Goal: Task Accomplishment & Management: Use online tool/utility

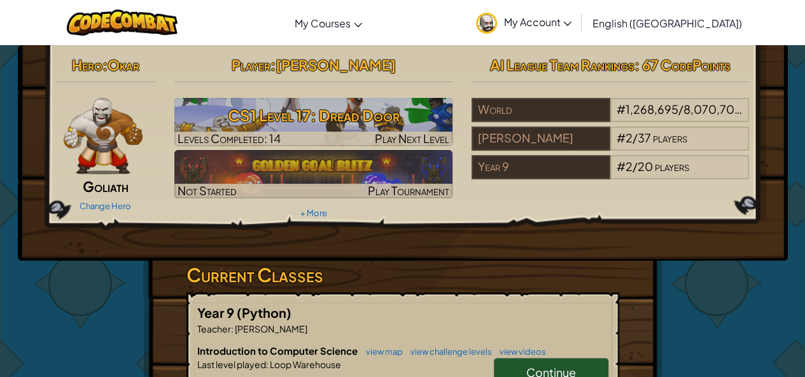
click at [535, 363] on link "Continue" at bounding box center [551, 372] width 114 height 29
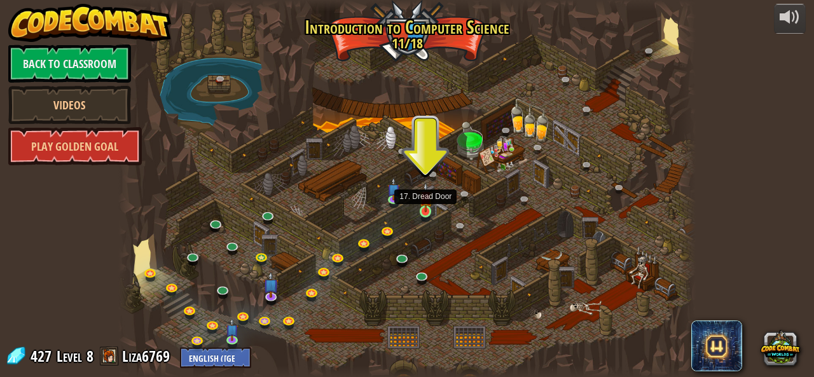
click at [424, 202] on img at bounding box center [425, 198] width 13 height 30
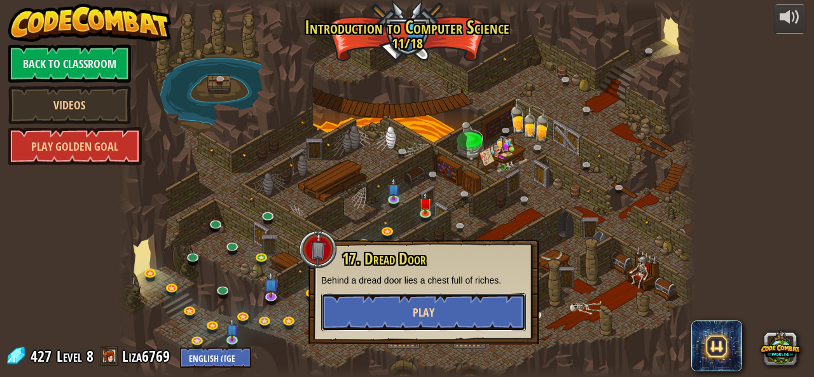
click at [424, 301] on button "Play" at bounding box center [423, 312] width 205 height 38
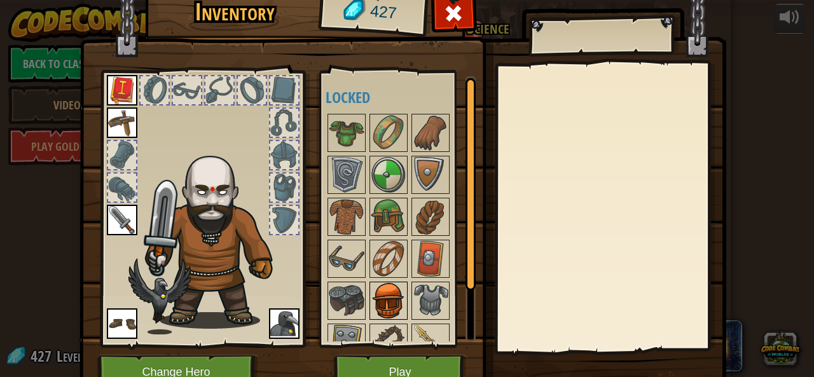
click at [378, 288] on img at bounding box center [389, 301] width 36 height 36
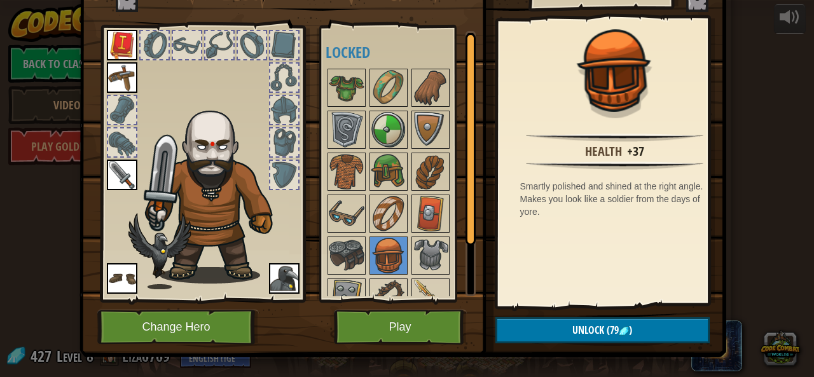
scroll to position [51, 0]
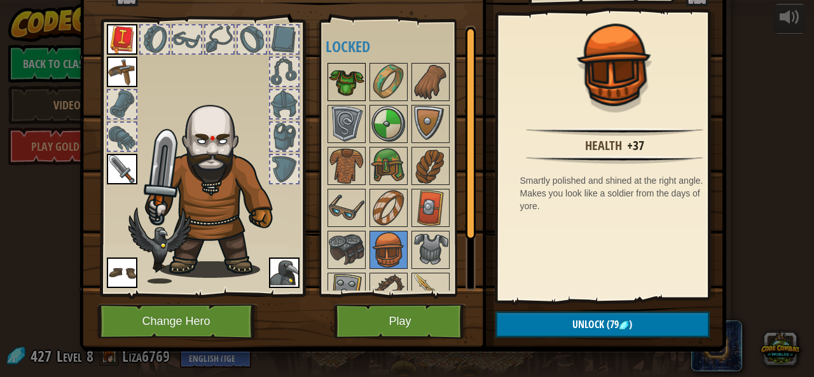
click at [349, 74] on img at bounding box center [347, 82] width 36 height 36
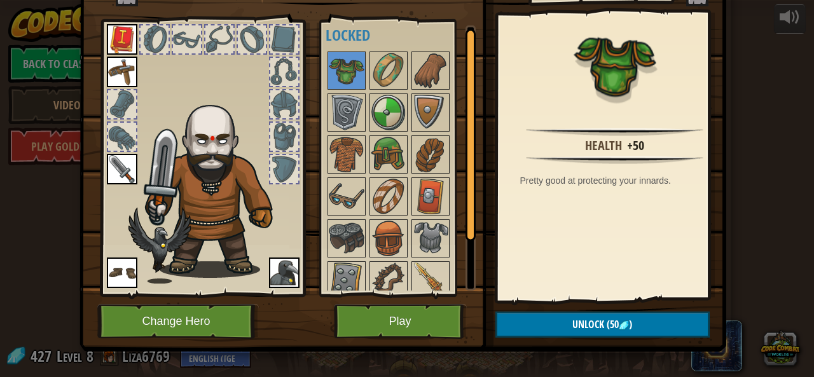
scroll to position [0, 0]
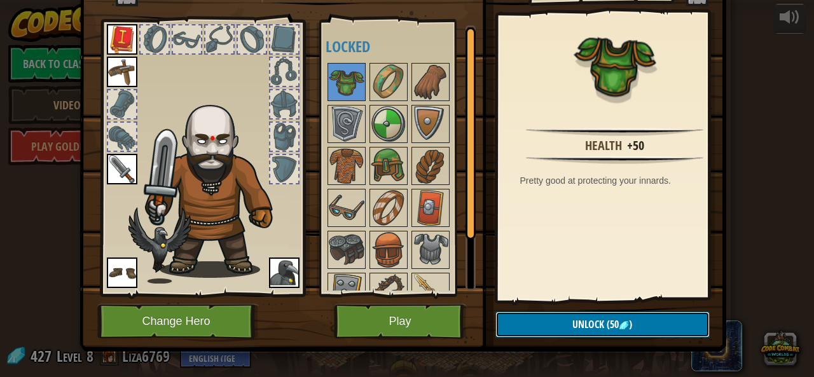
click at [543, 321] on button "Unlock (50 )" at bounding box center [602, 325] width 214 height 26
click at [523, 323] on button "Confirm" at bounding box center [602, 325] width 214 height 26
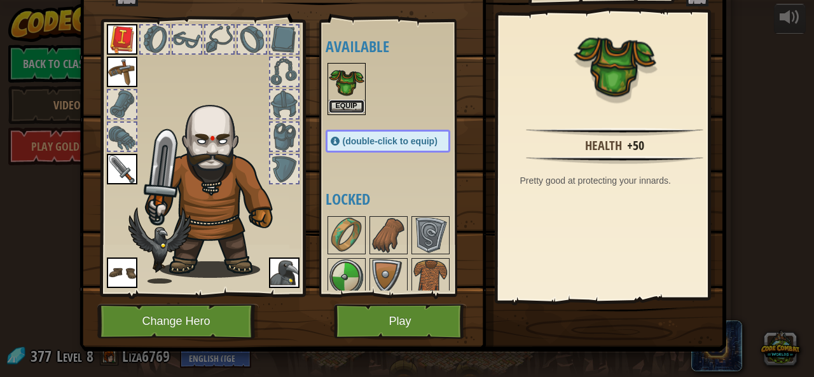
click at [341, 100] on button "Equip" at bounding box center [347, 106] width 36 height 13
click at [341, 216] on div at bounding box center [347, 235] width 38 height 38
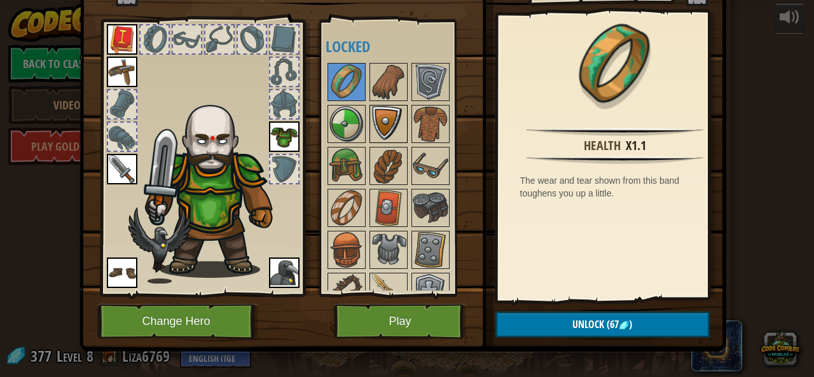
scroll to position [20, 0]
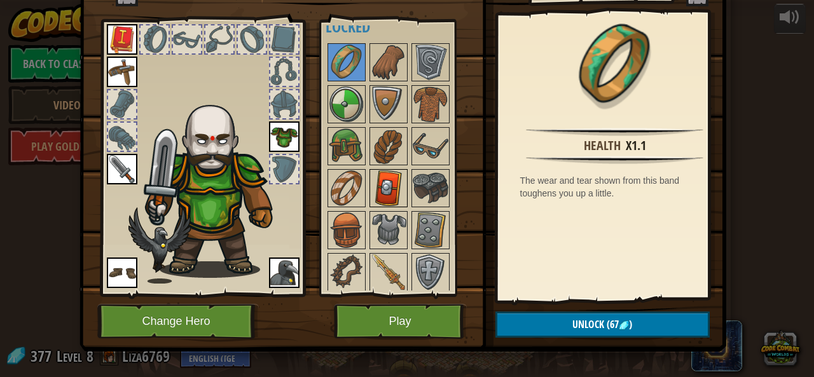
click at [386, 188] on img at bounding box center [389, 188] width 36 height 36
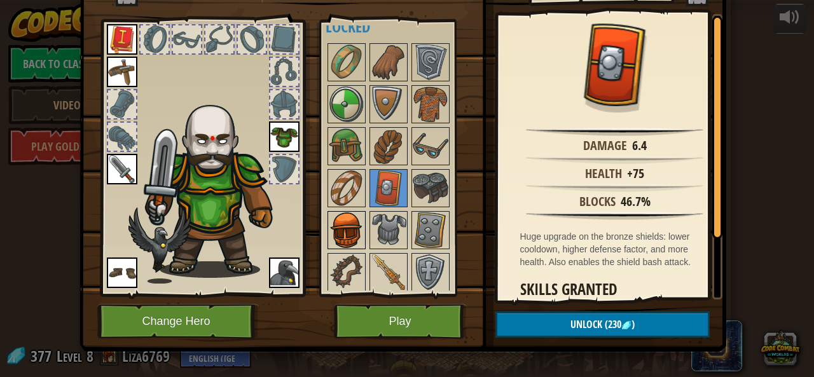
click at [342, 233] on img at bounding box center [347, 230] width 36 height 36
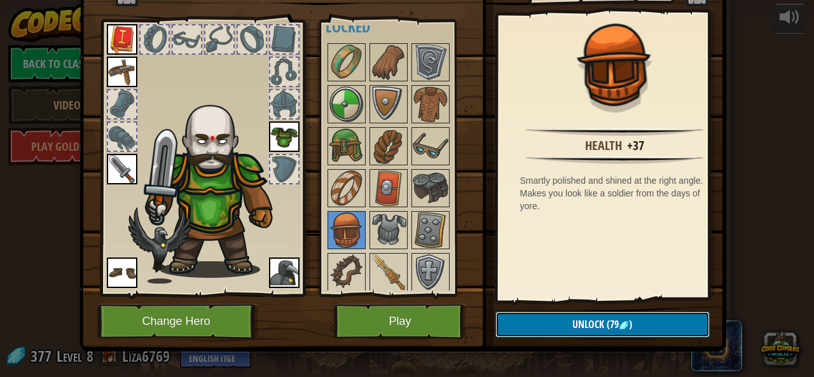
click at [547, 326] on button "Unlock (79 )" at bounding box center [602, 325] width 214 height 26
click at [547, 326] on button "Confirm" at bounding box center [602, 325] width 214 height 26
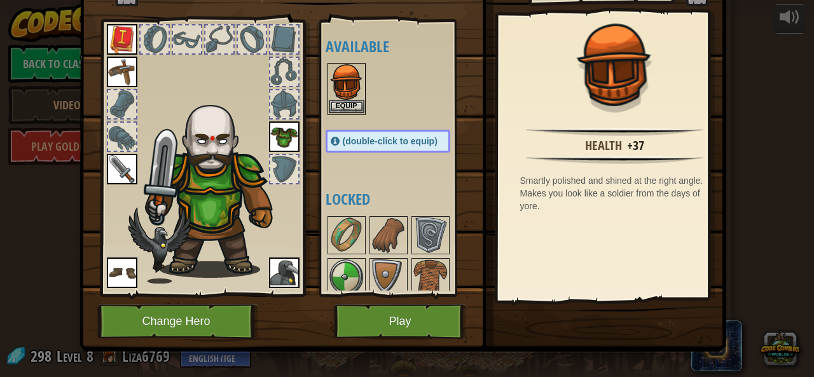
click at [336, 97] on img at bounding box center [347, 82] width 36 height 36
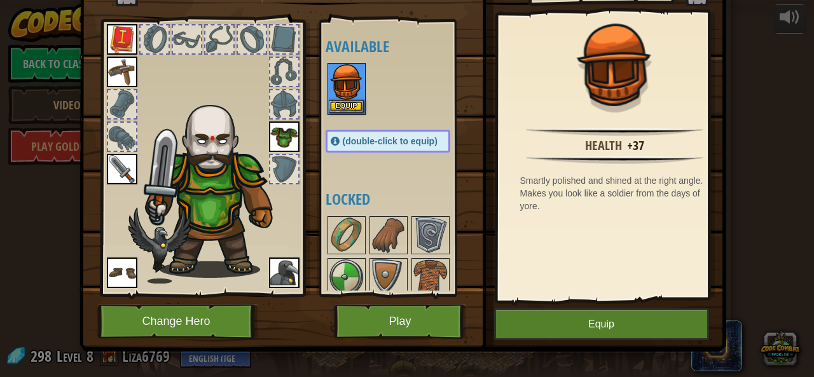
click at [336, 97] on img at bounding box center [347, 82] width 36 height 36
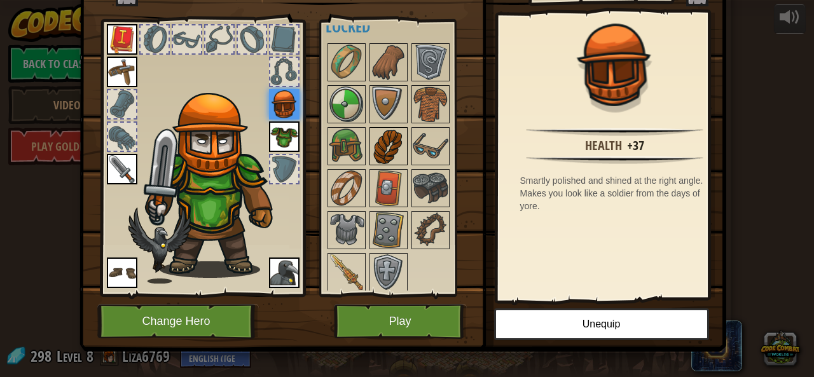
scroll to position [0, 0]
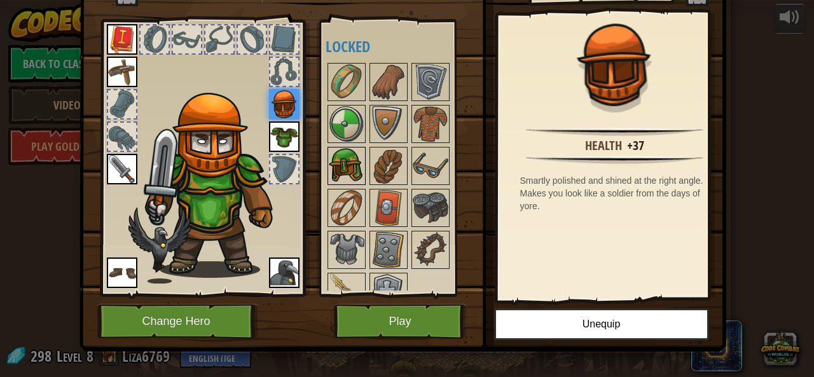
click at [341, 160] on img at bounding box center [347, 166] width 36 height 36
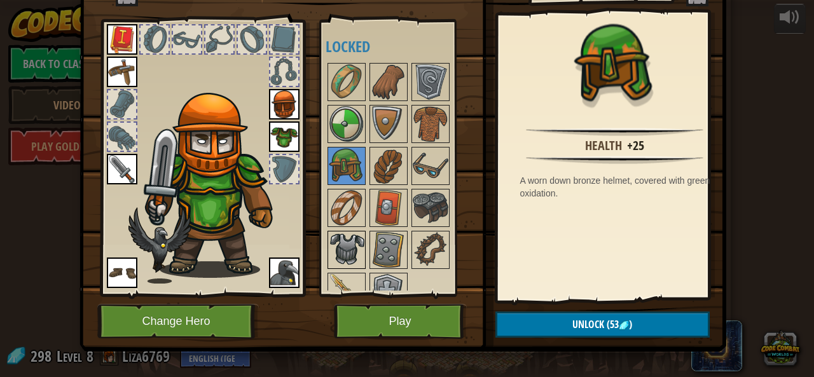
click at [349, 242] on img at bounding box center [347, 250] width 36 height 36
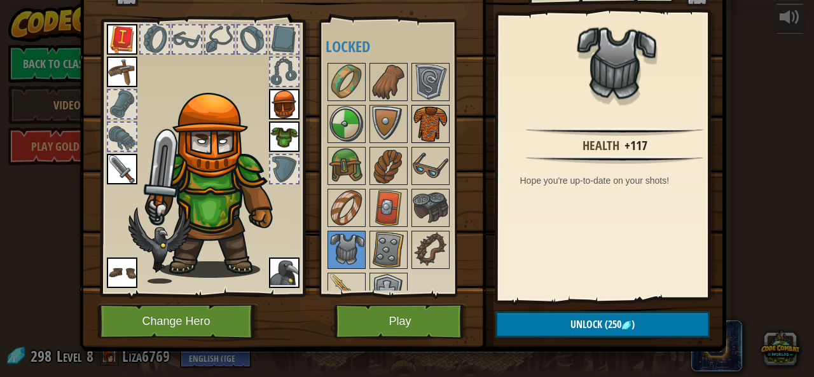
click at [432, 127] on img at bounding box center [431, 124] width 36 height 36
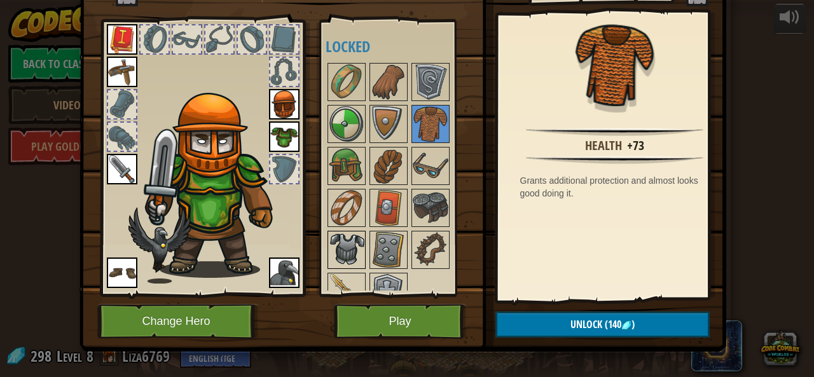
click at [338, 249] on img at bounding box center [347, 250] width 36 height 36
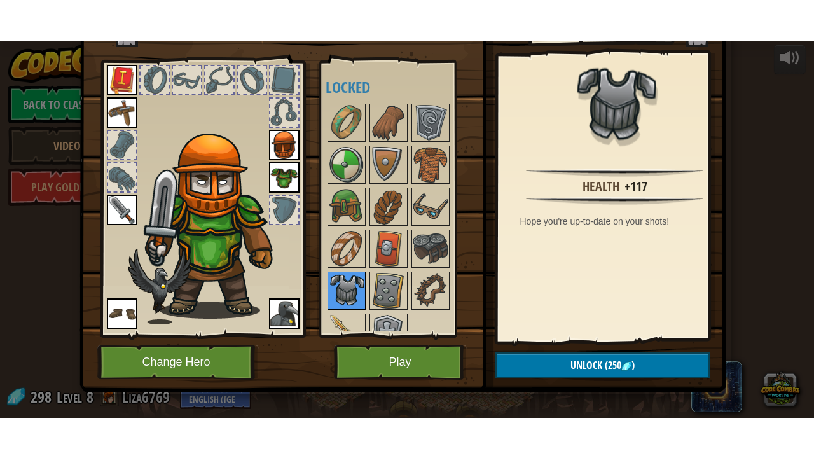
scroll to position [20, 0]
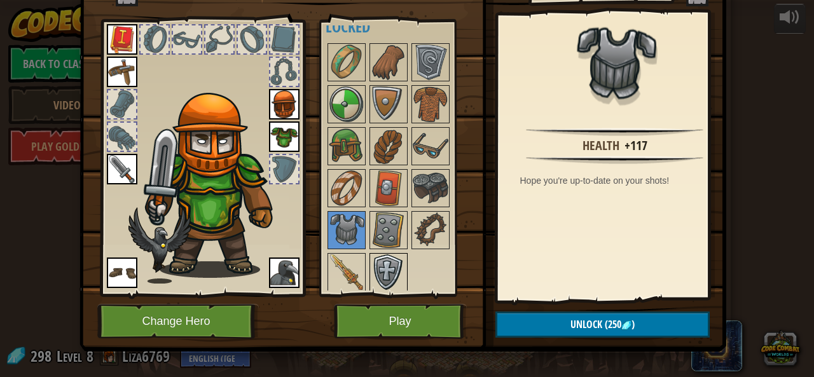
click at [380, 268] on img at bounding box center [389, 272] width 36 height 36
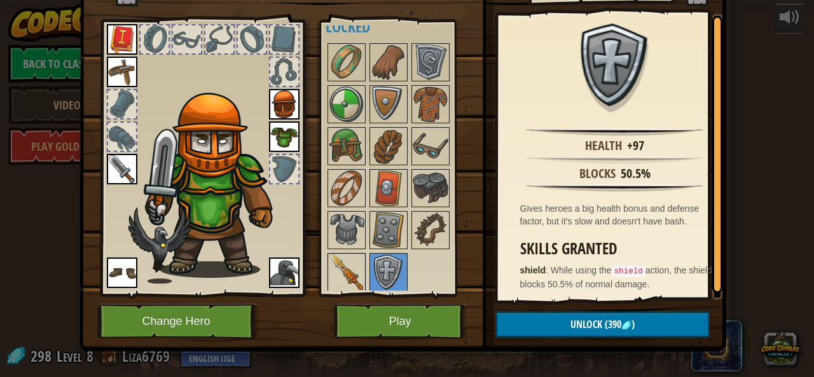
click at [350, 277] on img at bounding box center [347, 272] width 36 height 36
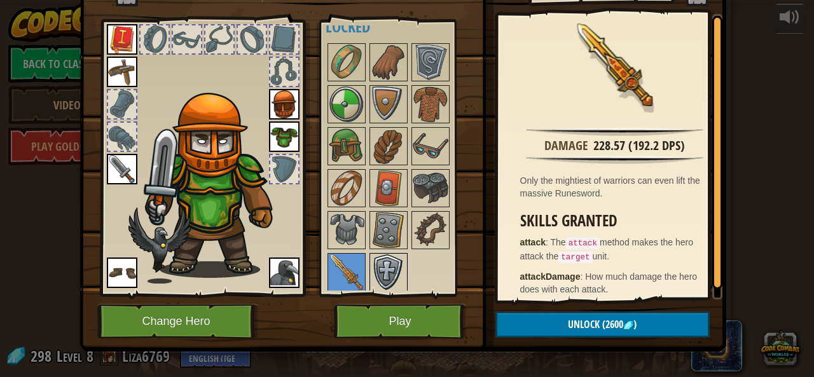
click at [375, 266] on img at bounding box center [389, 272] width 36 height 36
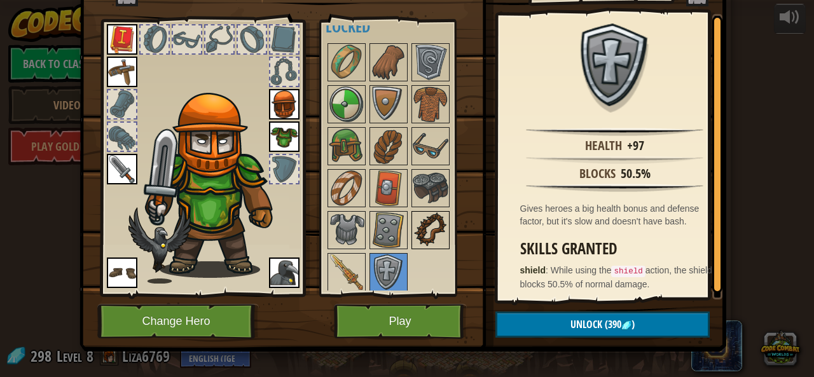
click at [434, 228] on img at bounding box center [431, 230] width 36 height 36
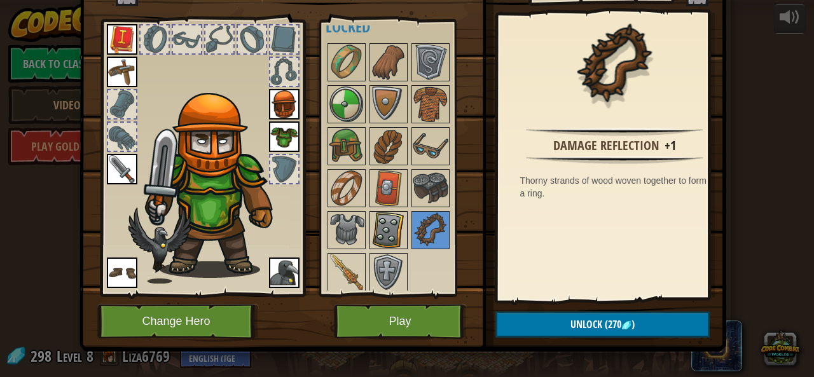
click at [399, 230] on img at bounding box center [389, 230] width 36 height 36
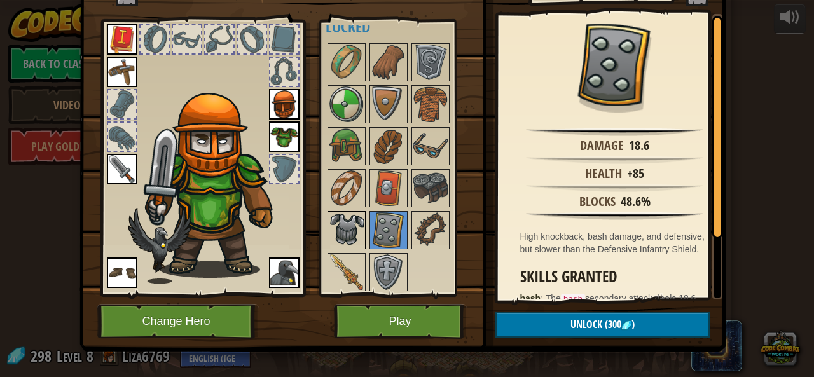
click at [346, 226] on img at bounding box center [347, 230] width 36 height 36
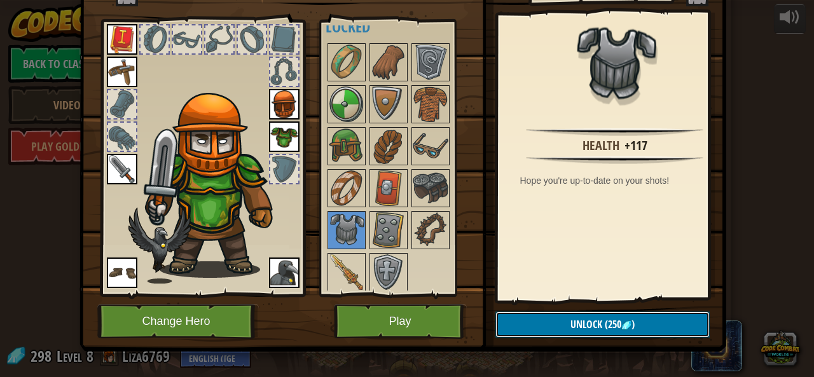
click at [544, 321] on button "Unlock (250 )" at bounding box center [602, 325] width 214 height 26
click at [544, 321] on button "Confirm" at bounding box center [602, 325] width 214 height 26
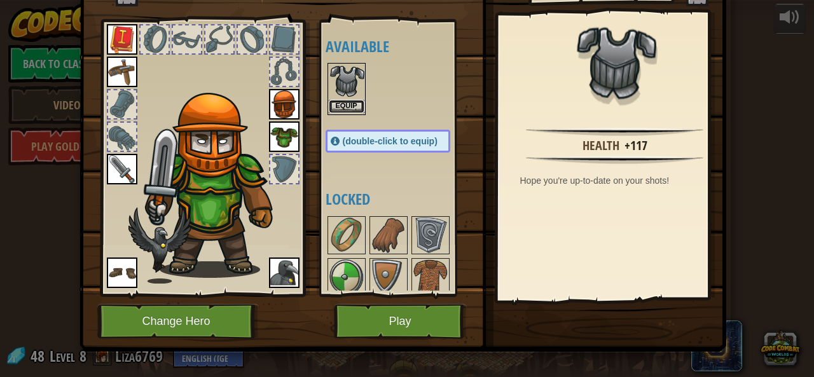
click at [337, 102] on button "Equip" at bounding box center [347, 106] width 36 height 13
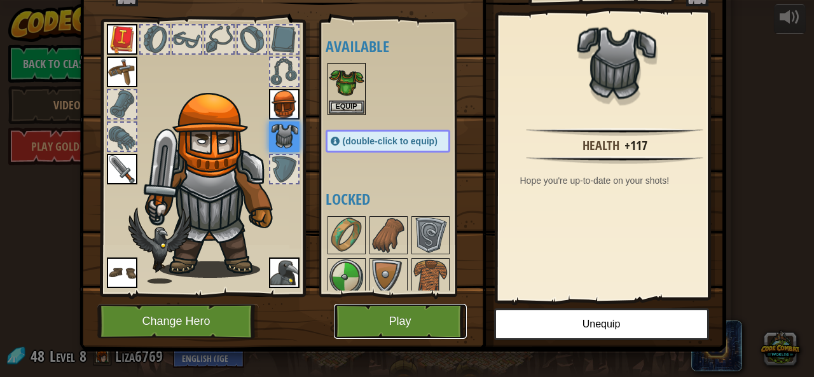
click at [369, 314] on button "Play" at bounding box center [400, 321] width 133 height 35
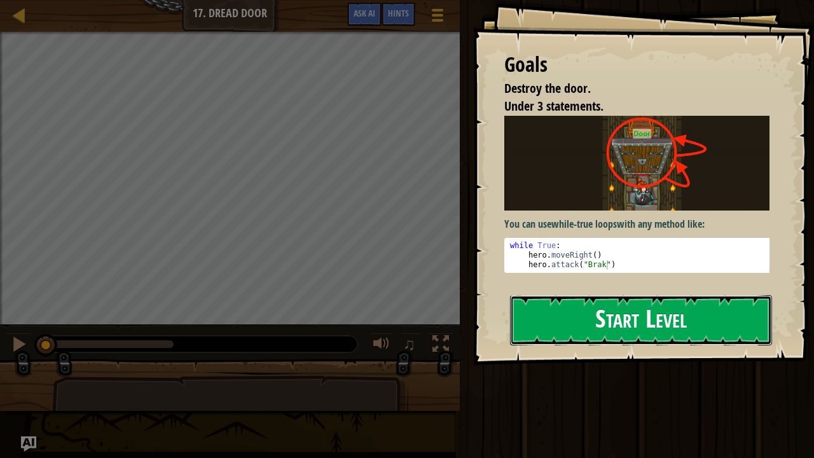
click at [572, 321] on button "Start Level" at bounding box center [641, 320] width 262 height 50
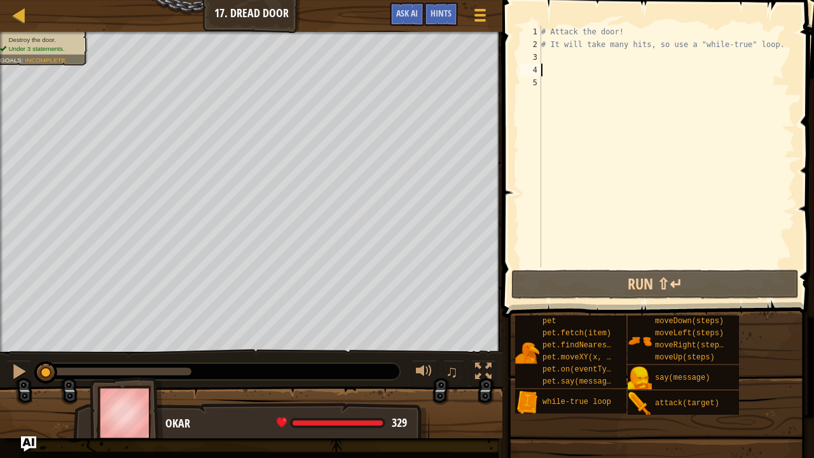
click at [588, 64] on div "# Attack the door! # It will take many hits, so use a "while-true" loop." at bounding box center [667, 158] width 256 height 267
click at [588, 57] on div "# Attack the door! # It will take many hits, so use a "while-true" loop." at bounding box center [667, 158] width 256 height 267
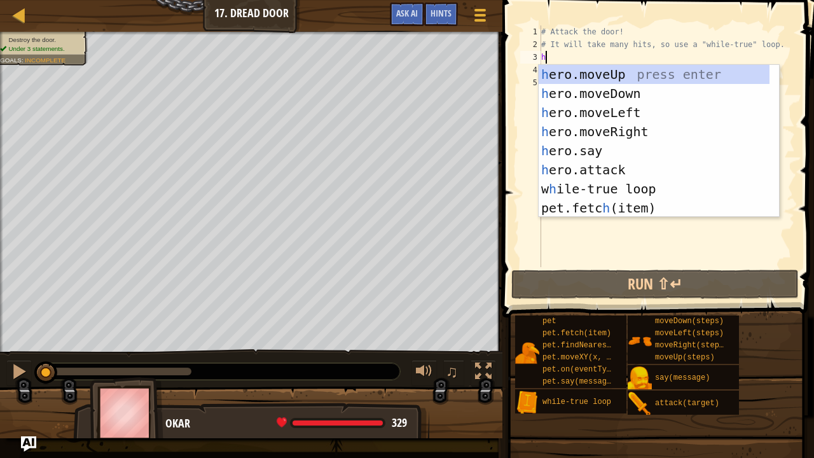
scroll to position [6, 0]
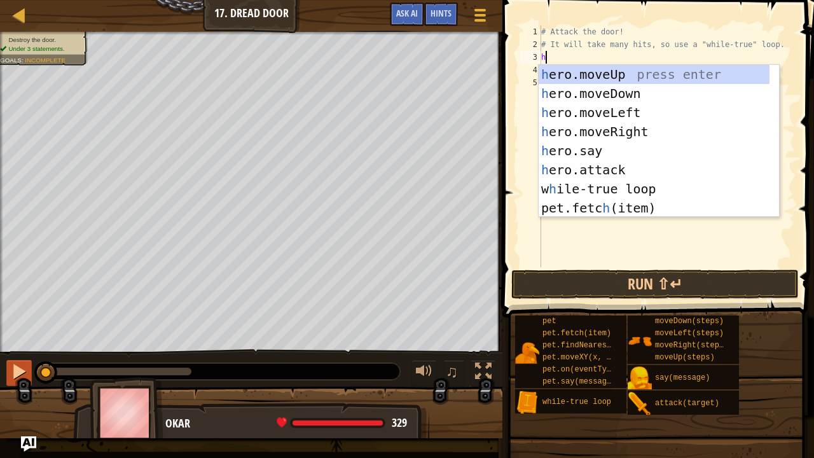
type textarea "h"
click at [21, 365] on div at bounding box center [19, 371] width 17 height 17
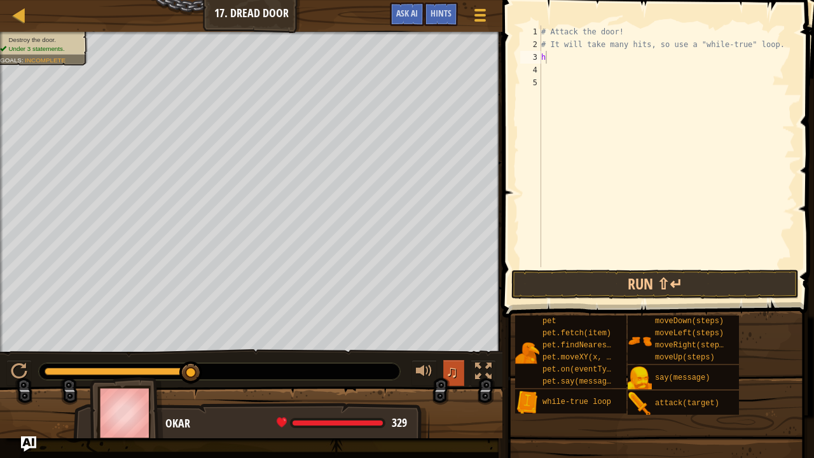
click at [455, 370] on span "♫" at bounding box center [452, 371] width 13 height 19
click at [459, 371] on button "♫" at bounding box center [454, 373] width 22 height 26
drag, startPoint x: 459, startPoint y: 371, endPoint x: 705, endPoint y: 226, distance: 285.5
click at [705, 226] on div "# Attack the door! # It will take many hits, so use a "while-true" loop. h" at bounding box center [667, 158] width 256 height 267
type textarea "7"
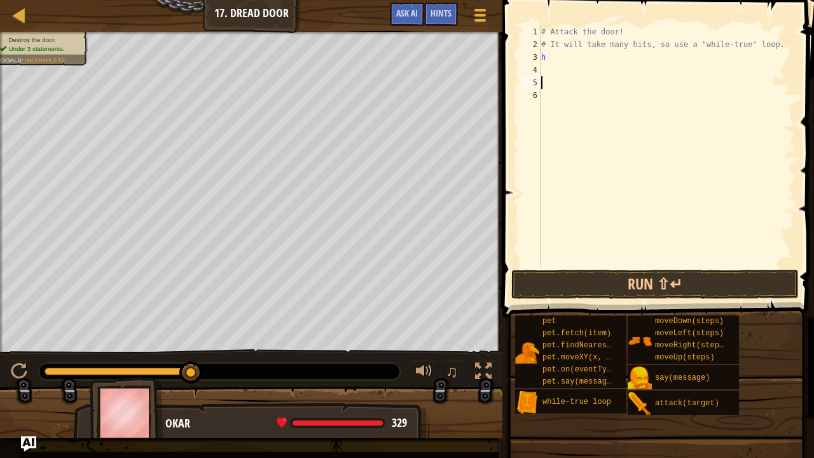
click at [604, 55] on div "# Attack the door! # It will take many hits, so use a "while-true" loop. h" at bounding box center [667, 158] width 256 height 267
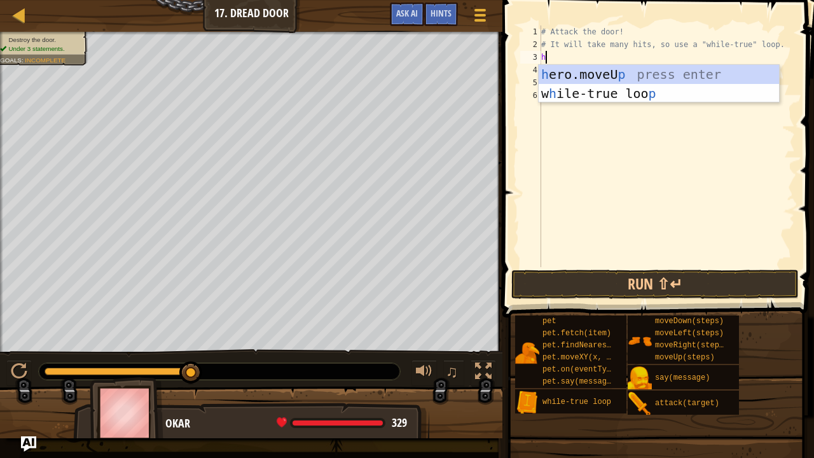
type textarea "h"
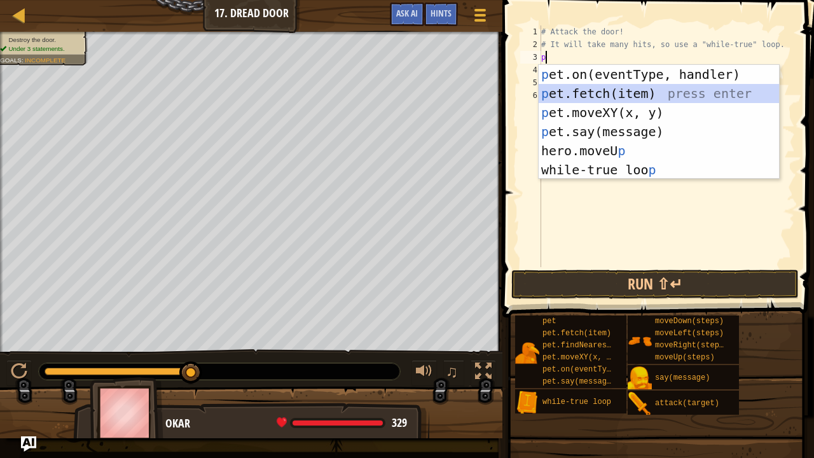
click at [667, 93] on div "p et.on(eventType, handler) press enter p et.fetch(item) press enter p et.moveX…" at bounding box center [659, 141] width 241 height 153
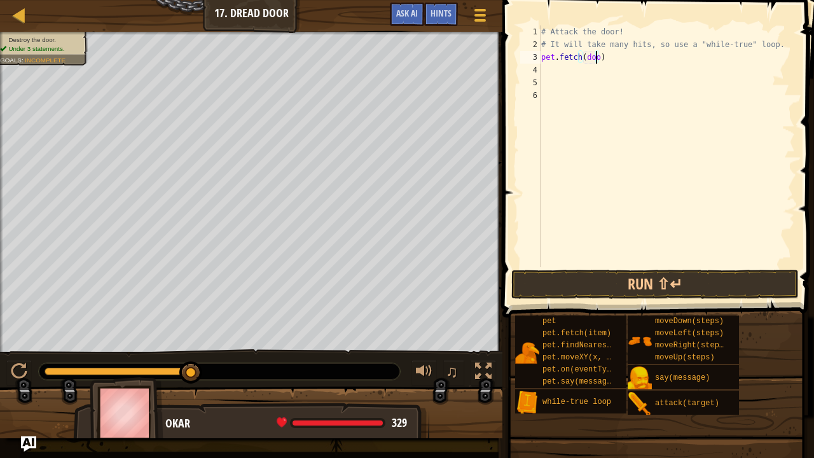
scroll to position [6, 4]
click at [599, 281] on button "Run ⇧↵" at bounding box center [654, 284] width 287 height 29
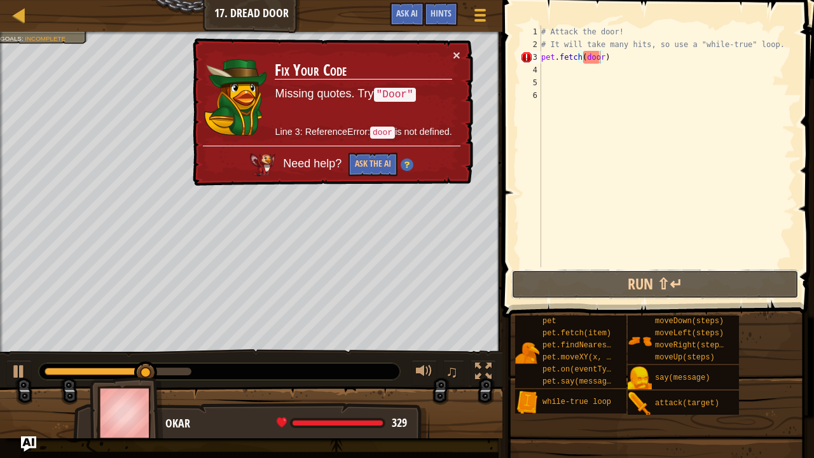
click at [467, 212] on div "Map Introduction to Computer Science 17. Dread Door Game Menu Done Hints Ask AI…" at bounding box center [407, 229] width 814 height 458
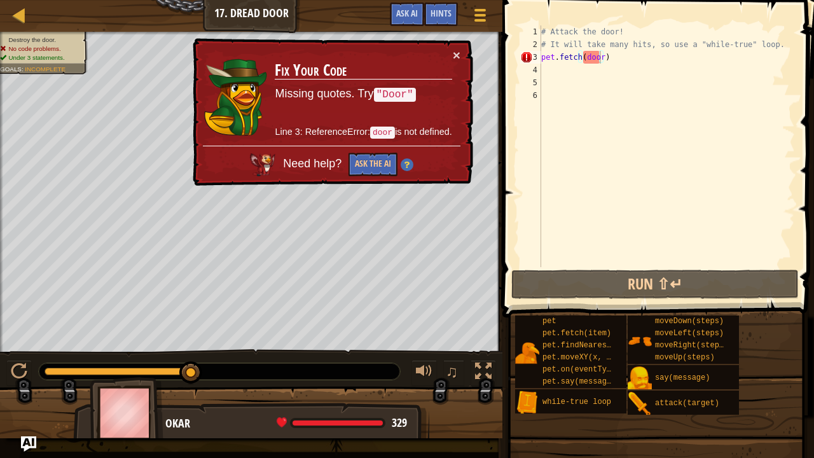
click at [589, 55] on div "# Attack the door! # It will take many hits, so use a "while-true" loop. pet . …" at bounding box center [667, 158] width 256 height 267
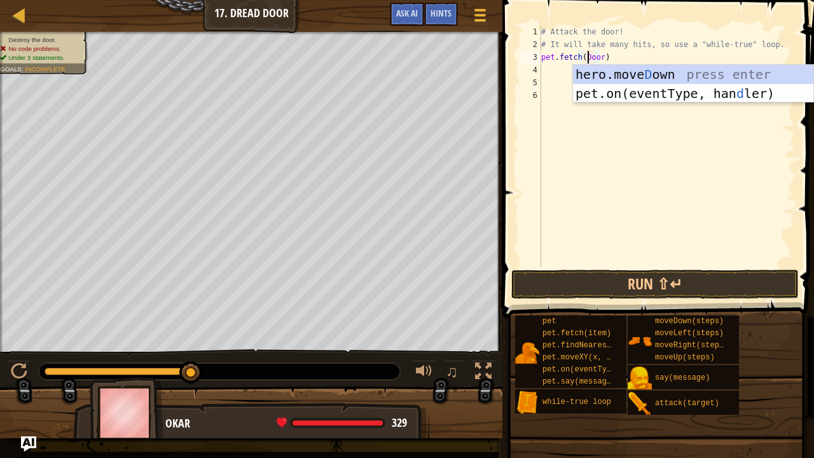
scroll to position [6, 4]
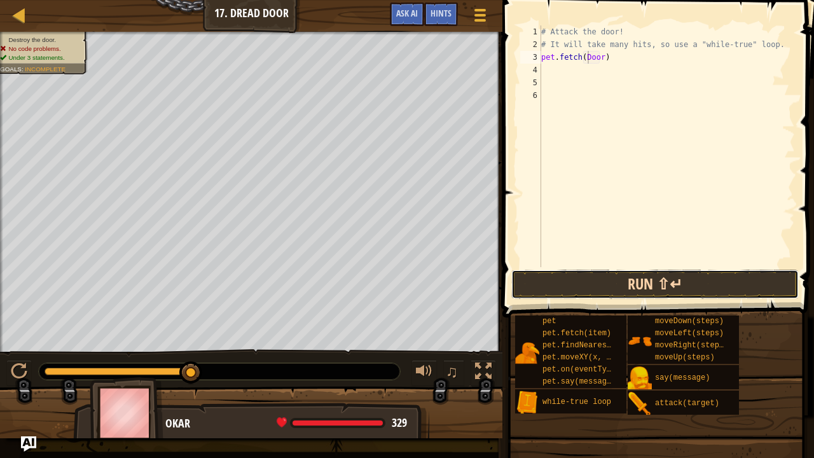
click at [650, 282] on button "Run ⇧↵" at bounding box center [654, 284] width 287 height 29
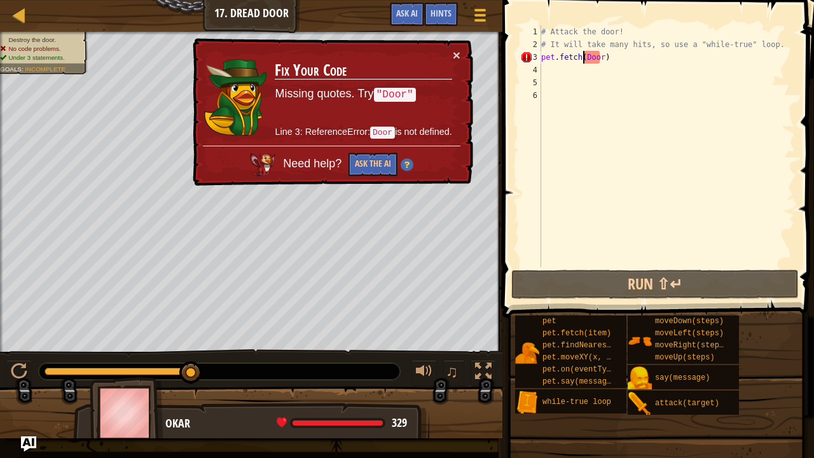
click at [584, 58] on div "# Attack the door! # It will take many hits, so use a "while-true" loop. pet . …" at bounding box center [667, 158] width 256 height 267
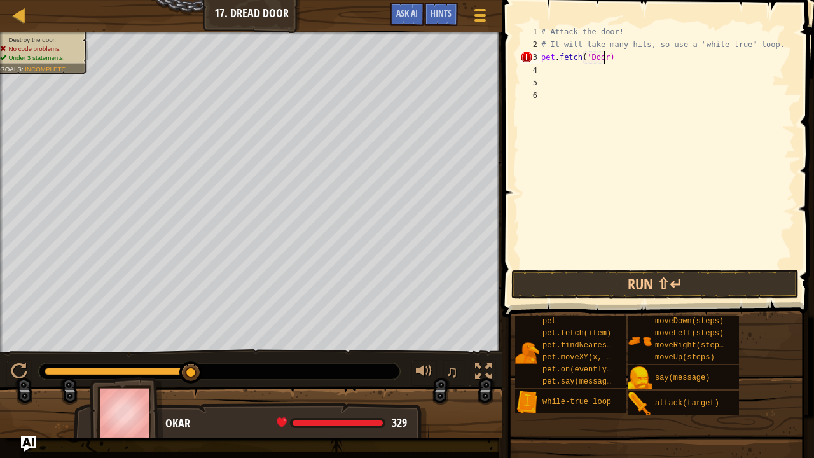
click at [603, 59] on div "# Attack the door! # It will take many hits, so use a "while-true" loop. pet . …" at bounding box center [667, 158] width 256 height 267
type textarea "pet.fetch('Door')"
click at [642, 286] on button "Run ⇧↵" at bounding box center [654, 284] width 287 height 29
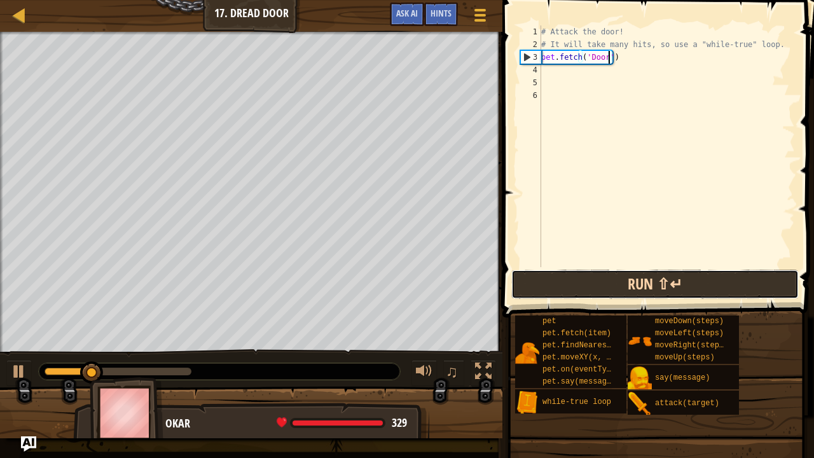
click at [628, 286] on button "Run ⇧↵" at bounding box center [654, 284] width 287 height 29
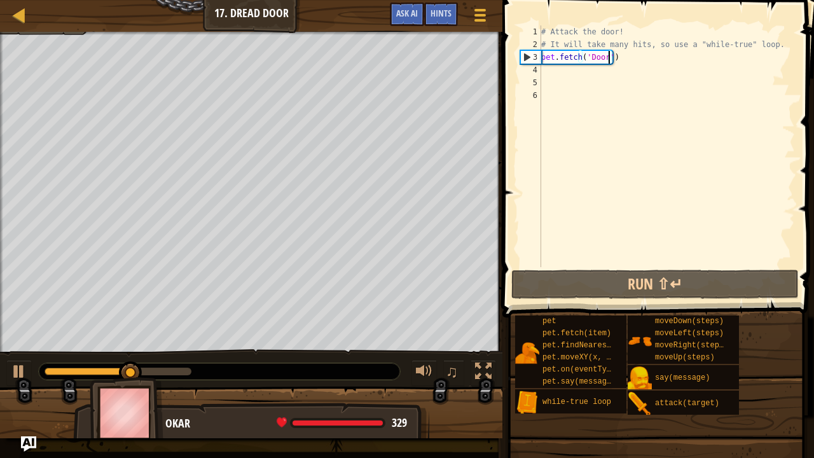
click at [635, 66] on div "# Attack the door! # It will take many hits, so use a "while-true" loop. pet . …" at bounding box center [667, 158] width 256 height 267
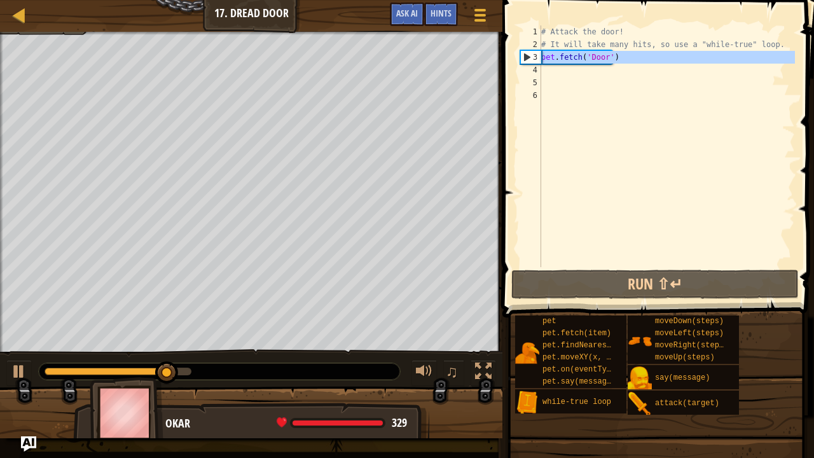
click at [541, 53] on div "3" at bounding box center [531, 57] width 20 height 13
type textarea "pet.fetch('Door')"
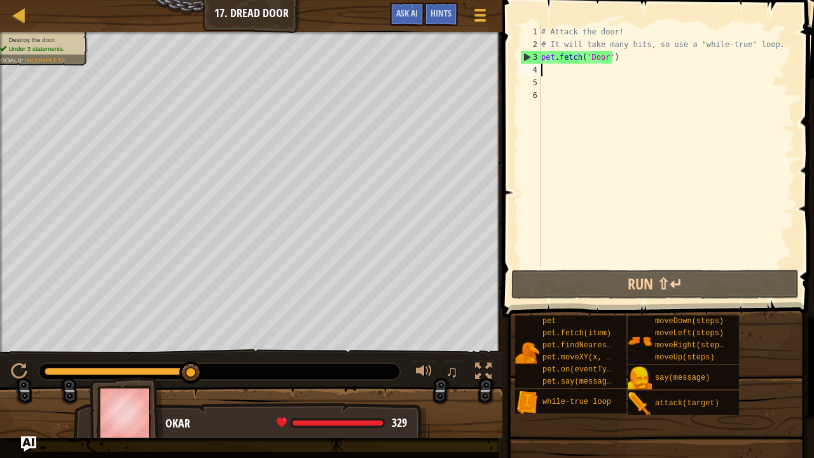
click at [646, 67] on div "# Attack the door! # It will take many hits, so use a "while-true" loop. pet . …" at bounding box center [667, 158] width 256 height 267
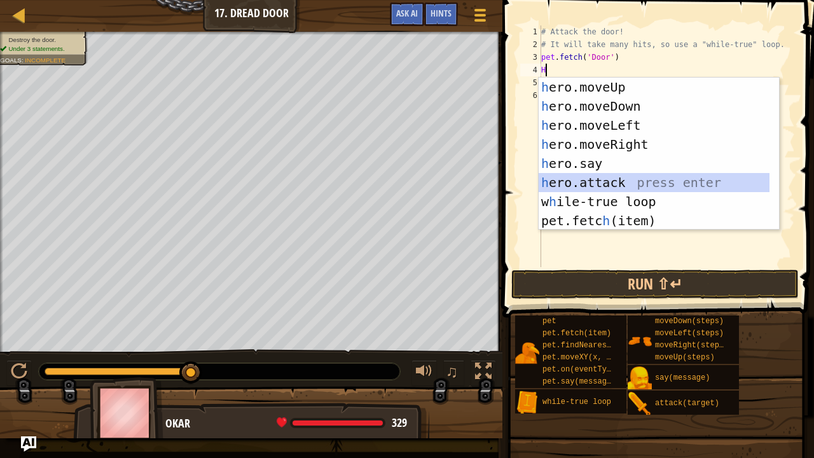
click at [695, 181] on div "h ero.moveUp press enter h ero.moveDown press enter h ero.moveLeft press enter …" at bounding box center [659, 173] width 241 height 191
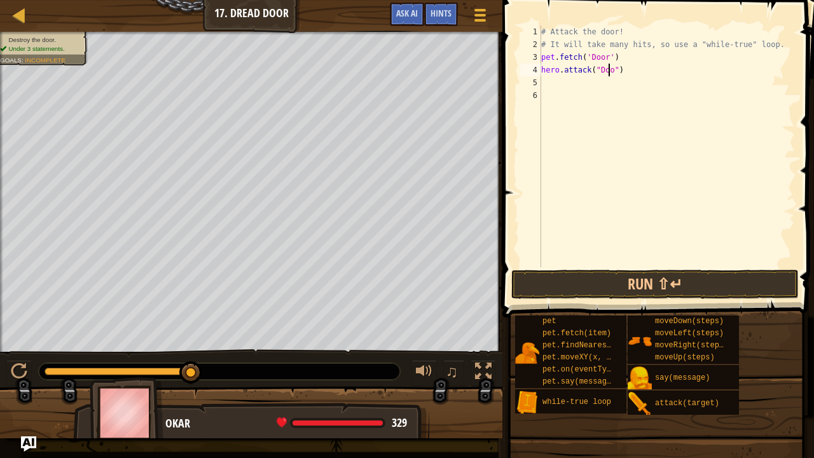
scroll to position [6, 6]
type textarea "hero.attack("Door")"
click at [675, 279] on button "Run ⇧↵" at bounding box center [654, 284] width 287 height 29
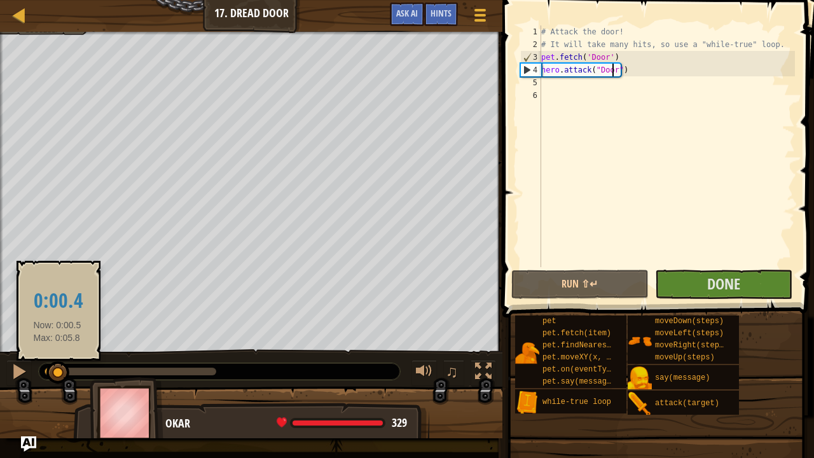
drag, startPoint x: 198, startPoint y: 375, endPoint x: 47, endPoint y: 359, distance: 151.6
click at [47, 0] on body "Map Introduction to Computer Science 17. Dread Door Game Menu Done Hints Ask AI…" at bounding box center [407, 0] width 814 height 0
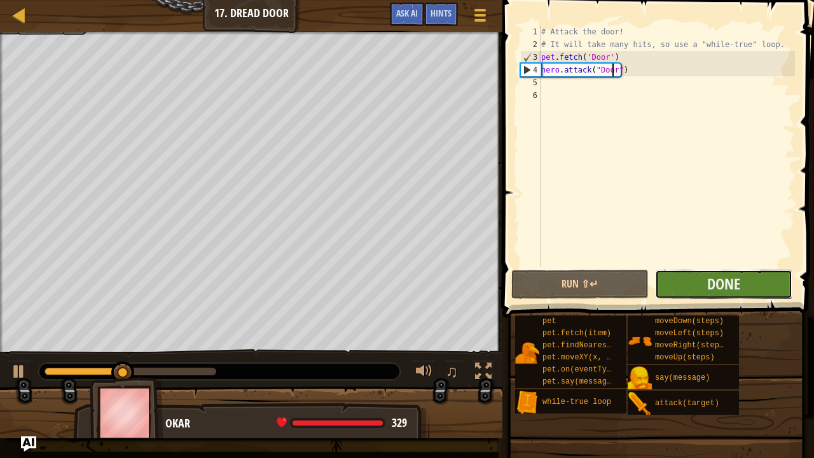
click at [681, 281] on button "Done" at bounding box center [723, 284] width 137 height 29
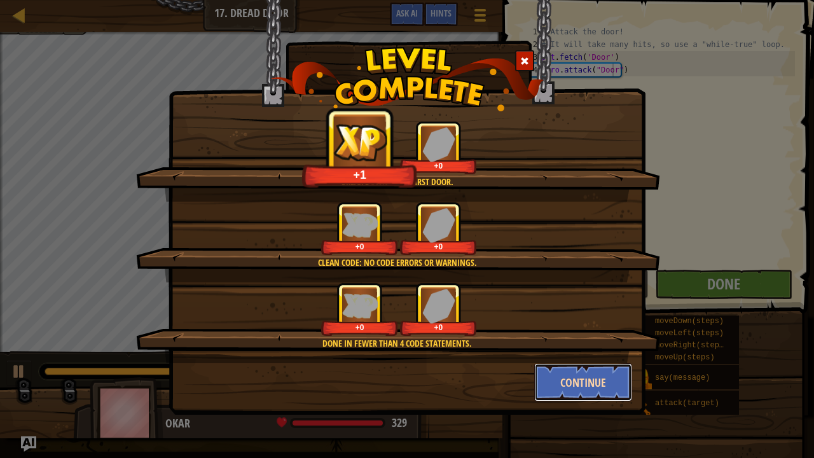
click at [606, 369] on button "Continue" at bounding box center [583, 382] width 99 height 38
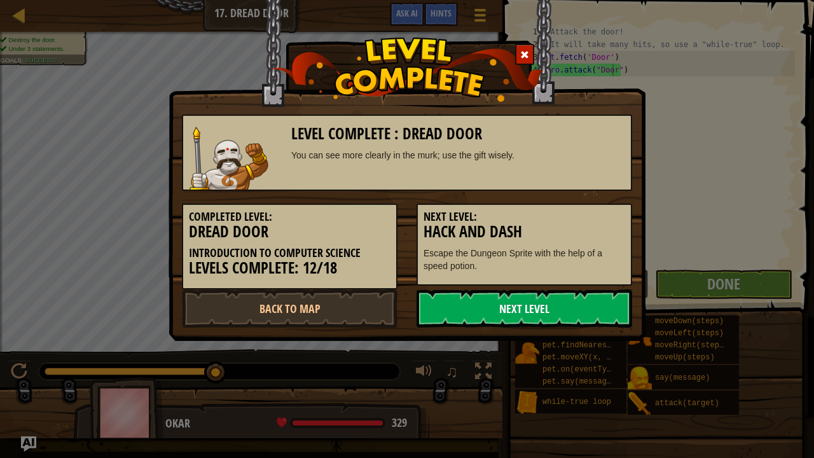
click at [530, 301] on link "Next Level" at bounding box center [525, 308] width 216 height 38
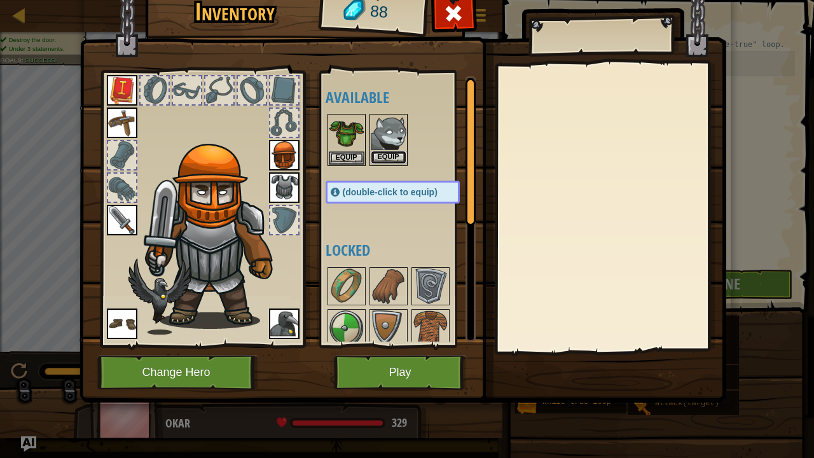
click at [389, 151] on button "Equip" at bounding box center [389, 157] width 36 height 13
click at [0, 0] on button "Equip" at bounding box center [0, 0] width 0 height 0
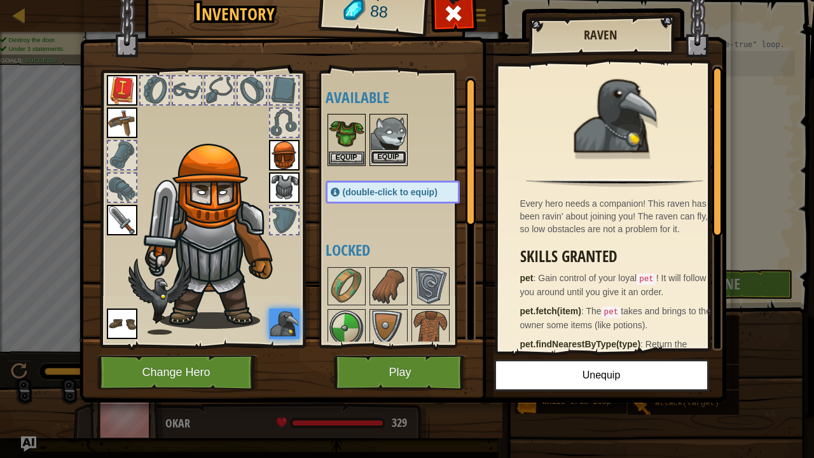
click at [385, 157] on button "Equip" at bounding box center [389, 157] width 36 height 13
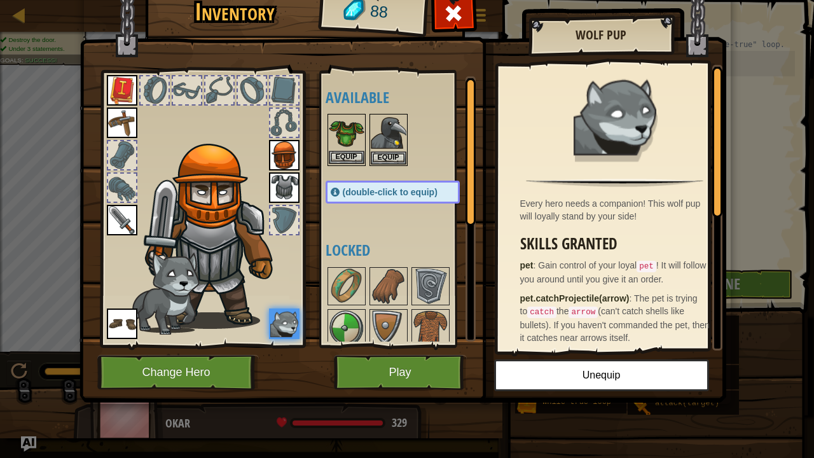
click at [345, 117] on img at bounding box center [347, 133] width 36 height 36
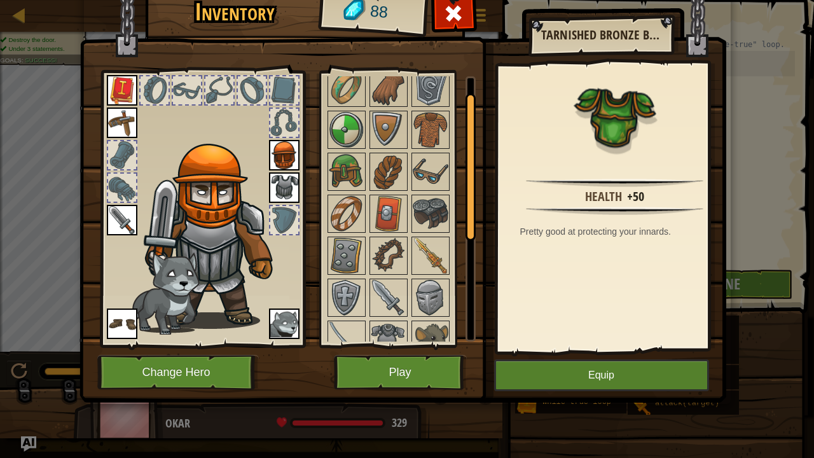
scroll to position [213, 0]
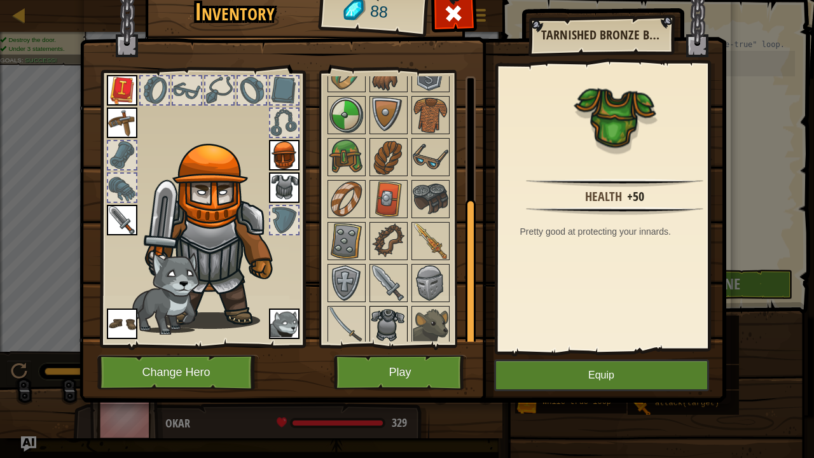
click at [391, 324] on img at bounding box center [389, 325] width 36 height 36
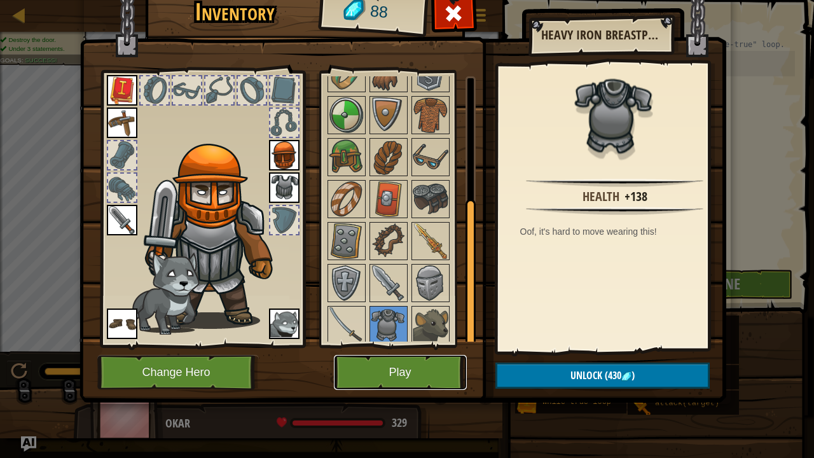
click at [373, 374] on button "Play" at bounding box center [400, 372] width 133 height 35
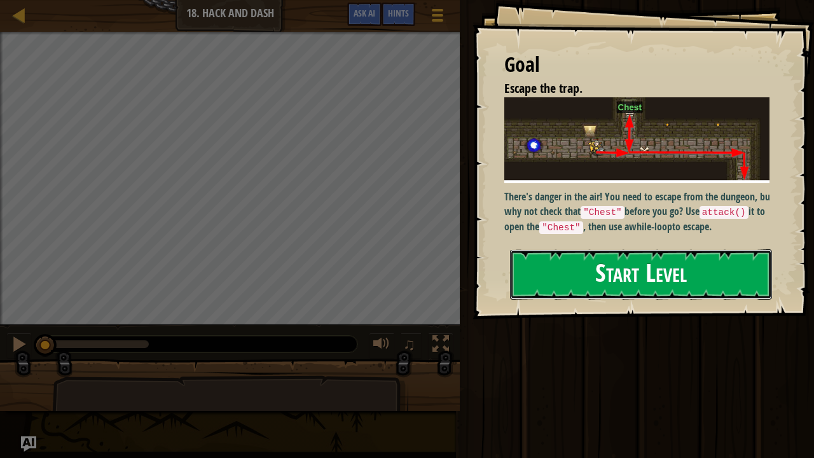
click at [670, 266] on button "Start Level" at bounding box center [641, 274] width 262 height 50
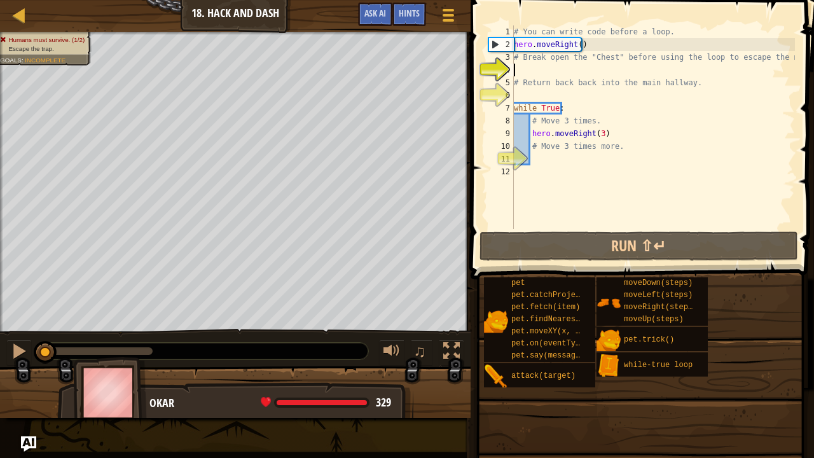
type textarea "h"
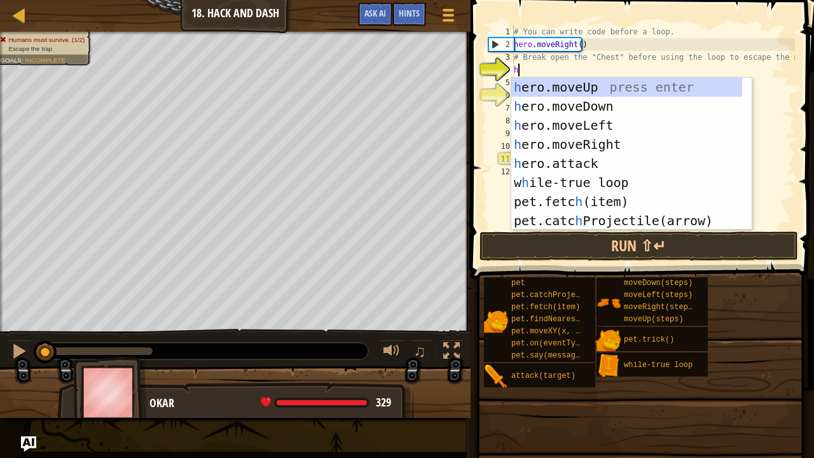
scroll to position [6, 0]
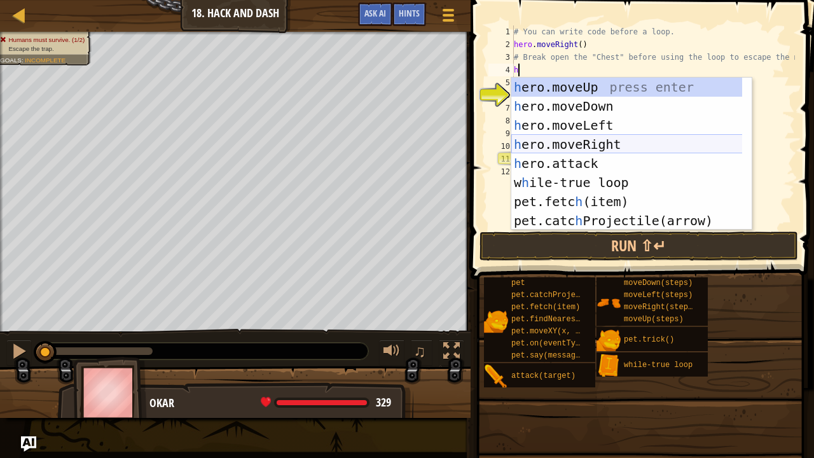
click at [592, 144] on div "h ero.moveUp press enter h ero.moveDown press enter h ero.moveLeft press enter …" at bounding box center [627, 173] width 232 height 191
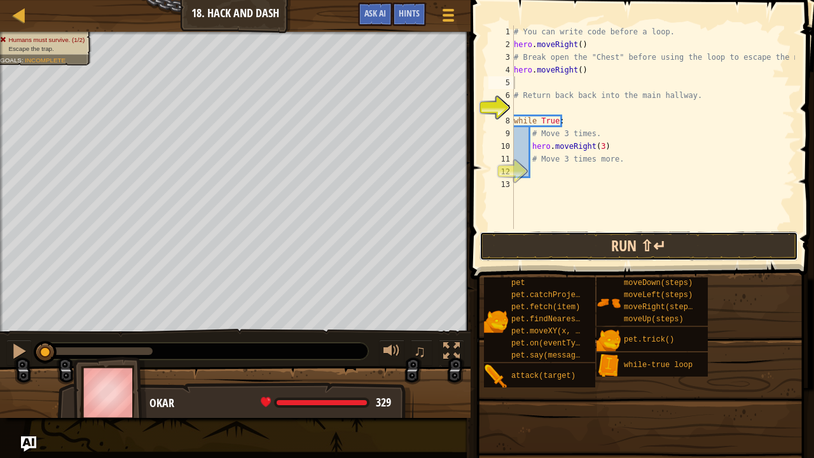
click at [556, 251] on button "Run ⇧↵" at bounding box center [639, 246] width 319 height 29
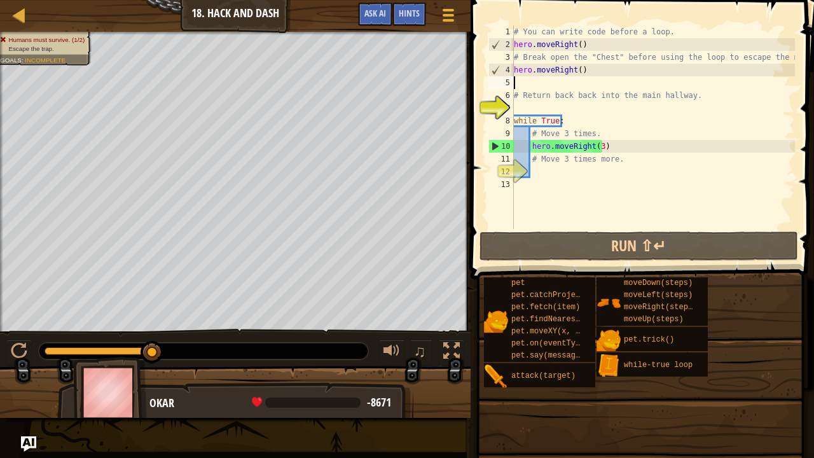
click at [511, 69] on div "4" at bounding box center [501, 70] width 25 height 13
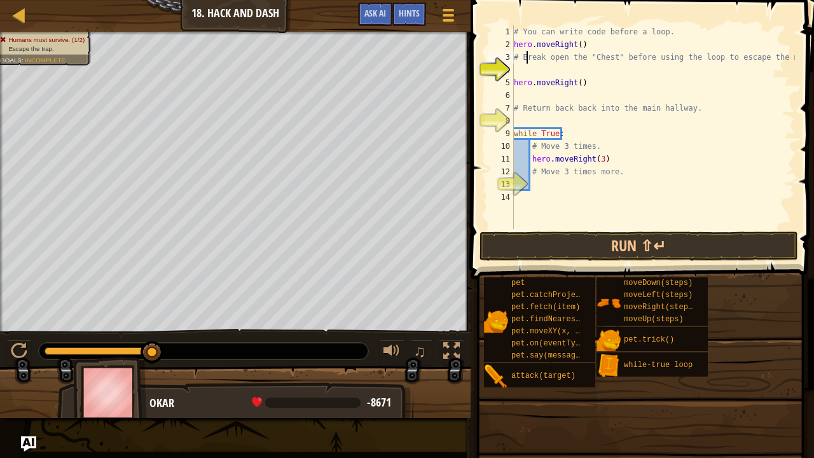
click at [527, 62] on div "# You can write code before a loop. hero . moveRight ( ) # Break open the "Ches…" at bounding box center [653, 139] width 284 height 229
type textarea "# Break open the "Chest" before using the loop to escape the maze!"
click at [518, 73] on div "# You can write code before a loop. hero . moveRight ( ) # Break open the "Ches…" at bounding box center [653, 139] width 284 height 229
type textarea "her"
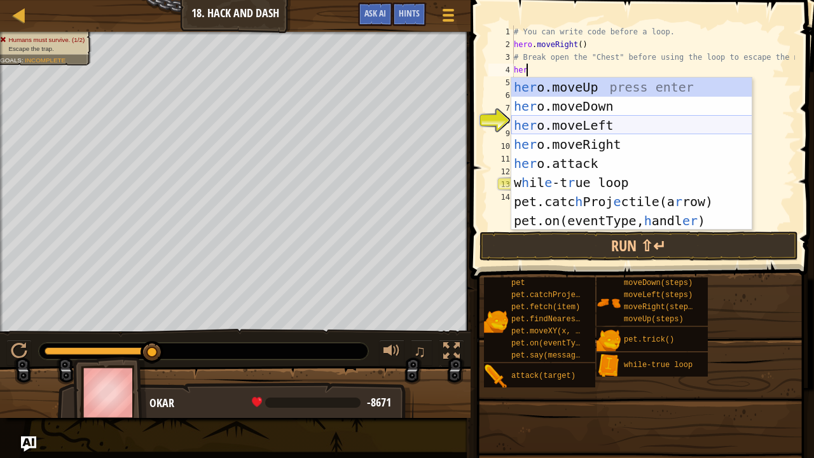
click at [552, 123] on div "her o.moveUp press enter her o.moveDown press enter her o.moveLeft press enter …" at bounding box center [631, 173] width 241 height 191
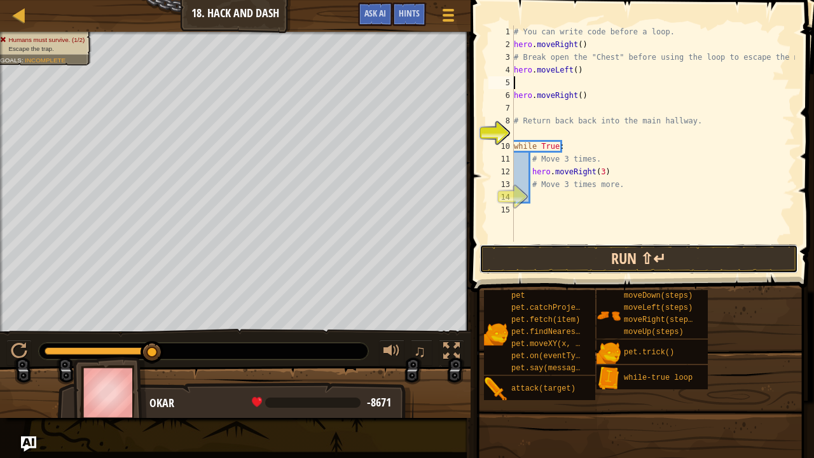
click at [562, 251] on button "Run ⇧↵" at bounding box center [639, 258] width 319 height 29
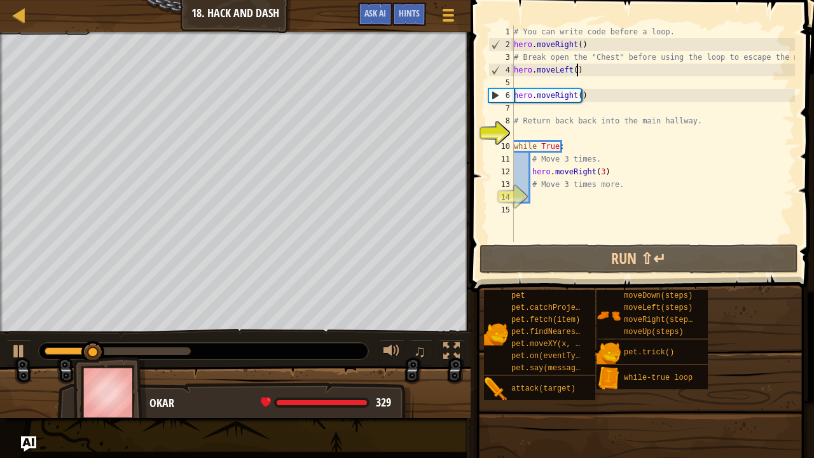
click at [587, 74] on div "# You can write code before a loop. hero . moveRight ( ) # Break open the "Ches…" at bounding box center [653, 146] width 284 height 242
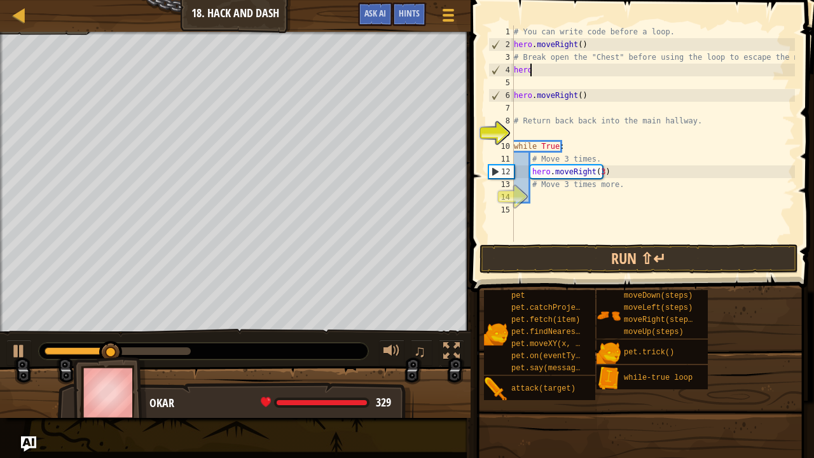
type textarea "h"
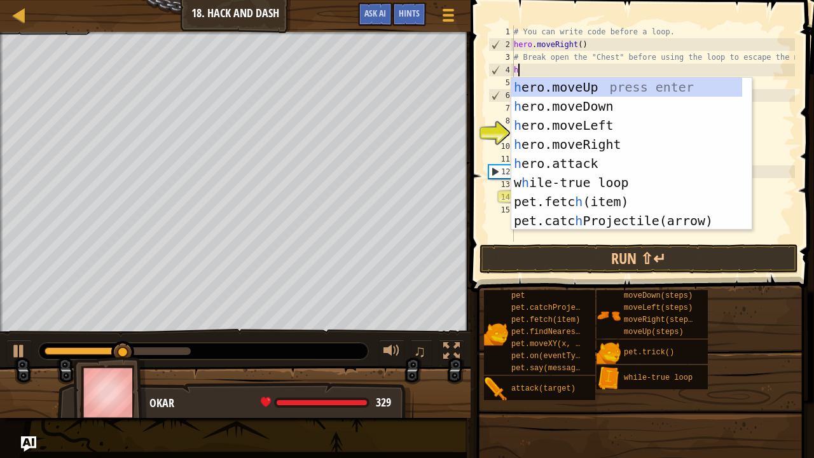
type textarea "he"
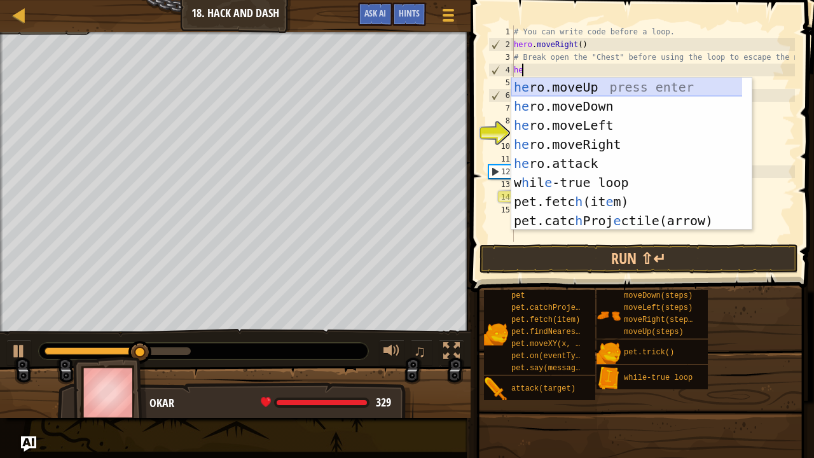
click at [595, 88] on div "he ro.moveUp press enter he ro.moveDown press enter he ro.moveLeft press enter …" at bounding box center [627, 173] width 232 height 191
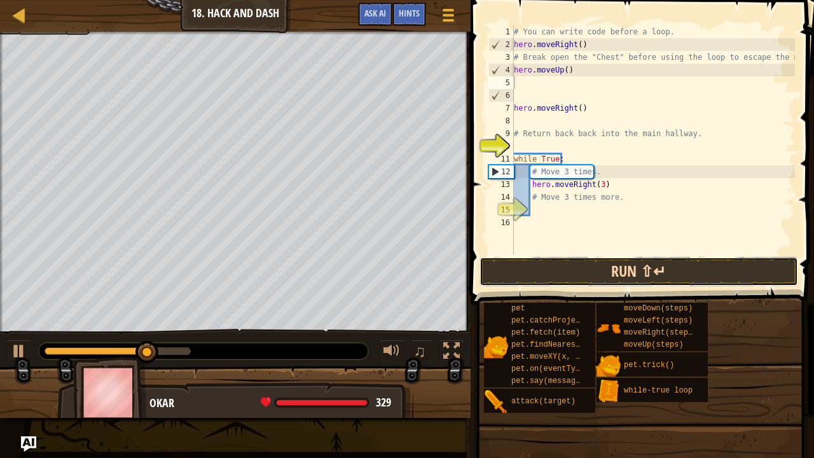
click at [602, 272] on button "Run ⇧↵" at bounding box center [639, 271] width 319 height 29
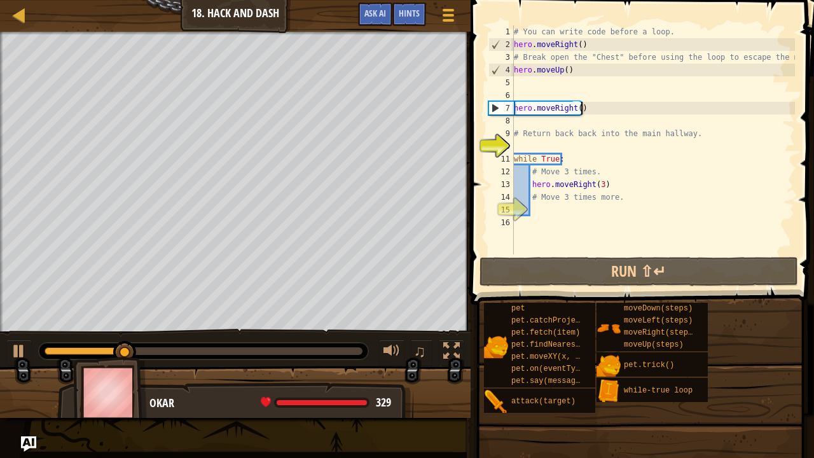
click at [602, 108] on div "# You can write code before a loop. hero . moveRight ( ) # Break open the "Ches…" at bounding box center [653, 152] width 284 height 254
type textarea "hero.moveRight()"
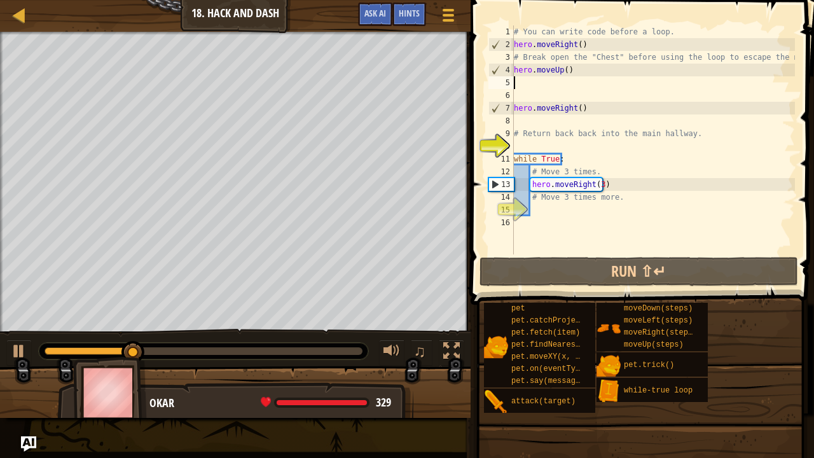
click at [518, 77] on div "# You can write code before a loop. hero . moveRight ( ) # Break open the "Ches…" at bounding box center [653, 152] width 284 height 254
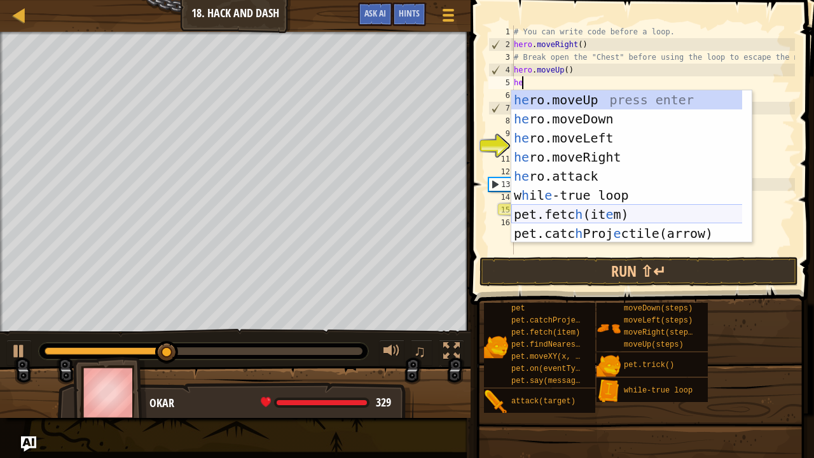
click at [551, 214] on div "he ro.moveUp press enter he ro.moveDown press enter he ro.moveLeft press enter …" at bounding box center [627, 185] width 232 height 191
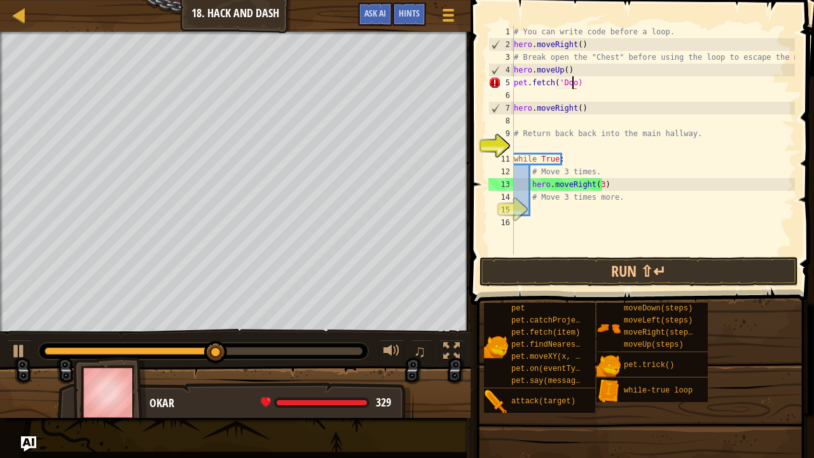
scroll to position [6, 5]
type textarea "pet.fetch('Door;)"
click at [522, 98] on div "# You can write code before a loop. hero . moveRight ( ) # Break open the "Ches…" at bounding box center [653, 152] width 284 height 254
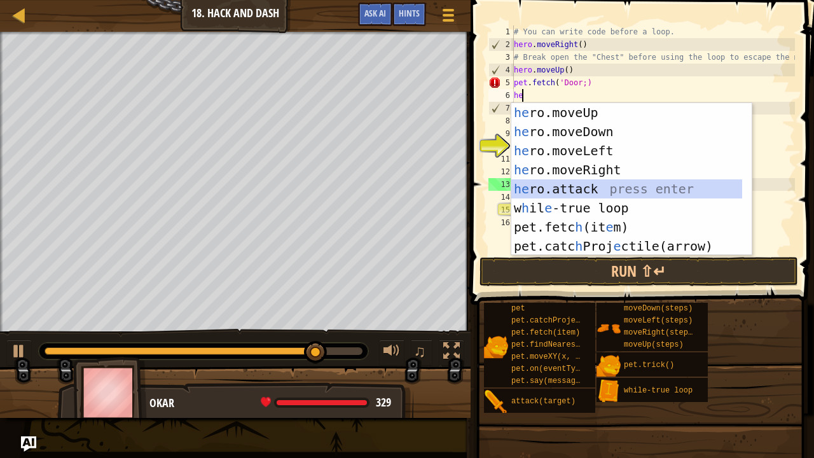
click at [599, 184] on div "he ro.moveUp press enter he ro.moveDown press enter he ro.moveLeft press enter …" at bounding box center [627, 198] width 232 height 191
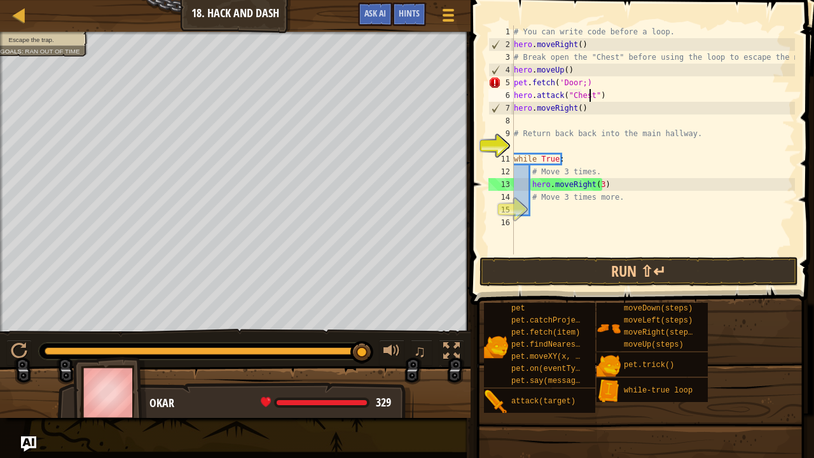
scroll to position [6, 6]
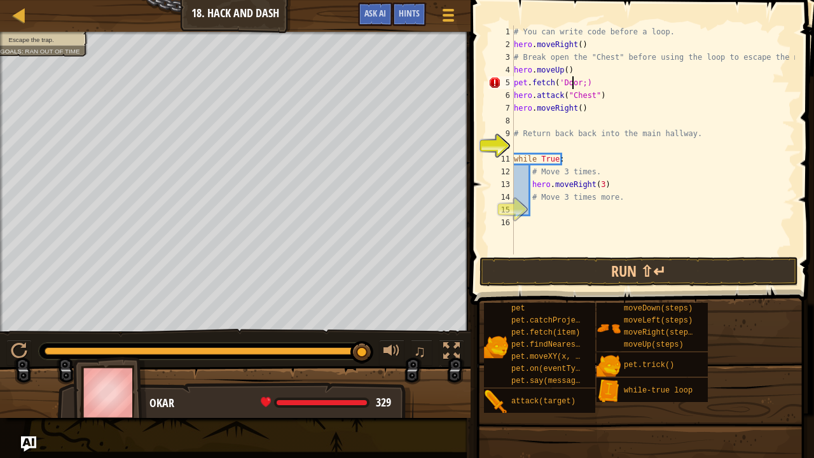
click at [574, 84] on div "# You can write code before a loop. hero . moveRight ( ) # Break open the "Ches…" at bounding box center [653, 152] width 284 height 254
click at [579, 85] on div "# You can write code before a loop. hero . moveRight ( ) # Break open the "Ches…" at bounding box center [653, 152] width 284 height 254
click at [575, 271] on button "Run ⇧↵" at bounding box center [639, 271] width 319 height 29
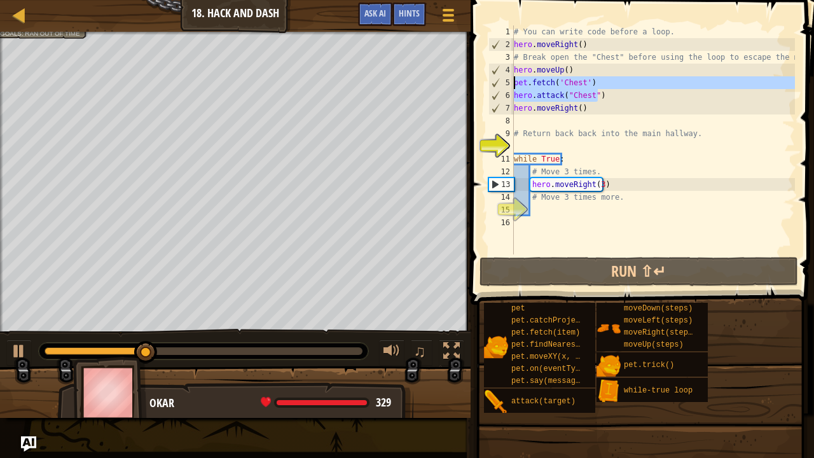
drag, startPoint x: 614, startPoint y: 90, endPoint x: 509, endPoint y: 80, distance: 105.4
click at [509, 80] on div "pet.fetch('Chest') 1 2 3 4 5 6 7 8 9 10 11 12 13 14 15 16 # You can write code …" at bounding box center [640, 139] width 309 height 229
type textarea "pet.fetch('Chest') hero.attack("Chest")"
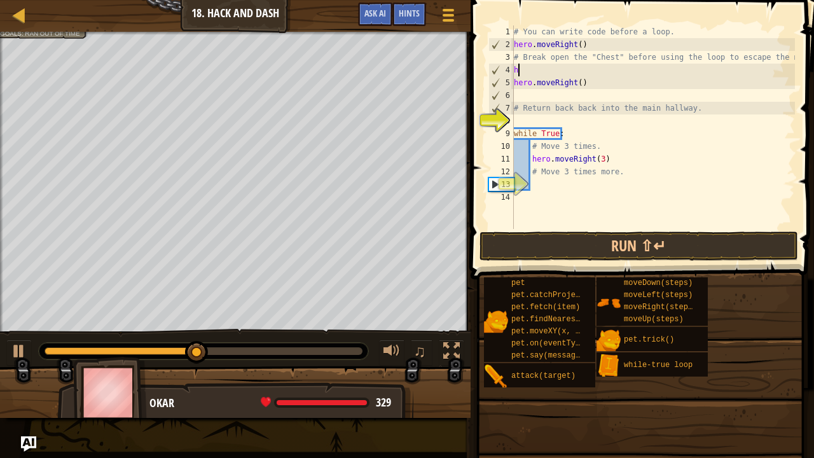
type textarea "h"
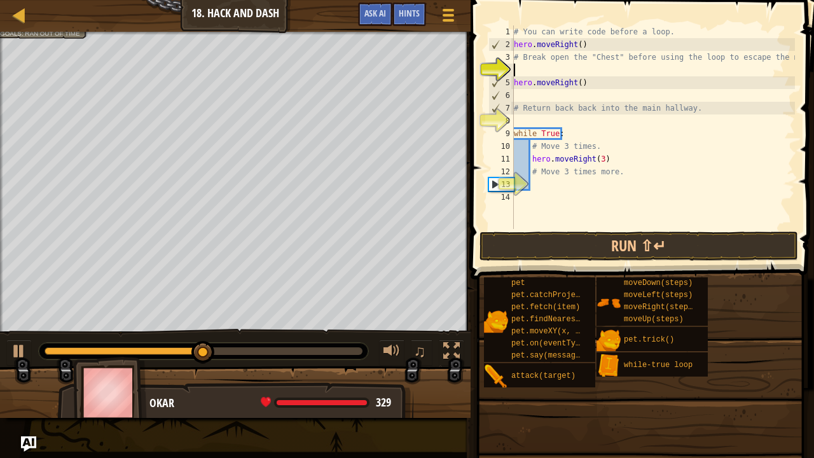
type textarea "# Break open the "Chest" before using the loop to escape the maze!"
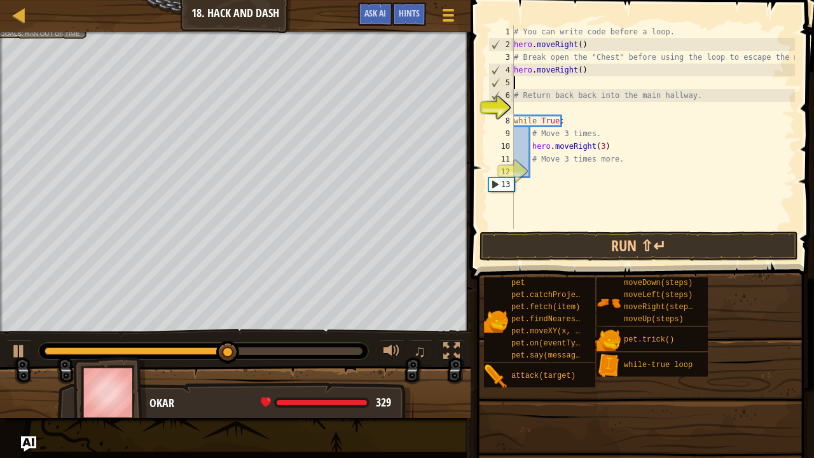
click at [536, 83] on div "# You can write code before a loop. hero . moveRight ( ) # Break open the "Ches…" at bounding box center [653, 139] width 284 height 229
click at [612, 238] on button "Run ⇧↵" at bounding box center [639, 246] width 319 height 29
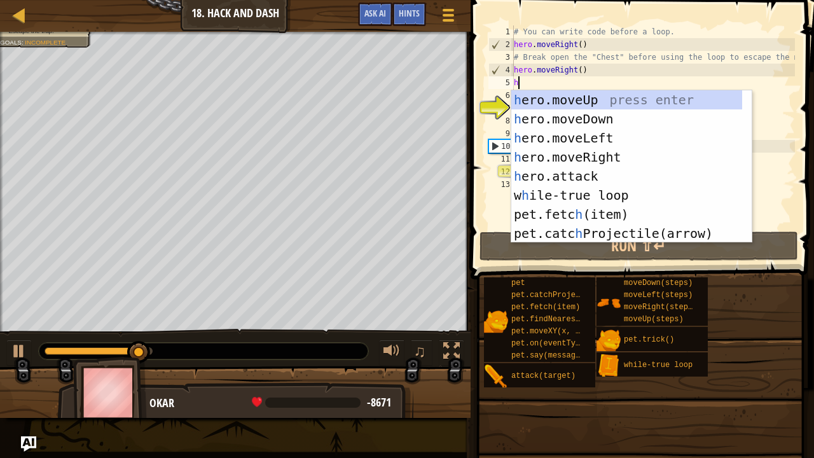
type textarea "he"
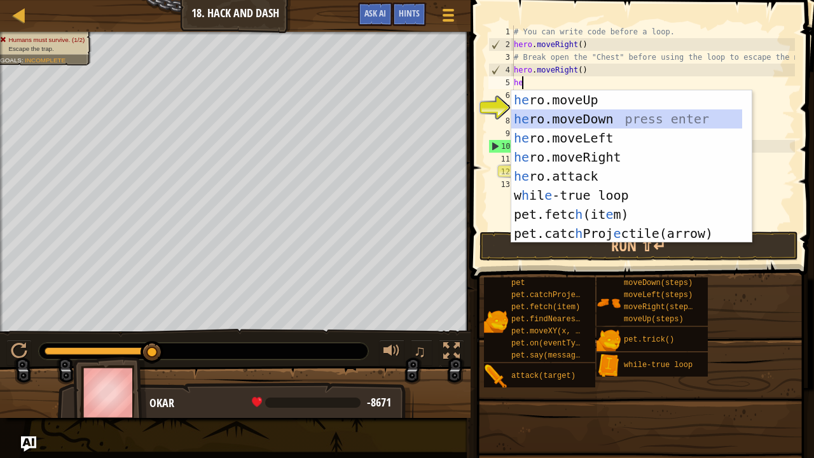
click at [585, 116] on div "he ro.moveUp press enter he ro.moveDown press enter he ro.moveLeft press enter …" at bounding box center [627, 185] width 232 height 191
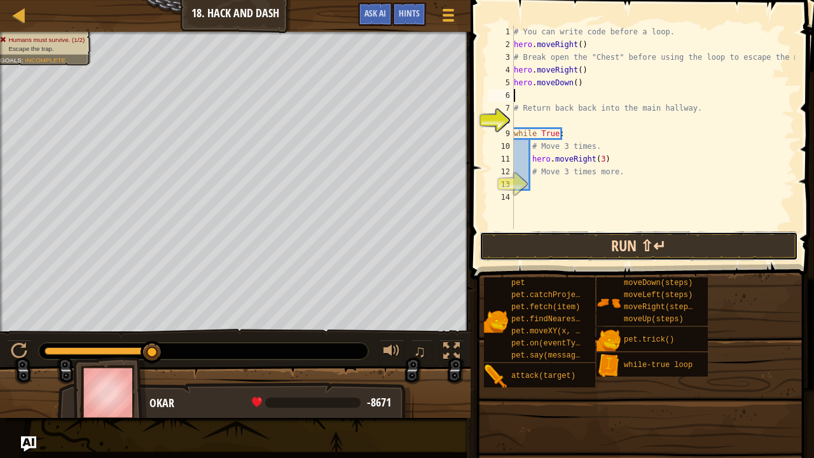
click at [575, 256] on button "Run ⇧↵" at bounding box center [639, 246] width 319 height 29
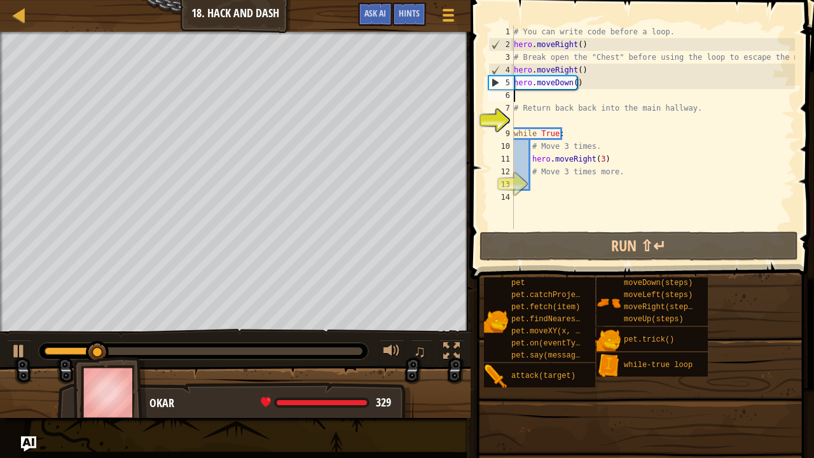
click at [575, 71] on div "# You can write code before a loop. hero . moveRight ( ) # Break open the "Ches…" at bounding box center [653, 139] width 284 height 229
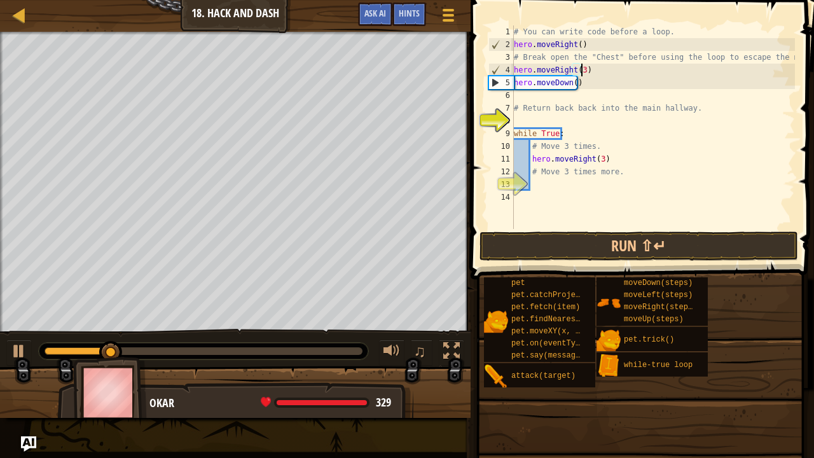
scroll to position [6, 5]
type textarea "hero.moveRight(3)"
click at [755, 233] on button "Run ⇧↵" at bounding box center [639, 246] width 319 height 29
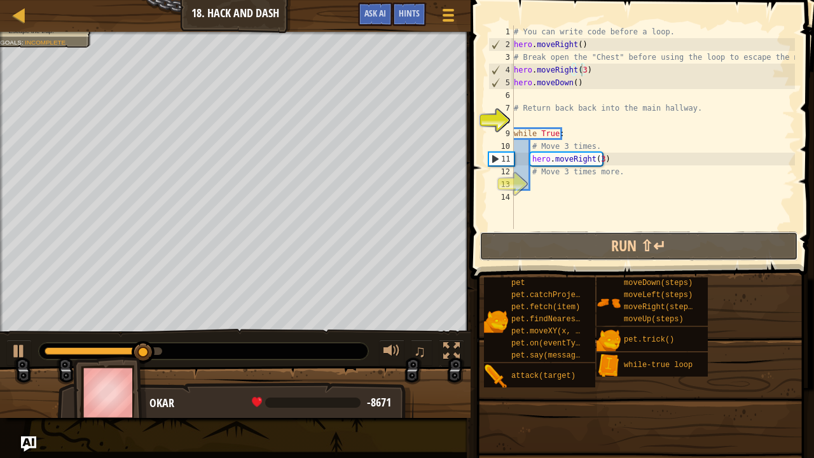
drag, startPoint x: 755, startPoint y: 233, endPoint x: 628, endPoint y: 151, distance: 150.8
click at [628, 151] on div "hero.moveRight(3) 1 2 3 4 5 6 7 8 9 10 11 12 13 14 # You can write code before …" at bounding box center [640, 164] width 347 height 317
click at [597, 73] on div "# You can write code before a loop. hero . moveRight ( ) # Break open the "Ches…" at bounding box center [653, 139] width 284 height 229
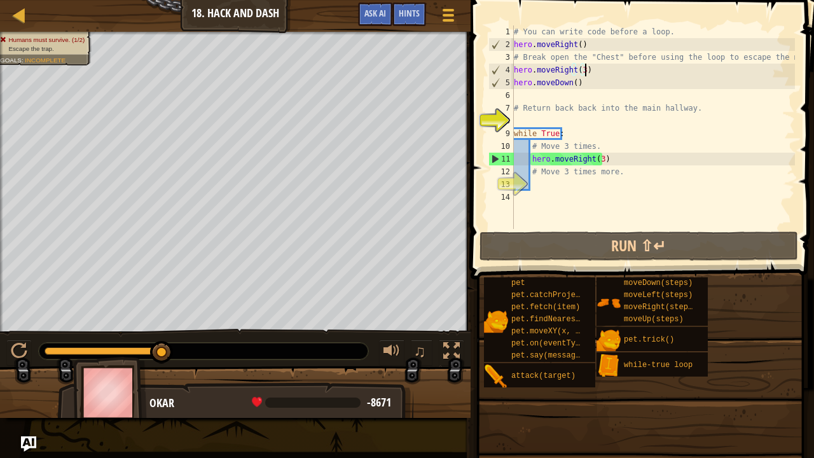
scroll to position [6, 0]
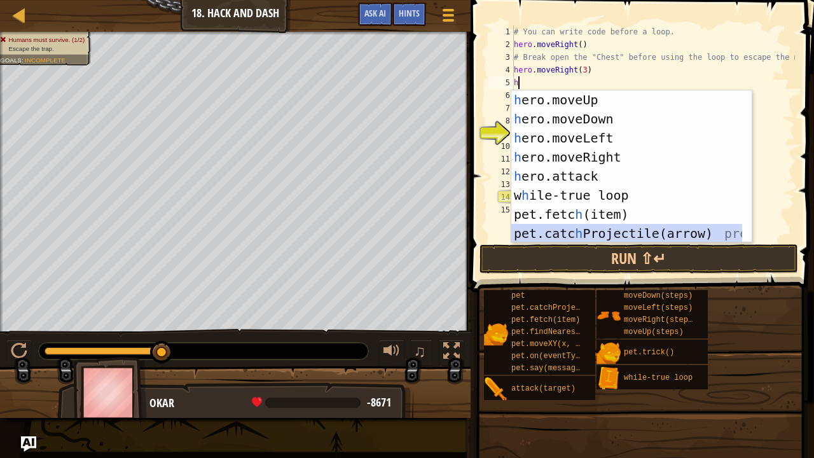
click at [599, 230] on div "h ero.moveUp press enter h ero.moveDown press enter h ero.moveLeft press enter …" at bounding box center [627, 185] width 232 height 191
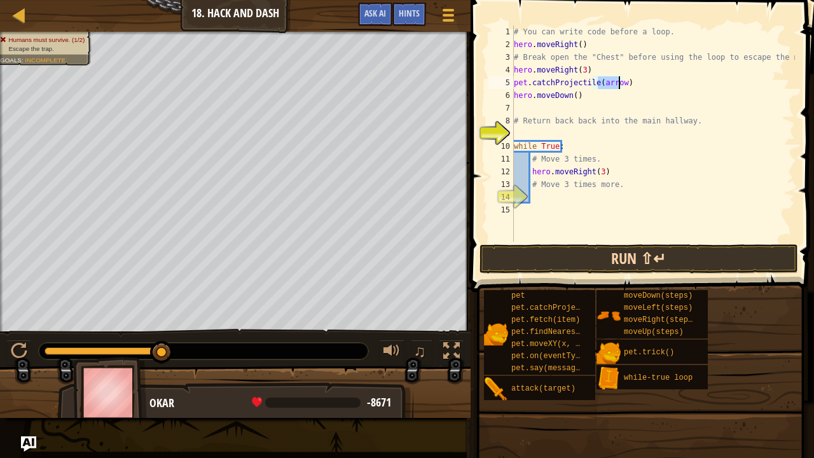
type textarea "pet.catchProjectile(arrow)"
click at [599, 254] on button "Run ⇧↵" at bounding box center [639, 258] width 319 height 29
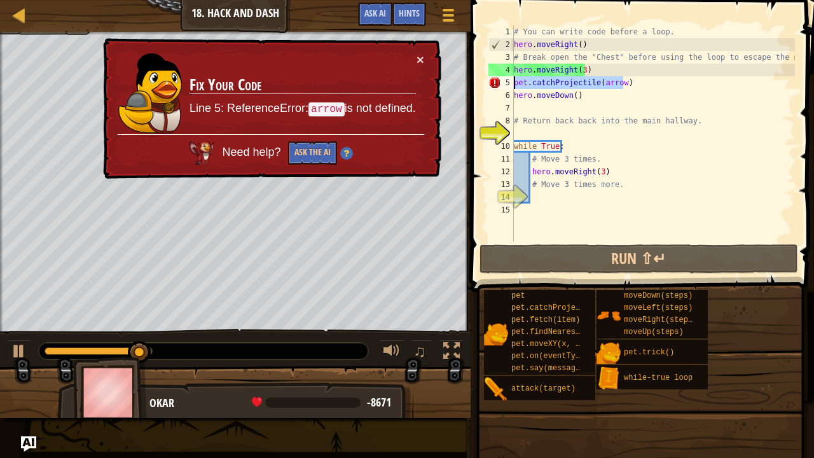
drag, startPoint x: 660, startPoint y: 78, endPoint x: 514, endPoint y: 88, distance: 146.7
click at [514, 88] on div "# You can write code before a loop. hero . moveRight ( ) # Break open the "Ches…" at bounding box center [653, 146] width 284 height 242
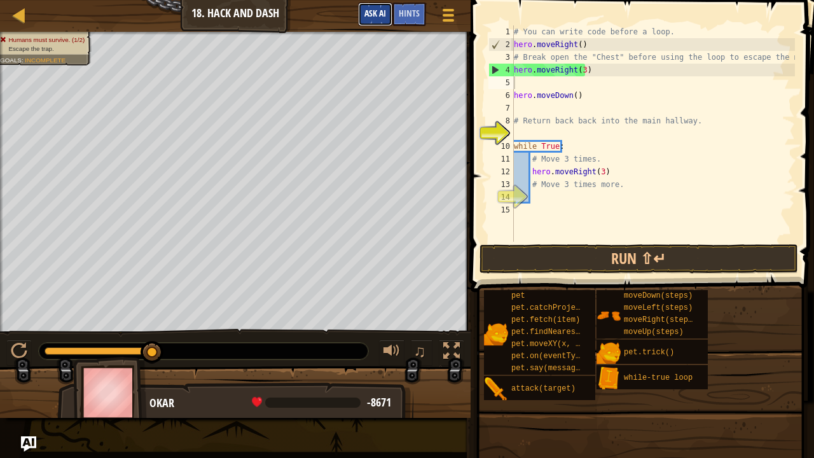
click at [384, 13] on span "Ask AI" at bounding box center [375, 13] width 22 height 12
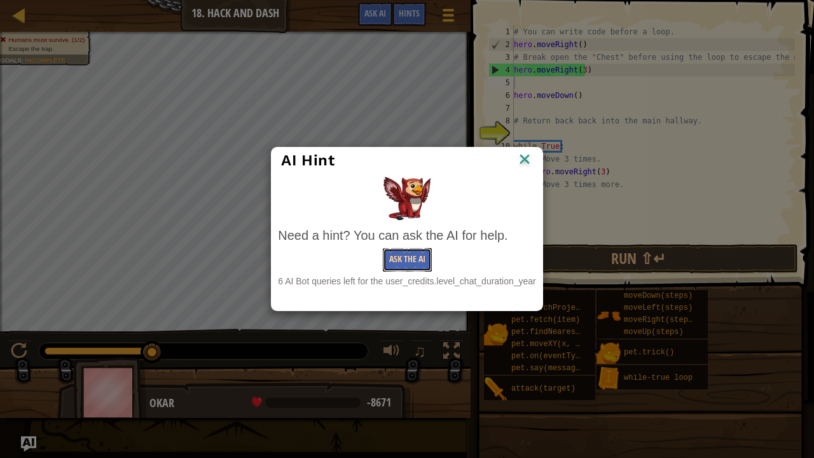
click at [387, 250] on button "Ask the AI" at bounding box center [407, 260] width 49 height 24
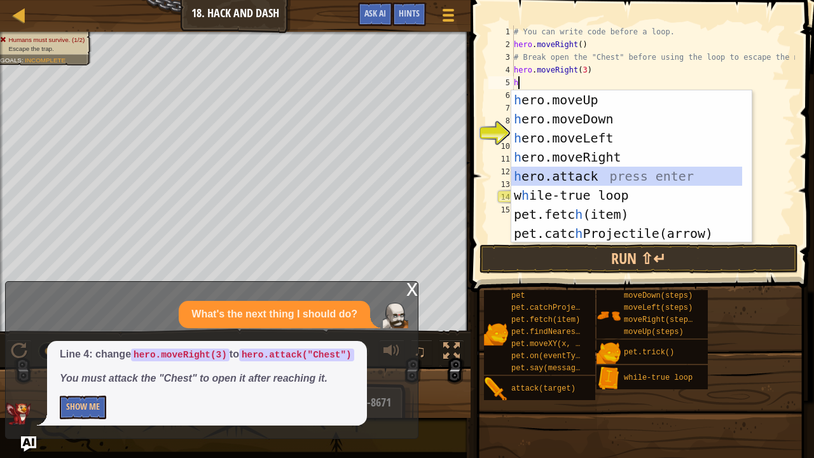
click at [558, 180] on div "h ero.moveUp press enter h ero.moveDown press enter h ero.moveLeft press enter …" at bounding box center [627, 185] width 232 height 191
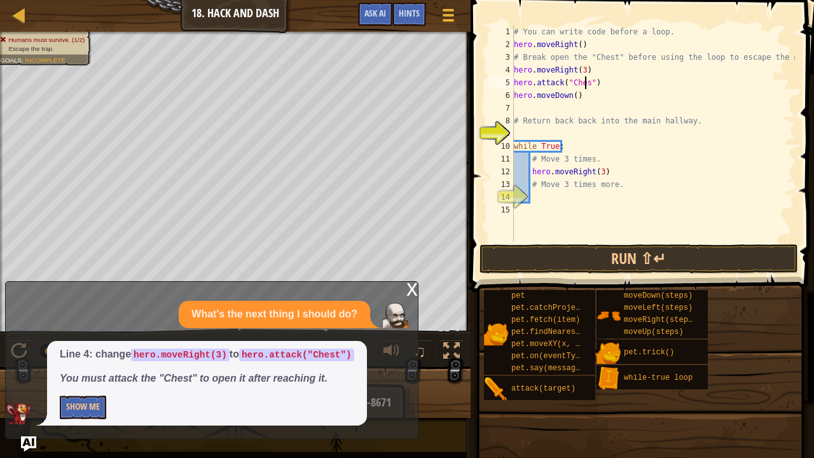
scroll to position [6, 6]
click at [565, 250] on button "Run ⇧↵" at bounding box center [639, 258] width 319 height 29
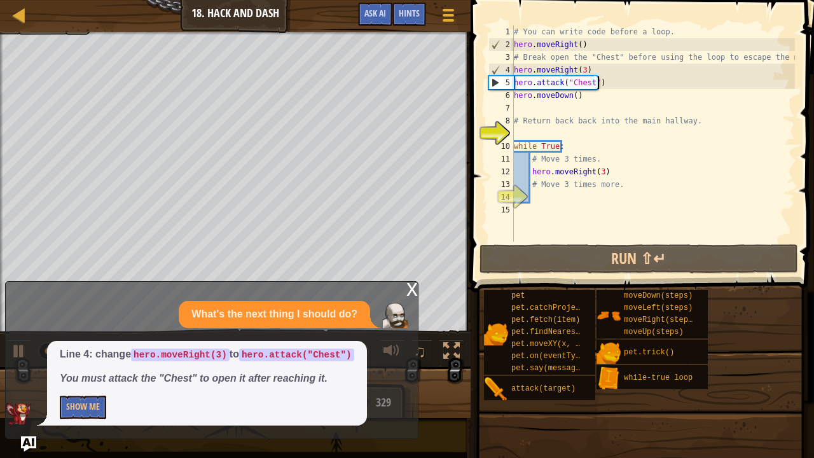
click at [613, 78] on div "# You can write code before a loop. hero . moveRight ( ) # Break open the "Ches…" at bounding box center [653, 146] width 284 height 242
click at [600, 71] on div "# You can write code before a loop. hero . moveRight ( ) # Break open the "Ches…" at bounding box center [653, 146] width 284 height 242
type textarea "hero.moveRight(3)"
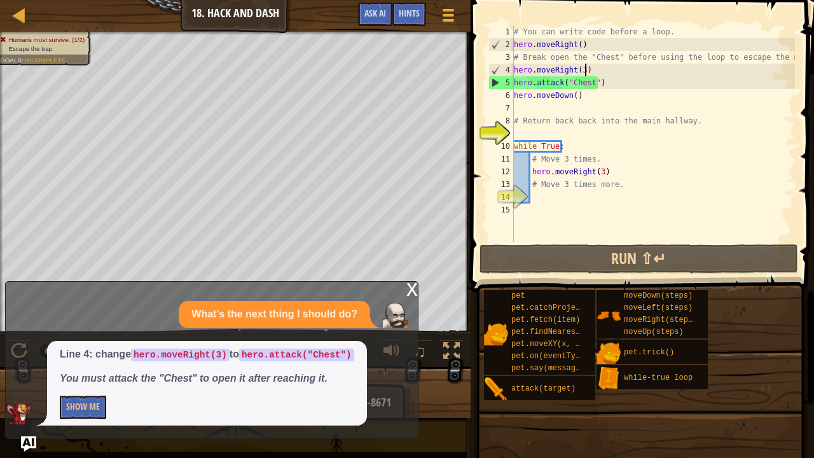
scroll to position [6, 0]
click at [580, 69] on div "# You can write code before a loop. hero . moveRight ( ) # Break open the "Ches…" at bounding box center [653, 146] width 284 height 242
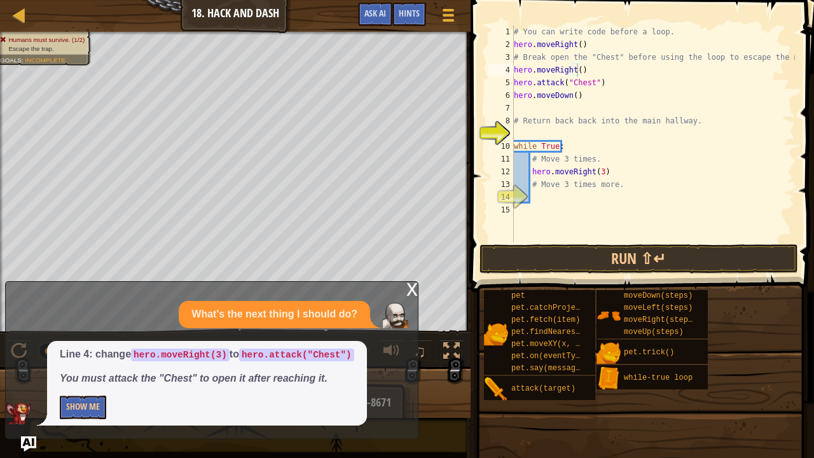
click at [557, 277] on span at bounding box center [640, 465] width 335 height 377
drag, startPoint x: 561, startPoint y: 266, endPoint x: 531, endPoint y: 264, distance: 30.0
click at [531, 264] on button "Run ⇧↵" at bounding box center [639, 258] width 319 height 29
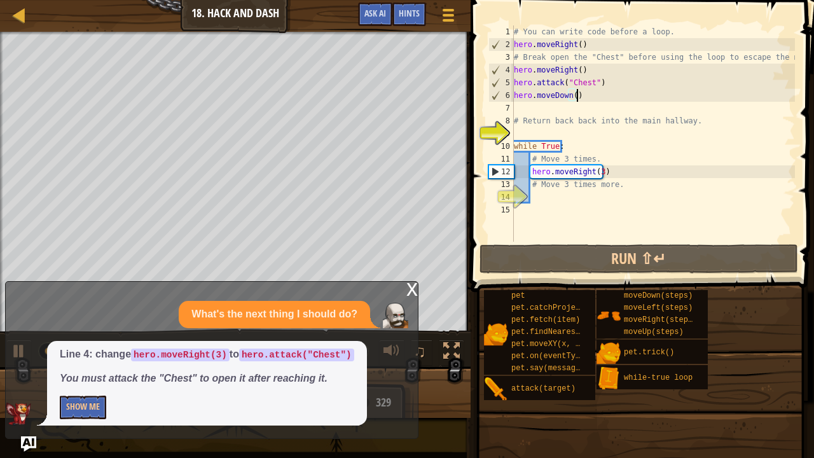
click at [588, 98] on div "# You can write code before a loop. hero . moveRight ( ) # Break open the "Ches…" at bounding box center [653, 146] width 284 height 242
drag, startPoint x: 588, startPoint y: 98, endPoint x: 515, endPoint y: 95, distance: 73.8
click at [515, 95] on div "# You can write code before a loop. hero . moveRight ( ) # Break open the "Ches…" at bounding box center [653, 146] width 284 height 242
click at [633, 169] on div "# You can write code before a loop. hero . moveRight ( ) # Break open the "Ches…" at bounding box center [653, 146] width 284 height 242
type textarea "hero.moveRight(3)"
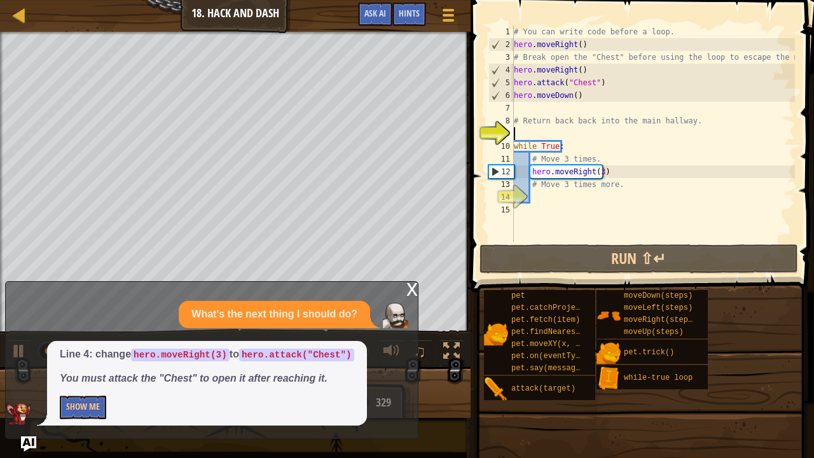
click at [548, 128] on div "# You can write code before a loop. hero . moveRight ( ) # Break open the "Ches…" at bounding box center [653, 146] width 284 height 242
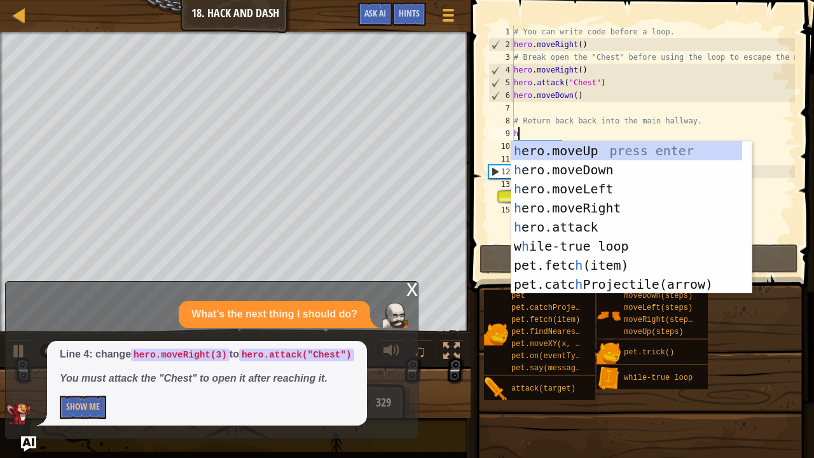
type textarea "he"
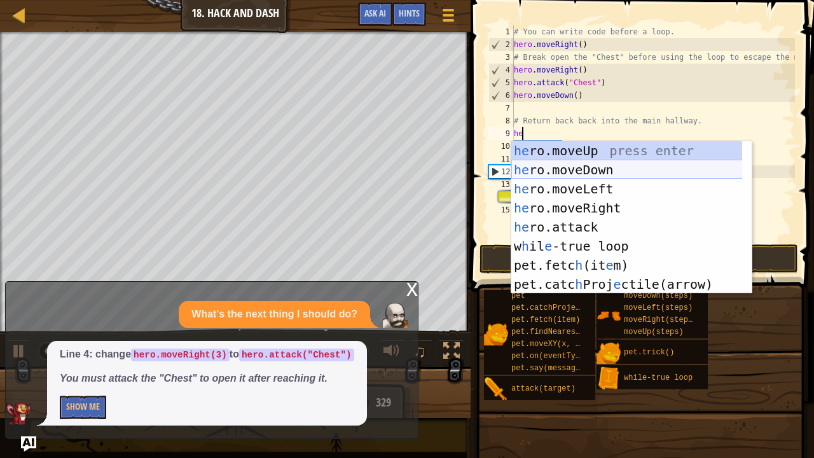
click at [539, 168] on div "he ro.moveUp press enter he ro.moveDown press enter he ro.moveLeft press enter …" at bounding box center [627, 236] width 232 height 191
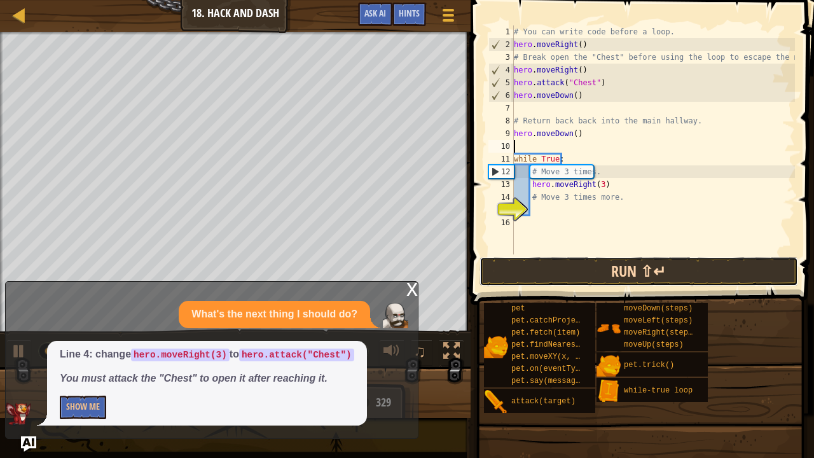
click at [544, 269] on button "Run ⇧↵" at bounding box center [639, 271] width 319 height 29
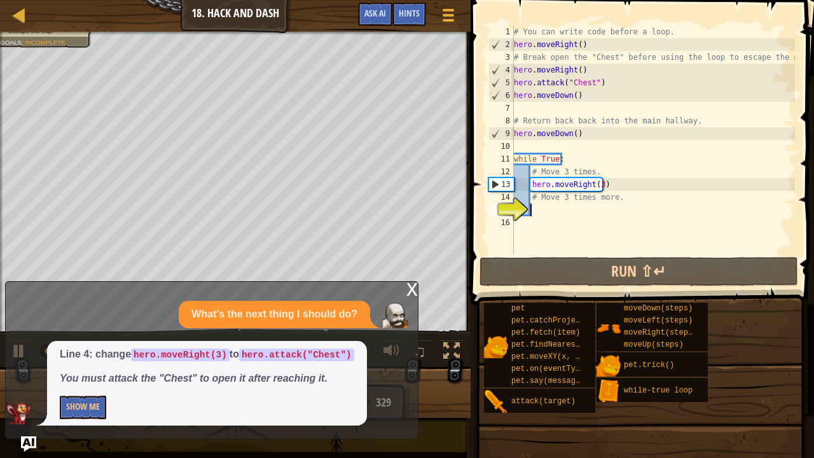
click at [557, 214] on div "# You can write code before a loop. hero . moveRight ( ) # Break open the "Ches…" at bounding box center [653, 152] width 284 height 254
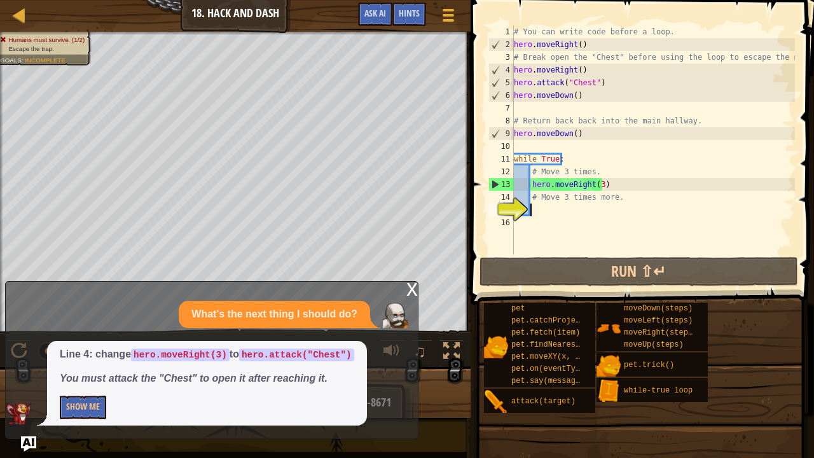
click at [539, 109] on div "# You can write code before a loop. hero . moveRight ( ) # Break open the "Ches…" at bounding box center [653, 152] width 284 height 254
type textarea "he"
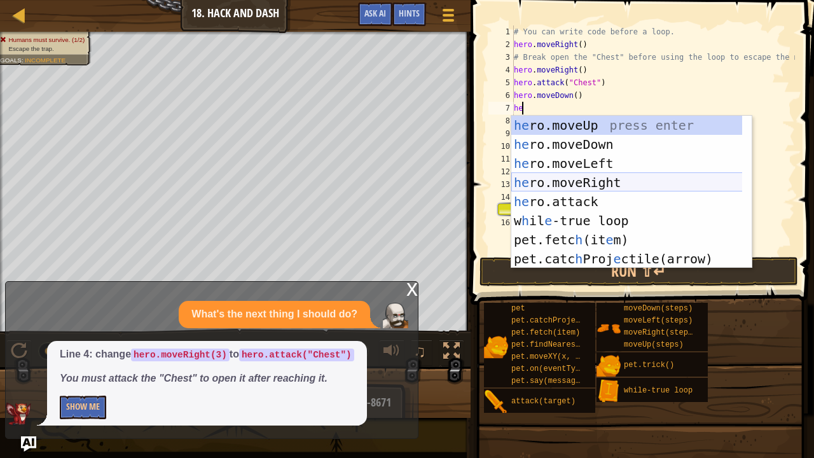
click at [586, 181] on div "he ro.moveUp press enter he ro.moveDown press enter he ro.moveLeft press enter …" at bounding box center [627, 211] width 232 height 191
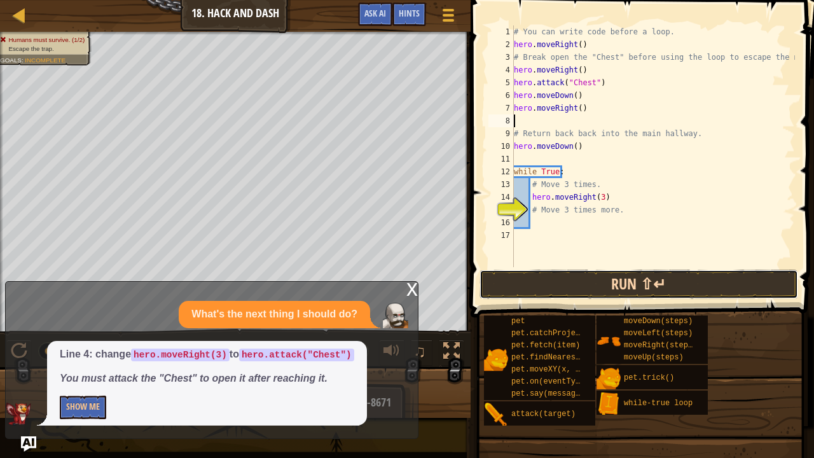
click at [569, 284] on button "Run ⇧↵" at bounding box center [639, 284] width 319 height 29
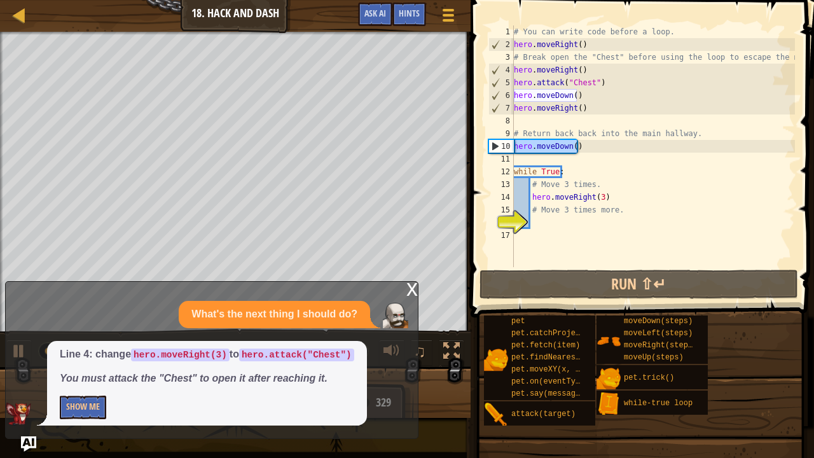
drag, startPoint x: 589, startPoint y: 147, endPoint x: 513, endPoint y: 141, distance: 75.9
click at [513, 141] on div "1 2 3 4 5 6 7 8 9 10 11 12 13 14 15 16 17 # You can write code before a loop. h…" at bounding box center [640, 146] width 309 height 242
type textarea "hero.moveDown()"
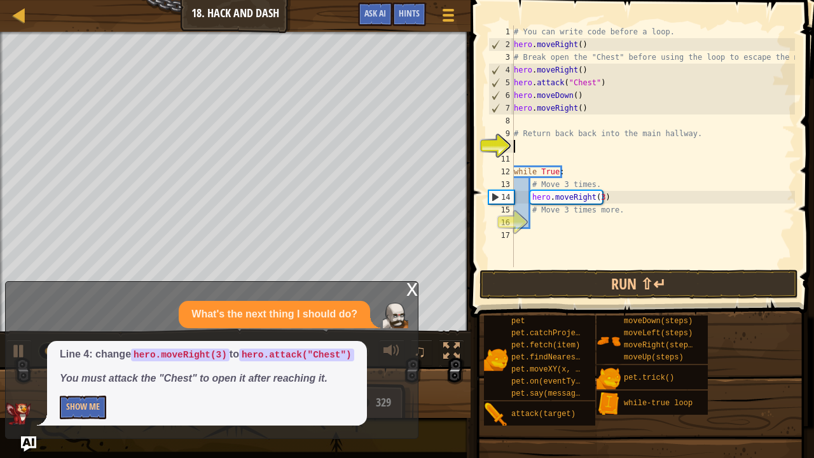
type textarea "h"
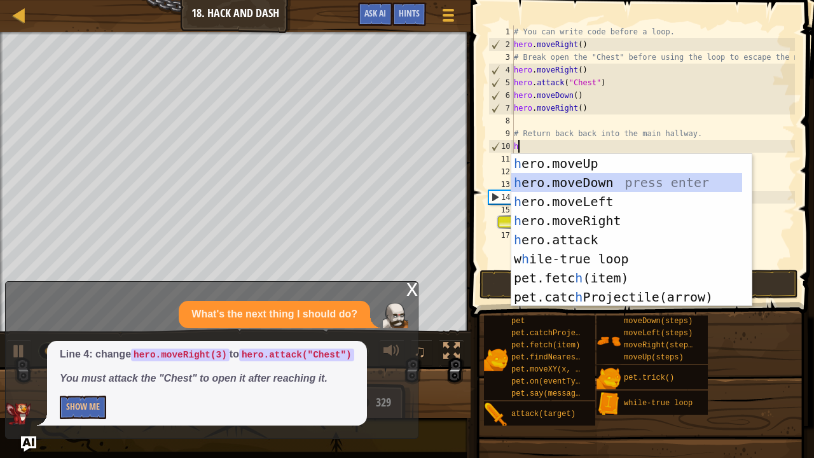
click at [548, 184] on div "h ero.moveUp press enter h ero.moveDown press enter h ero.moveLeft press enter …" at bounding box center [627, 249] width 232 height 191
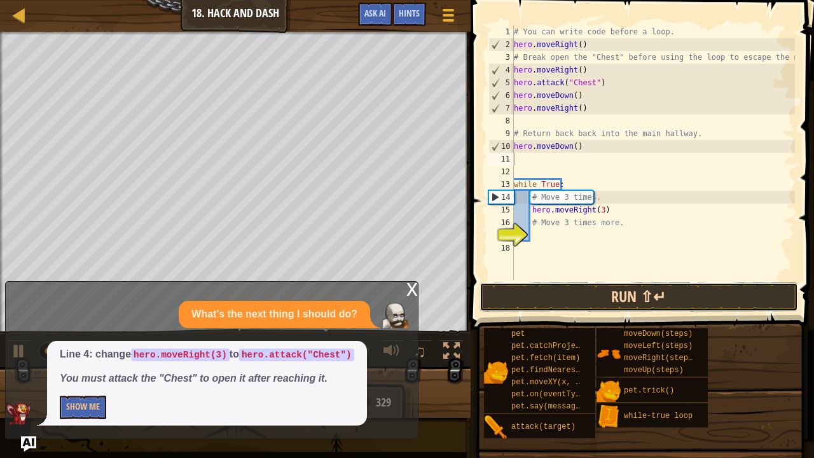
click at [559, 295] on button "Run ⇧↵" at bounding box center [639, 296] width 319 height 29
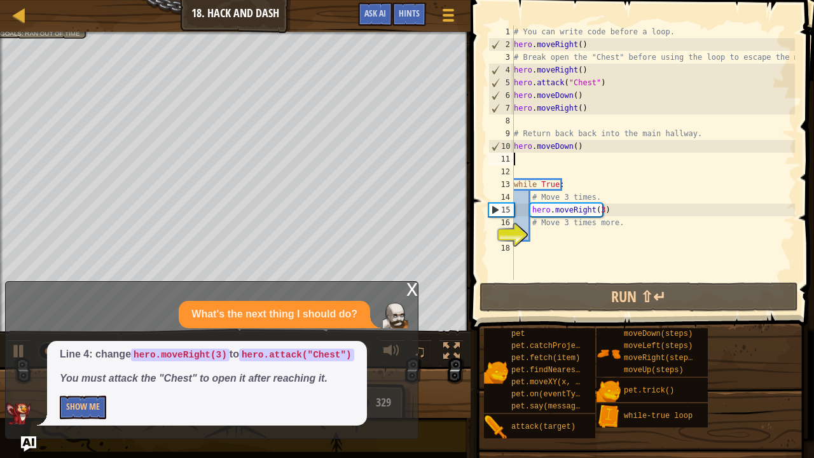
type textarea "h"
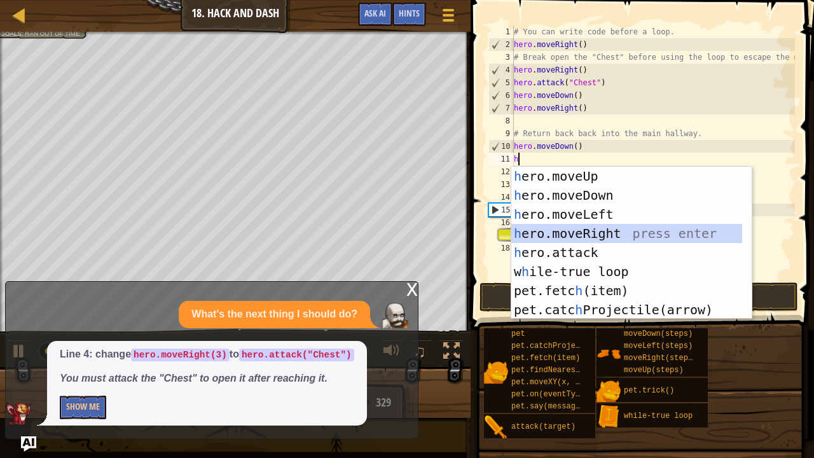
click at [564, 235] on div "h ero.moveUp press enter h ero.moveDown press enter h ero.moveLeft press enter …" at bounding box center [627, 262] width 232 height 191
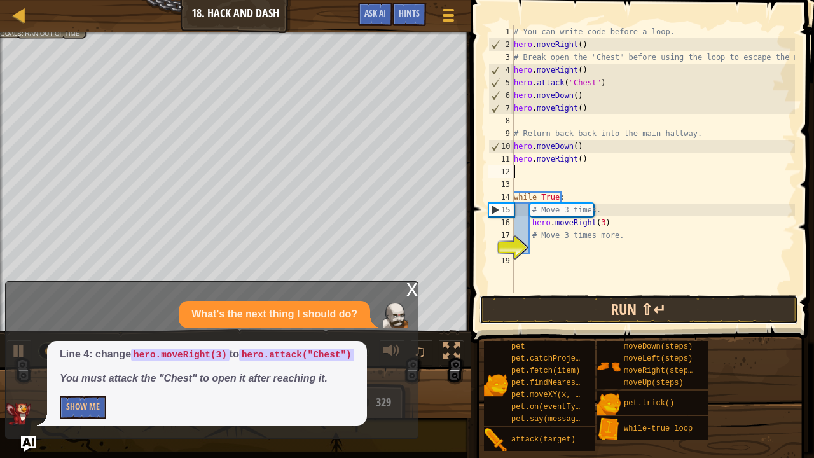
click at [561, 310] on button "Run ⇧↵" at bounding box center [639, 309] width 319 height 29
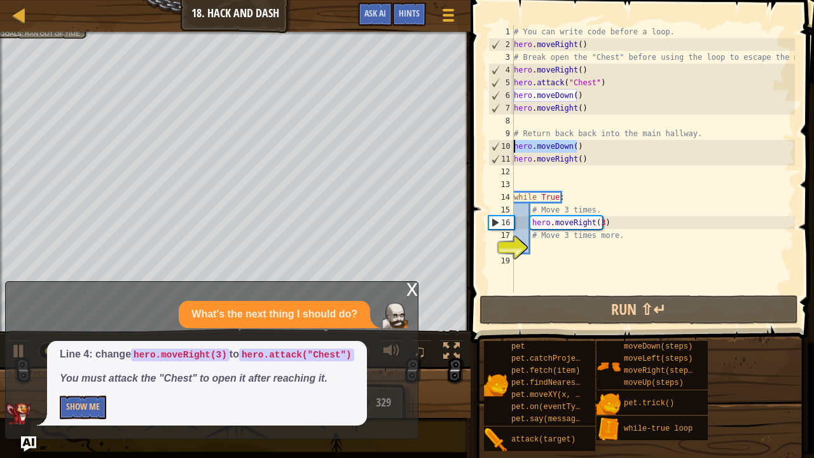
drag, startPoint x: 588, startPoint y: 150, endPoint x: 510, endPoint y: 145, distance: 77.8
click at [510, 145] on div "1 2 3 4 5 6 7 8 9 10 11 12 13 14 15 16 17 18 19 # You can write code before a l…" at bounding box center [640, 158] width 309 height 267
type textarea "hero.moveDown()"
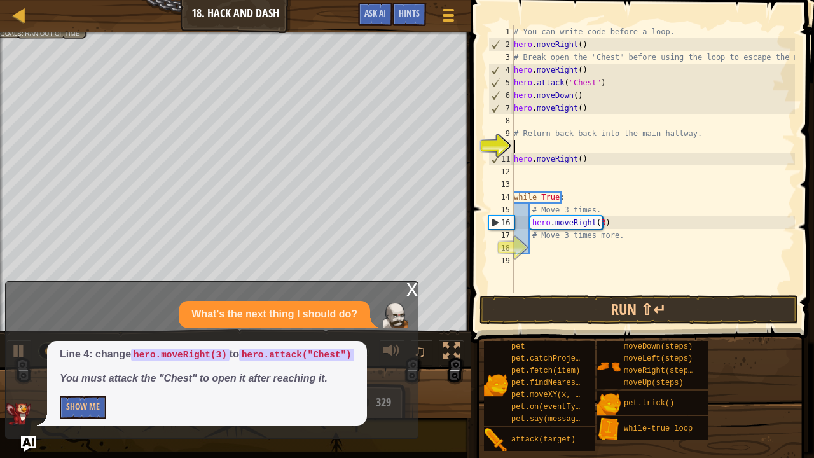
type textarea "# Return back back into the main hallway."
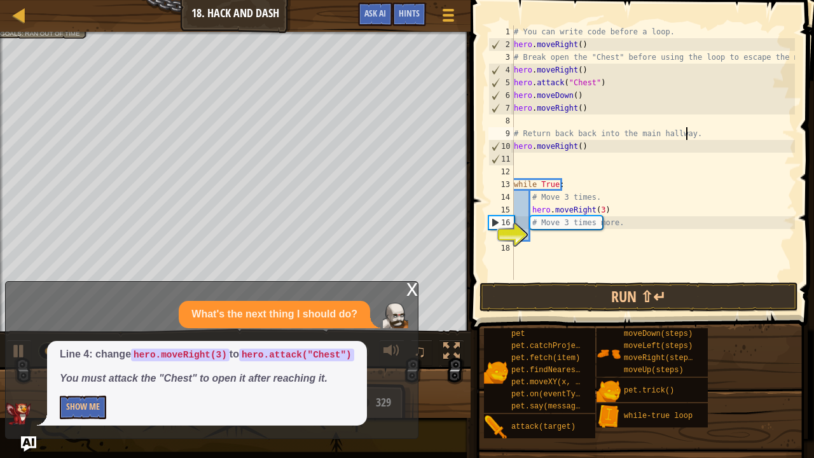
click at [528, 159] on div "# You can write code before a loop. hero . moveRight ( ) # Break open the "Ches…" at bounding box center [653, 165] width 284 height 280
type textarea "h"
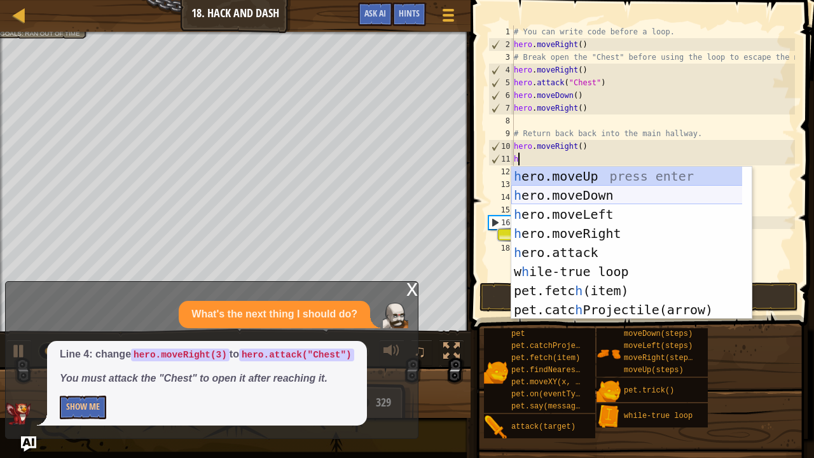
click at [565, 193] on div "h ero.moveUp press enter h ero.moveDown press enter h ero.moveLeft press enter …" at bounding box center [627, 262] width 232 height 191
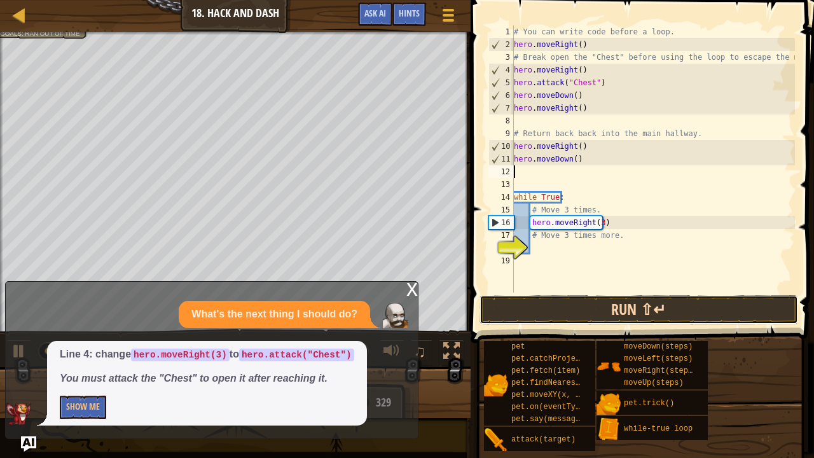
click at [611, 312] on button "Run ⇧↵" at bounding box center [639, 309] width 319 height 29
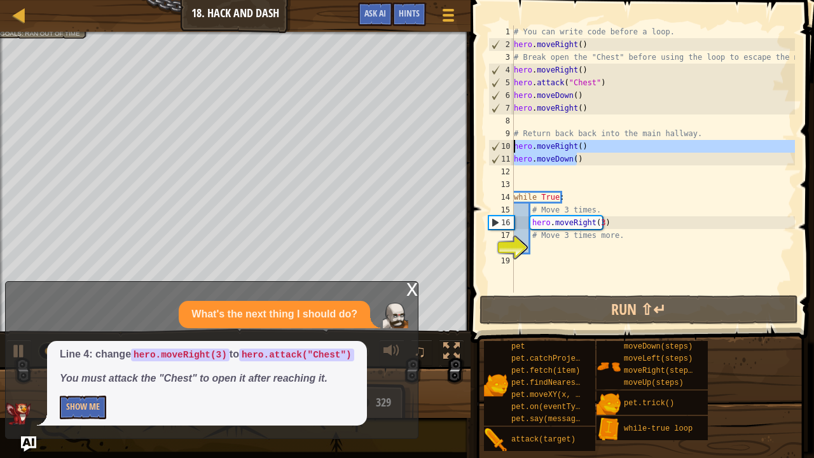
drag, startPoint x: 592, startPoint y: 160, endPoint x: 505, endPoint y: 149, distance: 87.3
click at [505, 149] on div "1 2 3 4 5 6 7 8 9 10 11 12 13 14 15 16 17 18 19 # You can write code before a l…" at bounding box center [640, 158] width 309 height 267
type textarea "hero.moveRight() hero.moveDown()"
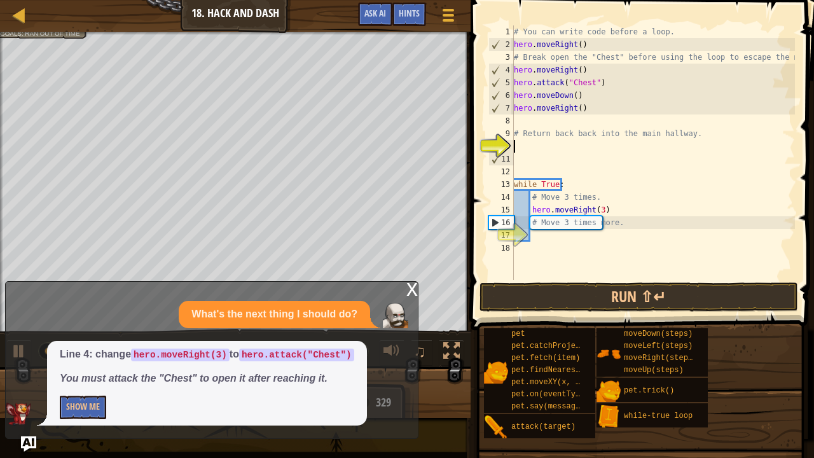
type textarea "h"
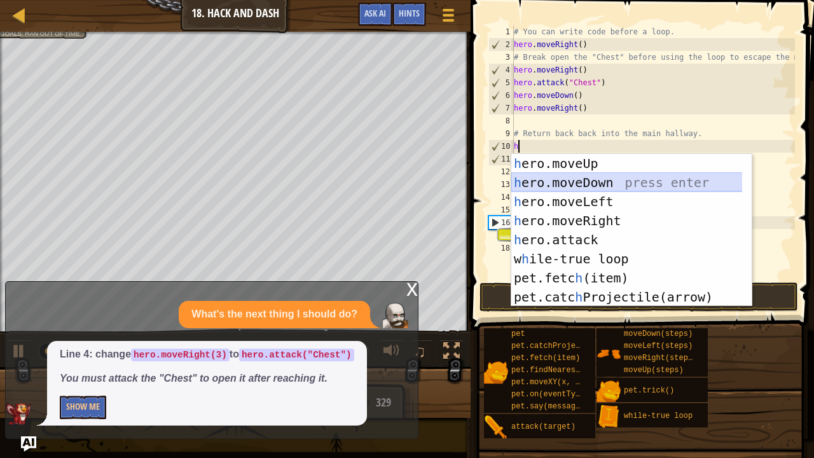
click at [546, 180] on div "h ero.moveUp press enter h ero.moveDown press enter h ero.moveLeft press enter …" at bounding box center [627, 249] width 232 height 191
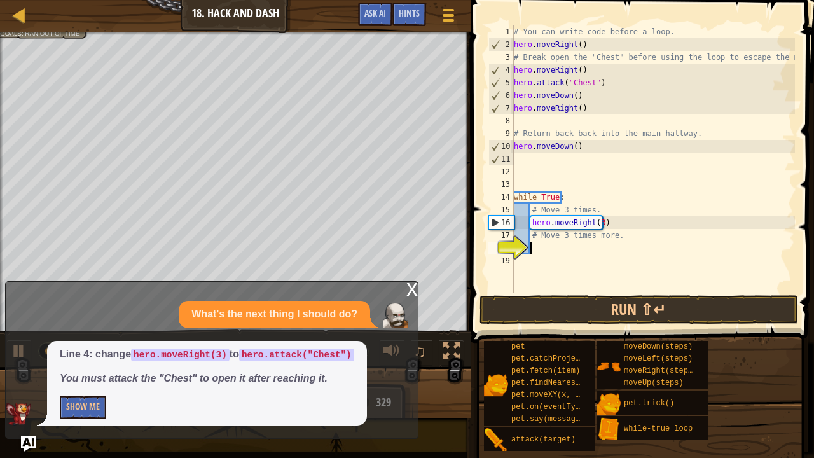
click at [537, 244] on div "# You can write code before a loop. hero . moveRight ( ) # Break open the "Ches…" at bounding box center [653, 171] width 284 height 293
click at [627, 225] on div "# You can write code before a loop. hero . moveRight ( ) # Break open the "Ches…" at bounding box center [653, 171] width 284 height 293
type textarea "hero.moveRight(3)"
click at [560, 246] on div "# You can write code before a loop. hero . moveRight ( ) # Break open the "Ches…" at bounding box center [653, 171] width 284 height 293
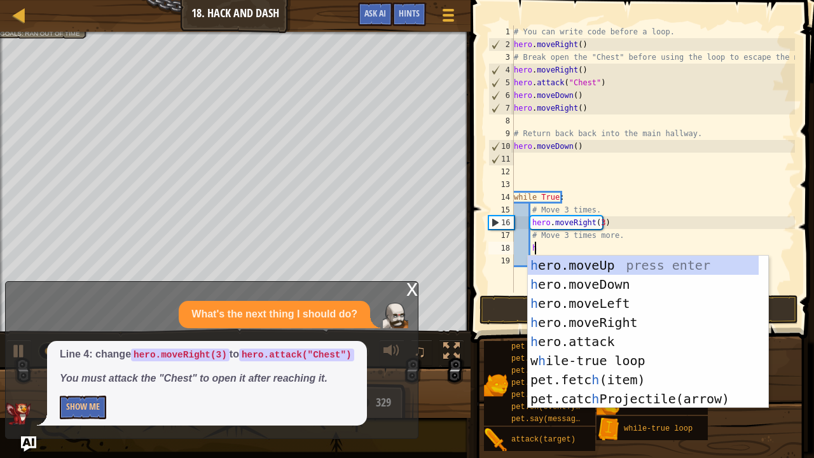
scroll to position [6, 1]
type textarea "he"
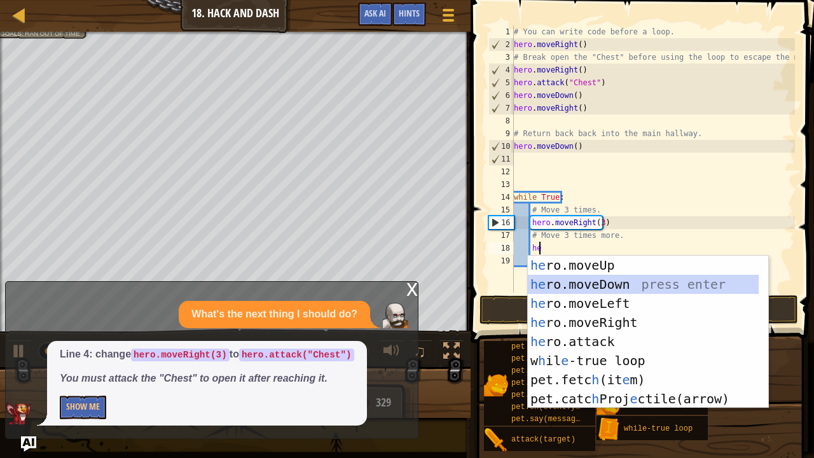
click at [625, 280] on div "he ro.moveUp press enter he ro.moveDown press enter he ro.moveLeft press enter …" at bounding box center [644, 351] width 232 height 191
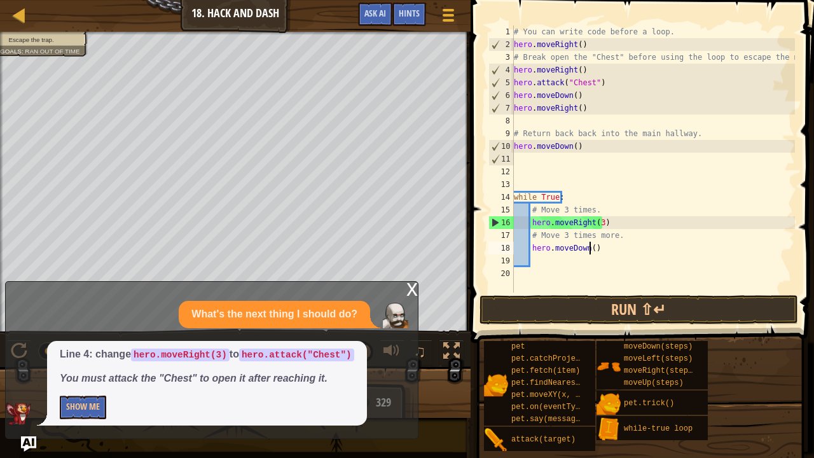
click at [588, 247] on div "# You can write code before a loop. hero . moveRight ( ) # Break open the "Ches…" at bounding box center [653, 171] width 284 height 293
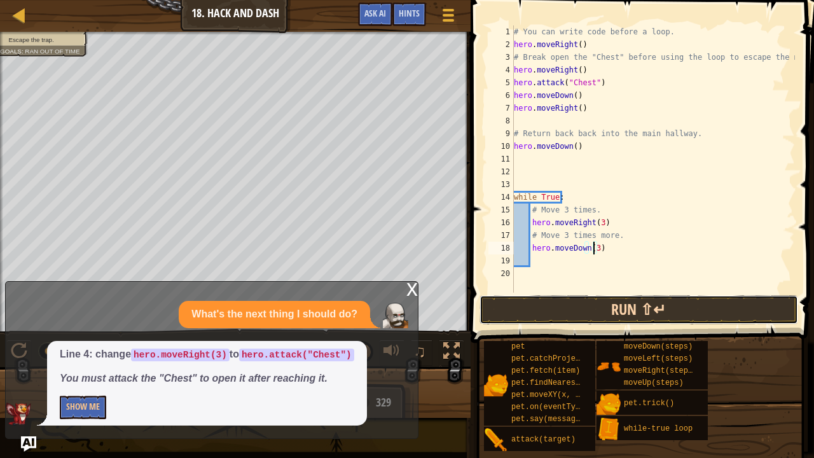
click at [600, 309] on button "Run ⇧↵" at bounding box center [639, 309] width 319 height 29
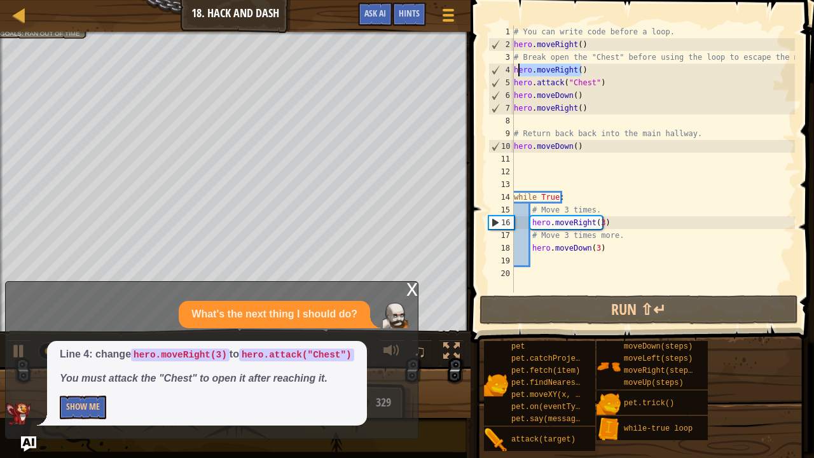
drag, startPoint x: 595, startPoint y: 72, endPoint x: 518, endPoint y: 71, distance: 77.0
click at [518, 71] on div "# You can write code before a loop. hero . moveRight ( ) # Break open the "Ches…" at bounding box center [653, 171] width 284 height 293
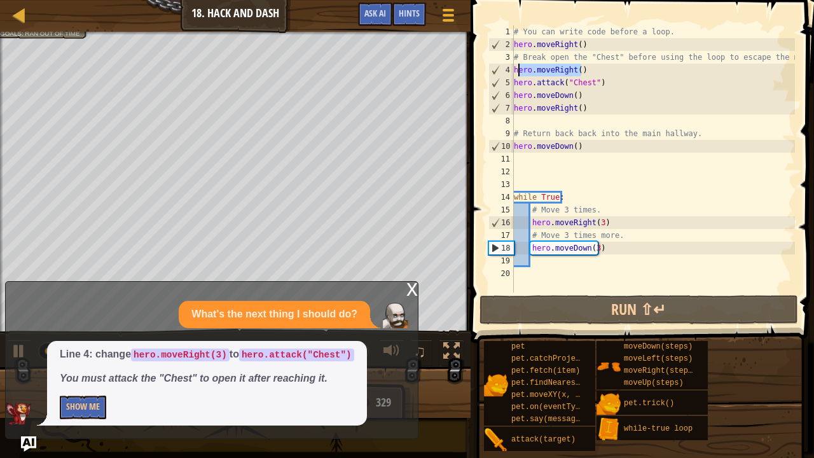
scroll to position [6, 5]
type textarea "h"
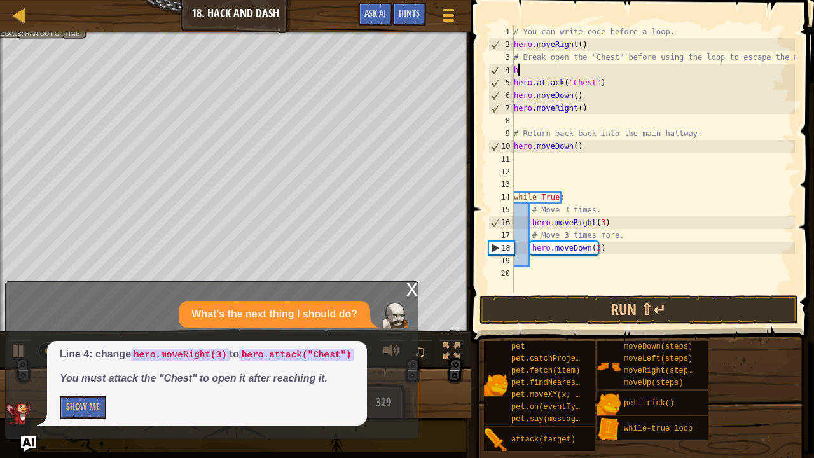
scroll to position [6, 0]
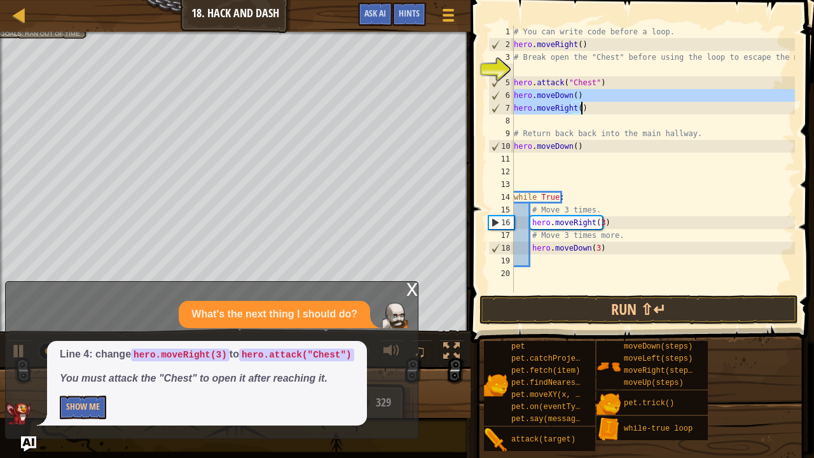
drag, startPoint x: 515, startPoint y: 95, endPoint x: 579, endPoint y: 106, distance: 65.1
click at [579, 106] on div "# You can write code before a loop. hero . moveRight ( ) # Break open the "Ches…" at bounding box center [653, 171] width 284 height 293
click at [611, 108] on div "# You can write code before a loop. hero . moveRight ( ) # Break open the "Ches…" at bounding box center [653, 158] width 284 height 267
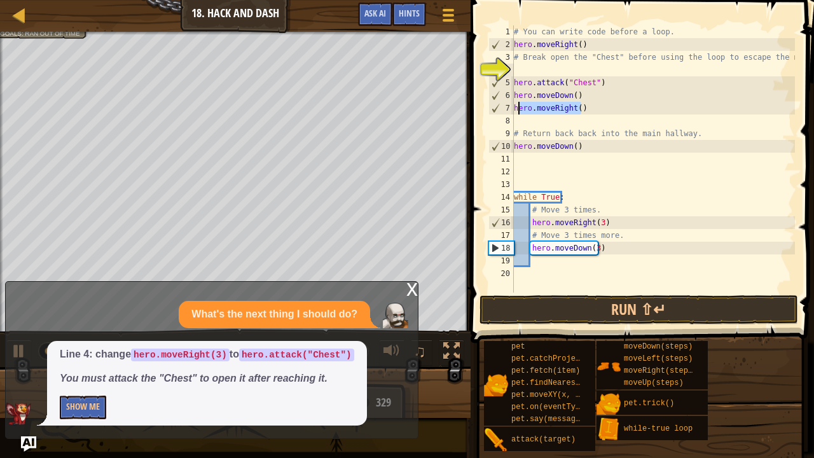
drag, startPoint x: 611, startPoint y: 108, endPoint x: 517, endPoint y: 110, distance: 93.5
click at [517, 110] on div "# You can write code before a loop. hero . moveRight ( ) # Break open the "Ches…" at bounding box center [653, 171] width 284 height 293
type textarea "h"
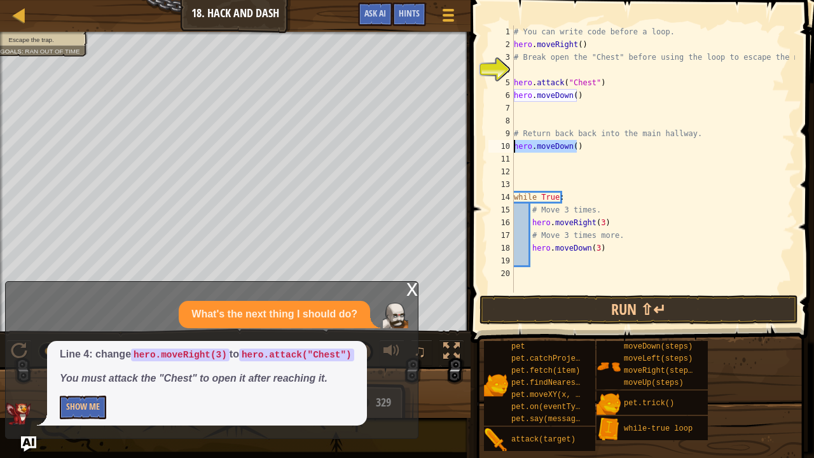
drag, startPoint x: 583, startPoint y: 147, endPoint x: 513, endPoint y: 144, distance: 70.7
click at [513, 144] on div "1 2 3 4 5 6 7 8 9 10 11 12 13 14 15 16 17 18 19 20 # You can write code before …" at bounding box center [640, 158] width 309 height 267
type textarea "hero.moveDown()"
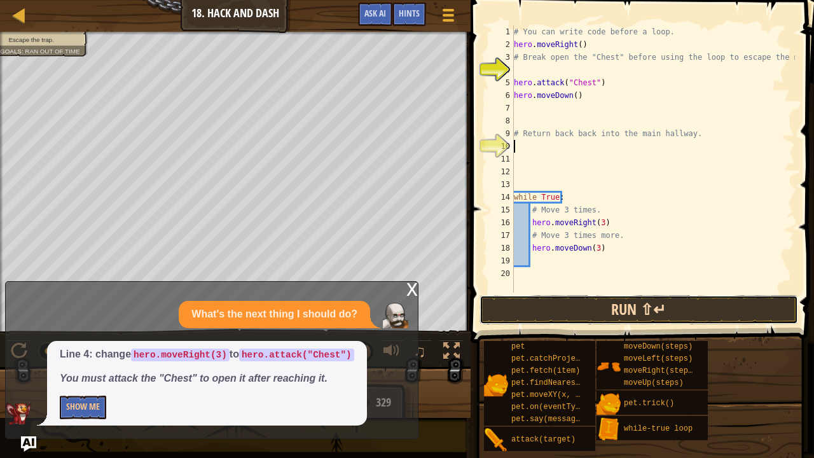
click at [558, 300] on button "Run ⇧↵" at bounding box center [639, 309] width 319 height 29
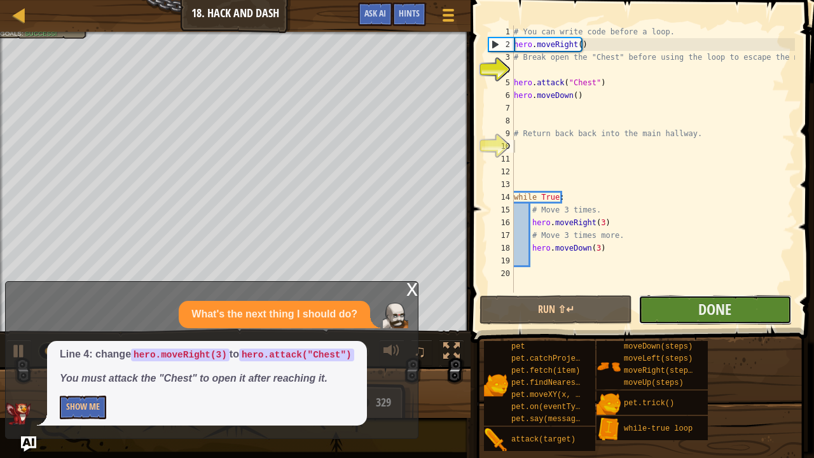
click at [695, 308] on button "Done" at bounding box center [715, 309] width 153 height 29
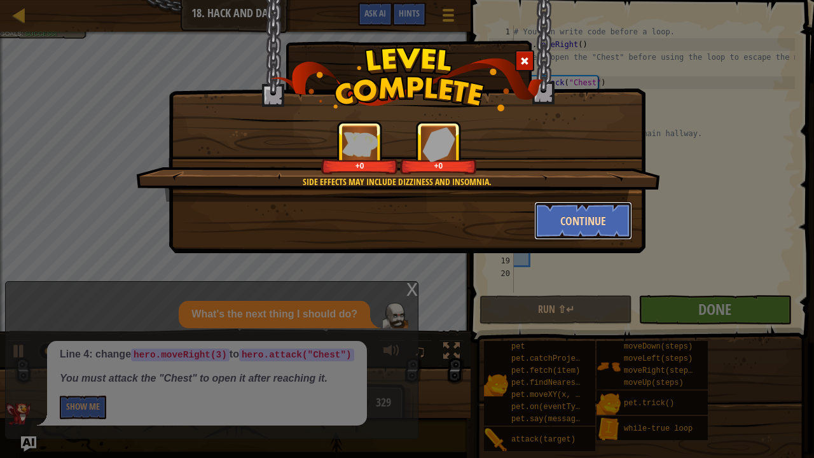
click at [552, 219] on button "Continue" at bounding box center [583, 221] width 99 height 38
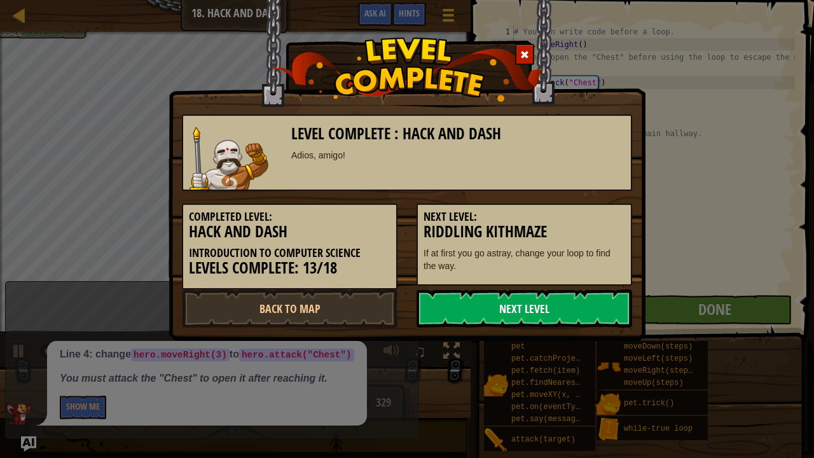
click at [553, 301] on link "Next Level" at bounding box center [525, 308] width 216 height 38
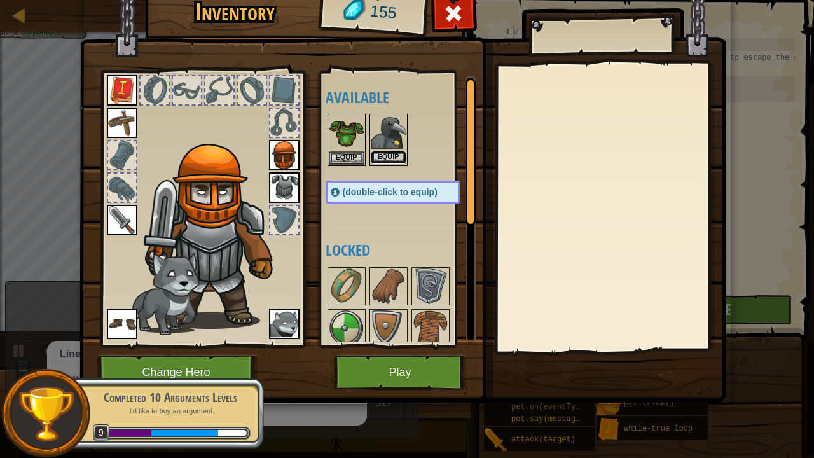
click at [392, 151] on button "Equip" at bounding box center [389, 157] width 36 height 13
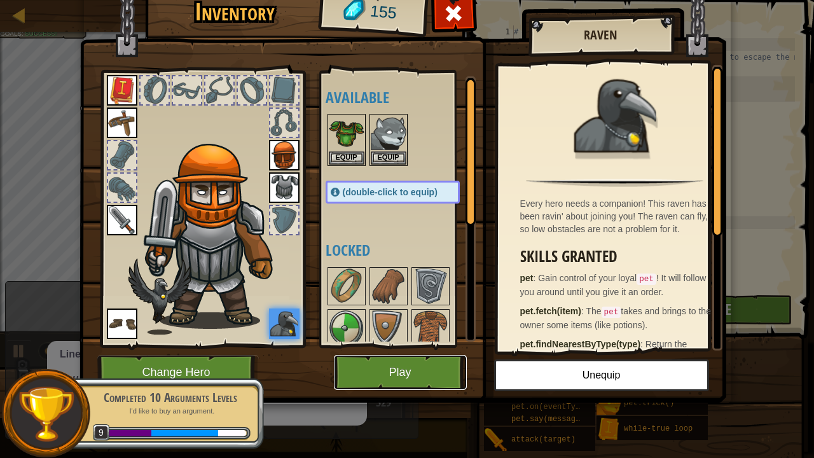
drag, startPoint x: 403, startPoint y: 369, endPoint x: 376, endPoint y: 374, distance: 27.8
click at [376, 374] on button "Play" at bounding box center [400, 372] width 133 height 35
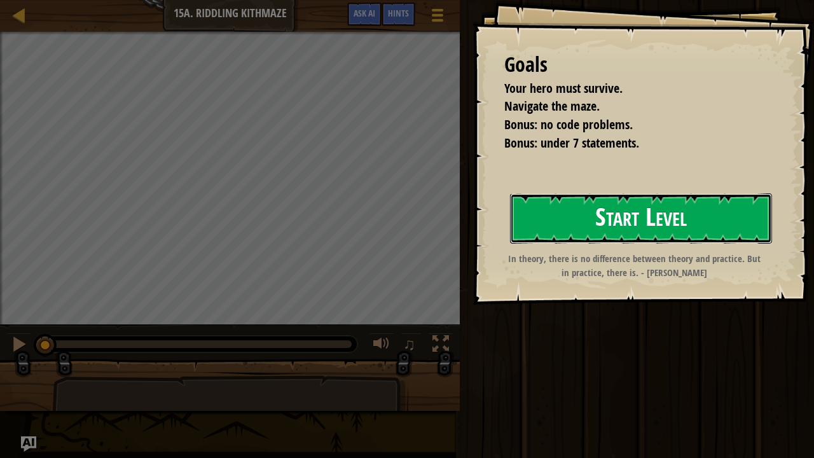
click at [585, 230] on button "Start Level" at bounding box center [641, 218] width 262 height 50
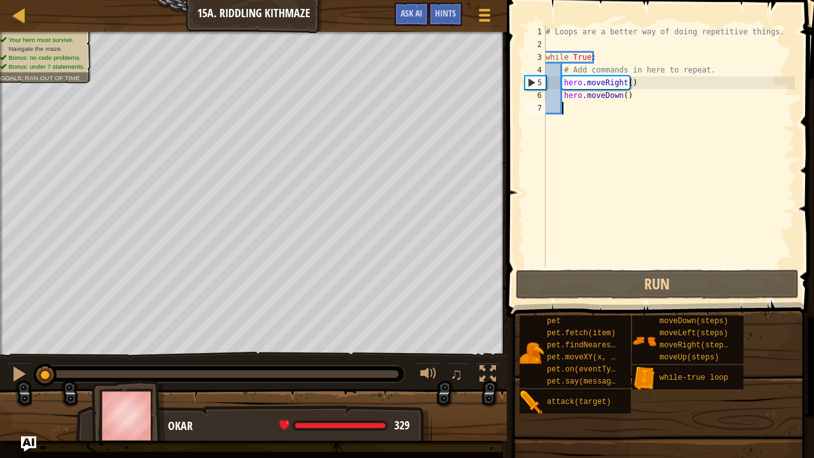
click at [0, 109] on div "Your hero must survive. Navigate the maze. Bonus: no code problems. Bonus: unde…" at bounding box center [253, 193] width 507 height 323
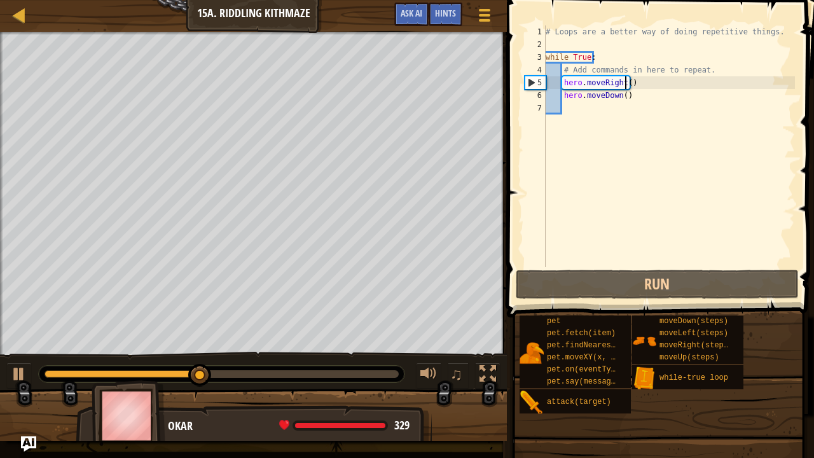
click at [625, 83] on div "# Loops are a better way of doing repetitive things. while True : # Add command…" at bounding box center [669, 158] width 252 height 267
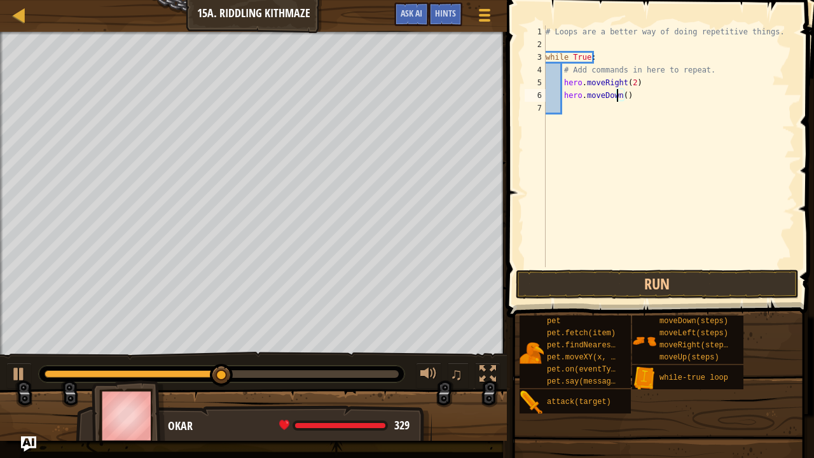
click at [619, 97] on div "# Loops are a better way of doing repetitive things. while True : # Add command…" at bounding box center [669, 158] width 252 height 267
click at [621, 99] on div "# Loops are a better way of doing repetitive things. while True : # Add command…" at bounding box center [669, 158] width 252 height 267
type textarea "hero.moveDown(2)"
click at [619, 287] on button "Run" at bounding box center [657, 284] width 283 height 29
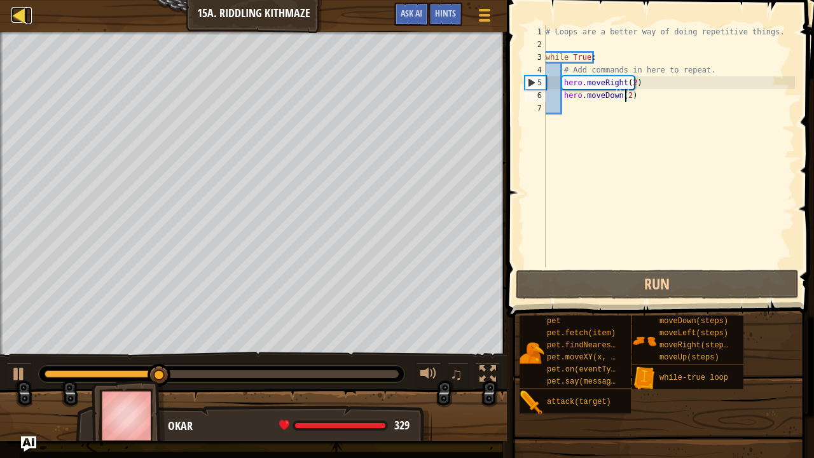
click at [20, 13] on div at bounding box center [19, 15] width 16 height 16
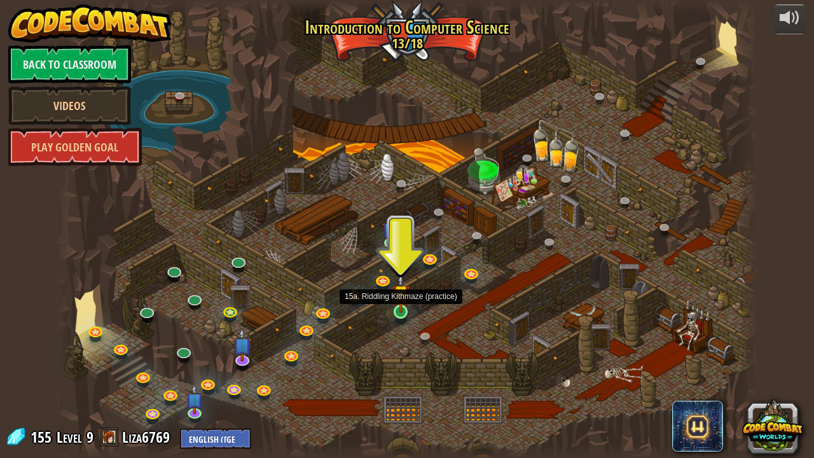
click at [397, 307] on img at bounding box center [400, 292] width 17 height 39
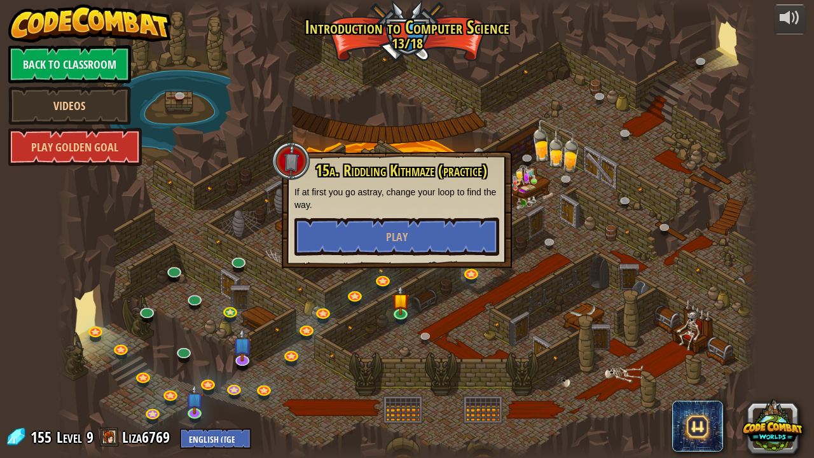
click at [464, 291] on div at bounding box center [407, 229] width 701 height 458
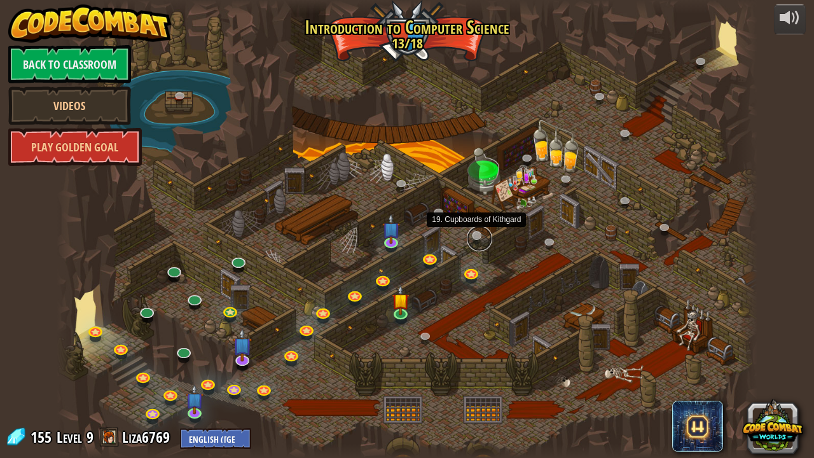
click at [473, 233] on link at bounding box center [479, 238] width 25 height 25
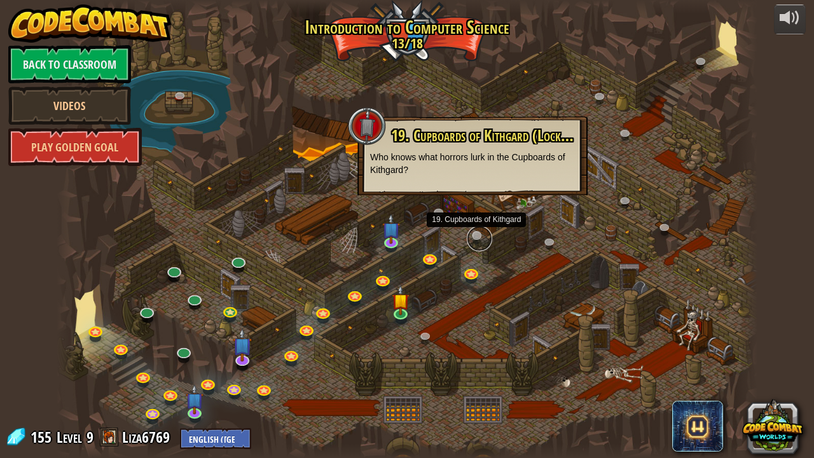
click at [473, 240] on link at bounding box center [479, 238] width 25 height 25
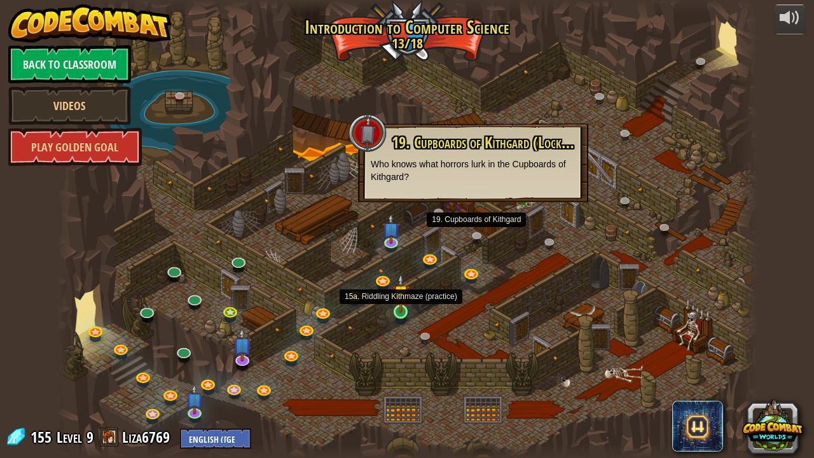
click at [398, 307] on img at bounding box center [400, 292] width 17 height 39
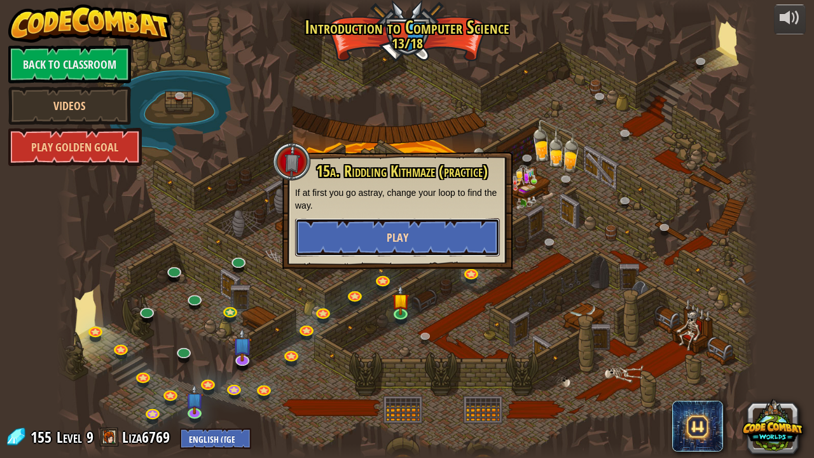
click at [408, 239] on button "Play" at bounding box center [397, 237] width 205 height 38
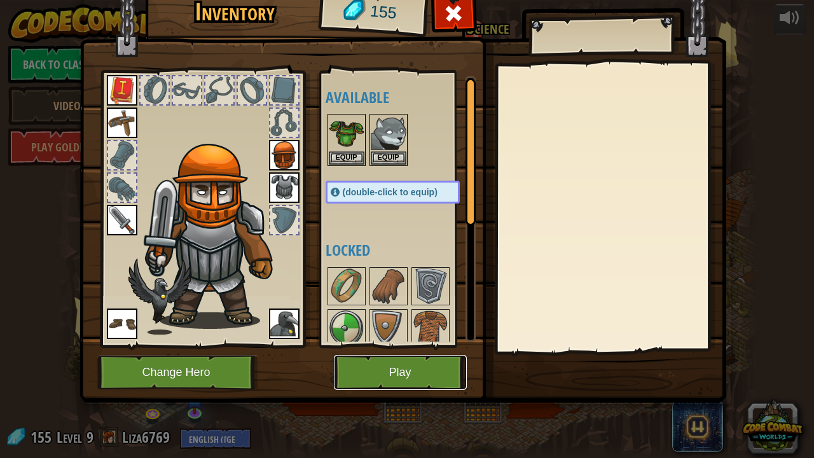
click at [380, 364] on button "Play" at bounding box center [400, 372] width 133 height 35
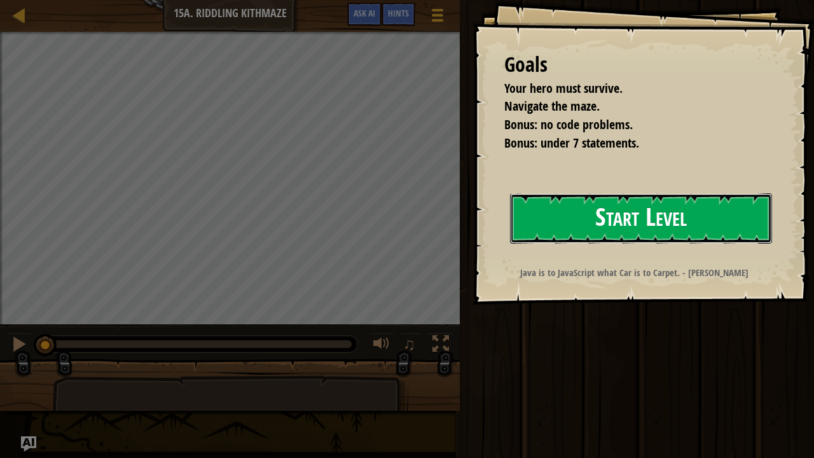
click at [565, 224] on button "Start Level" at bounding box center [641, 218] width 262 height 50
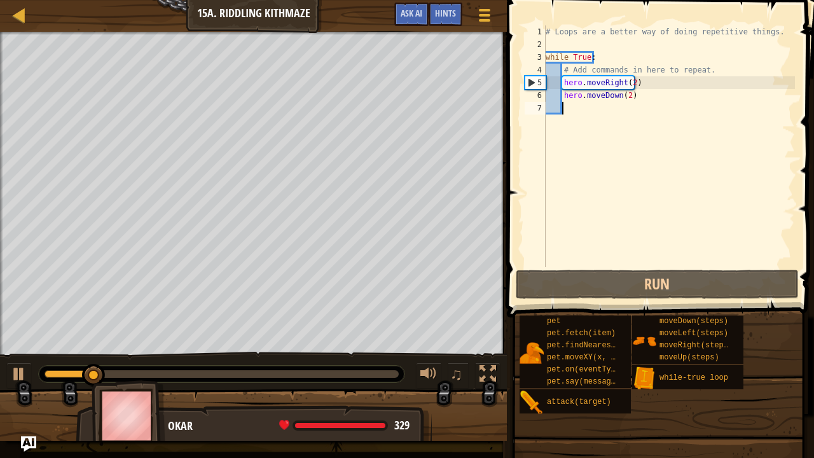
click at [629, 85] on div "# Loops are a better way of doing repetitive things. while True : # Add command…" at bounding box center [669, 158] width 252 height 267
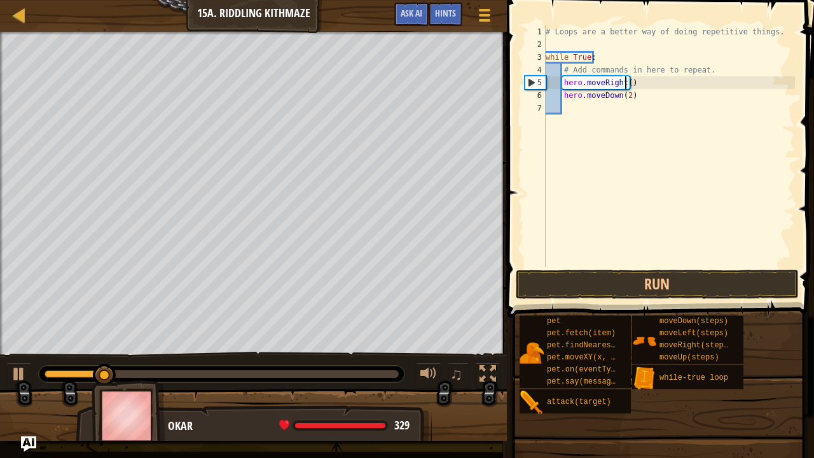
scroll to position [6, 6]
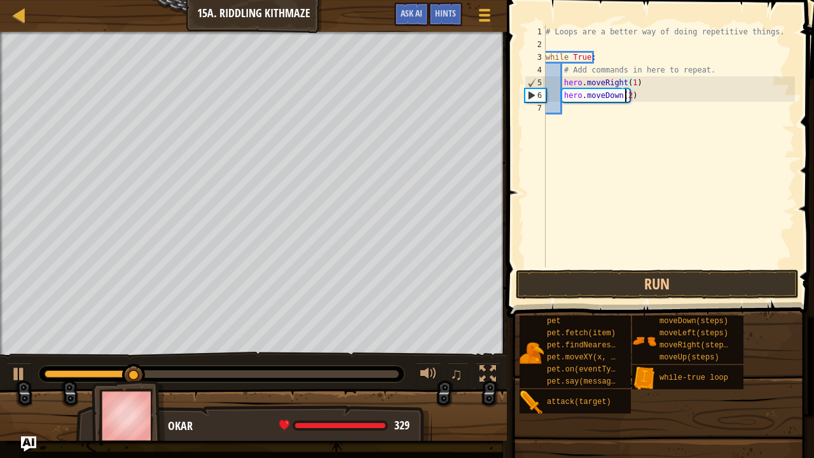
click at [624, 99] on div "# Loops are a better way of doing repetitive things. while True : # Add command…" at bounding box center [669, 158] width 252 height 267
type textarea "hero.moveDown(1)"
click at [616, 281] on button "Run" at bounding box center [657, 284] width 283 height 29
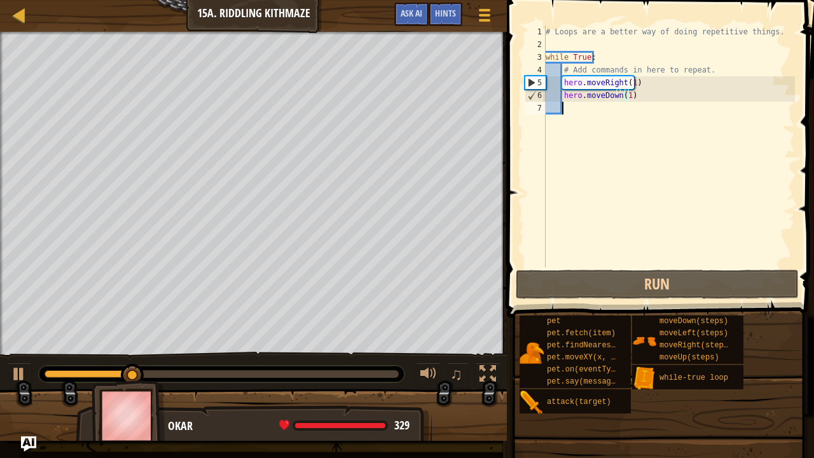
click at [577, 105] on div "# Loops are a better way of doing repetitive things. while True : # Add command…" at bounding box center [669, 158] width 252 height 267
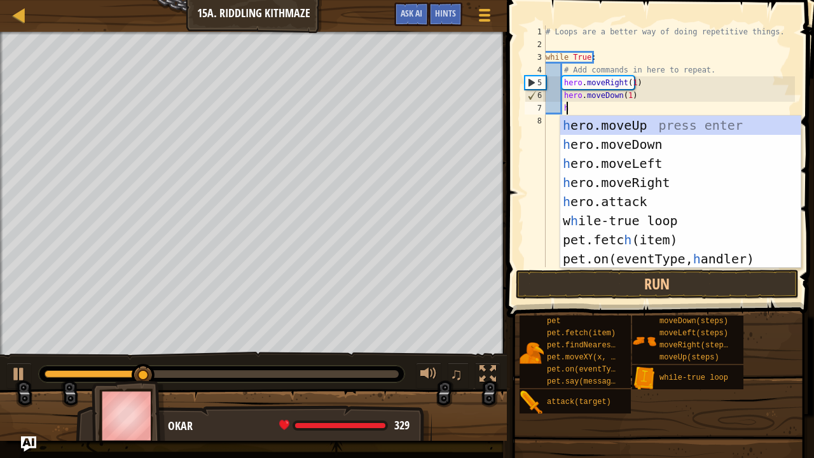
type textarea "he"
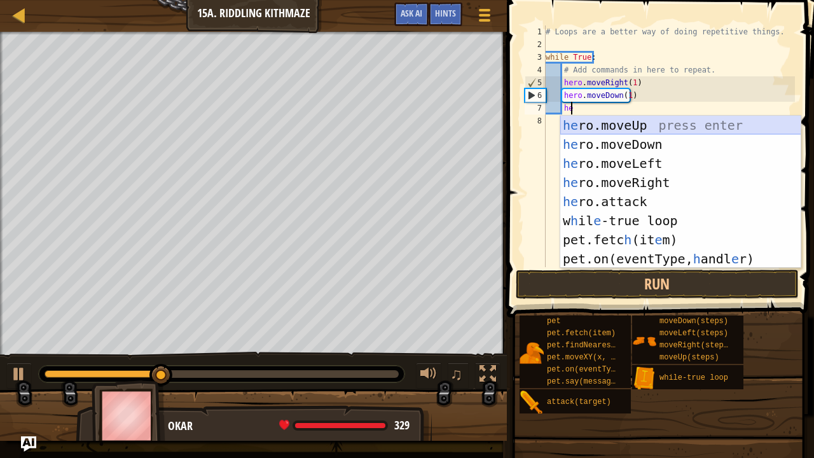
click at [621, 121] on div "he ro.moveUp press enter he ro.moveDown press enter he ro.moveLeft press enter …" at bounding box center [680, 211] width 241 height 191
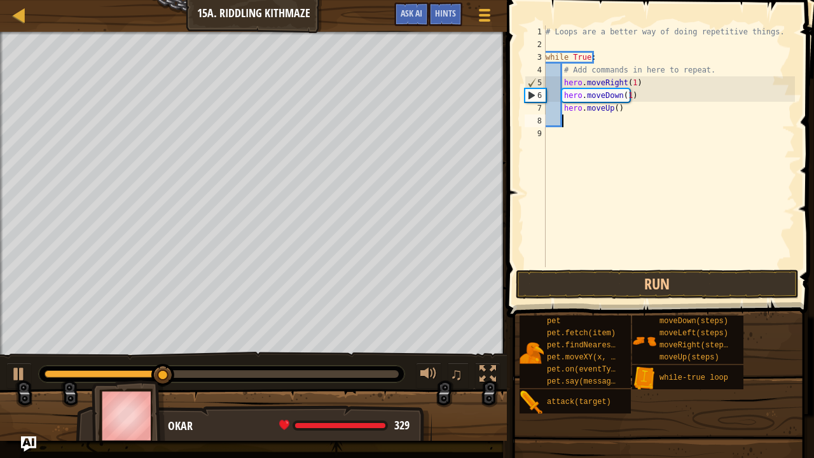
scroll to position [6, 1]
click at [612, 273] on button "Run" at bounding box center [657, 284] width 283 height 29
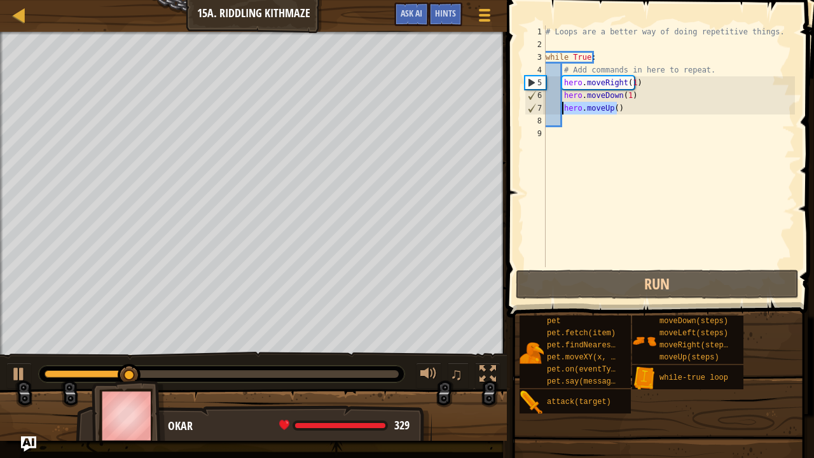
drag, startPoint x: 635, startPoint y: 111, endPoint x: 563, endPoint y: 103, distance: 72.3
click at [563, 103] on div "# Loops are a better way of doing repetitive things. while True : # Add command…" at bounding box center [669, 158] width 252 height 267
type textarea "hero.moveUp()"
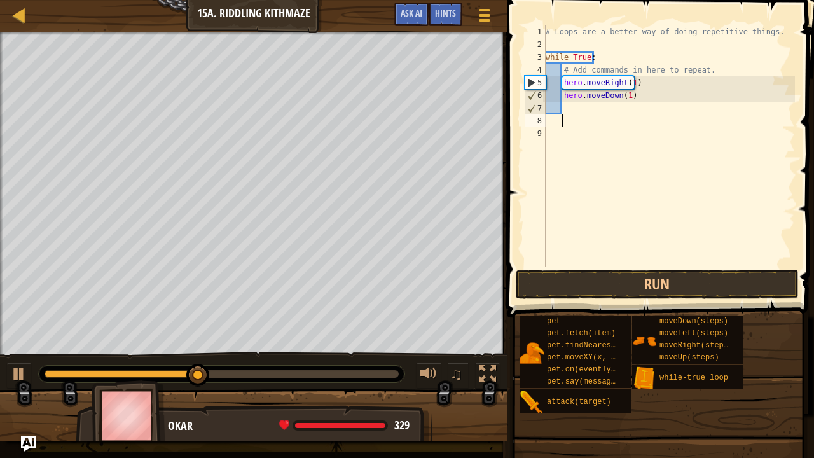
click at [579, 114] on div "# Loops are a better way of doing repetitive things. while True : # Add command…" at bounding box center [669, 158] width 252 height 267
click at [579, 109] on div "# Loops are a better way of doing repetitive things. while True : # Add command…" at bounding box center [669, 158] width 252 height 267
click at [553, 125] on div "# Loops are a better way of doing repetitive things. while True : # Add command…" at bounding box center [669, 158] width 252 height 267
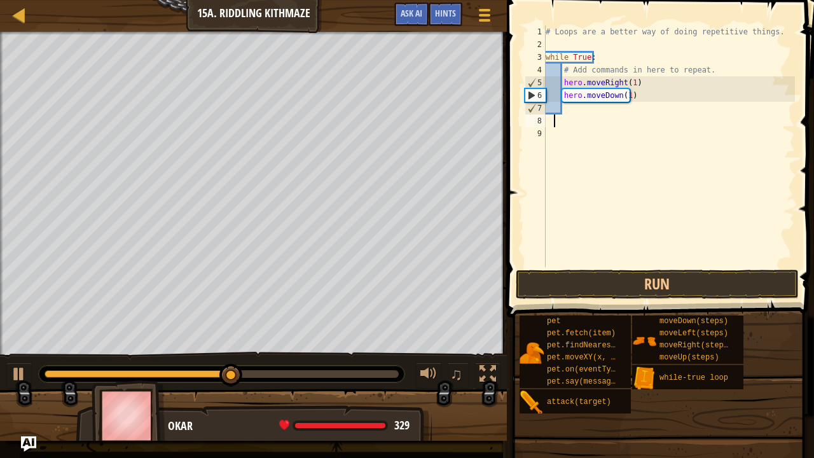
type textarea "he"
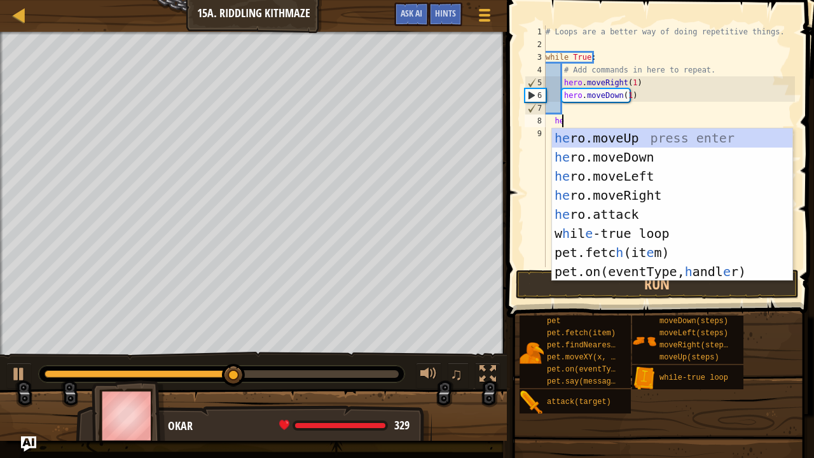
scroll to position [6, 1]
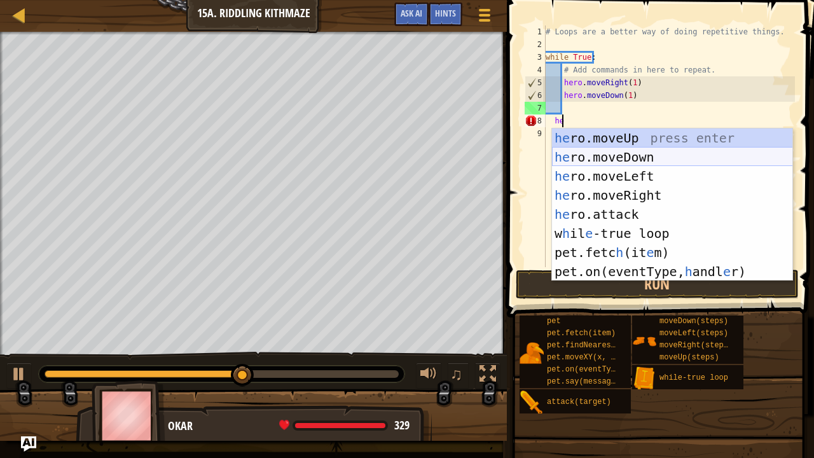
click at [594, 153] on div "he ro.moveUp press enter he ro.moveDown press enter he ro.moveLeft press enter …" at bounding box center [672, 223] width 241 height 191
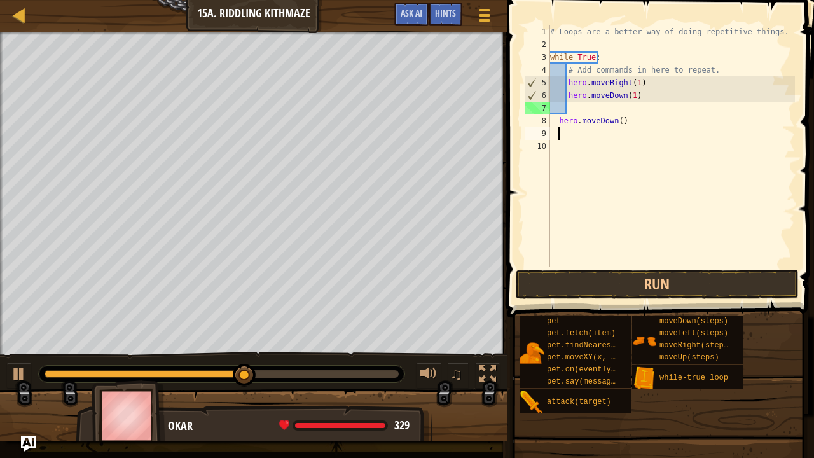
scroll to position [6, 1]
click at [616, 119] on div "# Loops are a better way of doing repetitive things. while True : # Add command…" at bounding box center [672, 158] width 248 height 267
type textarea "hero.moveDown(1)"
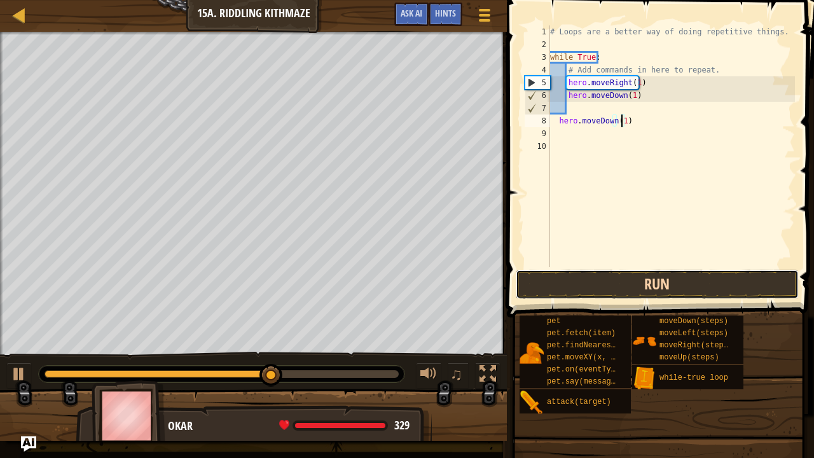
click at [704, 280] on button "Run" at bounding box center [657, 284] width 283 height 29
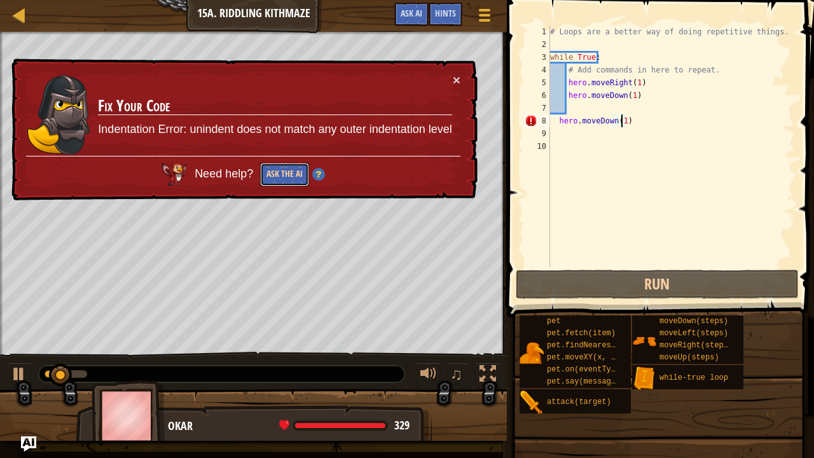
click at [286, 170] on button "Ask the AI" at bounding box center [284, 175] width 49 height 24
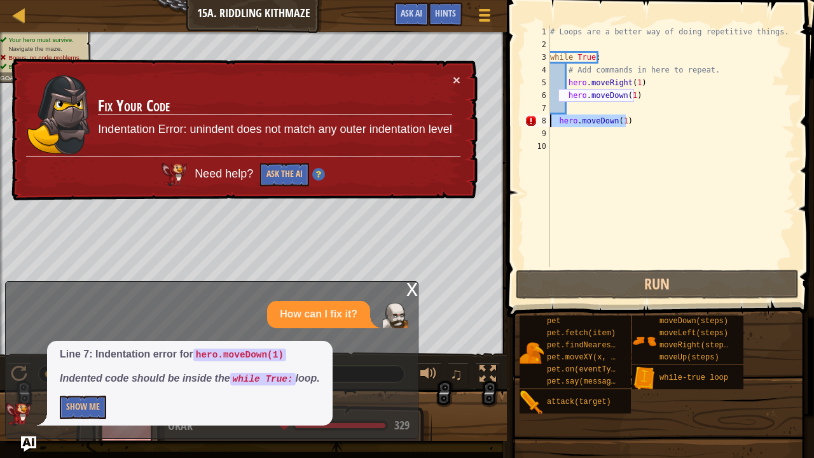
drag, startPoint x: 628, startPoint y: 118, endPoint x: 551, endPoint y: 120, distance: 77.0
click at [551, 120] on div "# Loops are a better way of doing repetitive things. while True : # Add command…" at bounding box center [672, 158] width 248 height 267
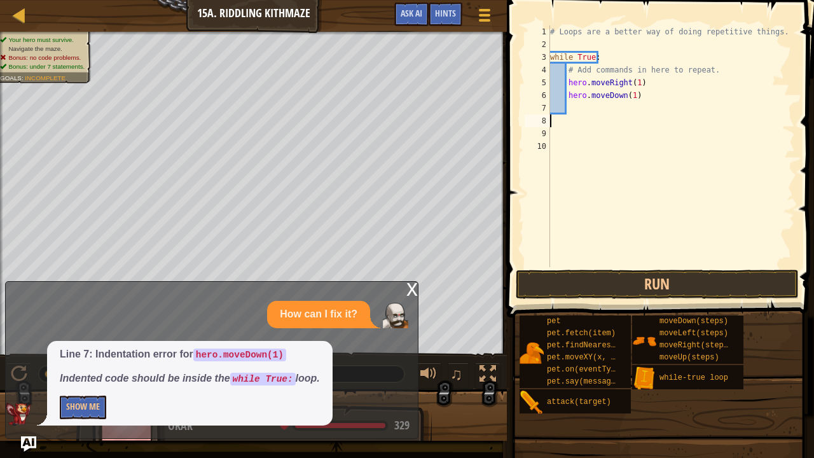
click at [585, 106] on div "# Loops are a better way of doing repetitive things. while True : # Add command…" at bounding box center [672, 158] width 248 height 267
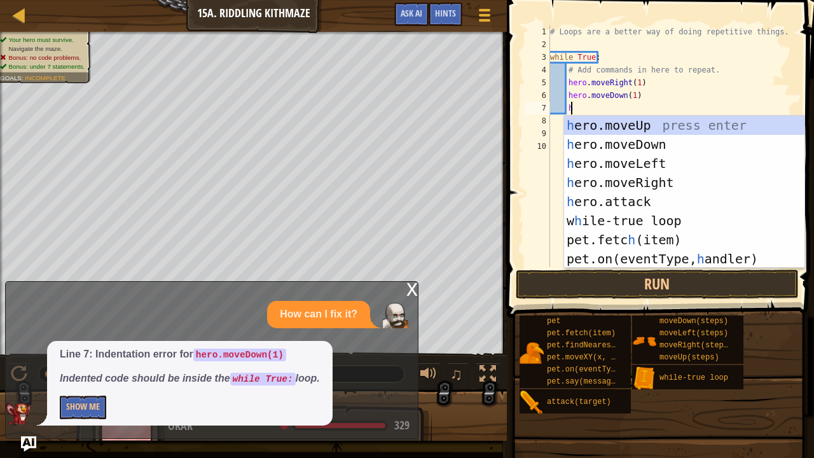
type textarea "he"
click at [588, 121] on div "he ro.moveUp press enter he ro.moveDown press enter he ro.moveLeft press enter …" at bounding box center [684, 211] width 241 height 191
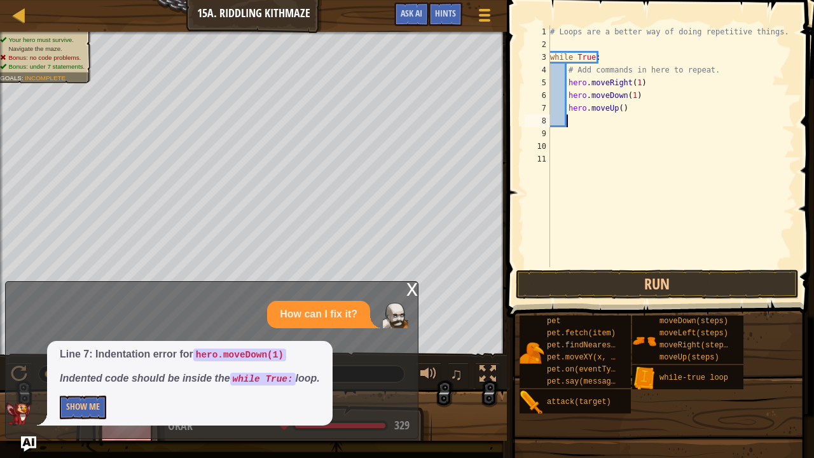
scroll to position [6, 1]
click at [614, 108] on div "# Loops are a better way of doing repetitive things. while True : # Add command…" at bounding box center [672, 158] width 248 height 267
click at [617, 112] on div "# Loops are a better way of doing repetitive things. while True : # Add command…" at bounding box center [672, 158] width 248 height 267
click at [603, 279] on button "Run" at bounding box center [657, 284] width 283 height 29
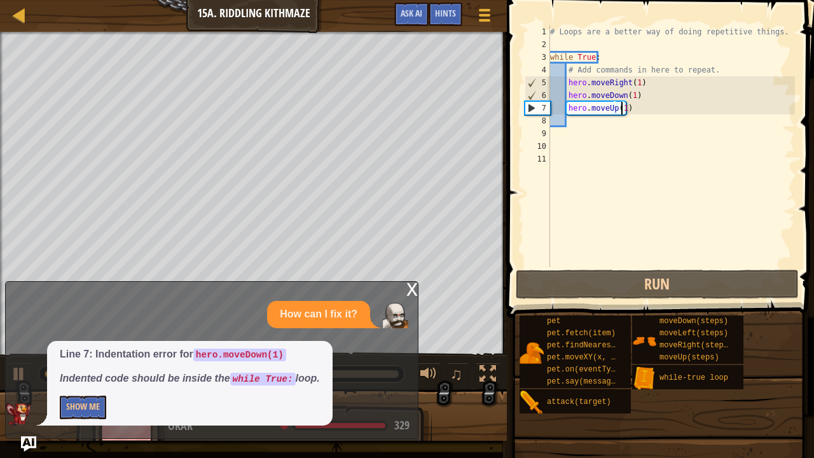
click at [544, 109] on div "7" at bounding box center [537, 108] width 25 height 13
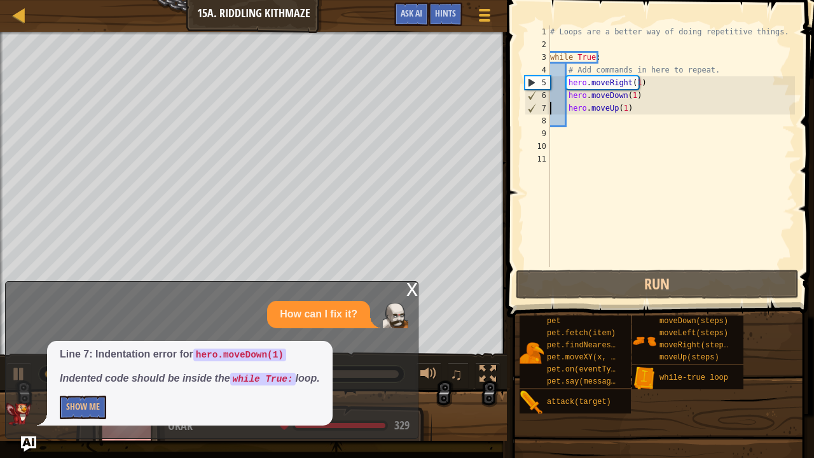
type textarea "hero.moveUp(1)"
click at [557, 106] on div "# Loops are a better way of doing repetitive things. while True : # Add command…" at bounding box center [672, 158] width 248 height 267
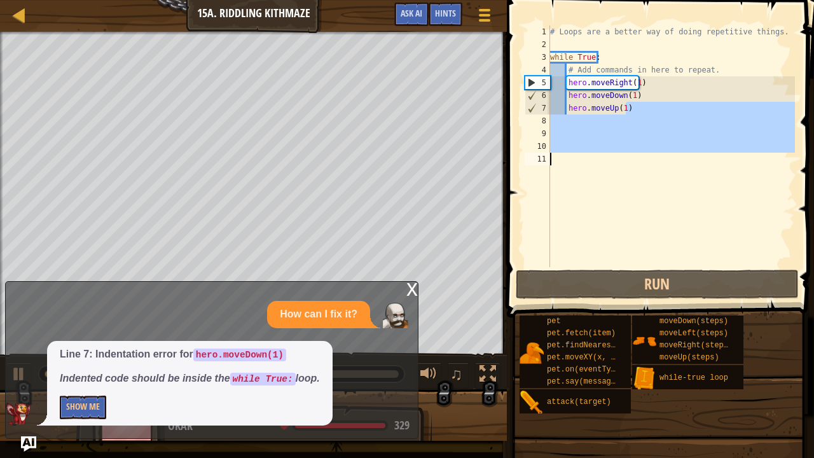
drag, startPoint x: 640, startPoint y: 108, endPoint x: 813, endPoint y: 144, distance: 177.3
click at [804, 144] on div "hero.moveUp(1) 1 2 3 4 5 6 7 8 9 10 11 # Loops are a better way of doing repeti…" at bounding box center [658, 183] width 311 height 355
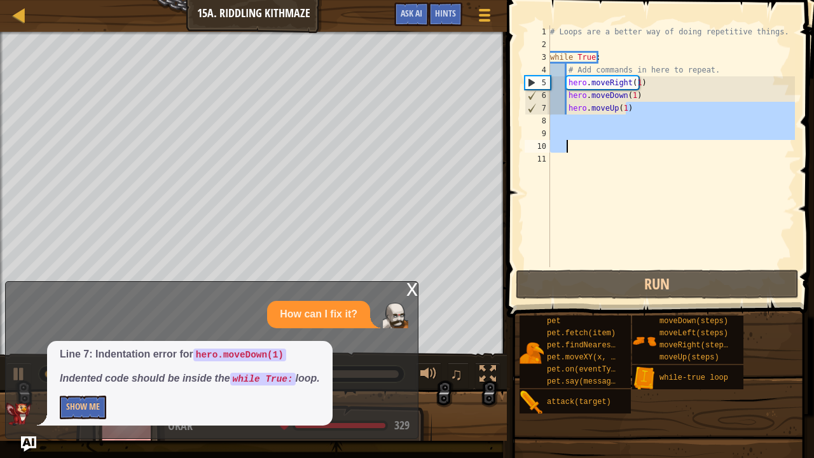
click at [625, 104] on div "# Loops are a better way of doing repetitive things. while True : # Add command…" at bounding box center [671, 146] width 247 height 242
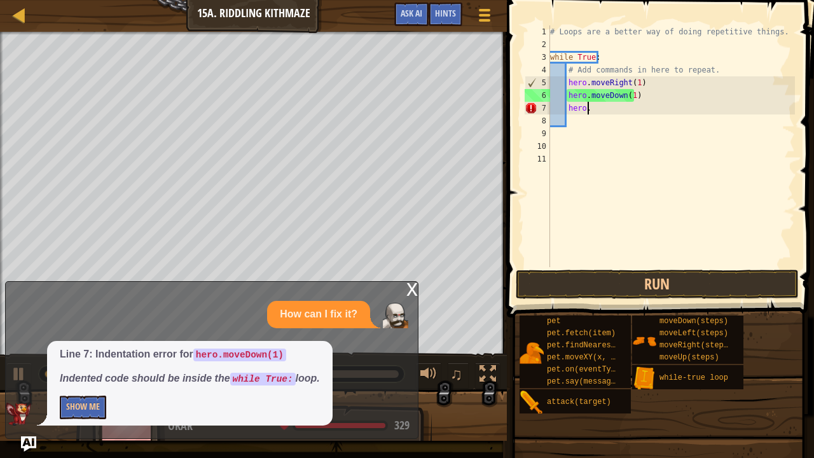
type textarea "hero.m"
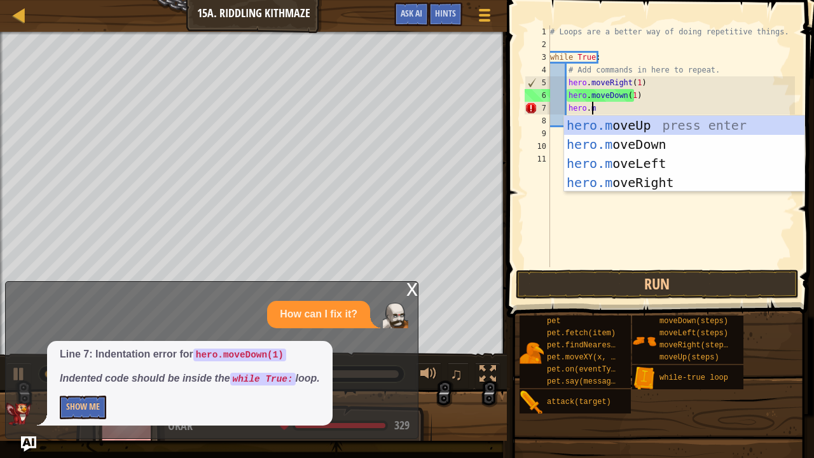
scroll to position [6, 3]
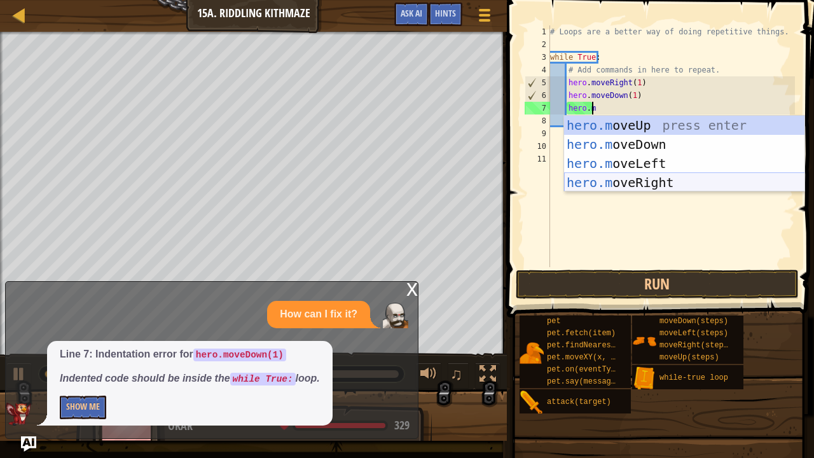
click at [618, 187] on div "hero.m oveUp press enter hero.m oveDown press enter hero.m oveLeft press enter …" at bounding box center [684, 173] width 241 height 114
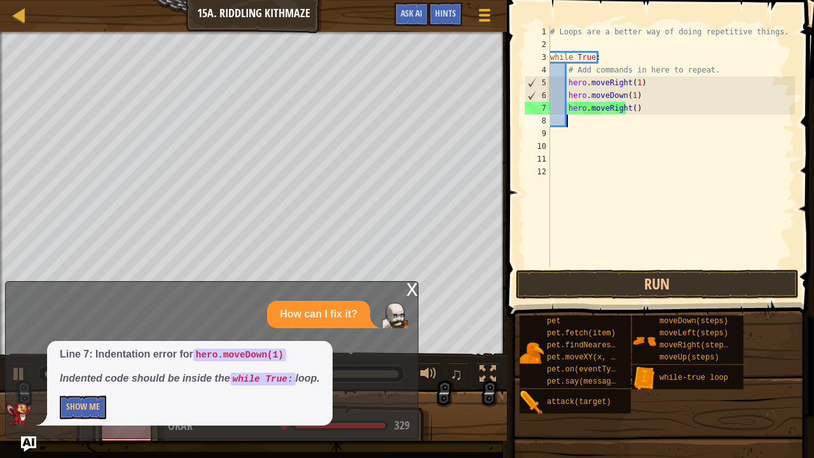
scroll to position [6, 1]
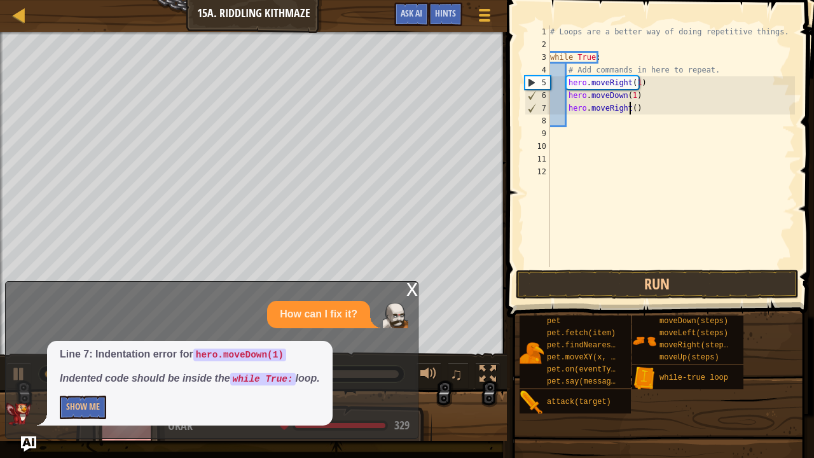
click at [630, 110] on div "# Loops are a better way of doing repetitive things. while True : # Add command…" at bounding box center [672, 158] width 248 height 267
type textarea "hero.moveRight(2)"
click at [599, 127] on div "# Loops are a better way of doing repetitive things. while True : # Add command…" at bounding box center [672, 158] width 248 height 267
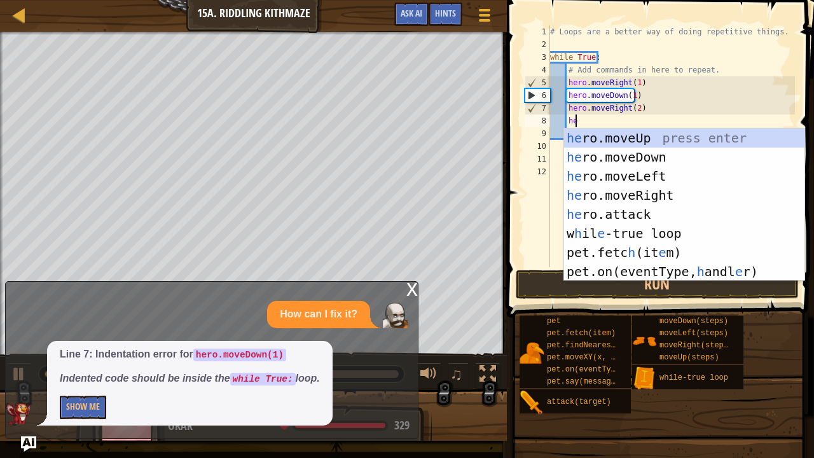
type textarea "her"
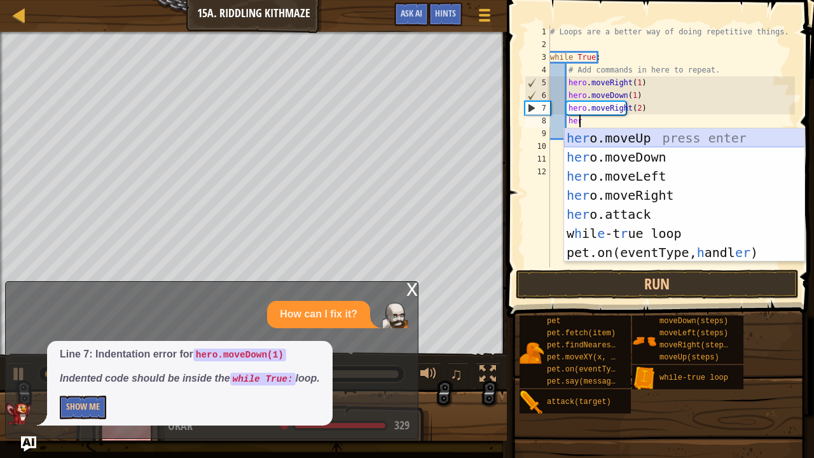
click at [592, 137] on div "her o.moveUp press enter her o.moveDown press enter her o.moveLeft press enter …" at bounding box center [684, 214] width 241 height 172
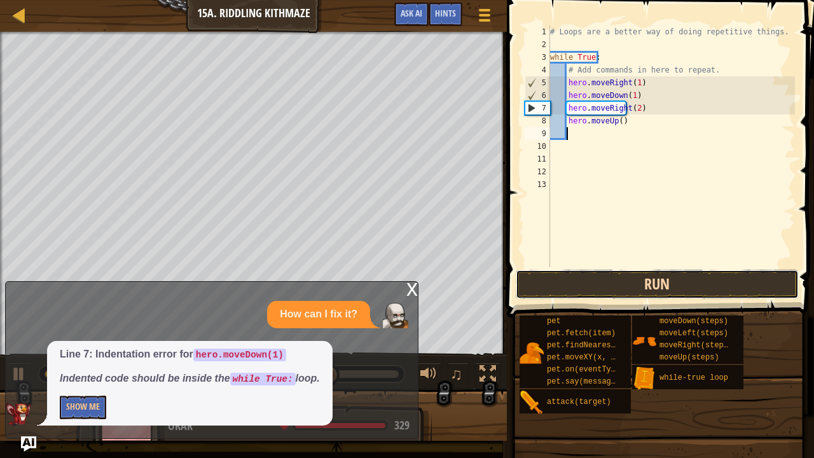
click at [611, 279] on button "Run" at bounding box center [657, 284] width 283 height 29
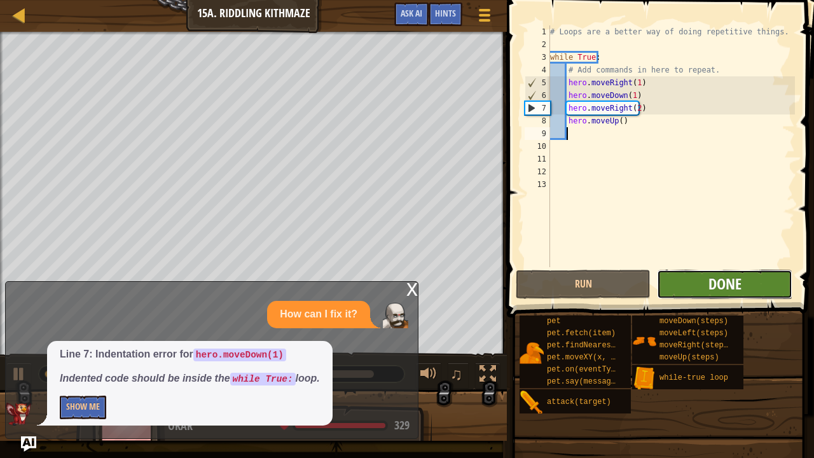
click at [718, 291] on span "Done" at bounding box center [725, 283] width 33 height 20
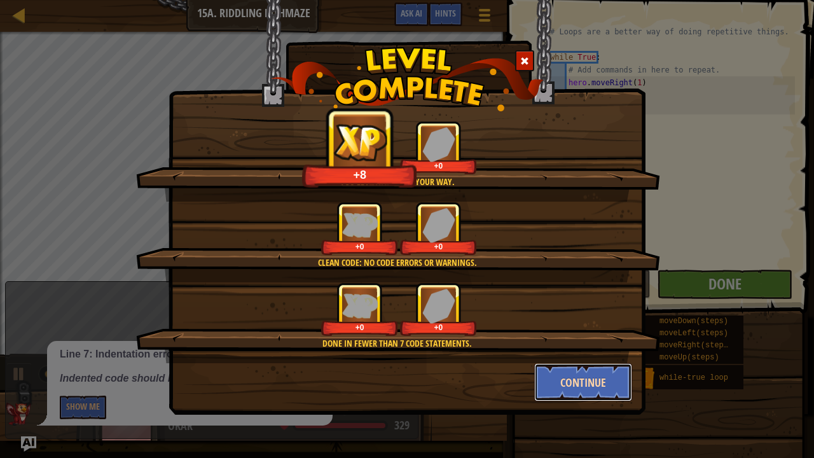
click at [593, 370] on button "Continue" at bounding box center [583, 382] width 99 height 38
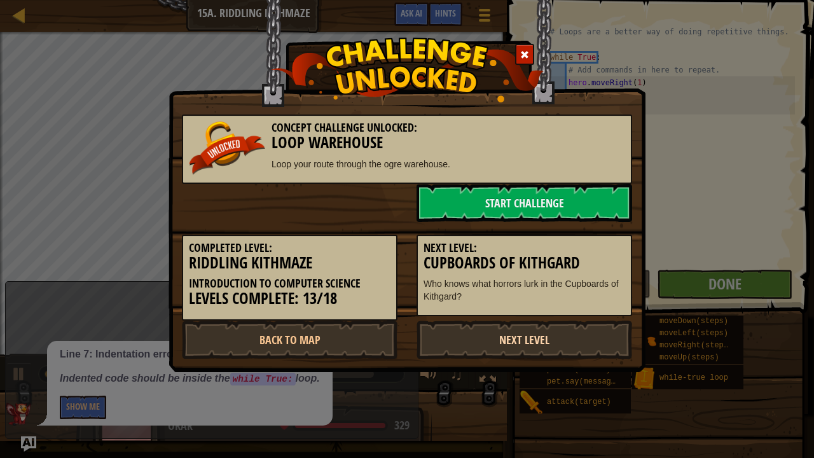
click at [578, 329] on link "Next Level" at bounding box center [525, 340] width 216 height 38
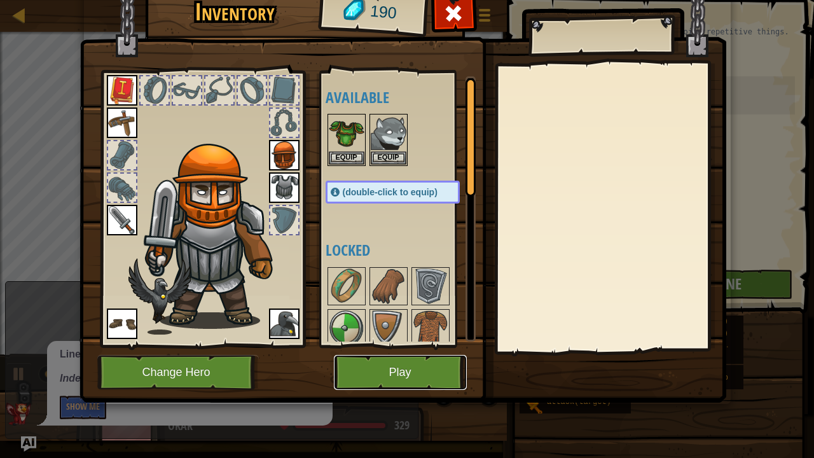
click at [423, 364] on button "Play" at bounding box center [400, 372] width 133 height 35
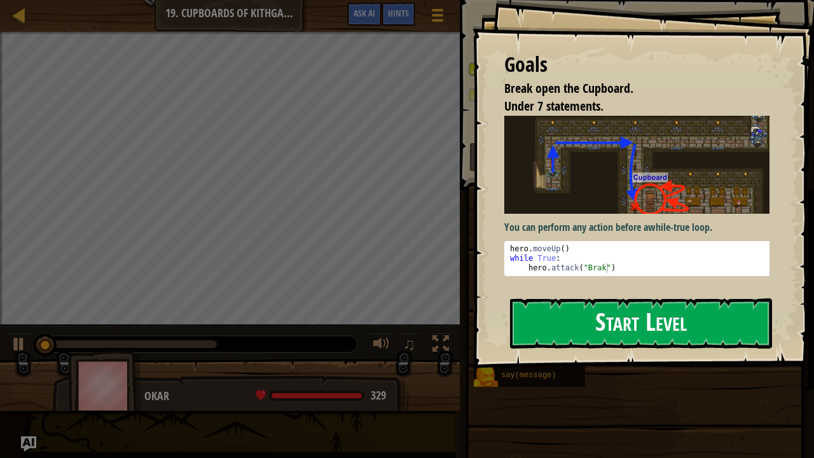
click at [557, 324] on button "Start Level" at bounding box center [641, 323] width 262 height 50
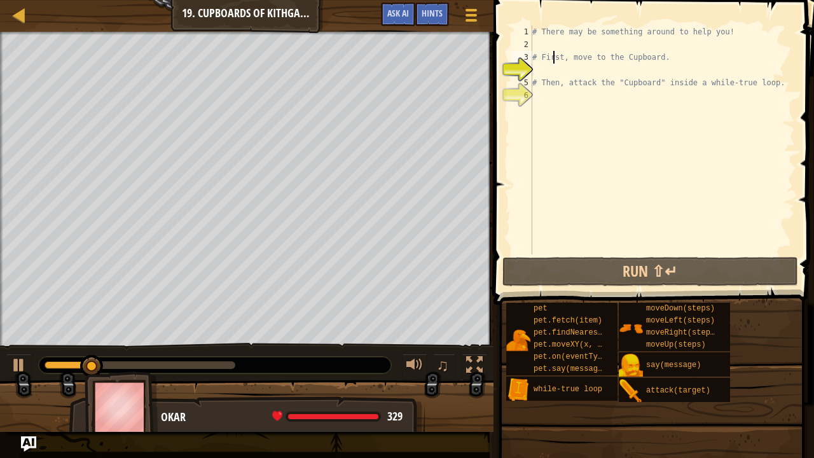
click at [555, 51] on div "# There may be something around to help you! # First, move to the Cupboard. # T…" at bounding box center [662, 152] width 265 height 254
type textarea "# First, move to the Cupboard."
click at [546, 45] on div "# There may be something around to help you! # First, move to the Cupboard. # T…" at bounding box center [662, 152] width 265 height 254
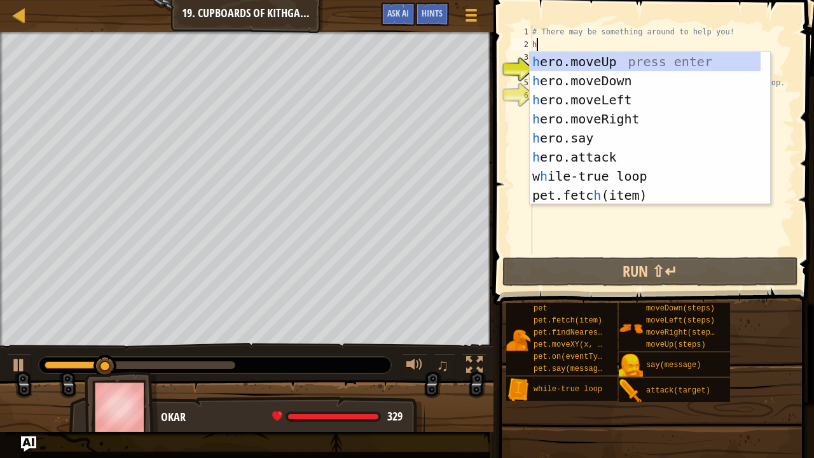
type textarea "he"
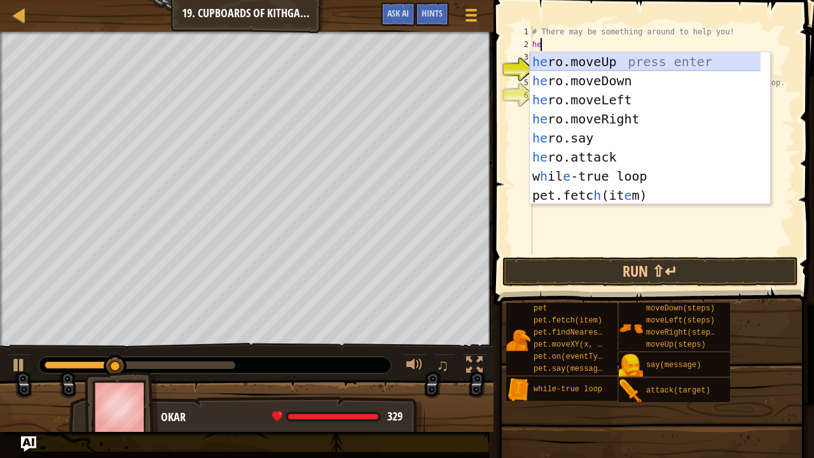
click at [547, 60] on div "he ro.moveUp press enter he ro.moveDown press enter he ro.moveLeft press enter …" at bounding box center [646, 147] width 232 height 191
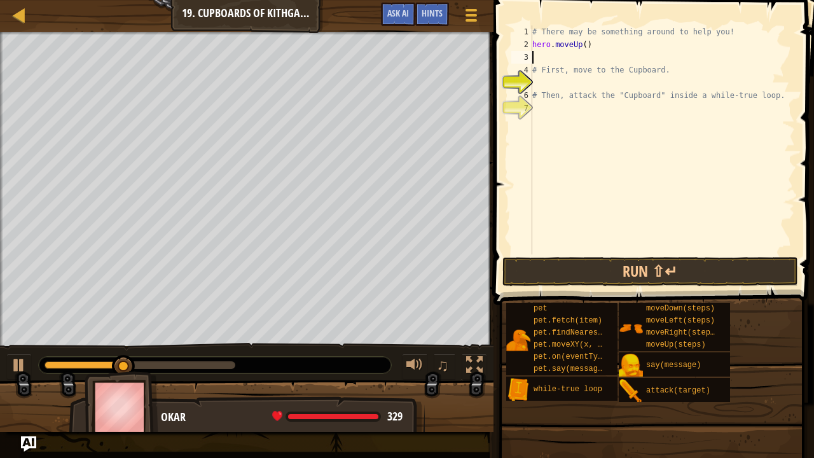
click at [544, 83] on div "# There may be something around to help you! hero . moveUp ( ) # First, move to…" at bounding box center [662, 152] width 265 height 254
type textarea "he"
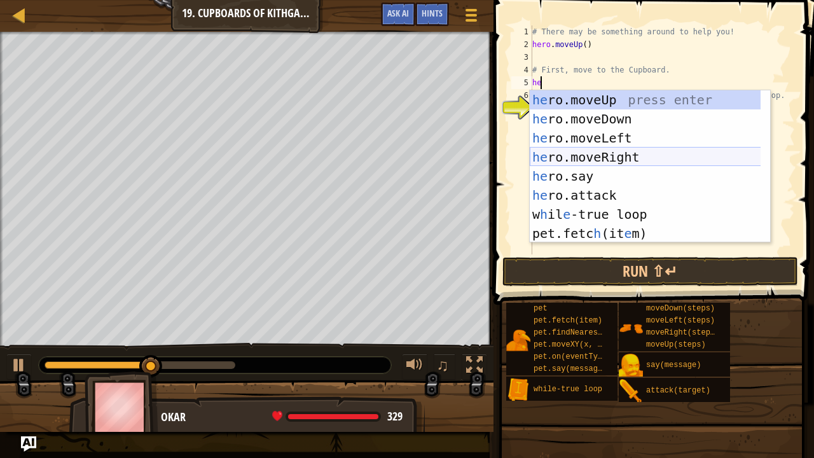
click at [547, 160] on div "he ro.moveUp press enter he ro.moveDown press enter he ro.moveLeft press enter …" at bounding box center [646, 185] width 232 height 191
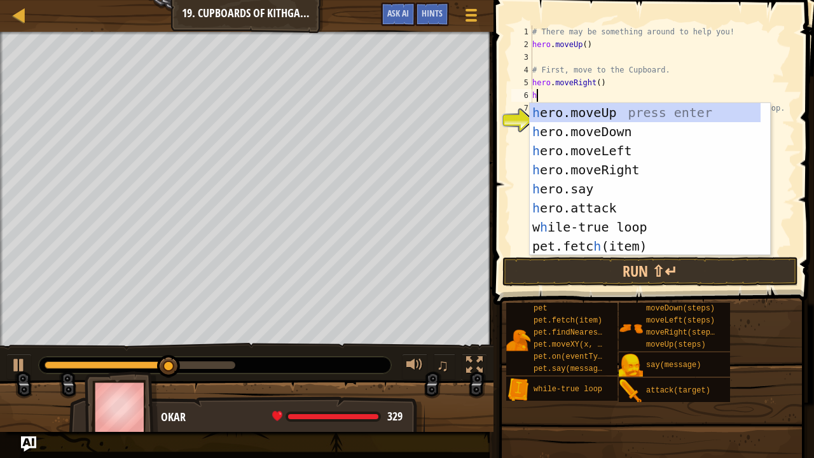
type textarea "he"
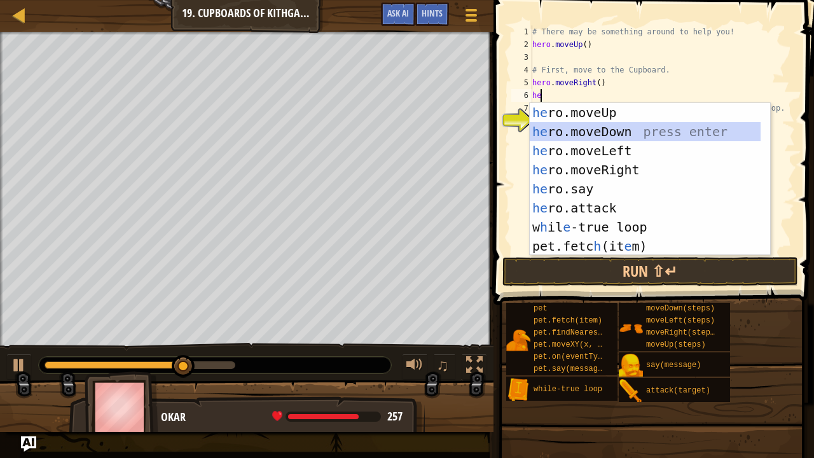
click at [561, 132] on div "he ro.moveUp press enter he ro.moveDown press enter he ro.moveLeft press enter …" at bounding box center [646, 198] width 232 height 191
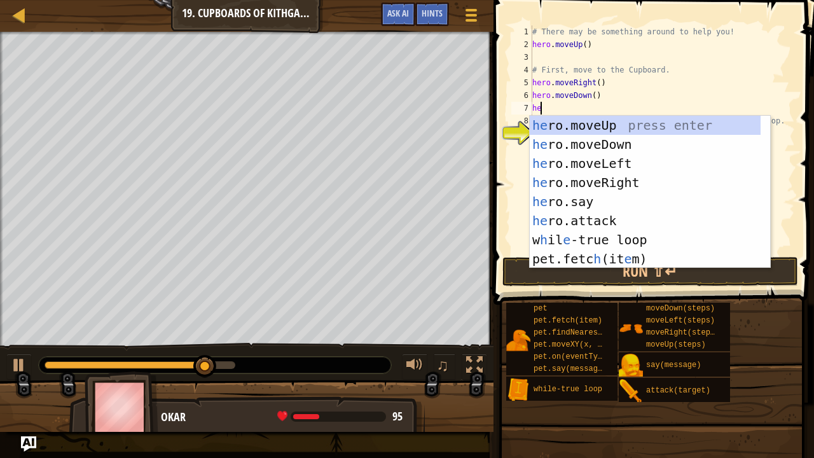
type textarea "h"
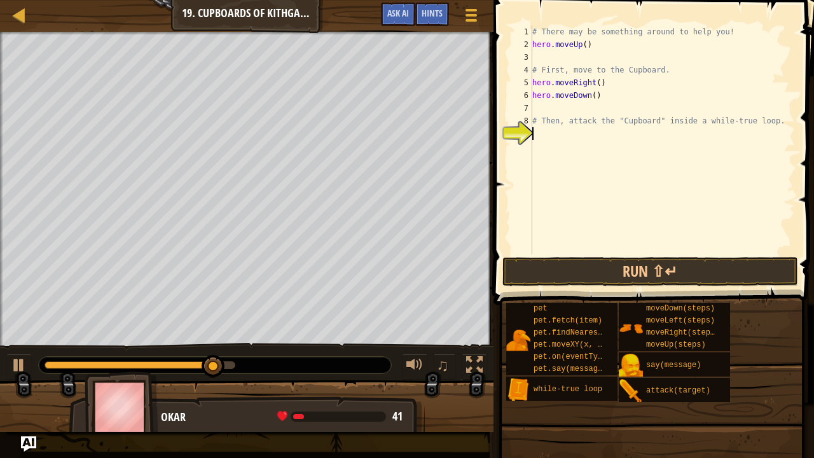
click at [558, 134] on div "# There may be something around to help you! hero . moveUp ( ) # First, move to…" at bounding box center [662, 152] width 265 height 254
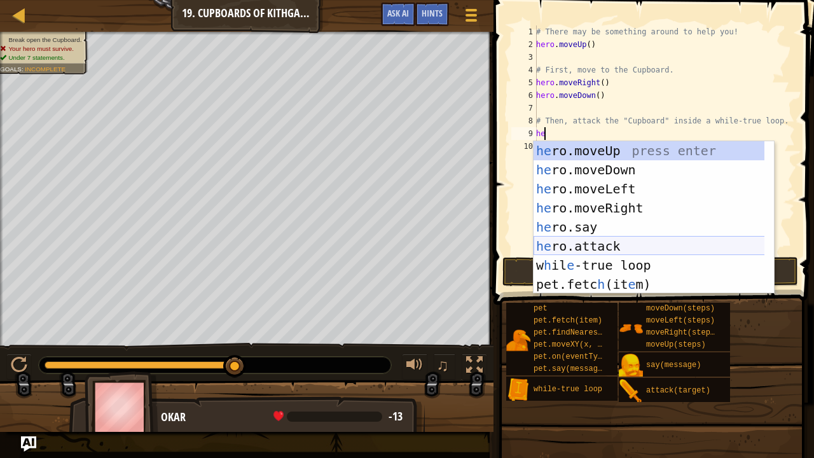
click at [579, 244] on div "he ro.moveUp press enter he ro.moveDown press enter he ro.moveLeft press enter …" at bounding box center [650, 236] width 232 height 191
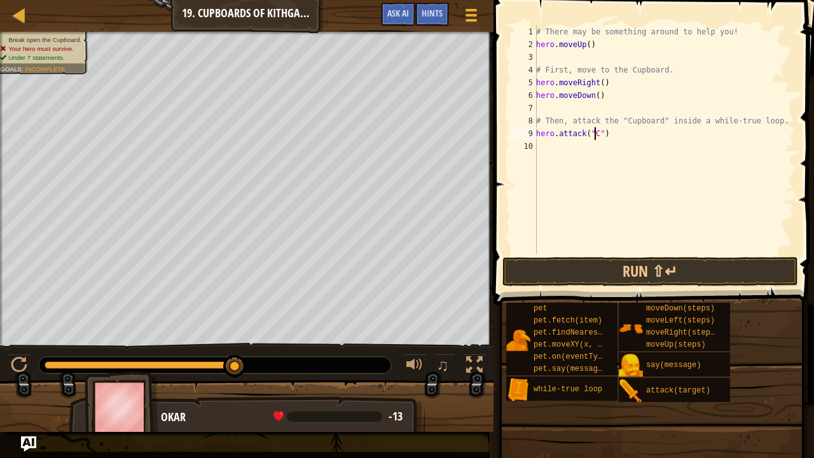
scroll to position [6, 4]
type textarea "hero.attack("Cupboard")"
click at [537, 133] on div "# There may be something around to help you! hero . moveUp ( ) # First, move to…" at bounding box center [664, 152] width 261 height 254
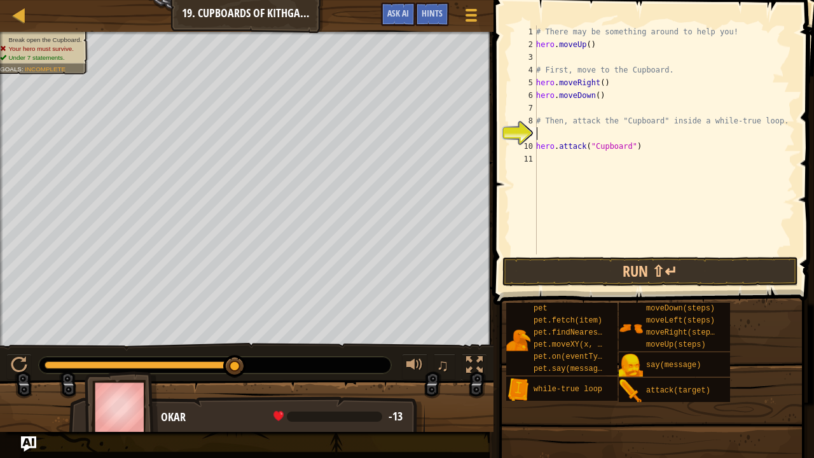
scroll to position [6, 0]
type textarea "he"
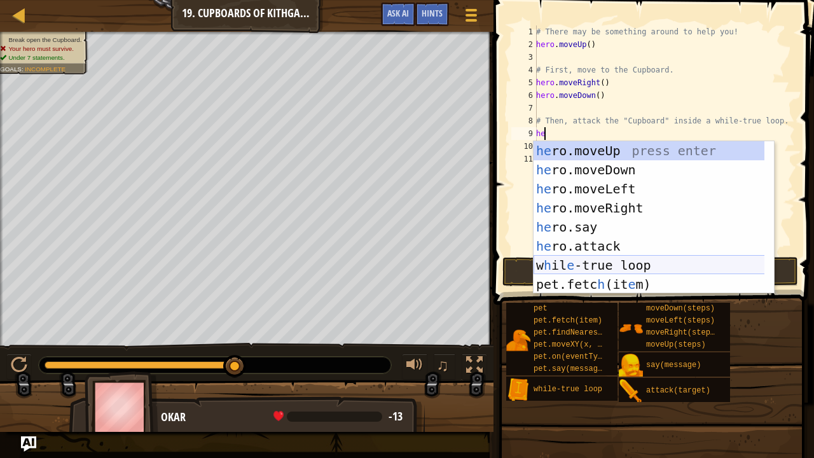
click at [581, 271] on div "he ro.moveUp press enter he ro.moveDown press enter he ro.moveLeft press enter …" at bounding box center [650, 236] width 232 height 191
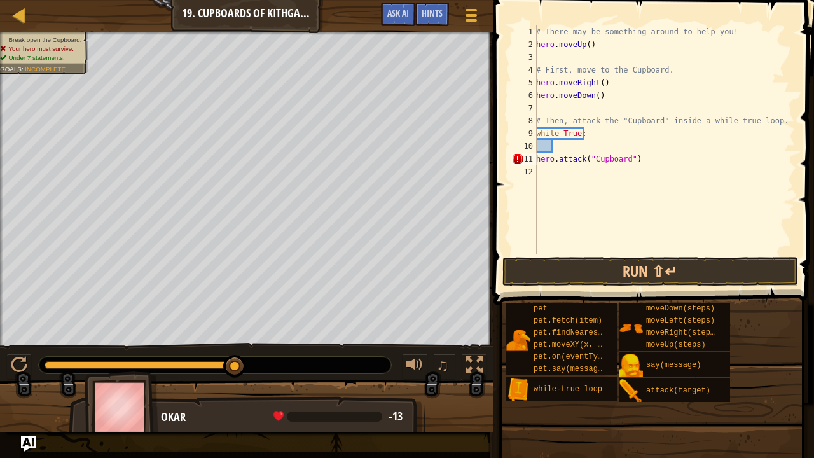
click at [537, 159] on div "# There may be something around to help you! hero . moveUp ( ) # First, move to…" at bounding box center [664, 152] width 261 height 254
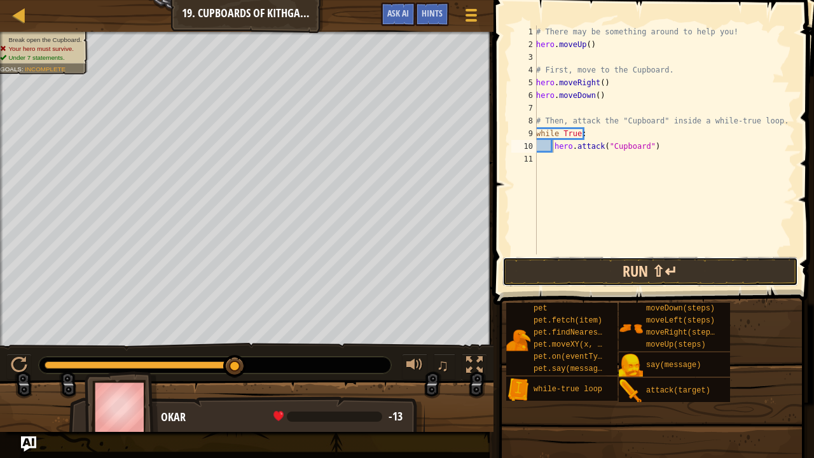
click at [579, 277] on button "Run ⇧↵" at bounding box center [650, 271] width 296 height 29
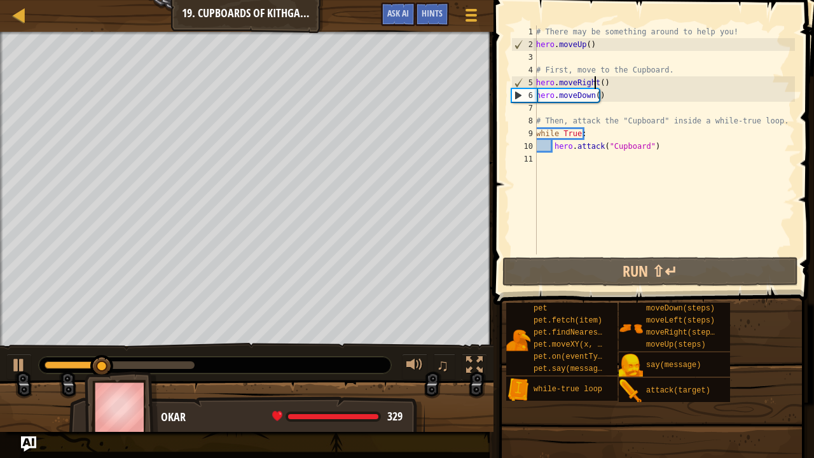
click at [597, 81] on div "# There may be something around to help you! hero . moveUp ( ) # First, move to…" at bounding box center [664, 152] width 261 height 254
click at [599, 86] on div "# There may be something around to help you! hero . moveUp ( ) # First, move to…" at bounding box center [664, 152] width 261 height 254
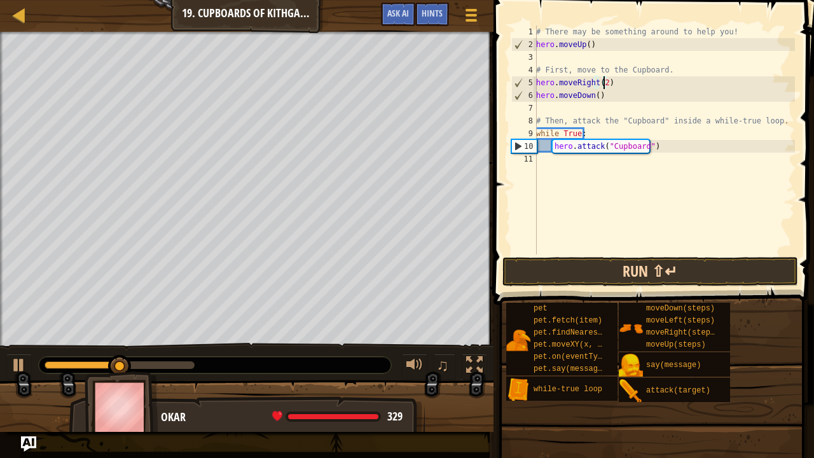
type textarea "hero.moveRight(2)"
click at [627, 275] on button "Run ⇧↵" at bounding box center [650, 271] width 296 height 29
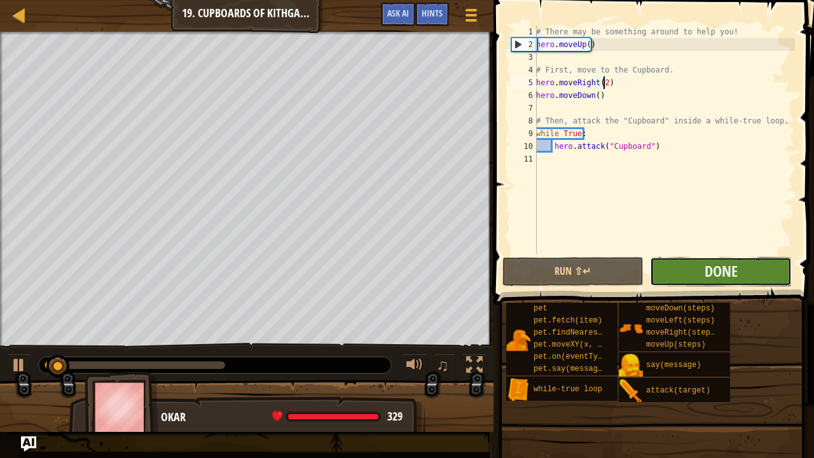
click at [692, 263] on button "Done" at bounding box center [721, 271] width 142 height 29
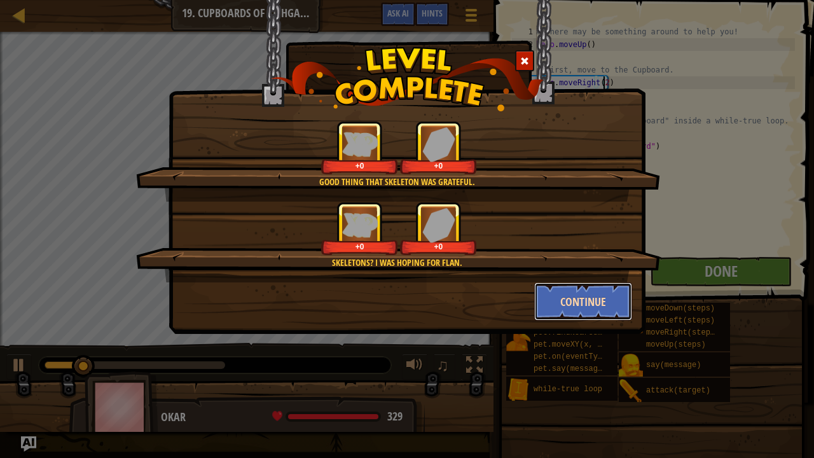
click at [561, 289] on button "Continue" at bounding box center [583, 301] width 99 height 38
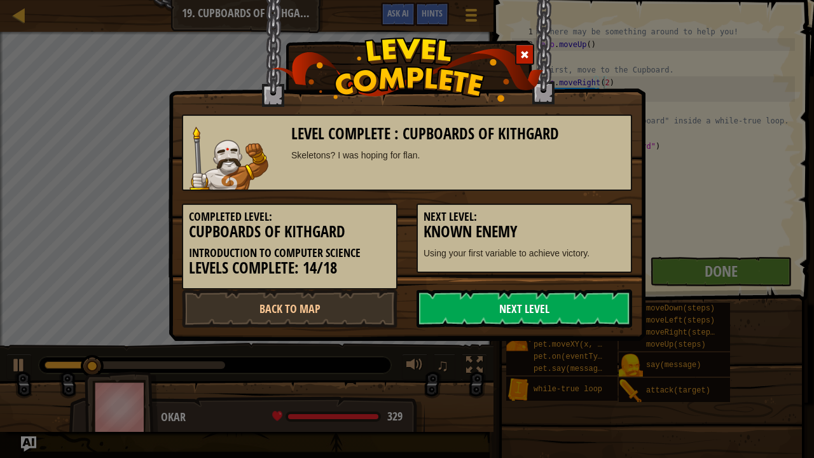
click at [533, 307] on link "Next Level" at bounding box center [525, 308] width 216 height 38
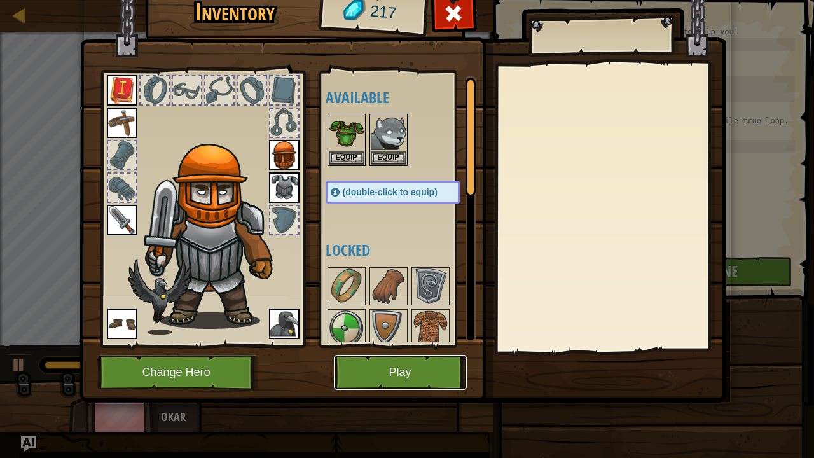
click at [431, 361] on button "Play" at bounding box center [400, 372] width 133 height 35
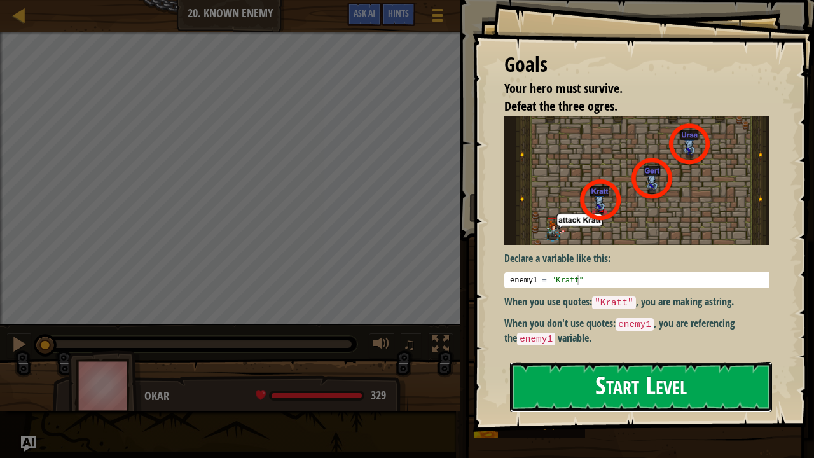
drag, startPoint x: 540, startPoint y: 391, endPoint x: 533, endPoint y: 391, distance: 7.0
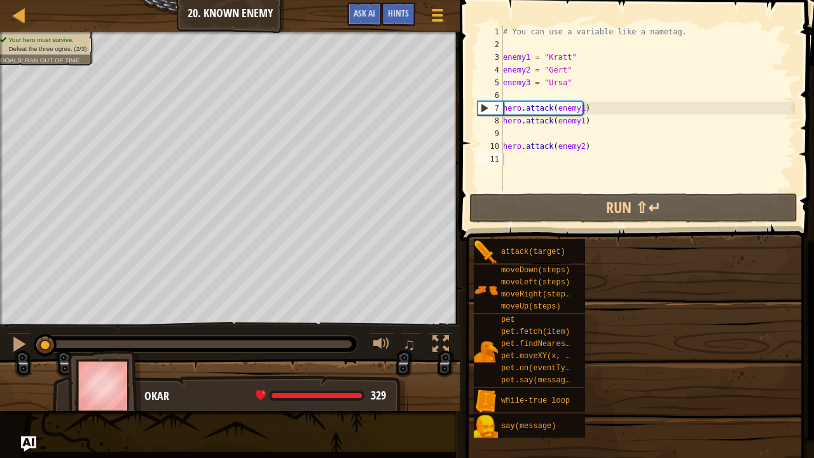
drag, startPoint x: 533, startPoint y: 391, endPoint x: 466, endPoint y: 349, distance: 79.8
click at [466, 349] on div "Map Introduction to Computer Science 20. Known Enemy Game Menu Done Hints Ask A…" at bounding box center [407, 229] width 814 height 458
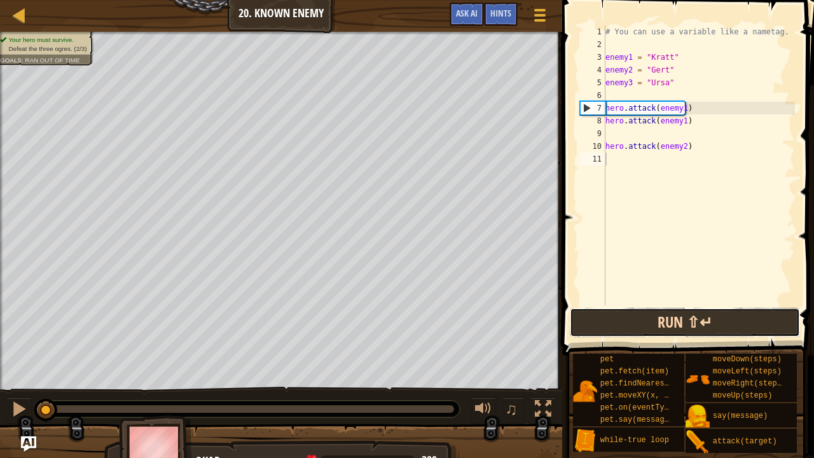
click at [622, 323] on button "Run ⇧↵" at bounding box center [685, 322] width 230 height 29
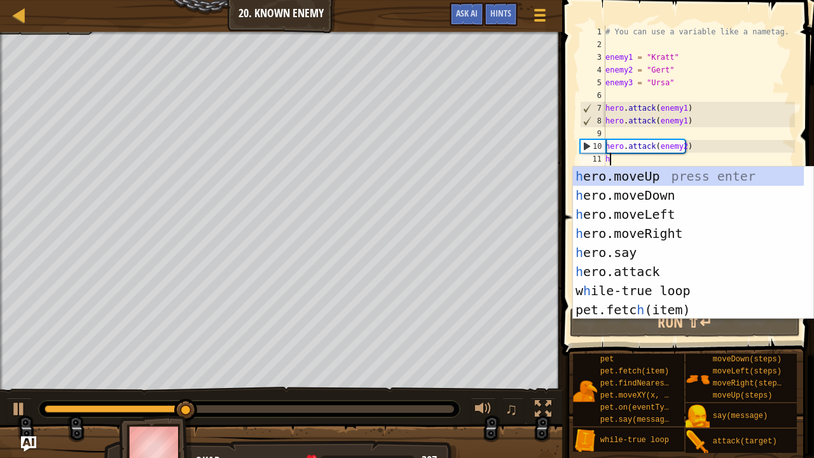
scroll to position [6, 0]
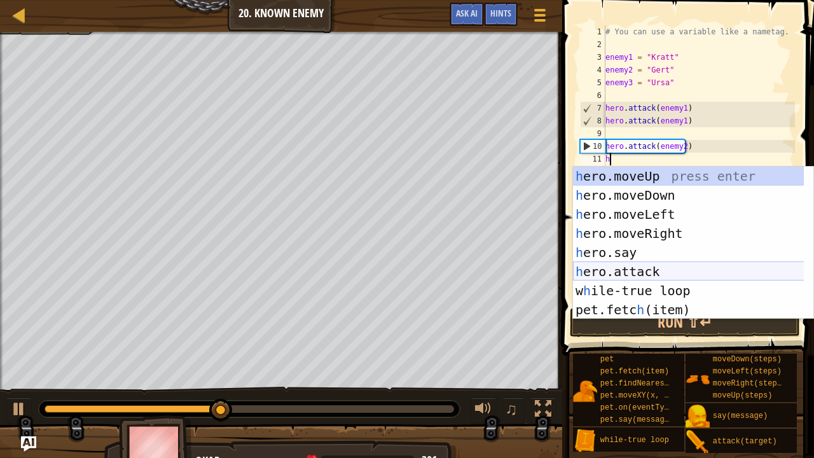
click at [631, 268] on div "h ero.moveUp press enter h ero.moveDown press enter h ero.moveLeft press enter …" at bounding box center [689, 262] width 232 height 191
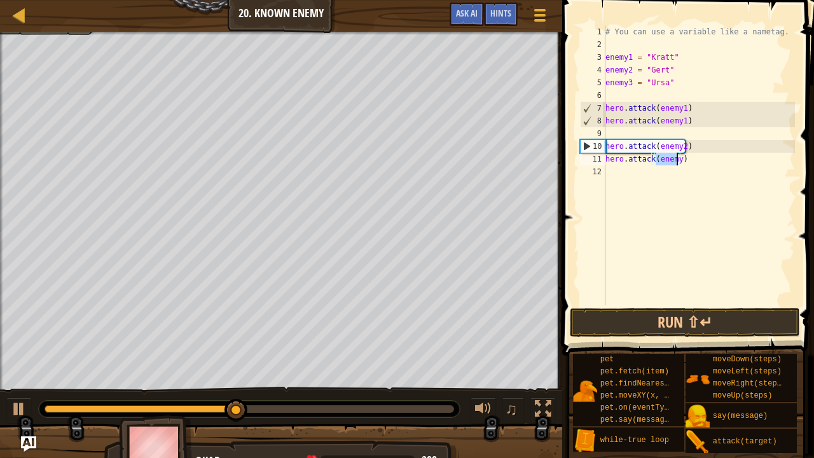
type textarea "hero.attack(enemy)"
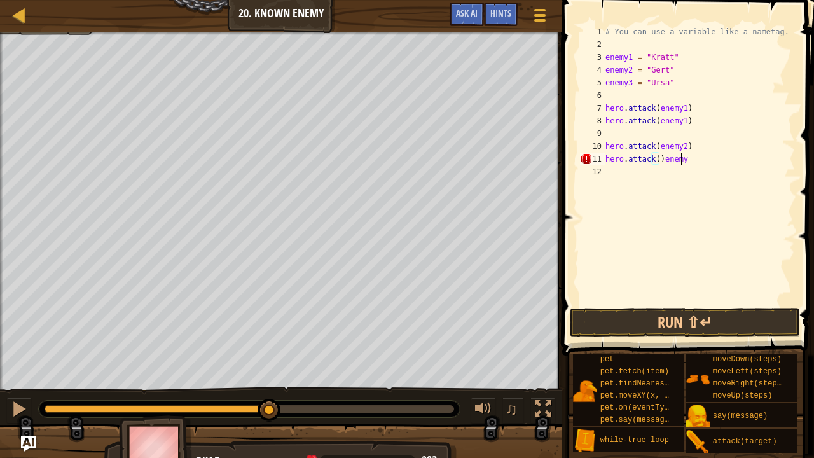
click at [691, 159] on div "# You can use a variable like a nametag. enemy1 = "[PERSON_NAME]" enemy2 = "[PE…" at bounding box center [699, 177] width 192 height 305
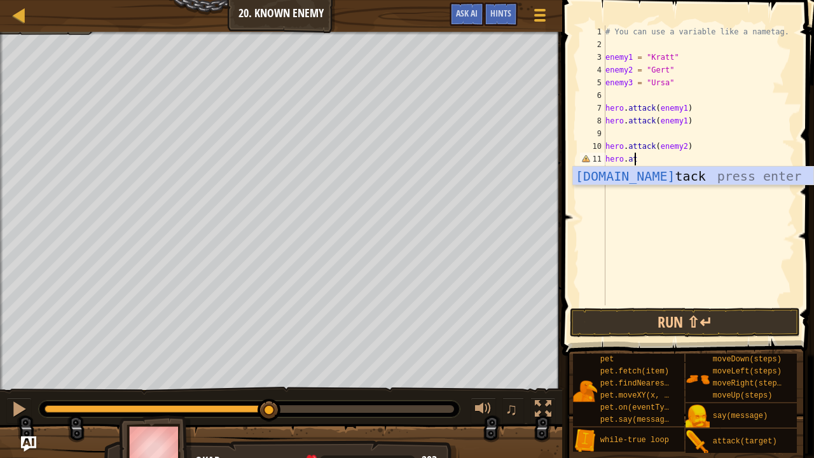
scroll to position [6, 1]
click at [677, 179] on div "[DOMAIN_NAME] tack press enter" at bounding box center [693, 195] width 241 height 57
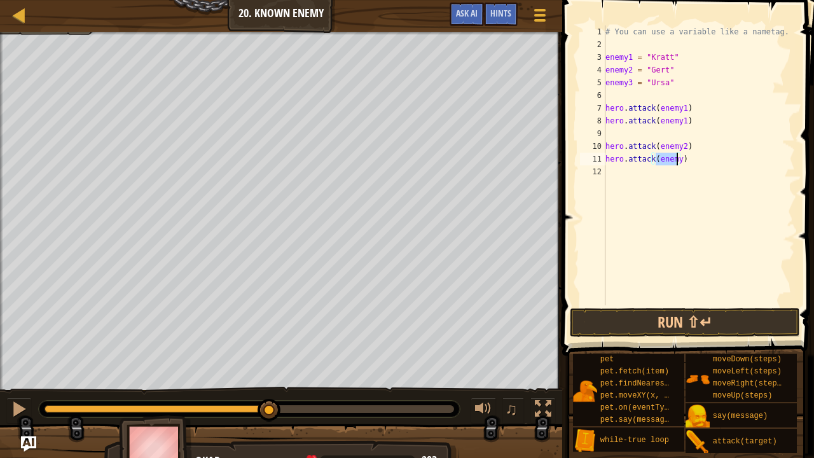
click at [675, 160] on div "# You can use a variable like a nametag. enemy1 = "[PERSON_NAME]" enemy2 = "[PE…" at bounding box center [699, 165] width 192 height 280
type textarea "hero.attack(enemy2)"
click at [648, 176] on div "# You can use a variable like a nametag. enemy1 = "[PERSON_NAME]" enemy2 = "[PE…" at bounding box center [699, 177] width 192 height 305
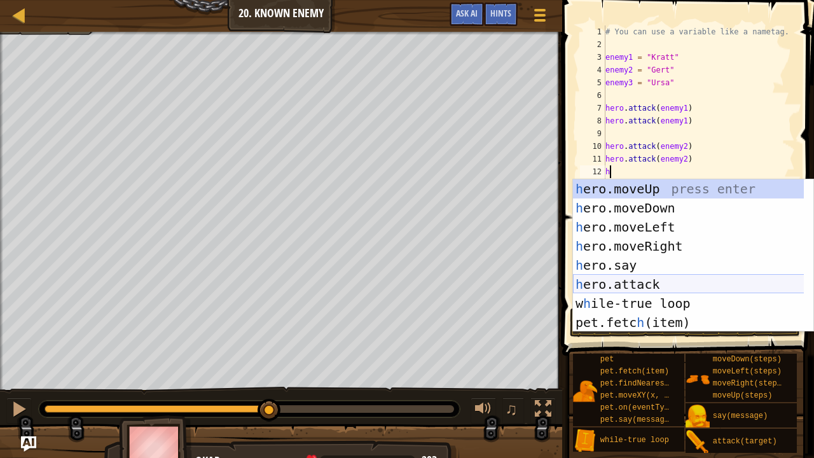
click at [633, 280] on div "h ero.moveUp press enter h ero.moveDown press enter h ero.moveLeft press enter …" at bounding box center [689, 274] width 232 height 191
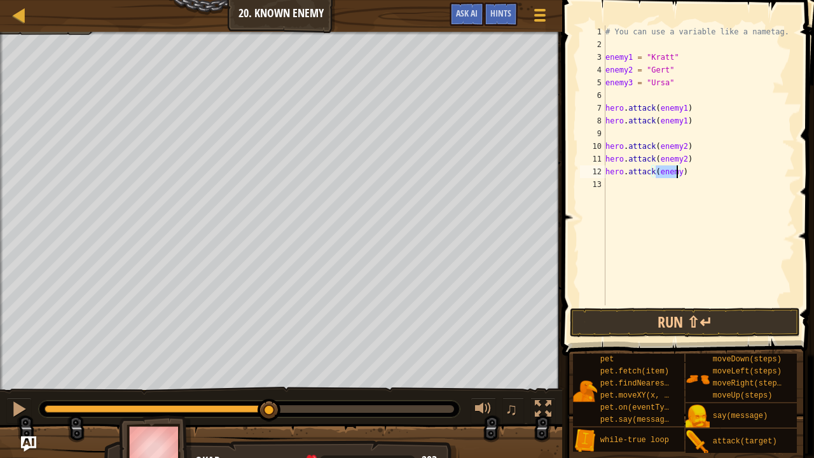
click at [680, 175] on div "# You can use a variable like a nametag. enemy1 = "[PERSON_NAME]" enemy2 = "[PE…" at bounding box center [699, 177] width 192 height 305
click at [675, 170] on div "# You can use a variable like a nametag. enemy1 = "[PERSON_NAME]" enemy2 = "[PE…" at bounding box center [699, 177] width 192 height 305
type textarea "hero.attack(enemy3)"
click at [614, 184] on div "# You can use a variable like a nametag. enemy1 = "[PERSON_NAME]" enemy2 = "[PE…" at bounding box center [699, 177] width 192 height 305
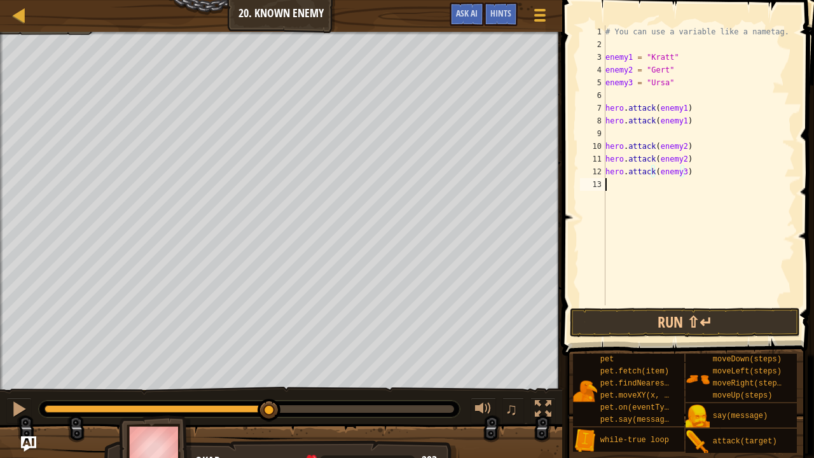
scroll to position [6, 0]
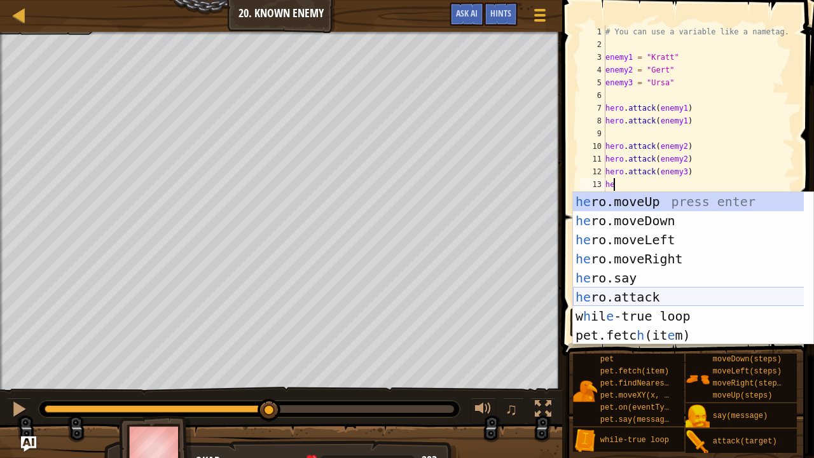
click at [635, 294] on div "he ro.moveUp press enter he ro.moveDown press enter he ro.moveLeft press enter …" at bounding box center [689, 287] width 232 height 191
type textarea "hero.attack(enemy)"
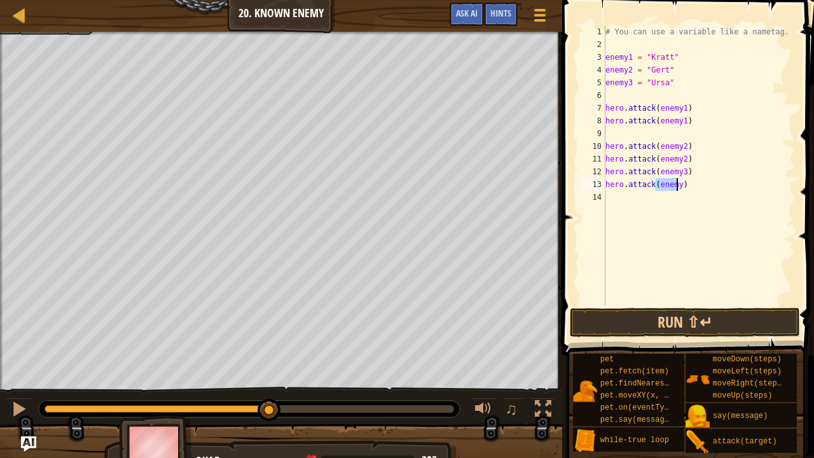
click at [677, 191] on div "# You can use a variable like a nametag. enemy1 = "[PERSON_NAME]" enemy2 = "[PE…" at bounding box center [699, 177] width 192 height 305
click at [675, 186] on div "# You can use a variable like a nametag. enemy1 = "[PERSON_NAME]" enemy2 = "[PE…" at bounding box center [699, 177] width 192 height 305
type textarea "hero.attack(enemy3)"
click at [661, 326] on button "Run ⇧↵" at bounding box center [685, 322] width 230 height 29
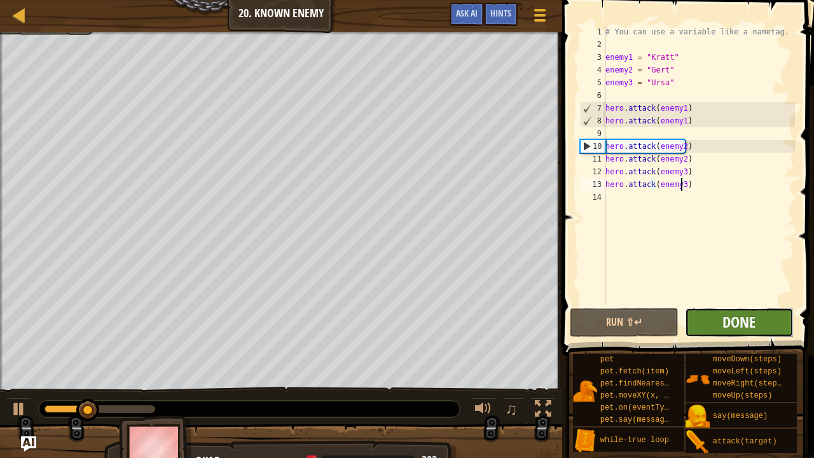
click at [723, 314] on button "Done" at bounding box center [739, 322] width 109 height 29
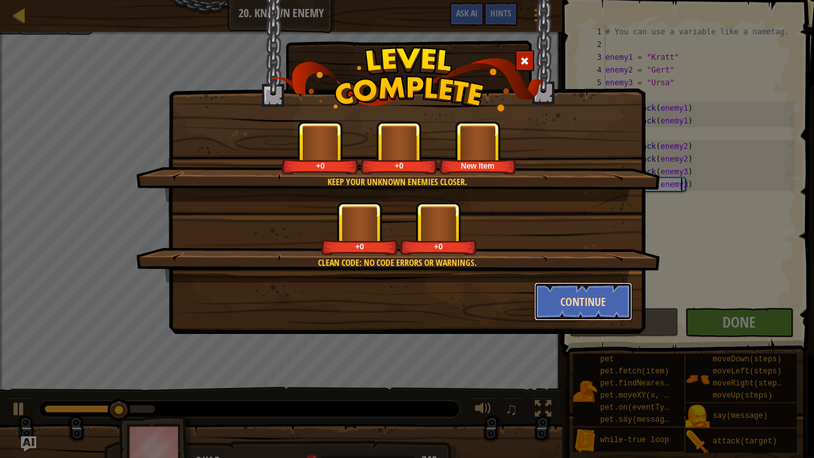
click at [594, 307] on button "Continue" at bounding box center [583, 301] width 99 height 38
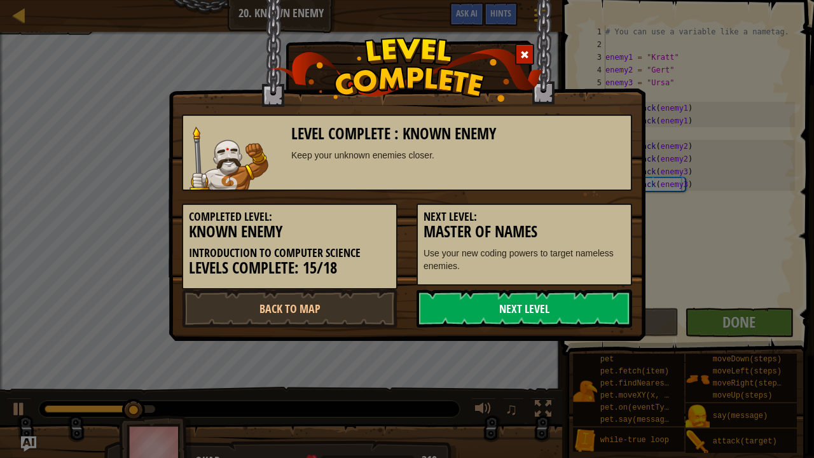
click at [594, 307] on link "Next Level" at bounding box center [525, 308] width 216 height 38
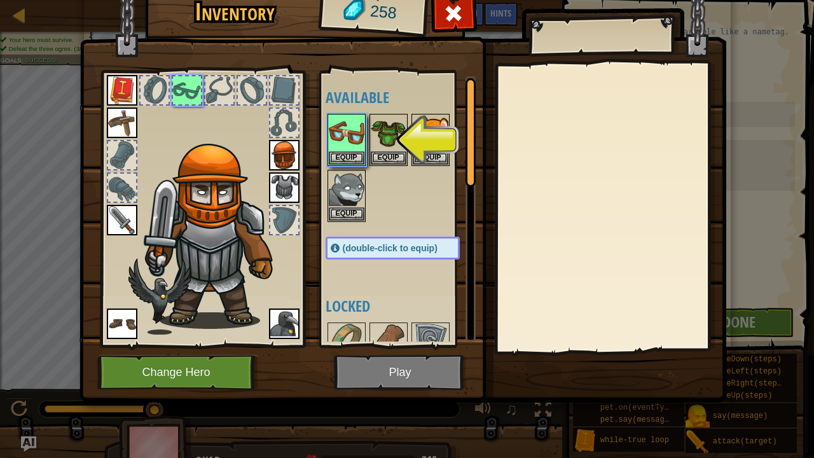
click at [386, 368] on img at bounding box center [403, 172] width 647 height 462
click at [353, 146] on img at bounding box center [347, 133] width 36 height 36
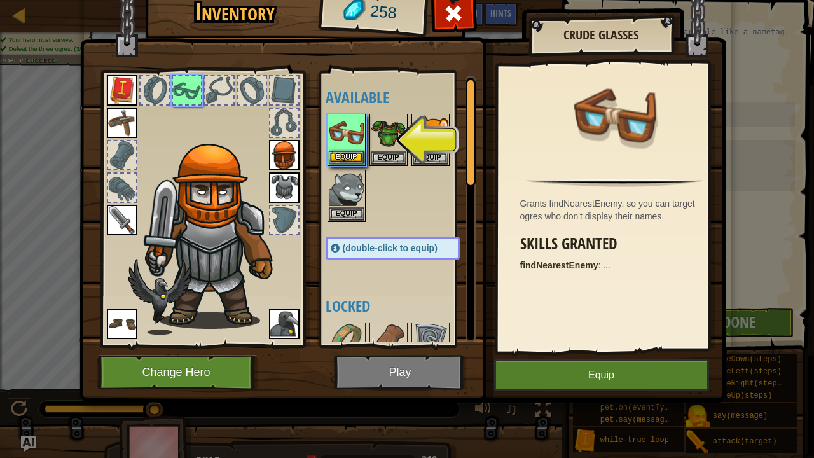
click at [354, 146] on img at bounding box center [347, 133] width 36 height 36
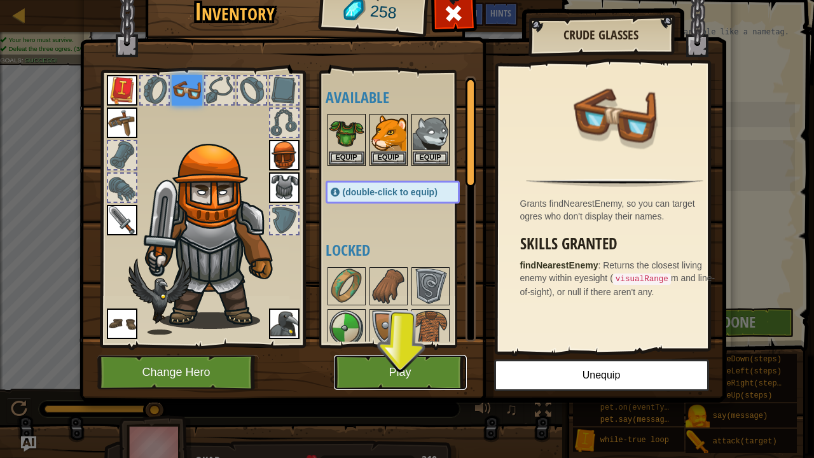
click at [382, 370] on button "Play" at bounding box center [400, 372] width 133 height 35
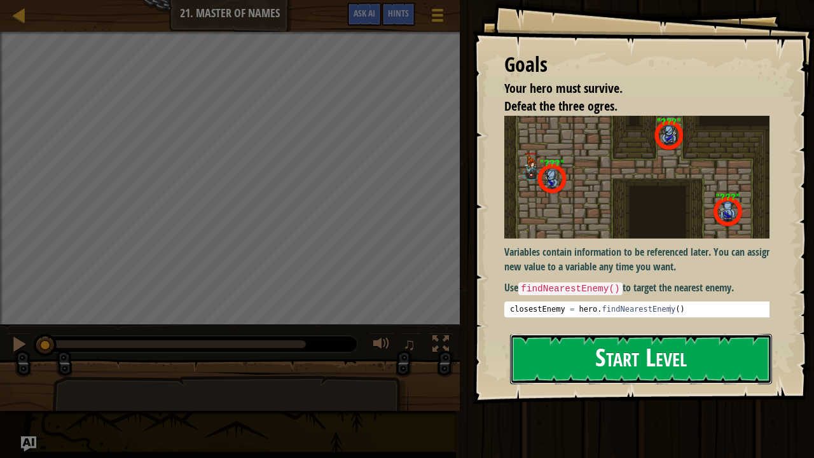
click at [586, 338] on button "Start Level" at bounding box center [641, 359] width 262 height 50
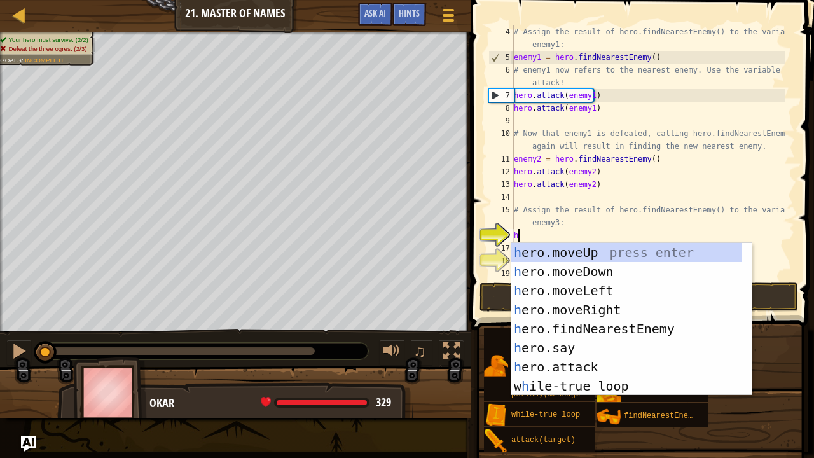
scroll to position [6, 0]
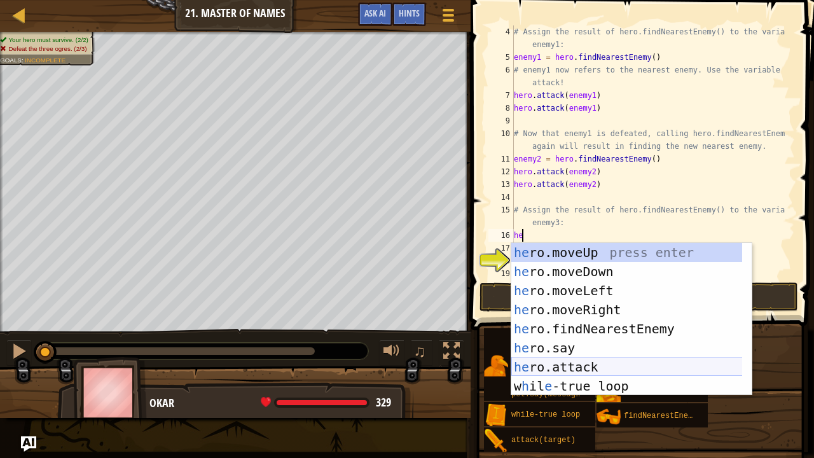
click at [592, 363] on div "he ro.moveUp press enter he ro.moveDown press enter he ro.moveLeft press enter …" at bounding box center [627, 338] width 232 height 191
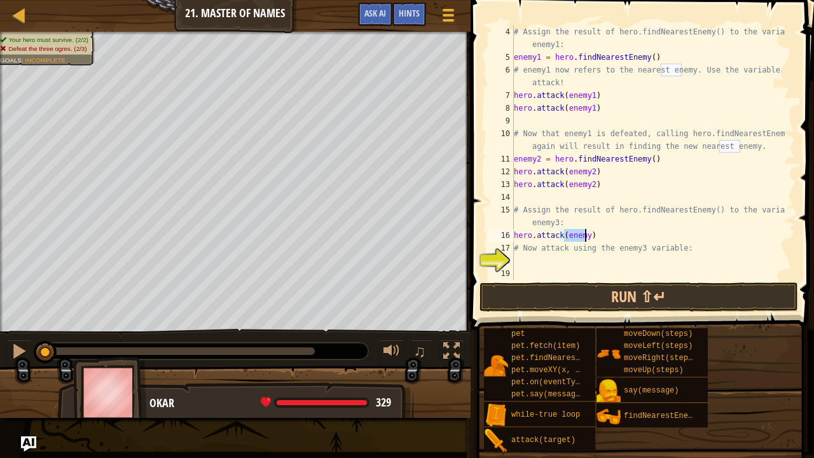
click at [584, 232] on div "# Assign the result of hero.findNearestEnemy() to the variable enemy1: enemy1 =…" at bounding box center [648, 152] width 274 height 254
drag, startPoint x: 613, startPoint y: 233, endPoint x: 525, endPoint y: 230, distance: 88.5
click at [525, 230] on div "# Assign the result of hero.findNearestEnemy() to the variable enemy1: enemy1 =…" at bounding box center [648, 171] width 274 height 293
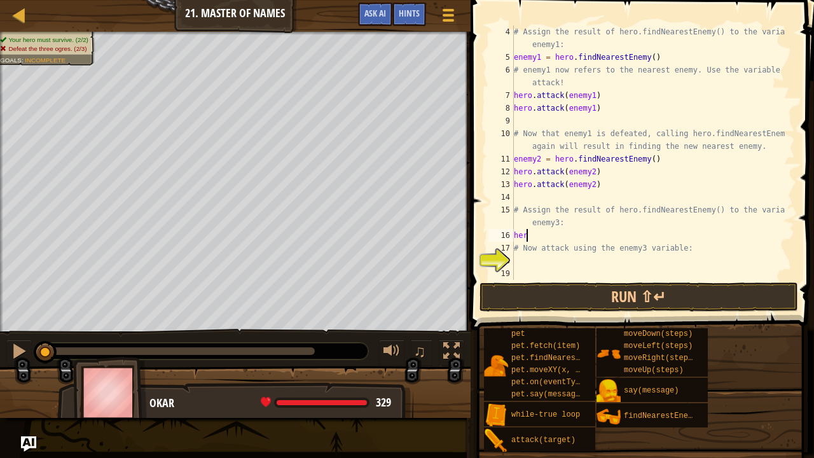
type textarea "hero"
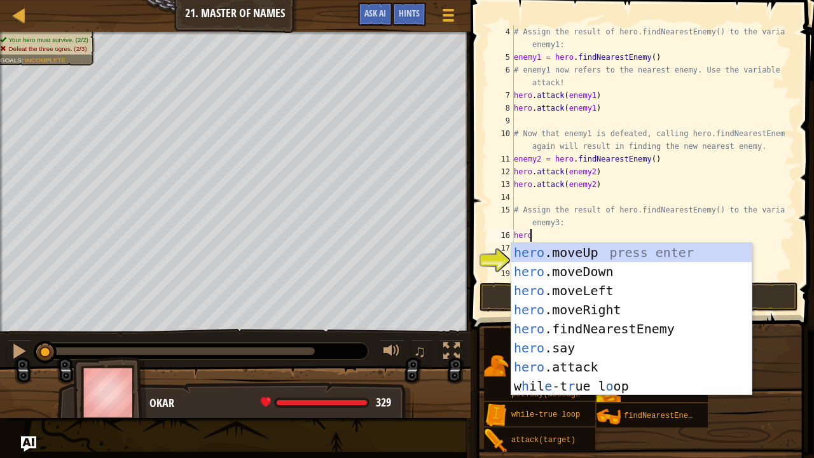
scroll to position [6, 1]
click at [551, 331] on div "hero .moveUp press enter hero .moveDown press enter hero .moveLeft press enter …" at bounding box center [631, 338] width 241 height 191
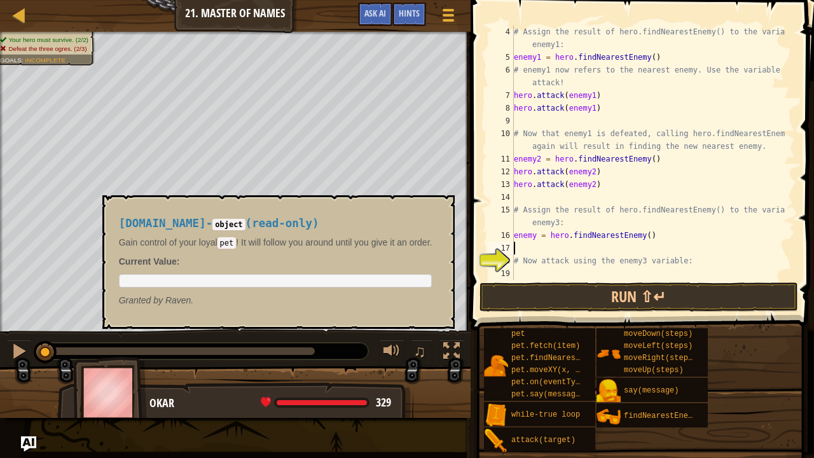
scroll to position [6, 0]
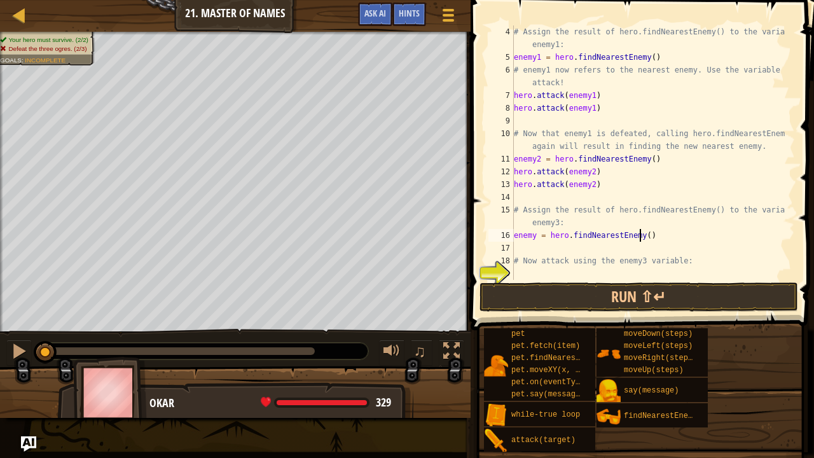
click at [639, 234] on div "# Assign the result of hero.findNearestEnemy() to the variable enemy1: enemy1 =…" at bounding box center [648, 171] width 274 height 293
type textarea "enemy = hero.findNearestEnemy()"
click at [561, 268] on div "# Assign the result of hero.findNearestEnemy() to the variable enemy1: enemy1 =…" at bounding box center [648, 171] width 274 height 293
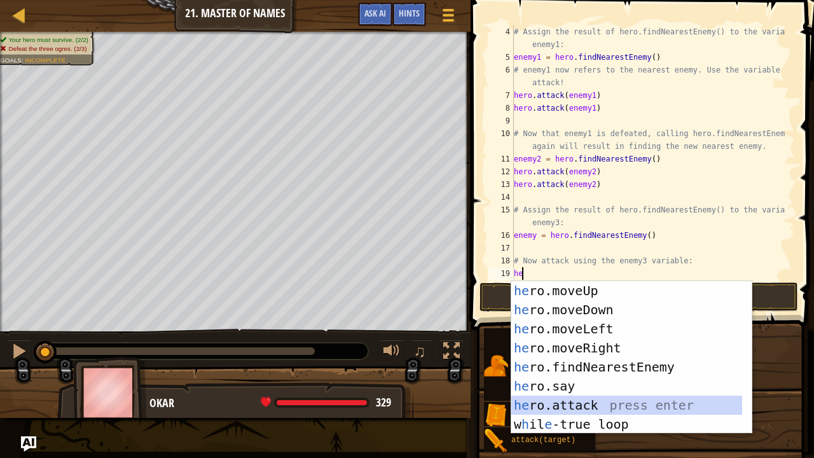
click at [571, 377] on div "he ro.moveUp press enter he ro.moveDown press enter he ro.moveLeft press enter …" at bounding box center [627, 376] width 232 height 191
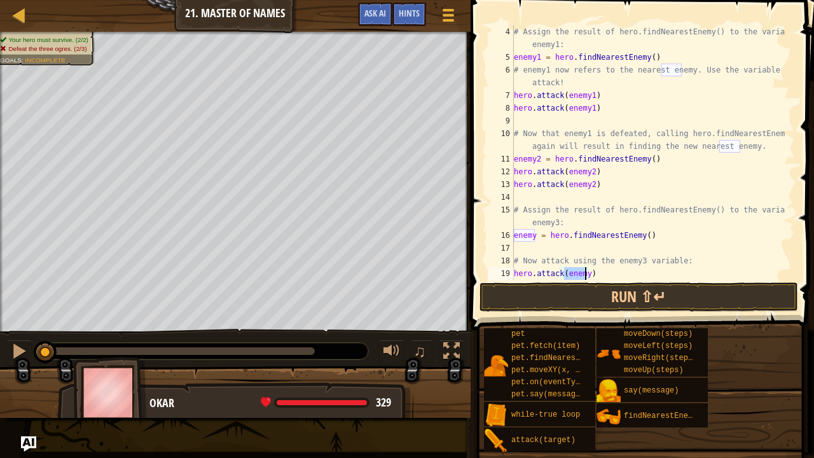
click at [583, 271] on div "# Assign the result of hero.findNearestEnemy() to the variable enemy1: enemy1 =…" at bounding box center [648, 152] width 274 height 254
click at [586, 276] on div "# Assign the result of hero.findNearestEnemy() to the variable enemy1: enemy1 =…" at bounding box center [648, 171] width 274 height 293
type textarea "hero.attack(enemy3)"
click at [607, 272] on div "# Assign the result of hero.findNearestEnemy() to the variable enemy1: enemy1 =…" at bounding box center [648, 171] width 274 height 293
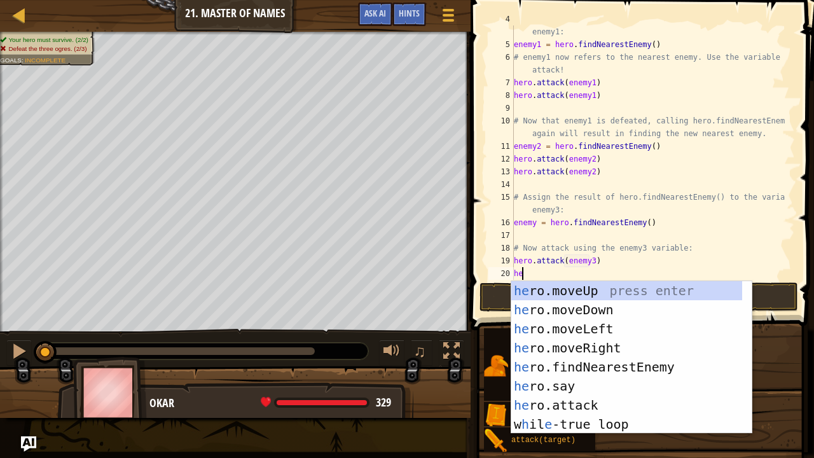
scroll to position [51, 0]
click at [585, 377] on div "he ro.moveUp press enter he ro.moveDown press enter he ro.moveLeft press enter …" at bounding box center [627, 376] width 232 height 191
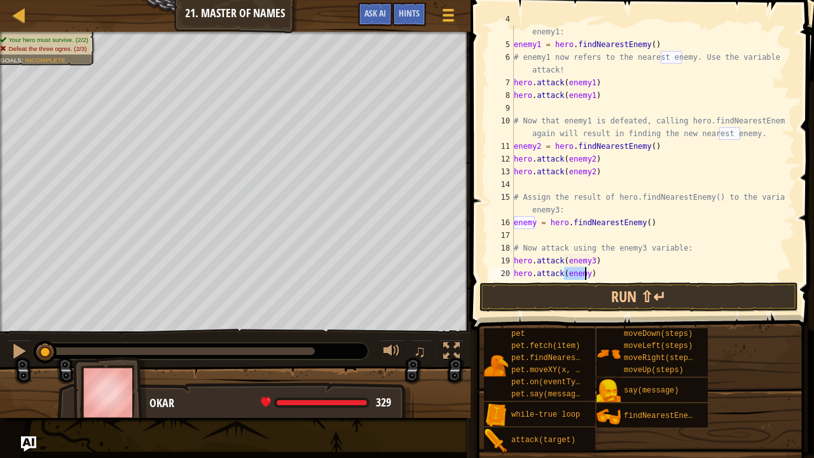
click at [585, 270] on div "# Assign the result of hero.findNearestEnemy() to the variable enemy1: enemy1 =…" at bounding box center [648, 152] width 274 height 254
type textarea "hero.attack(enemy3)"
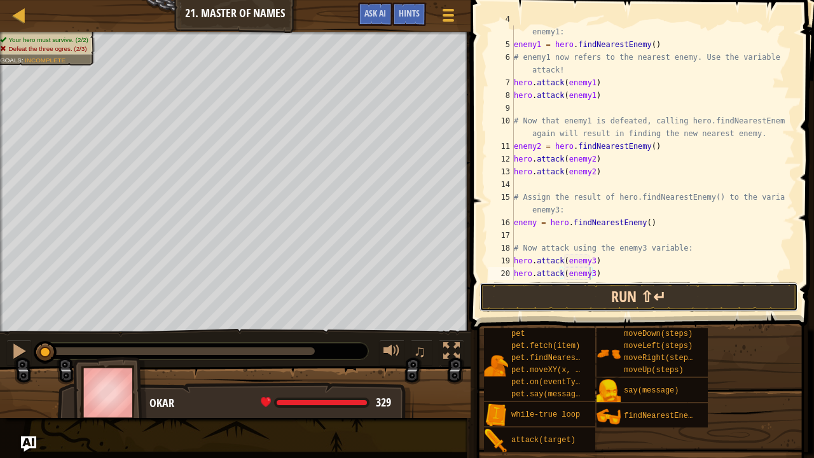
click at [591, 296] on button "Run ⇧↵" at bounding box center [639, 296] width 319 height 29
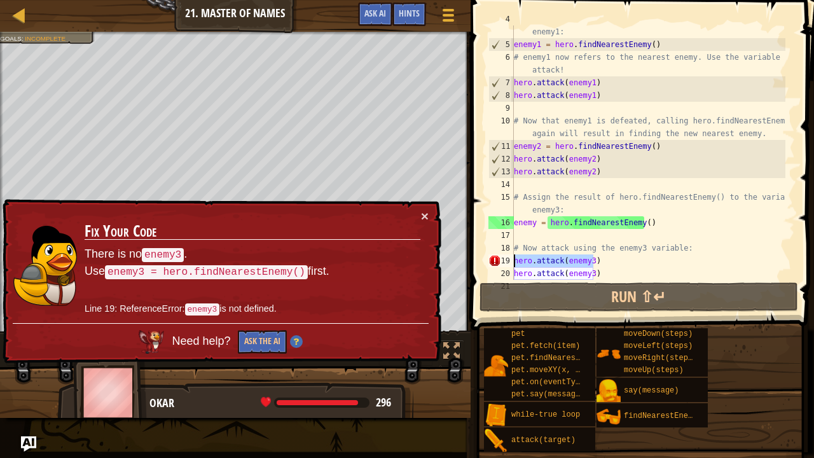
drag, startPoint x: 607, startPoint y: 263, endPoint x: 513, endPoint y: 260, distance: 94.2
click at [513, 260] on div "hero.attack(enemy3) 4 5 6 7 8 9 10 11 12 13 14 15 16 17 18 19 20 21 # Assign th…" at bounding box center [640, 152] width 309 height 254
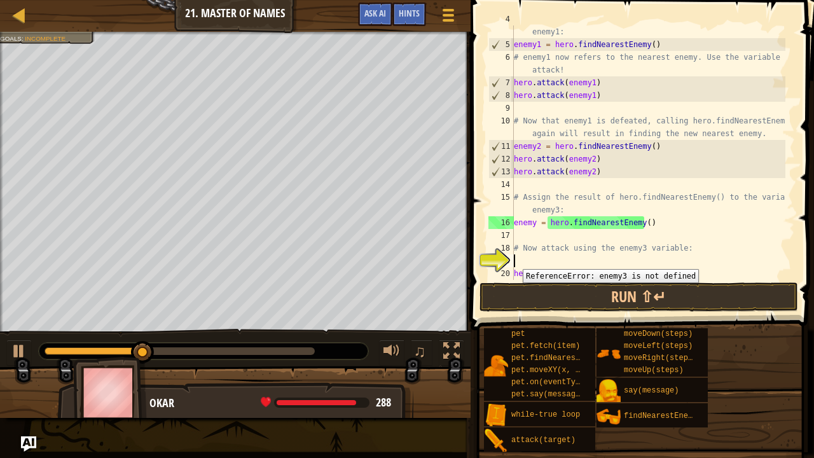
type textarea "h"
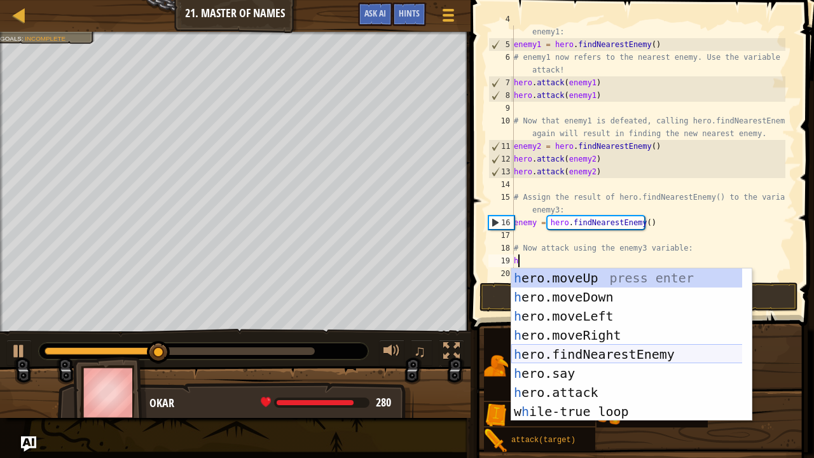
click at [544, 355] on div "h ero.moveUp press enter h ero.moveDown press enter h ero.moveLeft press enter …" at bounding box center [627, 363] width 232 height 191
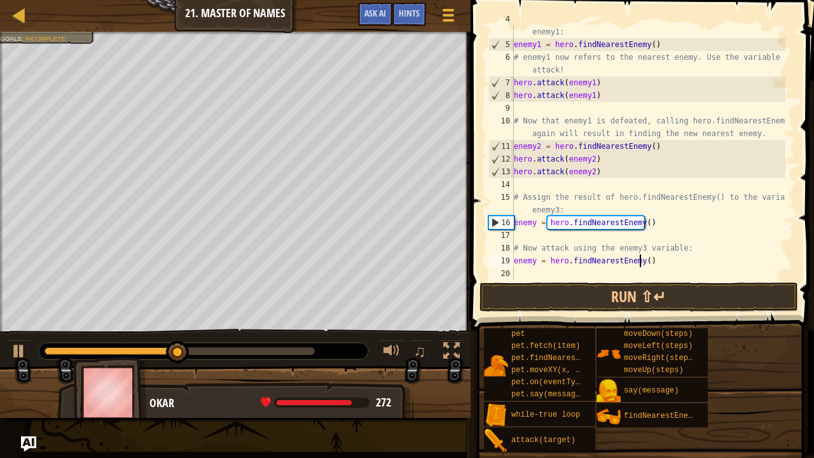
click at [639, 262] on div "# Assign the result of hero.findNearestEnemy() to the variable enemy1: enemy1 =…" at bounding box center [648, 159] width 274 height 293
click at [639, 301] on button "Run ⇧↵" at bounding box center [639, 296] width 319 height 29
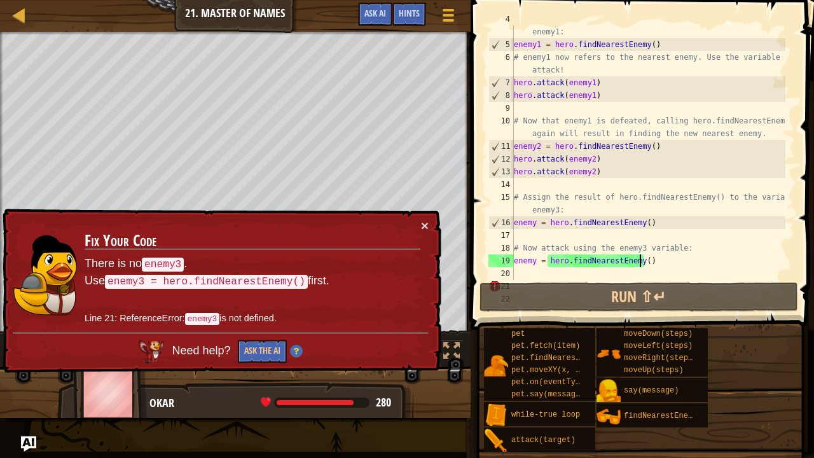
click at [534, 264] on div "# Assign the result of hero.findNearestEnemy() to the variable enemy1: enemy1 =…" at bounding box center [648, 159] width 274 height 293
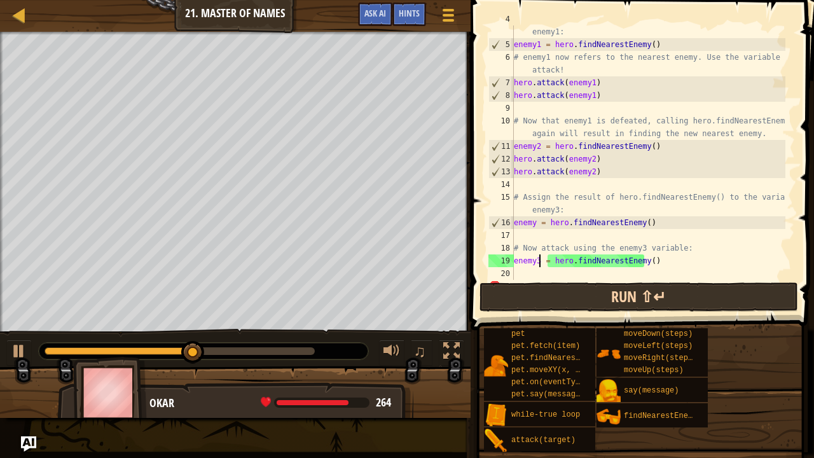
scroll to position [6, 1]
type textarea "enemy3 = hero.findNearestEnemy()"
click at [579, 290] on button "Run ⇧↵" at bounding box center [639, 296] width 319 height 29
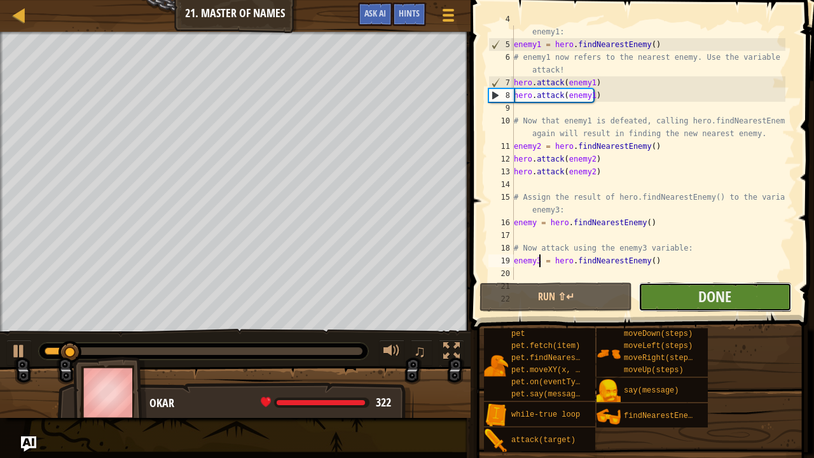
click at [689, 294] on button "Done" at bounding box center [715, 296] width 153 height 29
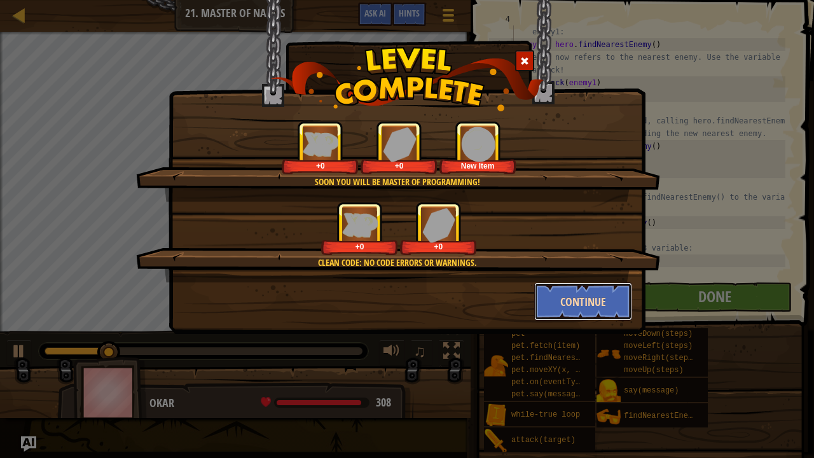
click at [612, 304] on button "Continue" at bounding box center [583, 301] width 99 height 38
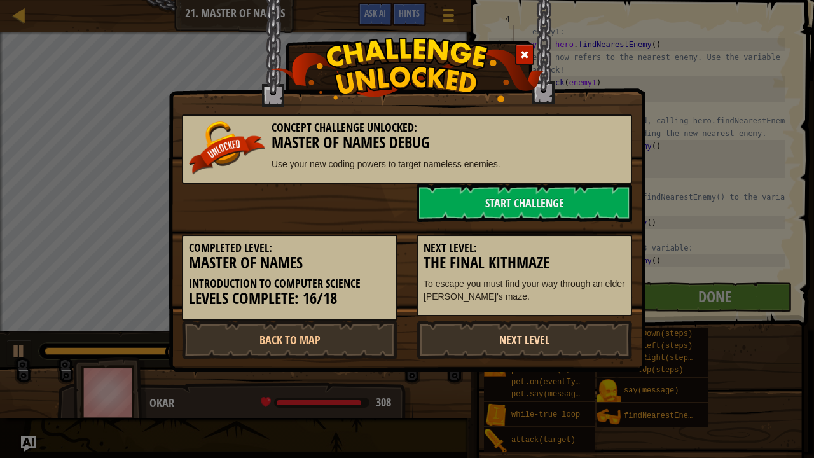
click at [528, 335] on link "Next Level" at bounding box center [525, 340] width 216 height 38
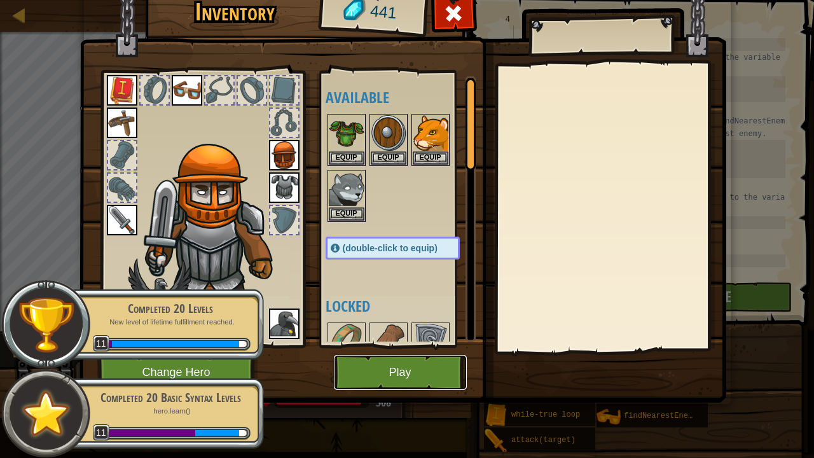
click at [435, 364] on button "Play" at bounding box center [400, 372] width 133 height 35
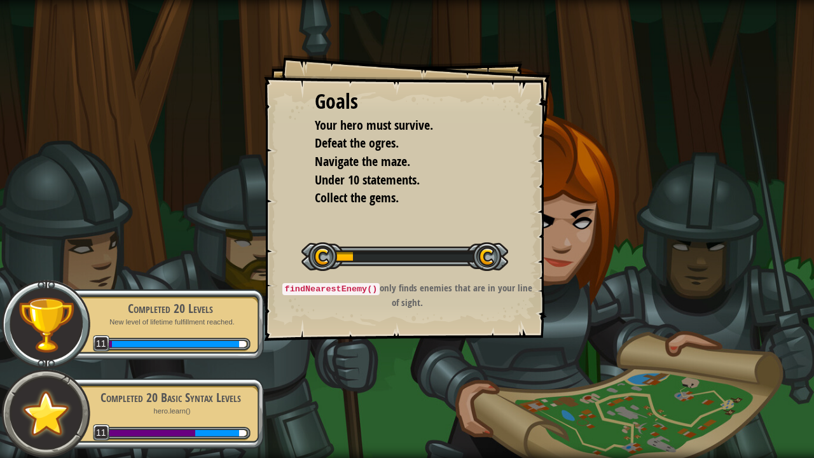
click at [435, 364] on div "Goals Your hero must survive. Defeat the ogres. Navigate the maze. Under 10 sta…" at bounding box center [407, 229] width 814 height 458
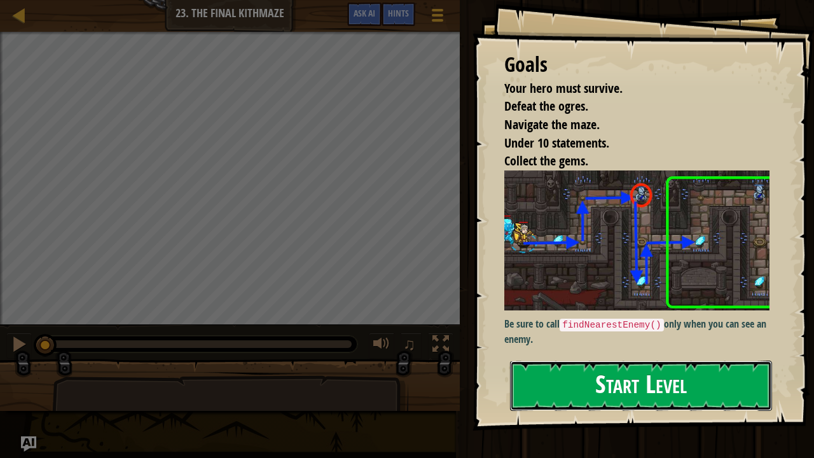
click at [591, 377] on button "Start Level" at bounding box center [641, 386] width 262 height 50
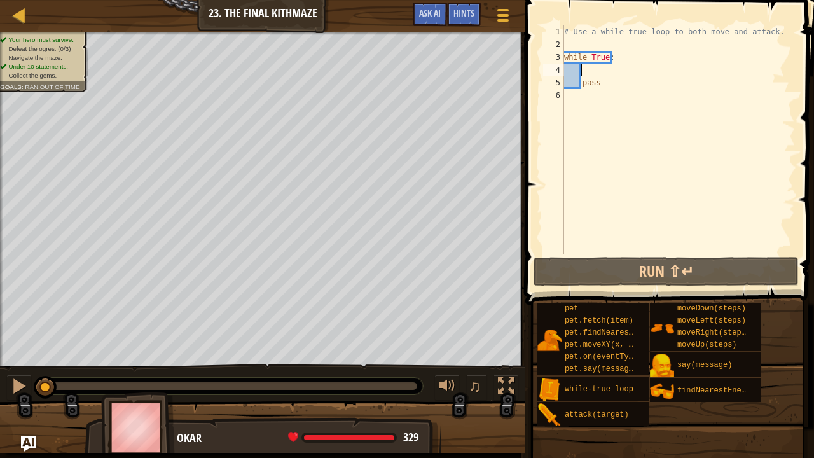
click at [582, 65] on div "# Use a while-true loop to both move and attack. while True : pass" at bounding box center [678, 152] width 233 height 254
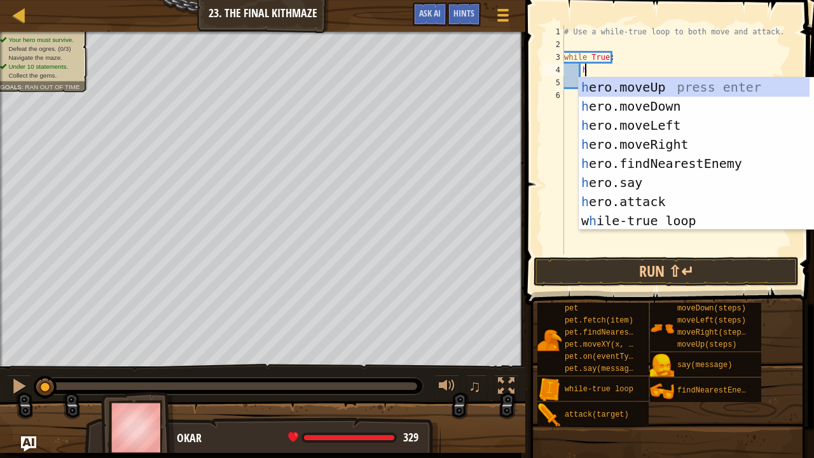
type textarea "he"
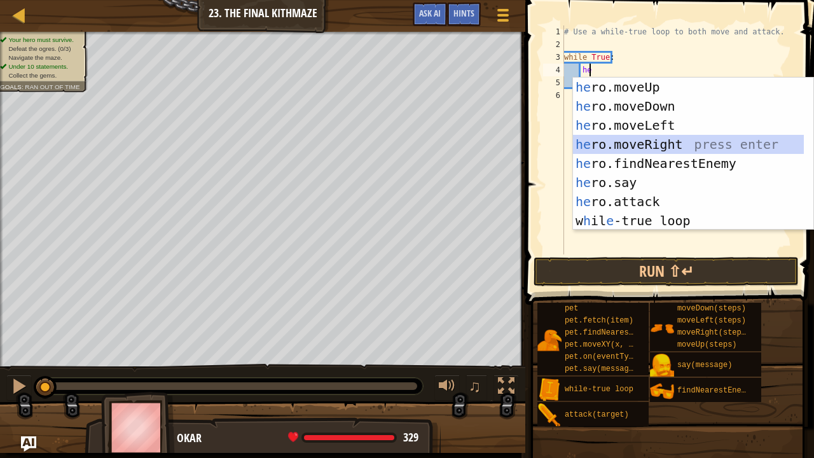
click at [639, 144] on div "he ro.moveUp press enter he ro.moveDown press enter he ro.moveLeft press enter …" at bounding box center [689, 173] width 232 height 191
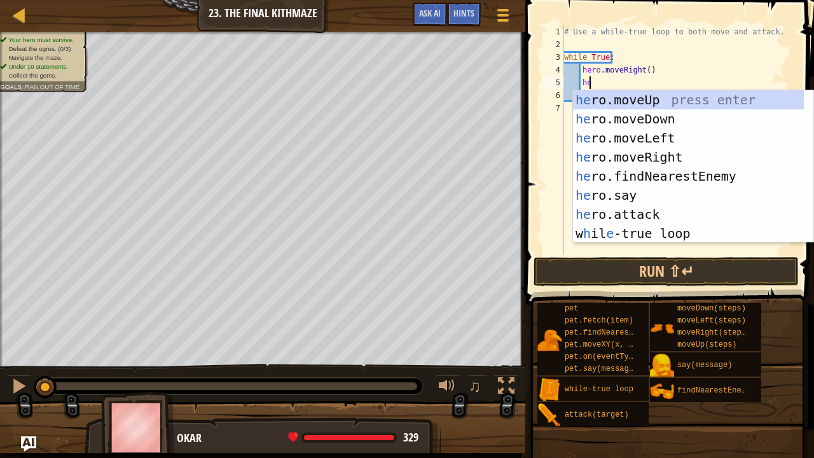
type textarea "he"
click at [675, 99] on div "he ro.moveUp press enter he ro.moveDown press enter he ro.moveLeft press enter …" at bounding box center [689, 185] width 232 height 191
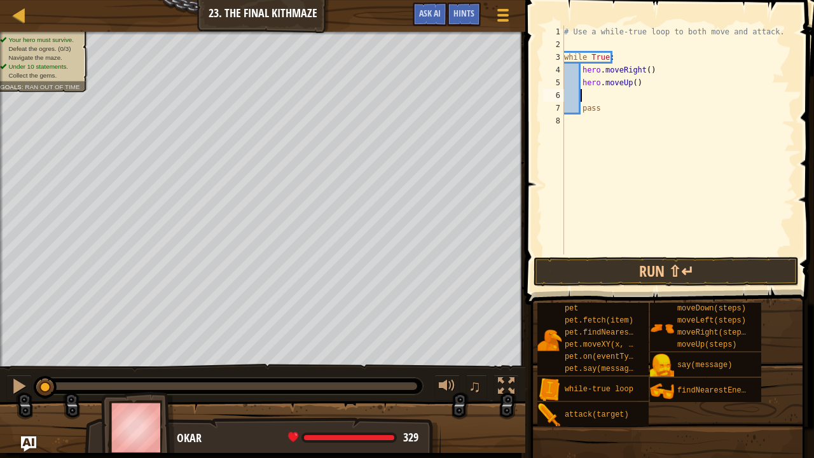
type textarea "he"
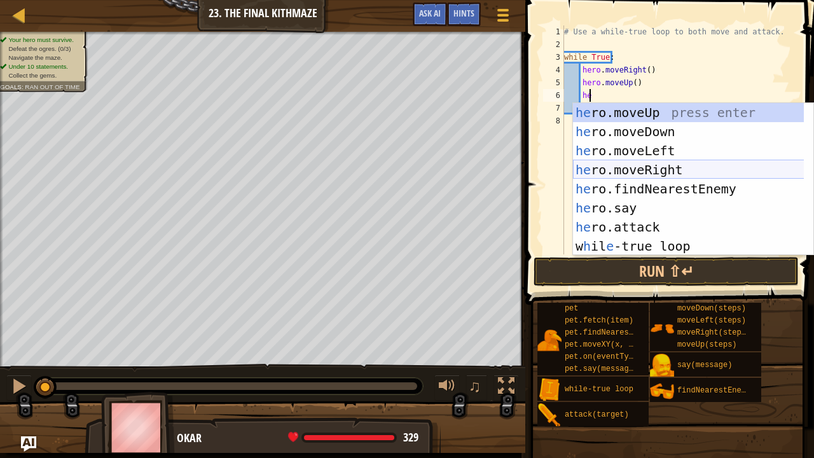
click at [701, 173] on div "he ro.moveUp press enter he ro.moveDown press enter he ro.moveLeft press enter …" at bounding box center [689, 198] width 232 height 191
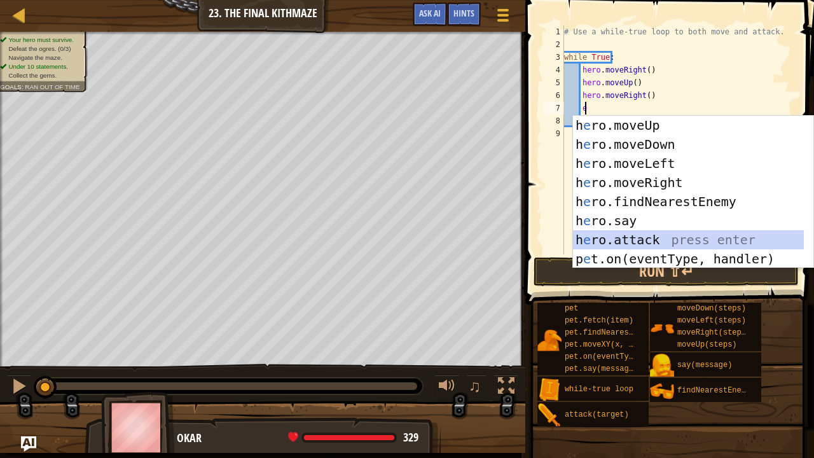
click at [629, 236] on div "h e ro.moveUp press enter h e ro.moveDown press enter h e ro.moveLeft press ent…" at bounding box center [689, 211] width 232 height 191
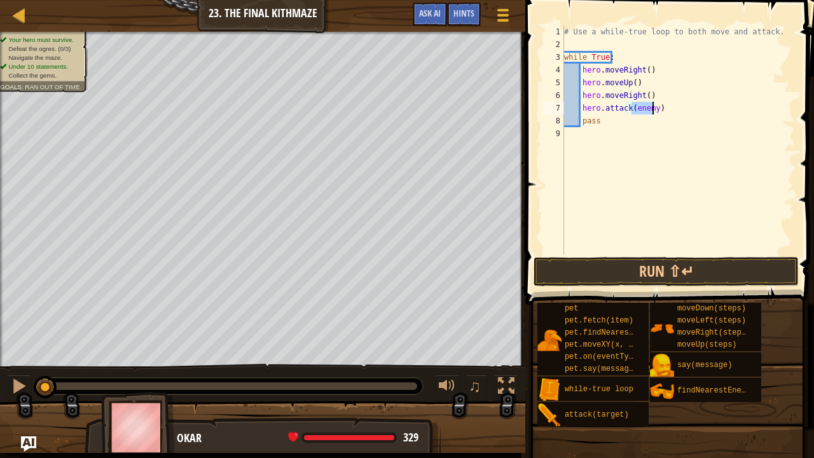
click at [649, 107] on div "# Use a while-true loop to both move and attack. while True : hero . moveRight …" at bounding box center [678, 139] width 233 height 229
click at [654, 104] on div "# Use a while-true loop to both move and attack. while True : hero . moveRight …" at bounding box center [678, 152] width 233 height 254
type textarea "hero.attack(enemy1)"
click at [701, 111] on div "# Use a while-true loop to both move and attack. while True : hero . moveRight …" at bounding box center [678, 152] width 233 height 254
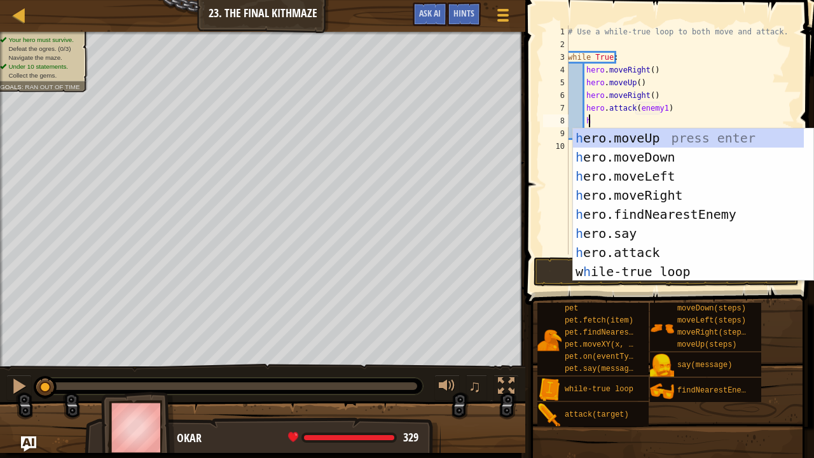
scroll to position [6, 1]
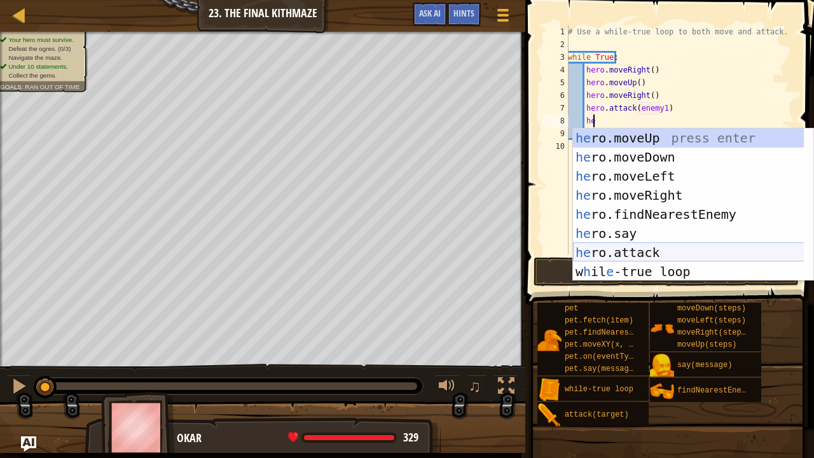
click at [659, 256] on div "he ro.moveUp press enter he ro.moveDown press enter he ro.moveLeft press enter …" at bounding box center [689, 223] width 232 height 191
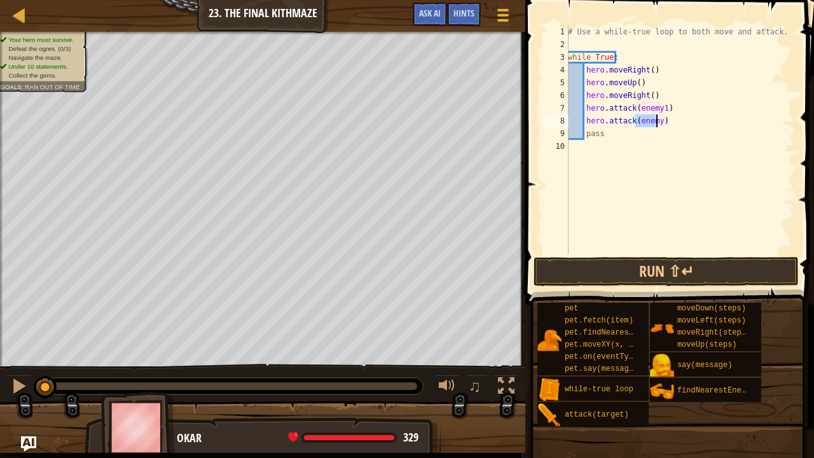
click at [655, 121] on div "# Use a while-true loop to both move and attack. while True : hero . moveRight …" at bounding box center [680, 139] width 230 height 229
click at [622, 139] on div "# Use a while-true loop to both move and attack. while True : hero . moveRight …" at bounding box center [680, 152] width 230 height 254
click at [602, 267] on button "Run ⇧↵" at bounding box center [666, 271] width 265 height 29
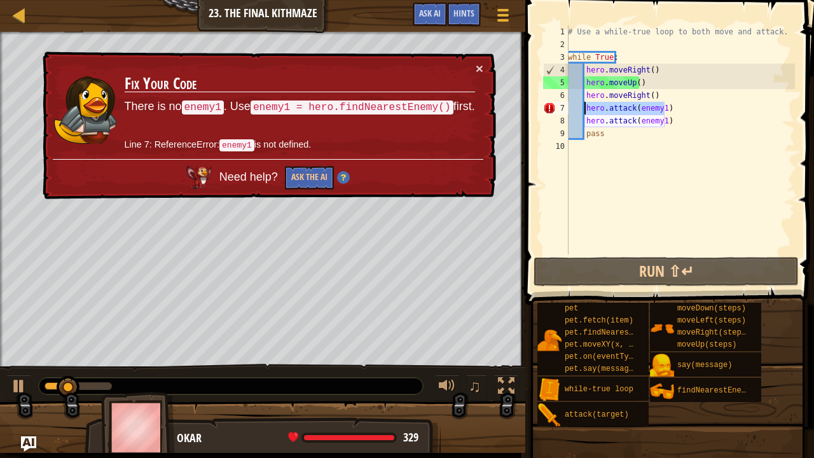
drag, startPoint x: 677, startPoint y: 105, endPoint x: 589, endPoint y: 106, distance: 87.8
click at [589, 106] on div "# Use a while-true loop to both move and attack. while True : hero . moveRight …" at bounding box center [680, 152] width 230 height 254
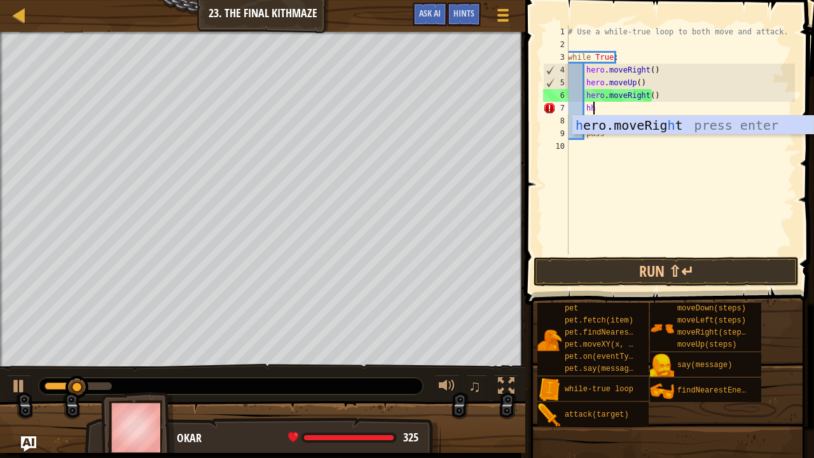
scroll to position [6, 1]
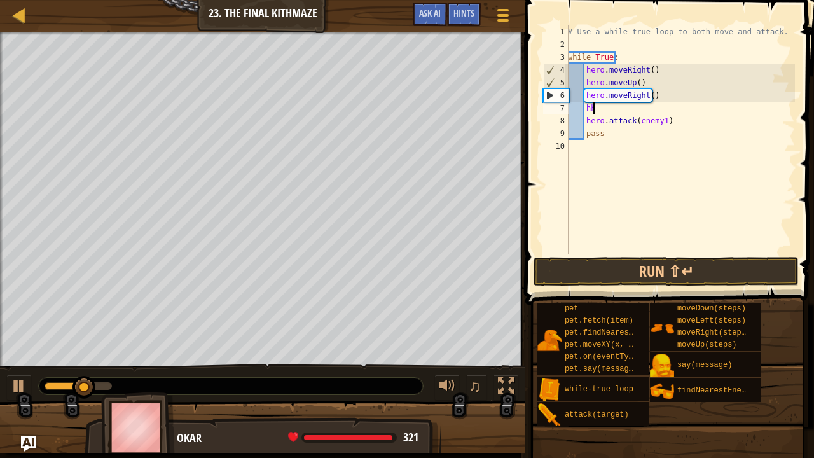
type textarea "h"
type textarea "he"
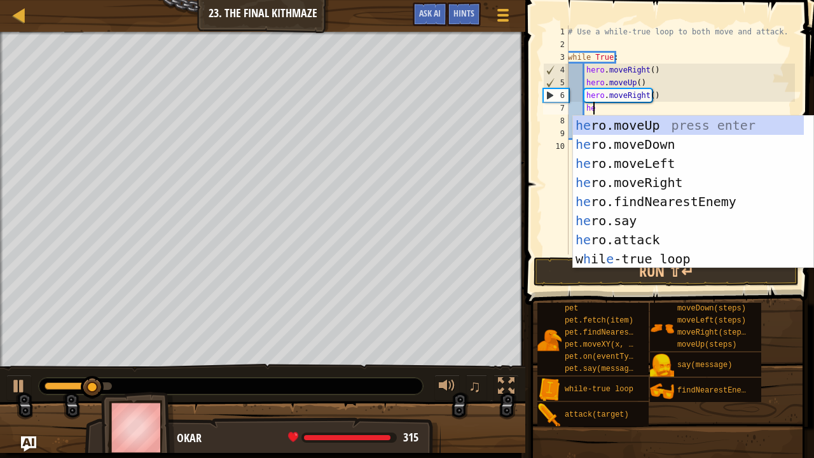
scroll to position [6, 1]
click at [604, 197] on div "he ro.moveUp press enter he ro.moveDown press enter he ro.moveLeft press enter …" at bounding box center [689, 211] width 232 height 191
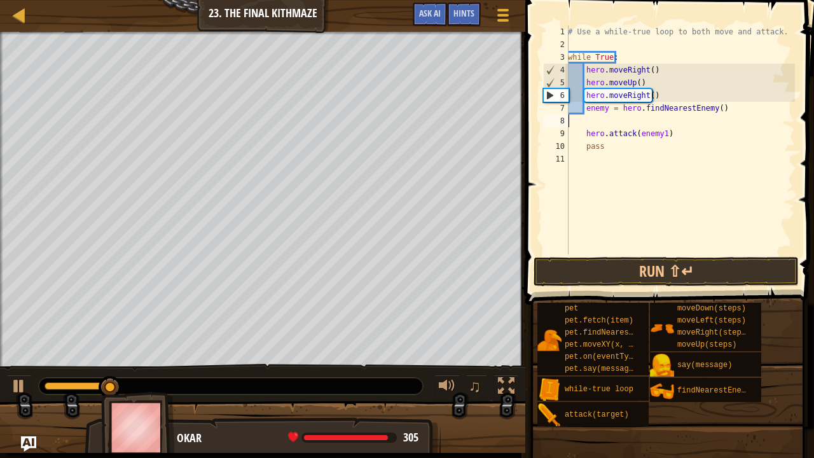
scroll to position [6, 0]
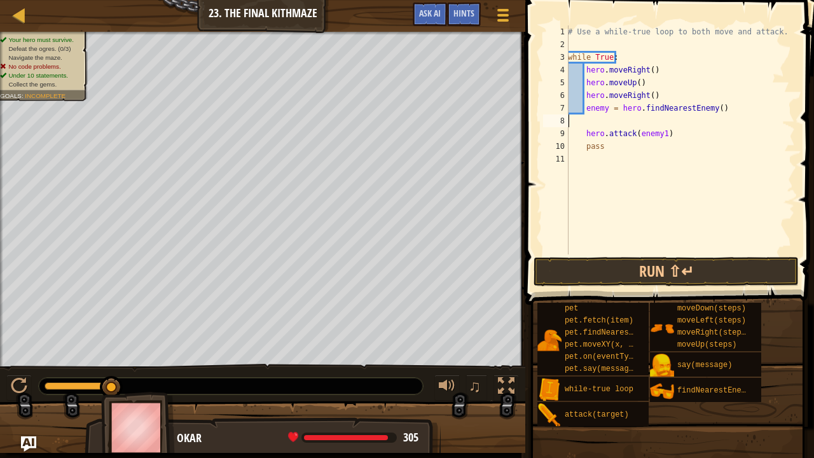
click at [608, 123] on div "# Use a while-true loop to both move and attack. while True : hero . moveRight …" at bounding box center [680, 152] width 230 height 254
click at [584, 134] on div "# Use a while-true loop to both move and attack. while True : hero . moveRight …" at bounding box center [680, 152] width 230 height 254
click at [712, 108] on div "# Use a while-true loop to both move and attack. while True : hero . moveRight …" at bounding box center [680, 152] width 229 height 254
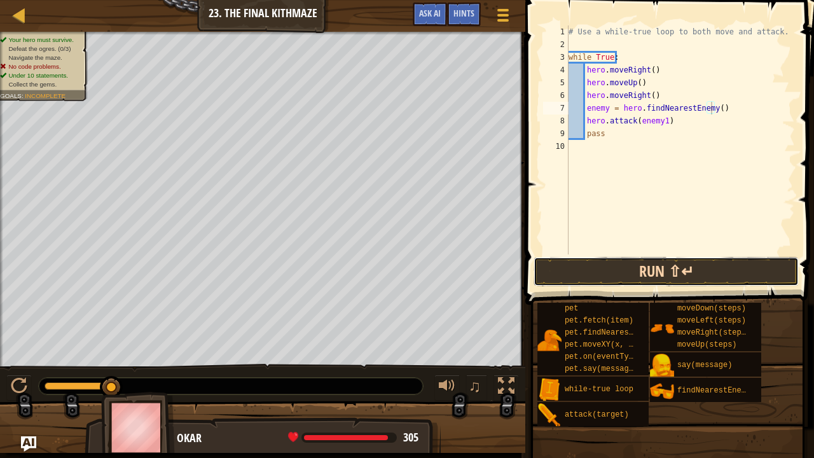
click at [639, 270] on button "Run ⇧↵" at bounding box center [666, 271] width 265 height 29
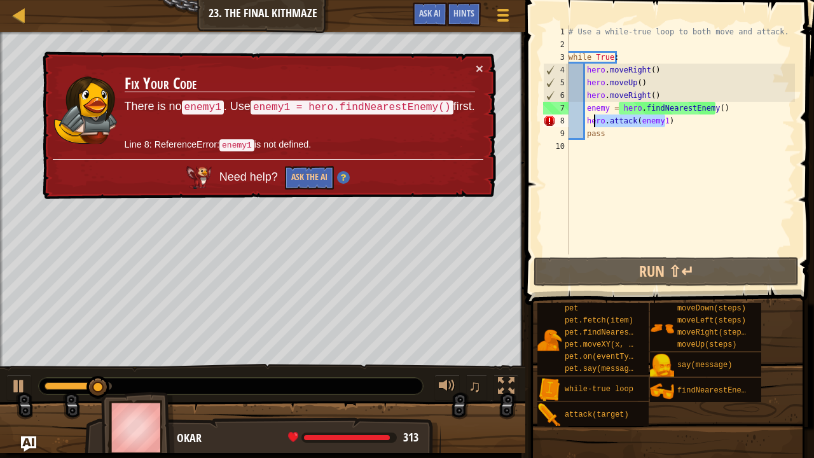
drag, startPoint x: 665, startPoint y: 124, endPoint x: 593, endPoint y: 127, distance: 72.6
click at [593, 127] on div "# Use a while-true loop to both move and attack. while True : hero . moveRight …" at bounding box center [680, 152] width 229 height 254
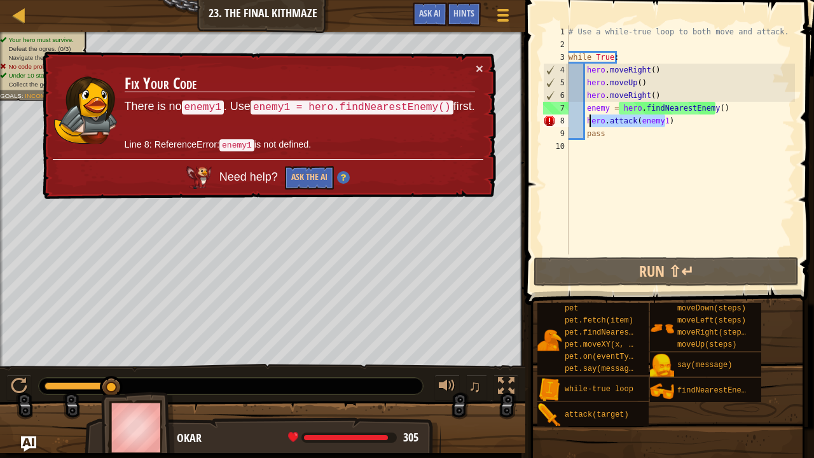
drag, startPoint x: 664, startPoint y: 127, endPoint x: 588, endPoint y: 119, distance: 76.1
click at [588, 119] on div "# Use a while-true loop to both move and attack. while True : hero . moveRight …" at bounding box center [680, 152] width 229 height 254
type textarea "h"
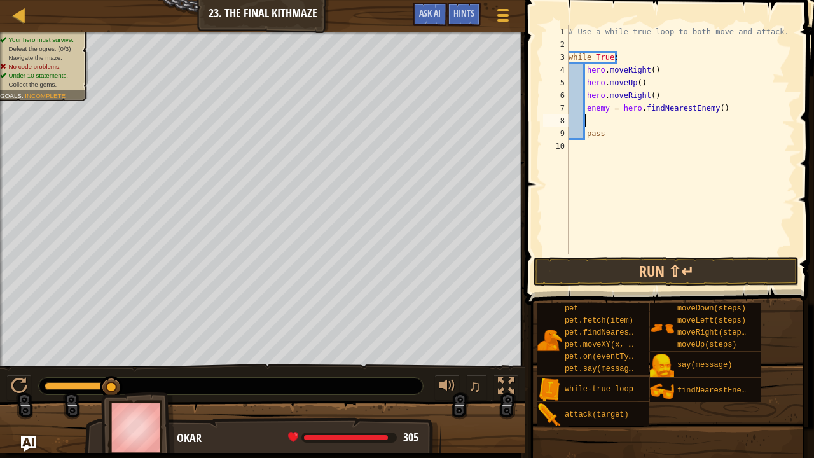
type textarea "he"
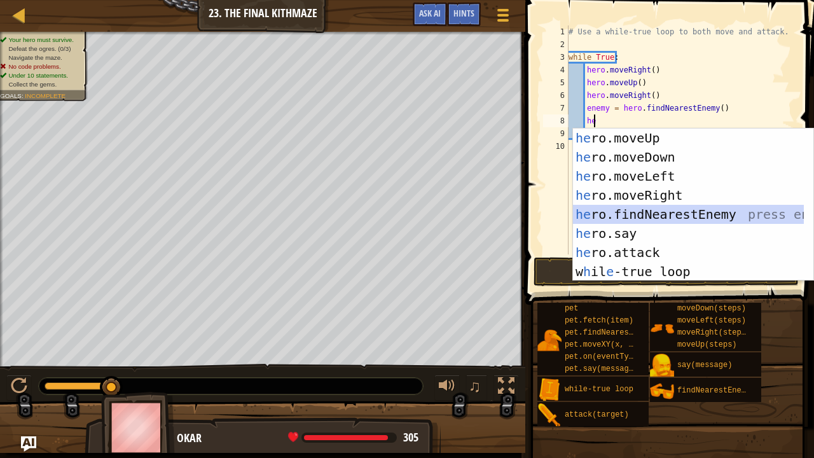
click at [607, 211] on div "he ro.moveUp press enter he ro.moveDown press enter he ro.moveLeft press enter …" at bounding box center [689, 223] width 232 height 191
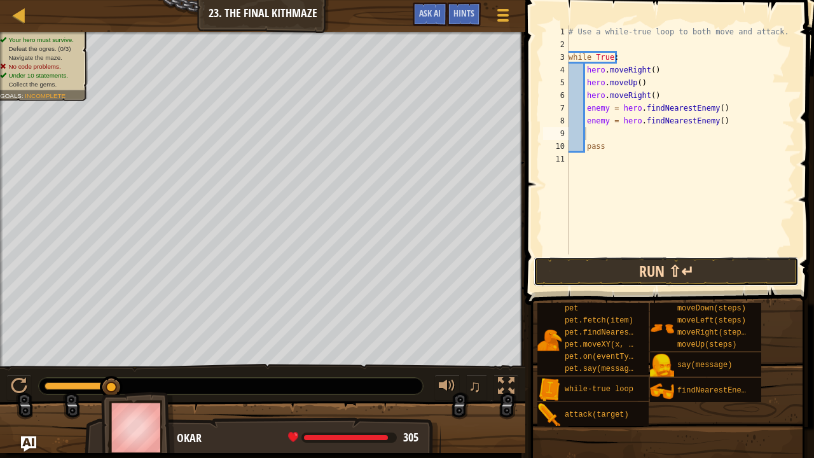
click at [614, 273] on button "Run ⇧↵" at bounding box center [666, 271] width 265 height 29
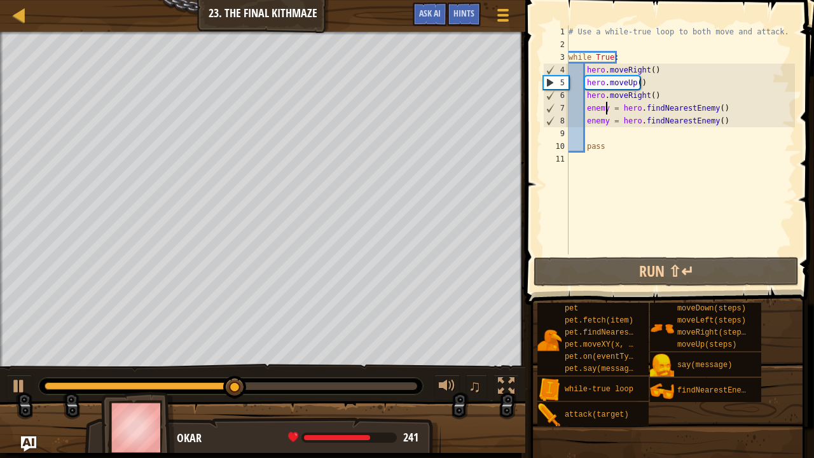
click at [608, 108] on div "# Use a while-true loop to both move and attack. while True : hero . moveRight …" at bounding box center [680, 152] width 229 height 254
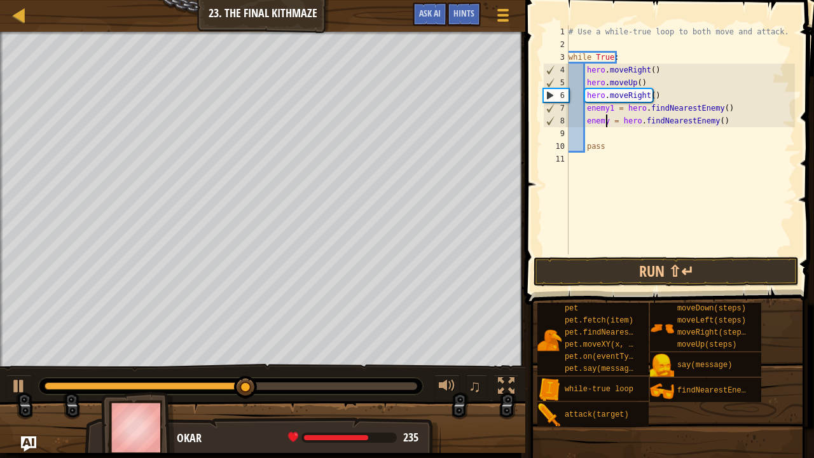
click at [607, 122] on div "# Use a while-true loop to both move and attack. while True : hero . moveRight …" at bounding box center [680, 152] width 229 height 254
type textarea "enemy1 = hero.findNearestEnemy()"
click at [594, 279] on button "Run ⇧↵" at bounding box center [666, 271] width 265 height 29
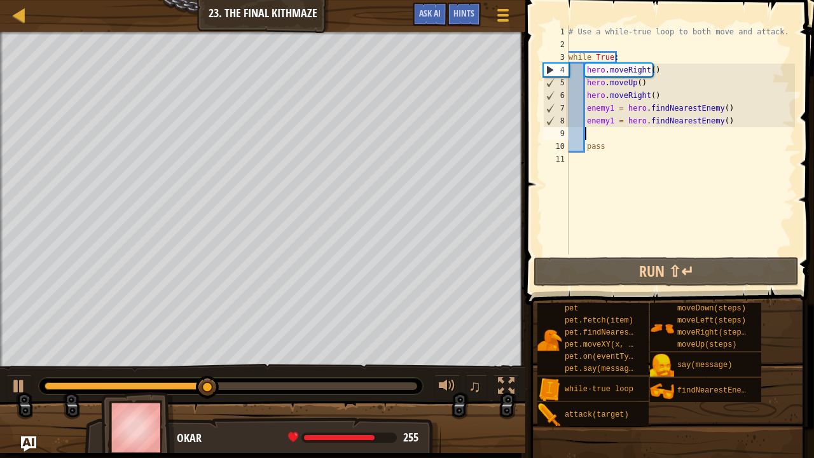
click at [592, 139] on div "# Use a while-true loop to both move and attack. while True : hero . moveRight …" at bounding box center [680, 152] width 229 height 254
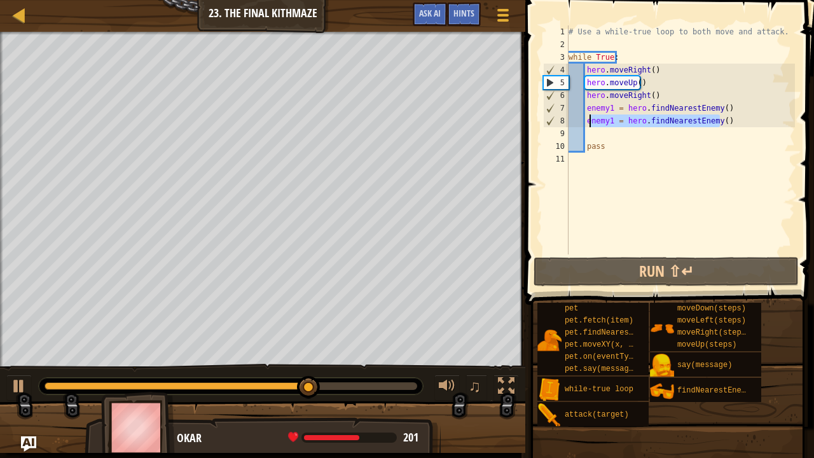
drag, startPoint x: 735, startPoint y: 125, endPoint x: 590, endPoint y: 125, distance: 145.7
click at [590, 125] on div "# Use a while-true loop to both move and attack. while True : hero . moveRight …" at bounding box center [680, 152] width 229 height 254
type textarea "e"
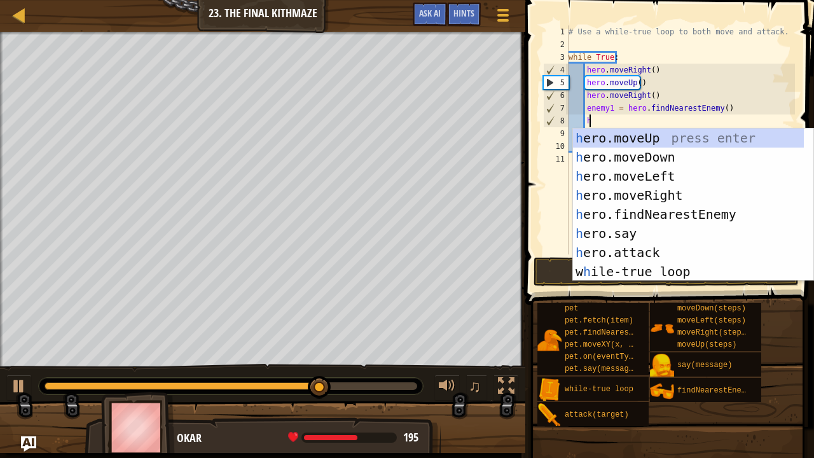
scroll to position [6, 1]
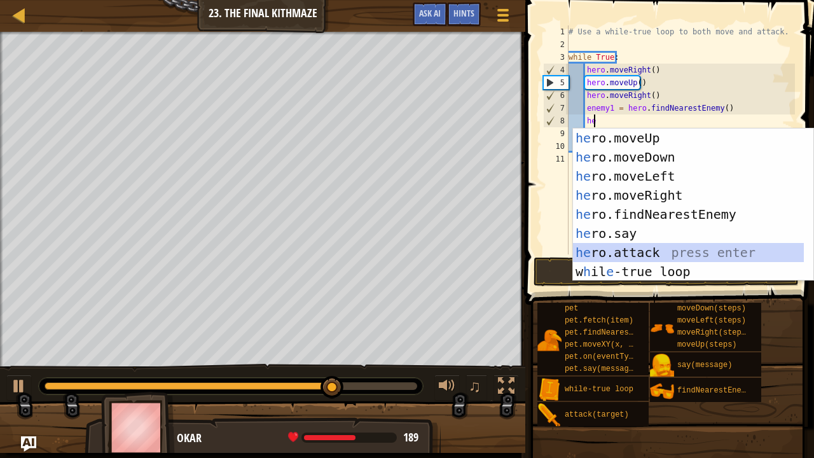
click at [625, 247] on div "he ro.moveUp press enter he ro.moveDown press enter he ro.moveLeft press enter …" at bounding box center [689, 223] width 232 height 191
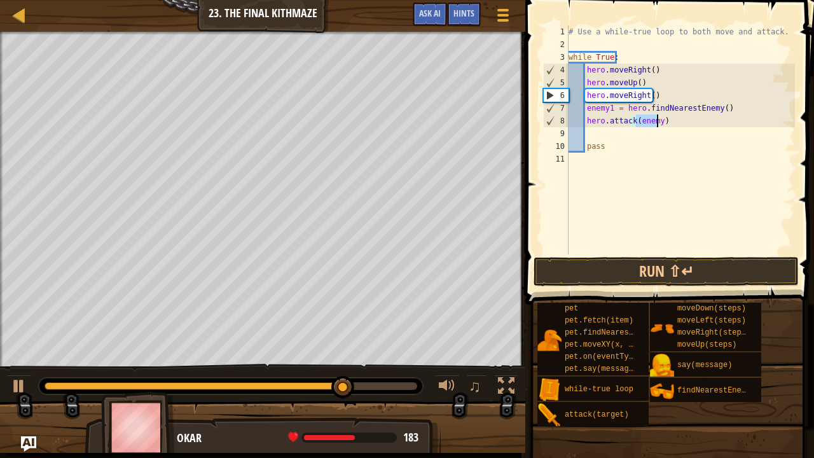
click at [656, 126] on div "# Use a while-true loop to both move and attack. while True : hero . moveRight …" at bounding box center [680, 139] width 229 height 229
click at [626, 276] on button "Run ⇧↵" at bounding box center [666, 271] width 265 height 29
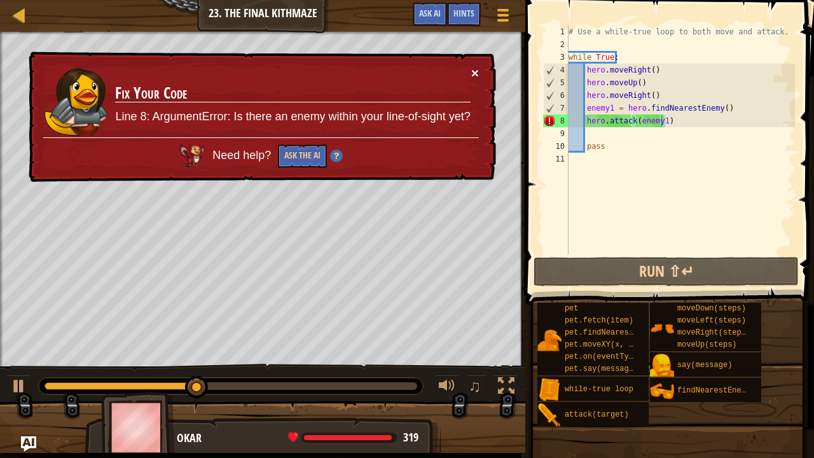
click at [473, 69] on button "×" at bounding box center [476, 75] width 8 height 13
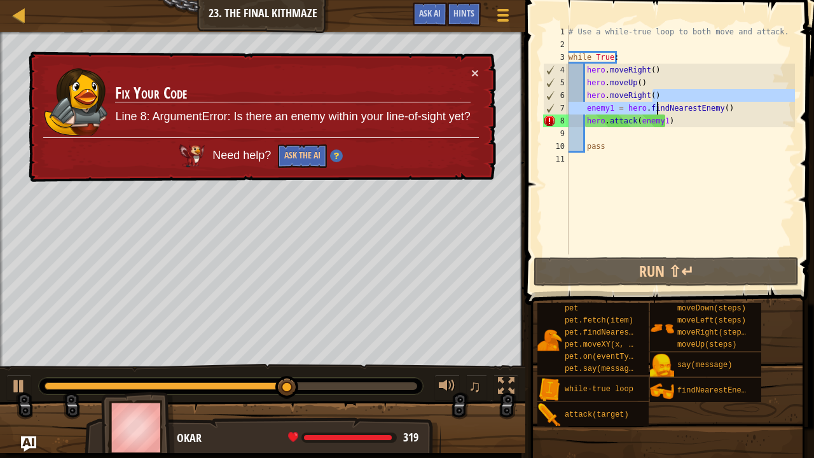
drag, startPoint x: 656, startPoint y: 94, endPoint x: 656, endPoint y: 103, distance: 8.9
click at [656, 103] on div "# Use a while-true loop to both move and attack. while True : hero . moveRight …" at bounding box center [680, 152] width 229 height 254
click at [688, 78] on div "# Use a while-true loop to both move and attack. while True : hero . moveRight …" at bounding box center [680, 152] width 229 height 254
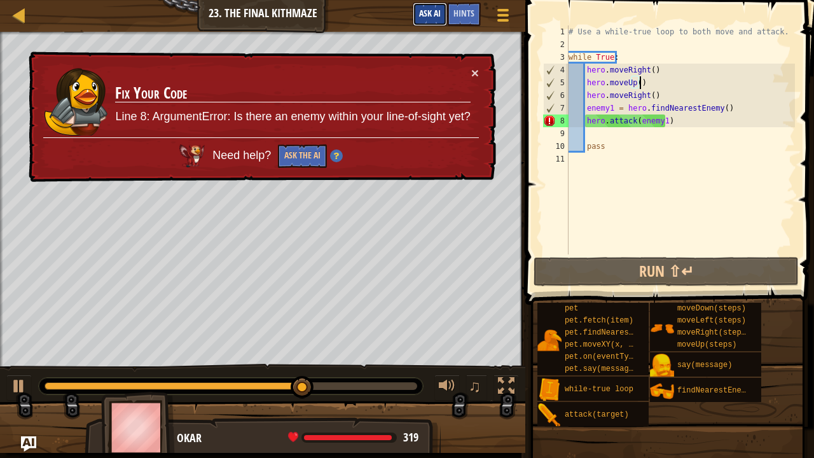
click at [438, 15] on span "Ask AI" at bounding box center [430, 13] width 22 height 12
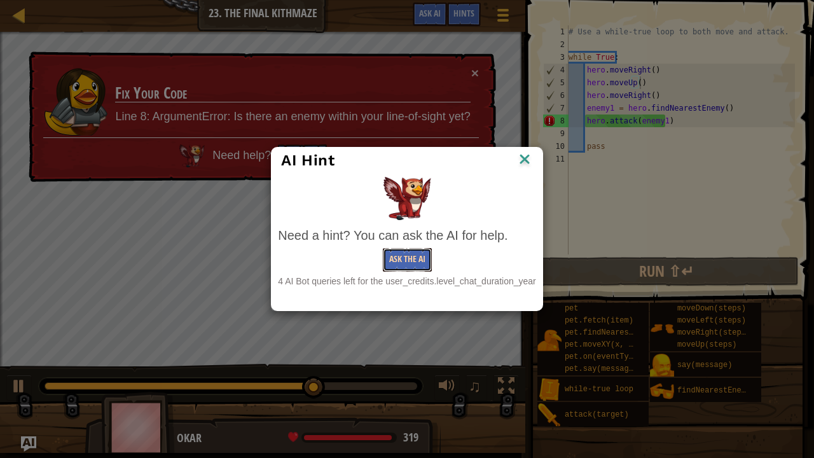
click at [416, 253] on button "Ask the AI" at bounding box center [407, 260] width 49 height 24
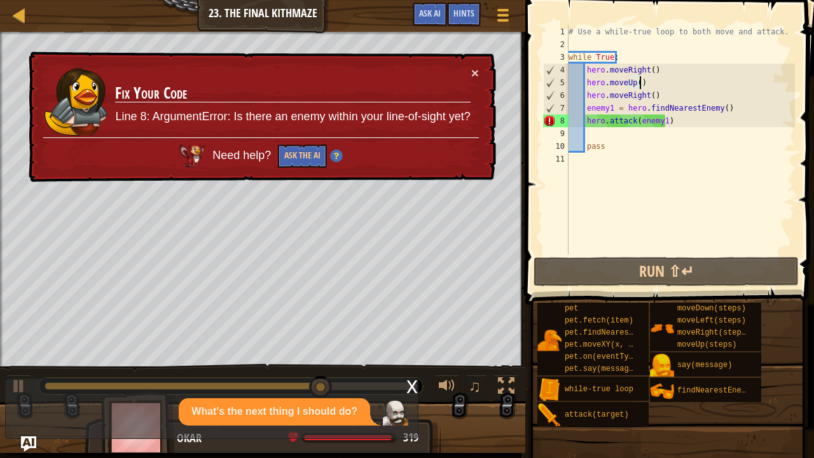
click at [471, 64] on div "× Fix Your Code Line 8: ArgumentError: Is there an enemy within your line-of-si…" at bounding box center [261, 117] width 471 height 134
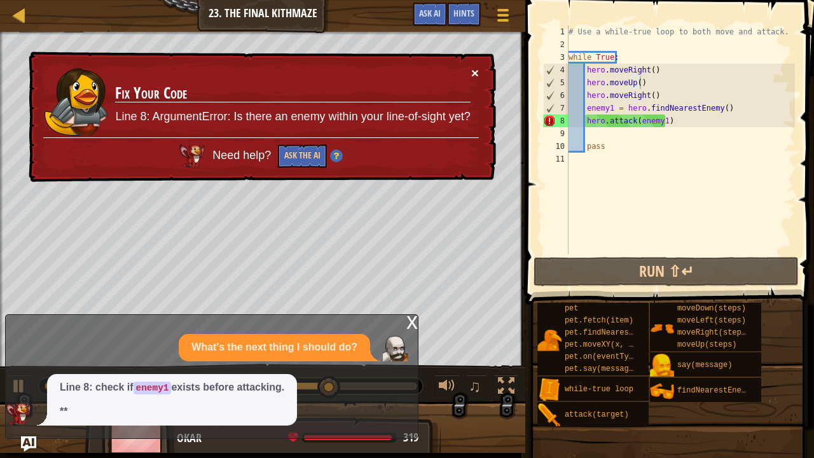
click at [473, 69] on button "×" at bounding box center [476, 75] width 8 height 13
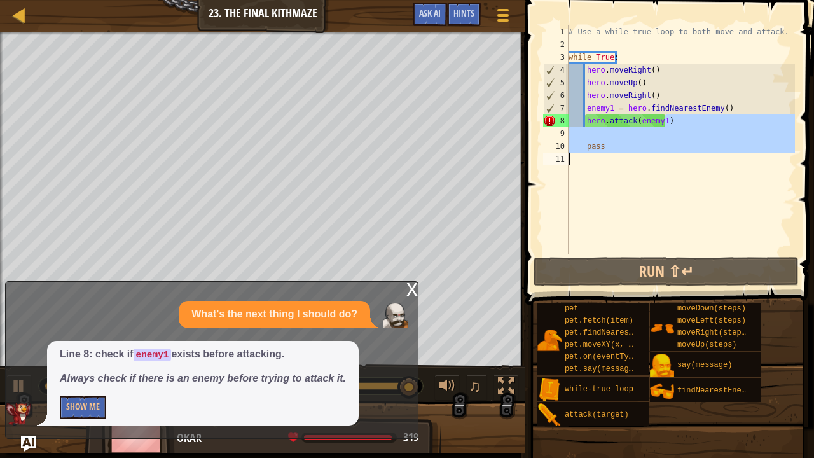
drag, startPoint x: 682, startPoint y: 121, endPoint x: 651, endPoint y: 149, distance: 41.8
click at [660, 158] on div "# Use a while-true loop to both move and attack. while True : hero . moveRight …" at bounding box center [680, 152] width 229 height 254
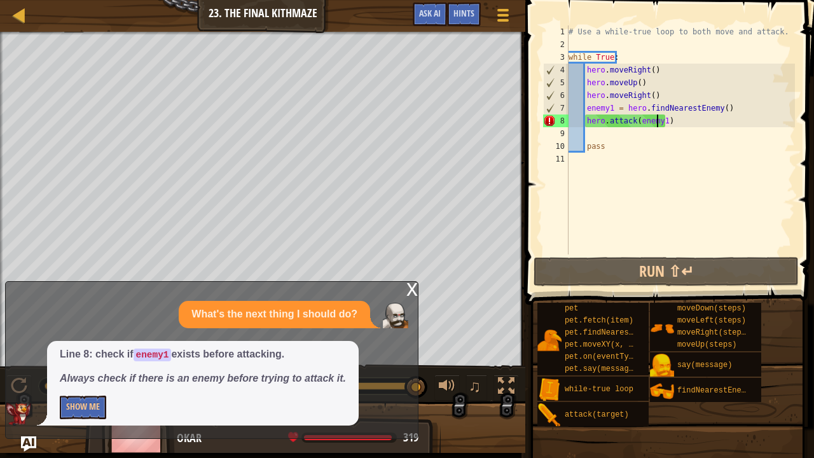
click at [658, 121] on div "# Use a while-true loop to both move and attack. while True : hero . moveRight …" at bounding box center [680, 152] width 229 height 254
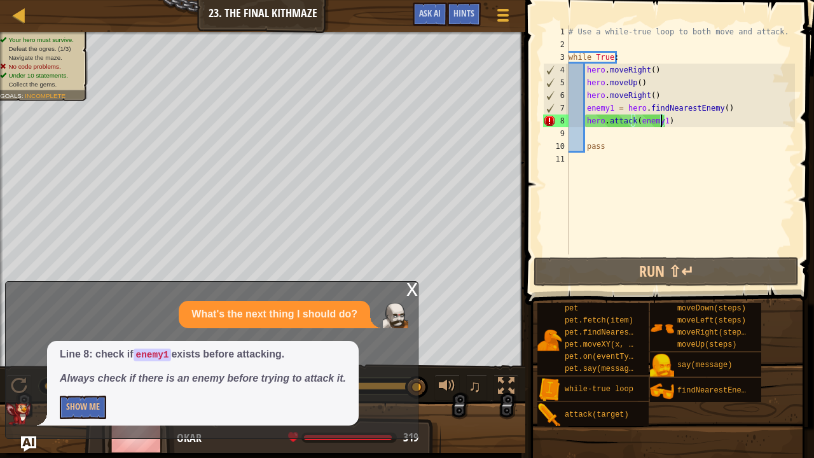
click at [660, 123] on div "# Use a while-true loop to both move and attack. while True : hero . moveRight …" at bounding box center [680, 152] width 229 height 254
type textarea "hero.attack(enemy)"
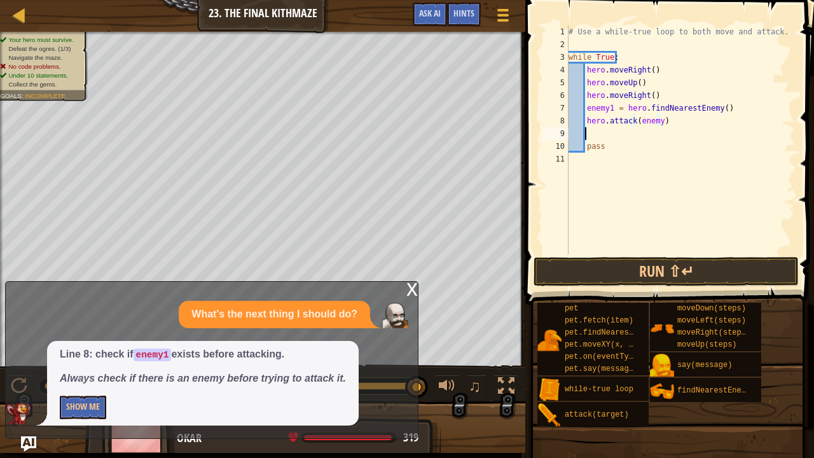
click at [596, 135] on div "# Use a while-true loop to both move and attack. while True : hero . moveRight …" at bounding box center [680, 152] width 229 height 254
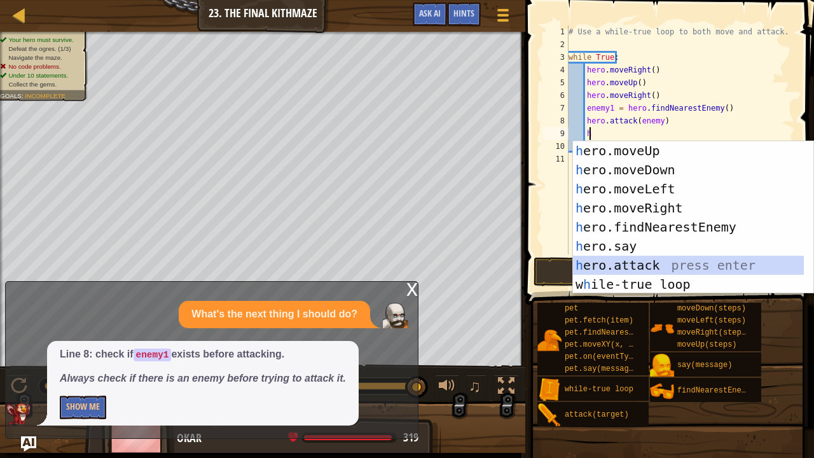
click at [599, 259] on div "h ero.moveUp press enter h ero.moveDown press enter h ero.moveLeft press enter …" at bounding box center [689, 236] width 232 height 191
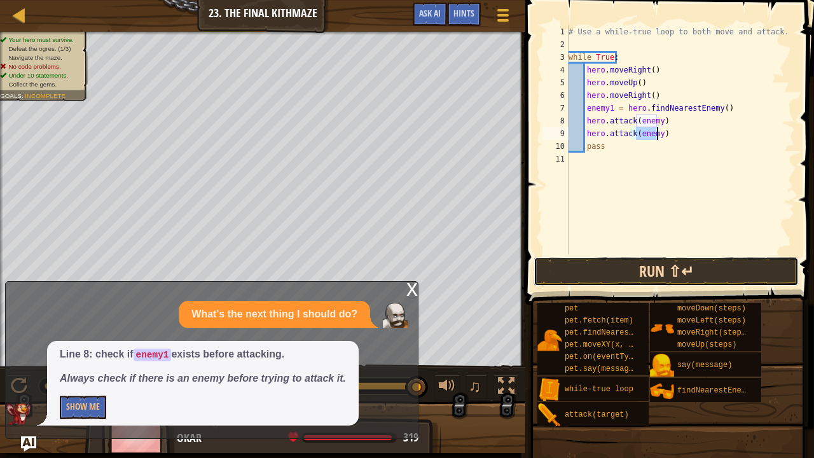
click at [653, 267] on button "Run ⇧↵" at bounding box center [666, 271] width 265 height 29
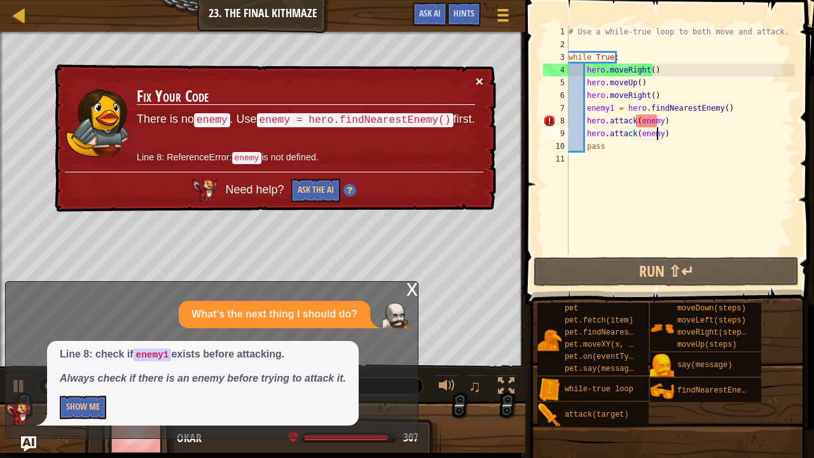
click at [477, 78] on button "×" at bounding box center [480, 83] width 8 height 13
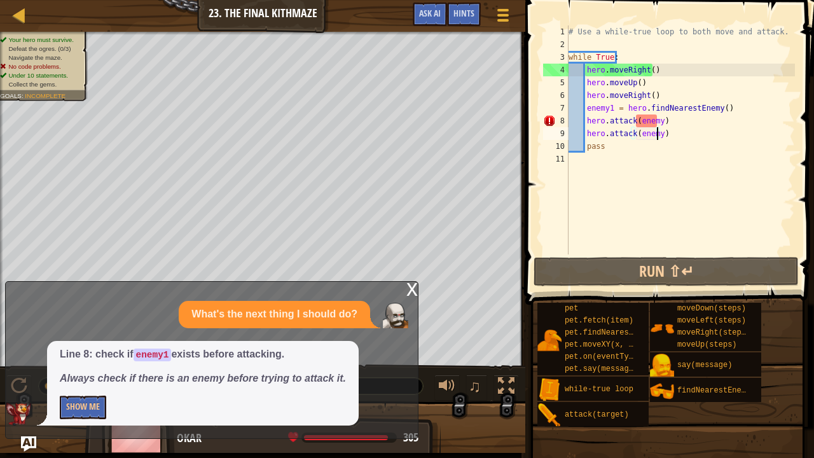
click at [654, 123] on div "# Use a while-true loop to both move and attack. while True : hero . moveRight …" at bounding box center [680, 152] width 229 height 254
click at [655, 123] on div "# Use a while-true loop to both move and attack. while True : hero . moveRight …" at bounding box center [680, 152] width 229 height 254
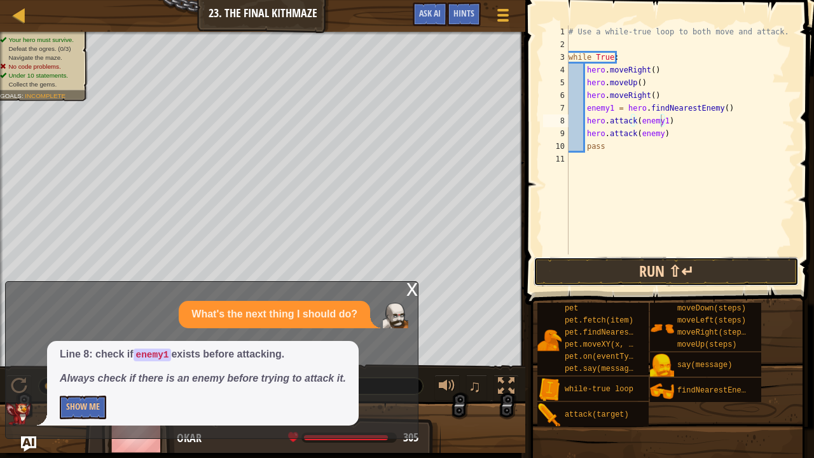
click at [577, 272] on button "Run ⇧↵" at bounding box center [666, 271] width 265 height 29
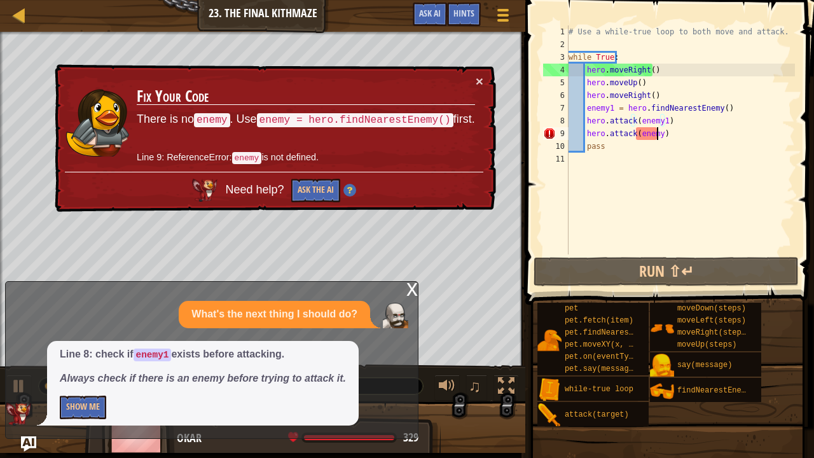
click at [655, 134] on div "# Use a while-true loop to both move and attack. while True : hero . moveRight …" at bounding box center [680, 152] width 229 height 254
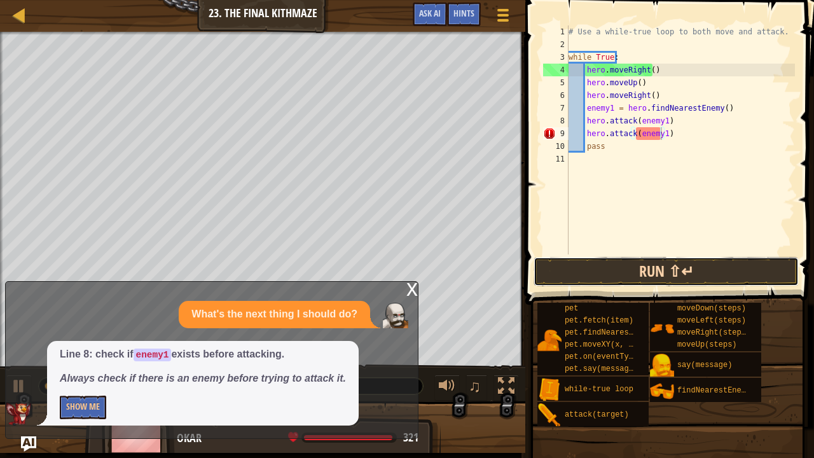
click at [615, 262] on button "Run ⇧↵" at bounding box center [666, 271] width 265 height 29
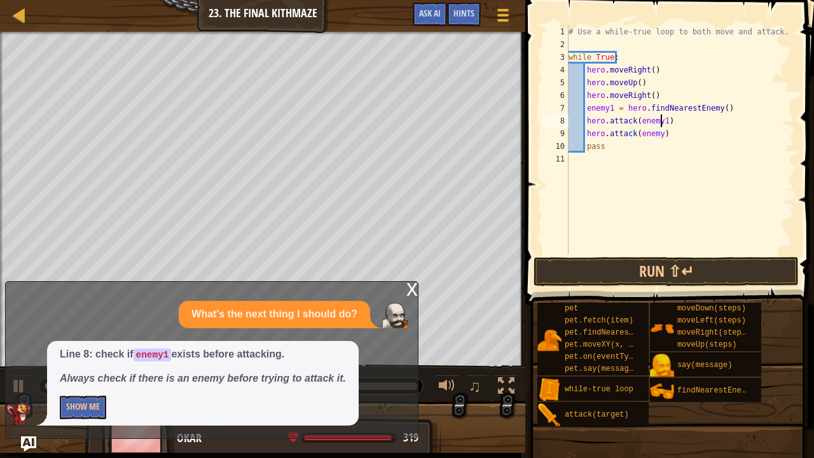
click at [659, 123] on div "# Use a while-true loop to both move and attack. while True : hero . moveRight …" at bounding box center [680, 152] width 229 height 254
drag, startPoint x: 666, startPoint y: 132, endPoint x: 626, endPoint y: 266, distance: 140.1
click at [626, 266] on button "Run ⇧↵" at bounding box center [666, 271] width 265 height 29
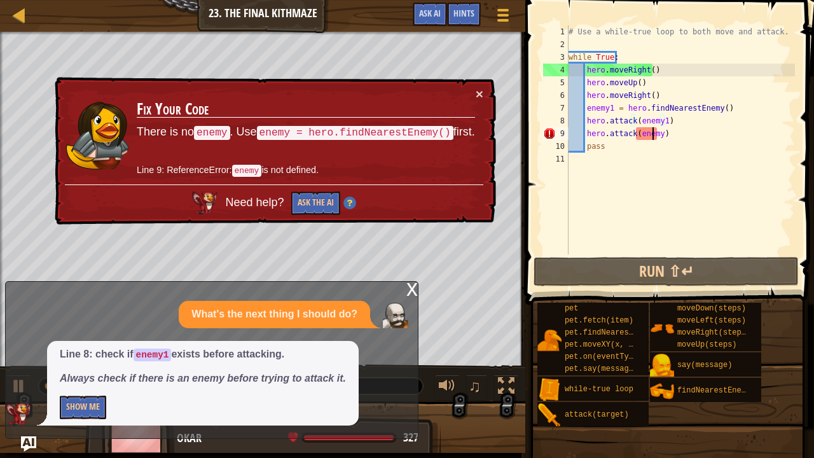
click at [654, 135] on div "# Use a while-true loop to both move and attack. while True : hero . moveRight …" at bounding box center [680, 152] width 229 height 254
click at [659, 122] on div "# Use a while-true loop to both move and attack. while True : hero . moveRight …" at bounding box center [680, 152] width 229 height 254
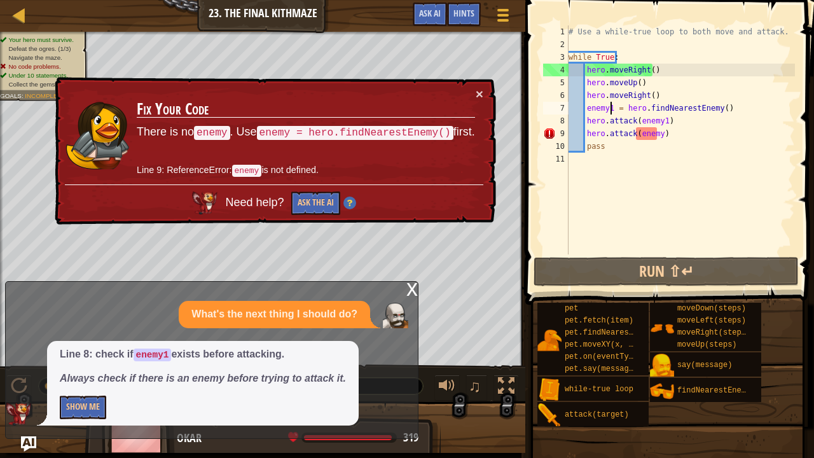
click at [609, 108] on div "# Use a while-true loop to both move and attack. while True : hero . moveRight …" at bounding box center [680, 152] width 229 height 254
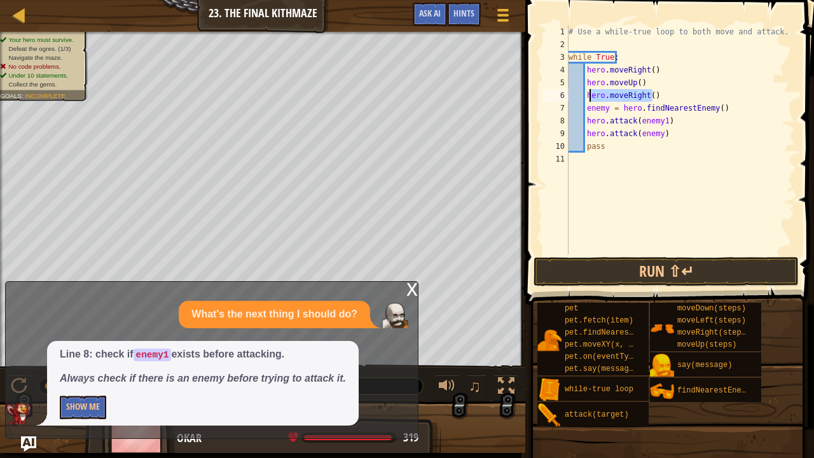
drag, startPoint x: 663, startPoint y: 93, endPoint x: 586, endPoint y: 95, distance: 77.0
click at [586, 95] on div "# Use a while-true loop to both move and attack. while True : hero . moveRight …" at bounding box center [680, 152] width 229 height 254
type textarea "hero.moveRight()"
click at [586, 107] on div "# Use a while-true loop to both move and attack. while True : hero . moveRight …" at bounding box center [680, 152] width 229 height 254
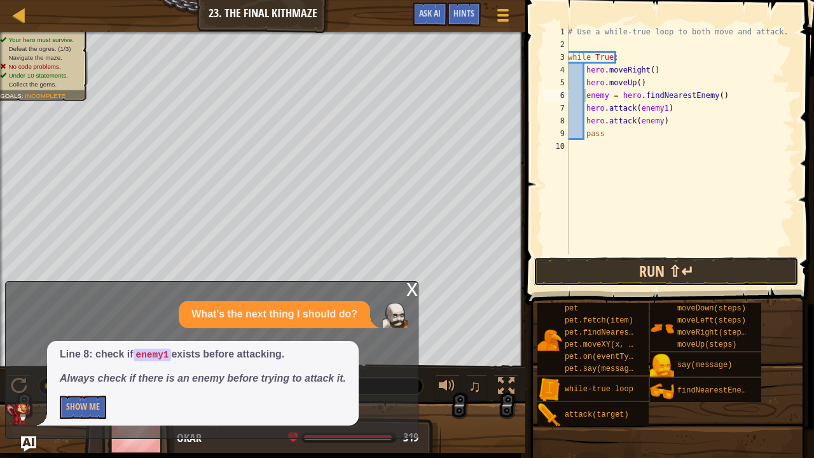
click at [635, 267] on button "Run ⇧↵" at bounding box center [666, 271] width 265 height 29
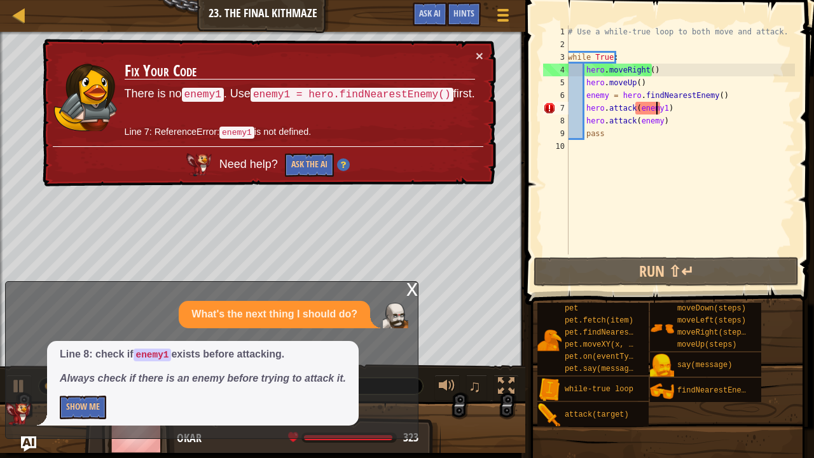
click at [658, 109] on div "# Use a while-true loop to both move and attack. while True : hero . moveRight …" at bounding box center [680, 152] width 230 height 254
click at [659, 109] on div "# Use a while-true loop to both move and attack. while True : hero . moveRight …" at bounding box center [680, 152] width 230 height 254
type textarea "hero.attack(enemy)"
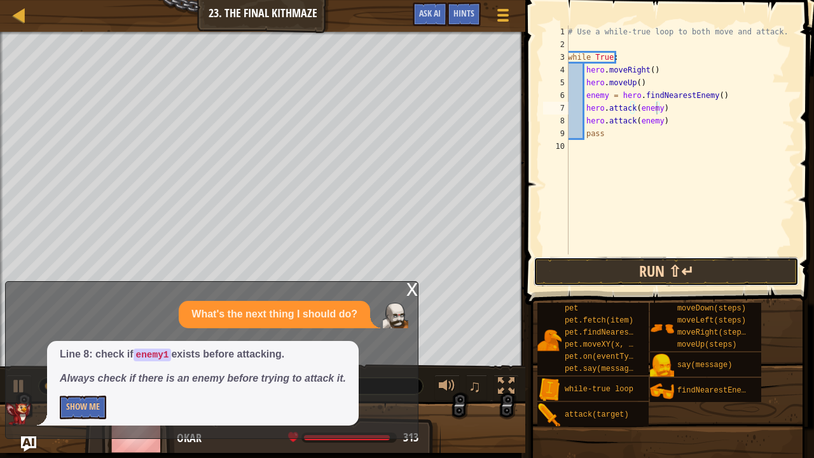
click at [681, 272] on button "Run ⇧↵" at bounding box center [666, 271] width 265 height 29
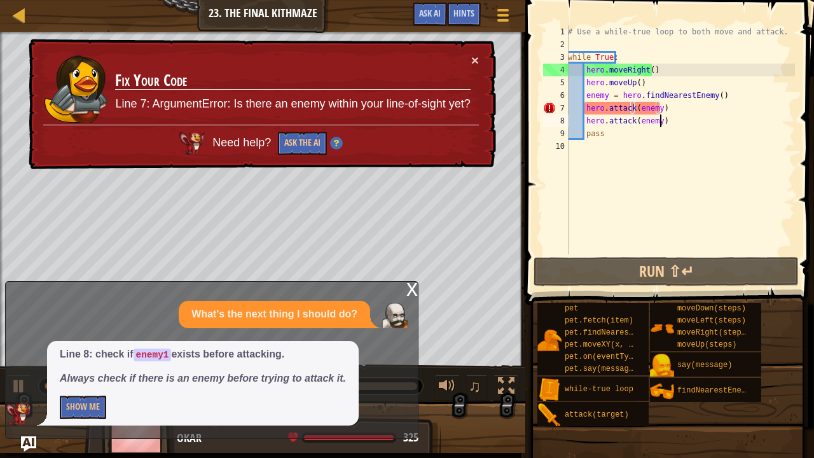
click at [699, 124] on div "# Use a while-true loop to both move and attack. while True : hero . moveRight …" at bounding box center [680, 152] width 230 height 254
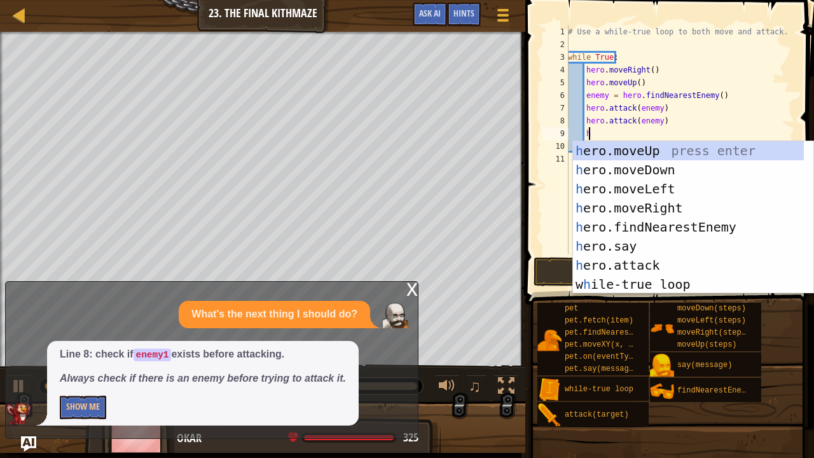
type textarea "he"
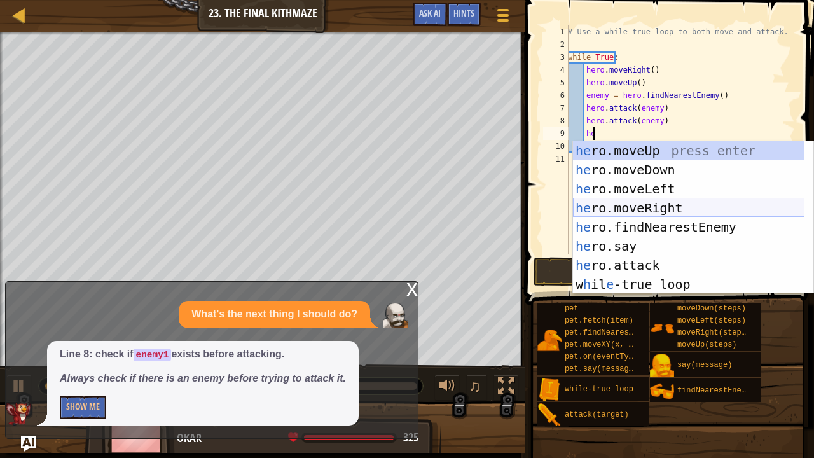
click at [719, 202] on div "he ro.moveUp press enter he ro.moveDown press enter he ro.moveLeft press enter …" at bounding box center [689, 236] width 232 height 191
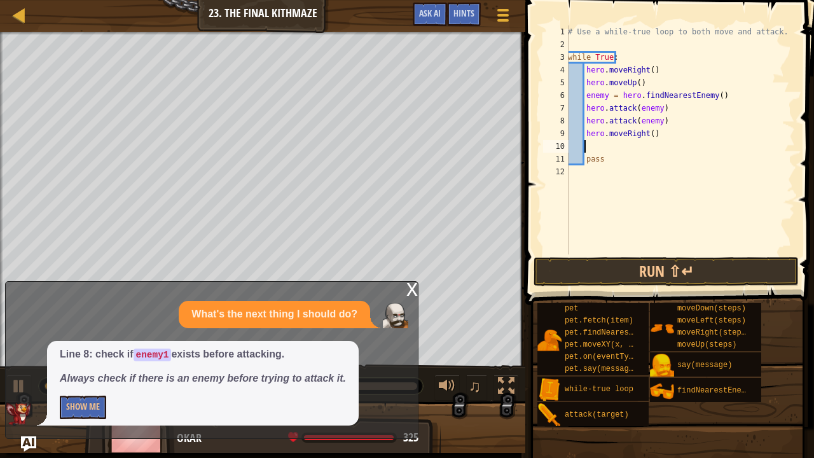
scroll to position [6, 1]
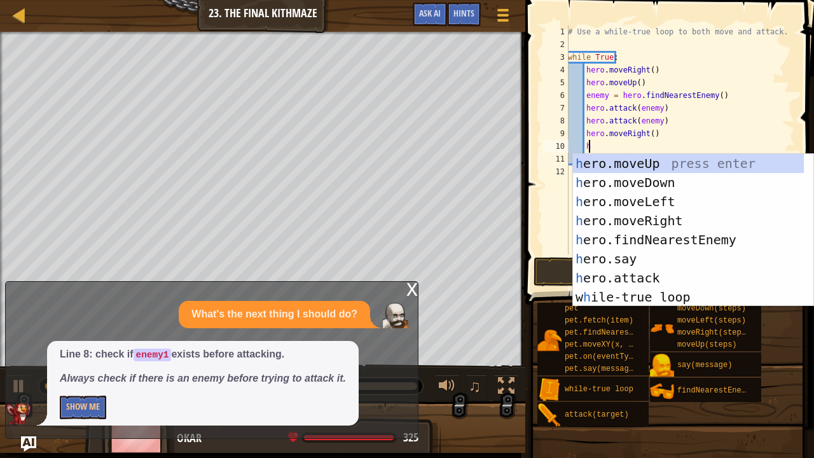
type textarea "he"
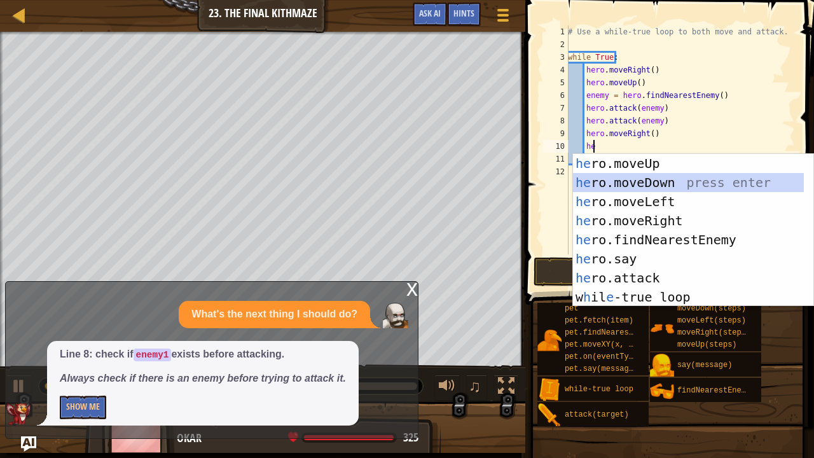
click at [751, 180] on div "he ro.moveUp press enter he ro.moveDown press enter he ro.moveLeft press enter …" at bounding box center [689, 249] width 232 height 191
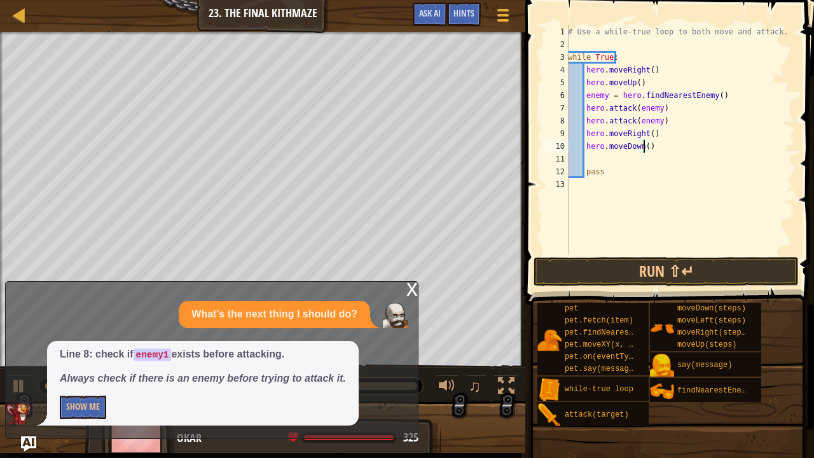
click at [642, 148] on div "# Use a while-true loop to both move and attack. while True : hero . moveRight …" at bounding box center [680, 152] width 230 height 254
type textarea "hero.moveDown(2)"
click at [578, 153] on div "# Use a while-true loop to both move and attack. while True : hero . moveRight …" at bounding box center [680, 152] width 230 height 254
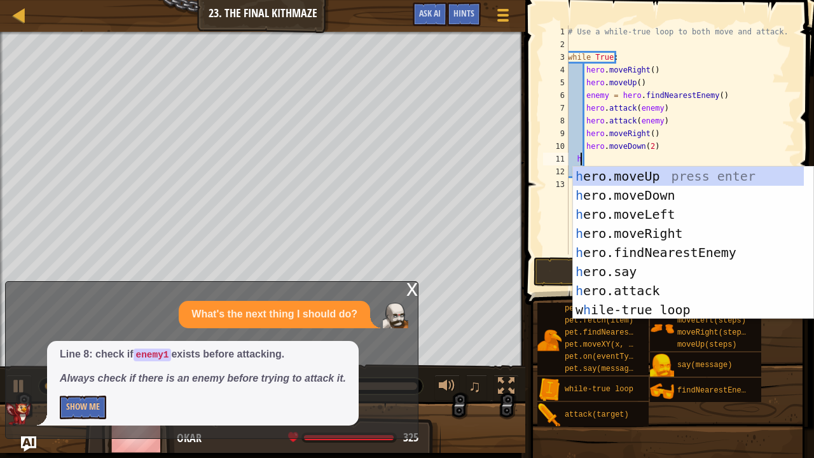
type textarea "he"
click at [606, 177] on div "he ro.moveUp press enter he ro.moveDown press enter he ro.moveLeft press enter …" at bounding box center [689, 262] width 232 height 191
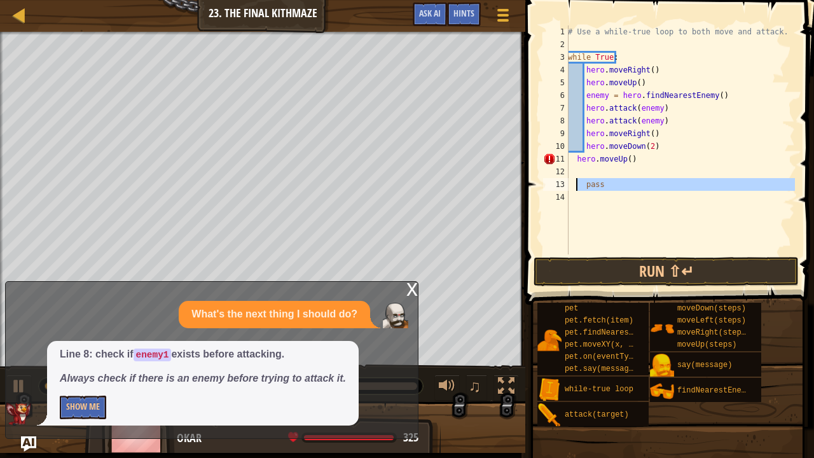
drag, startPoint x: 611, startPoint y: 191, endPoint x: 577, endPoint y: 183, distance: 34.7
click at [577, 183] on div "# Use a while-true loop to both move and attack. while True : hero . moveRight …" at bounding box center [680, 152] width 230 height 254
type textarea "pass"
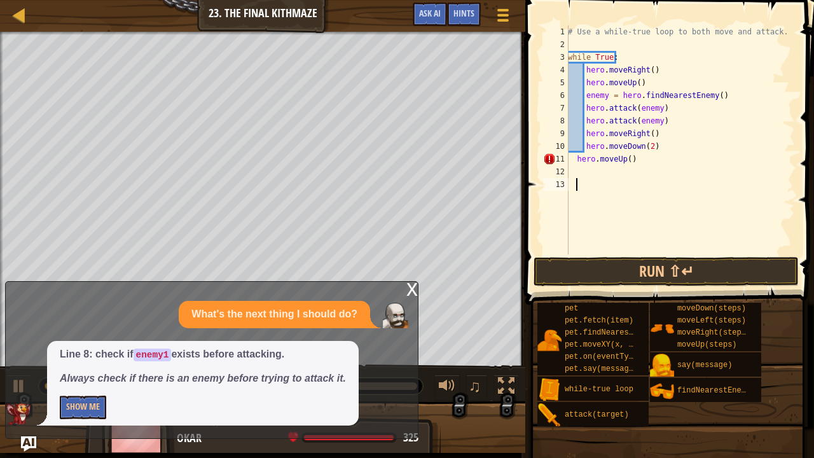
scroll to position [6, 0]
click at [575, 157] on div "# Use a while-true loop to both move and attack. while True : hero . moveRight …" at bounding box center [680, 152] width 230 height 254
type textarea "hero.moveUp()"
click at [583, 264] on button "Run ⇧↵" at bounding box center [666, 271] width 265 height 29
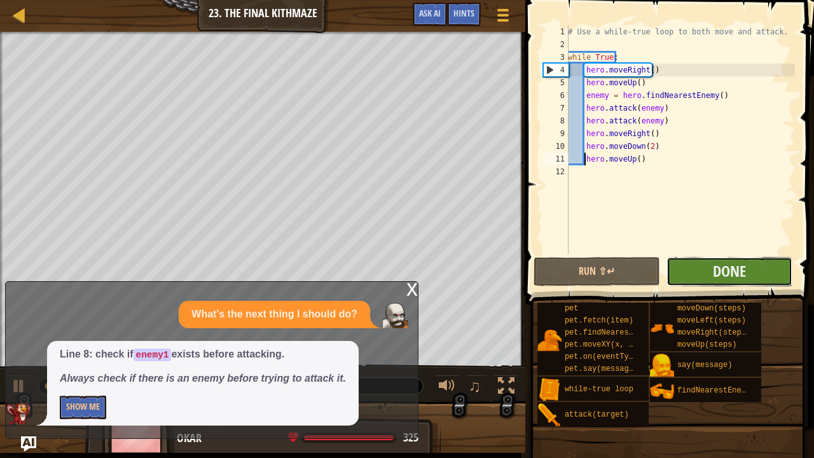
click at [766, 267] on button "Done" at bounding box center [730, 271] width 126 height 29
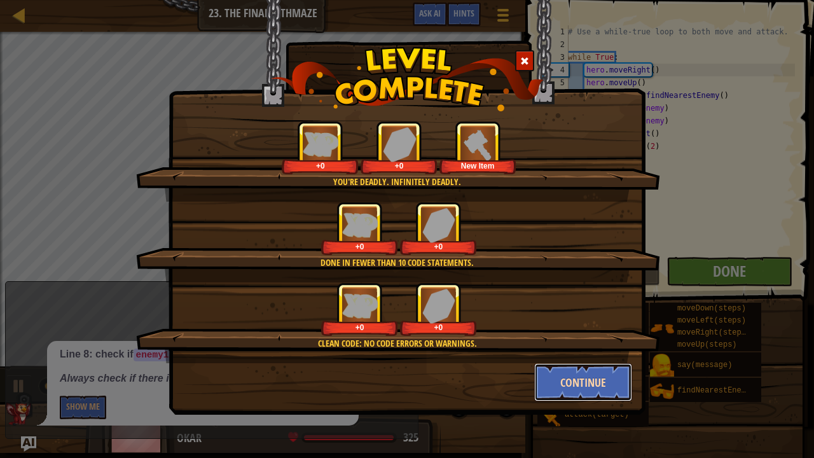
click at [536, 377] on button "Continue" at bounding box center [583, 382] width 99 height 38
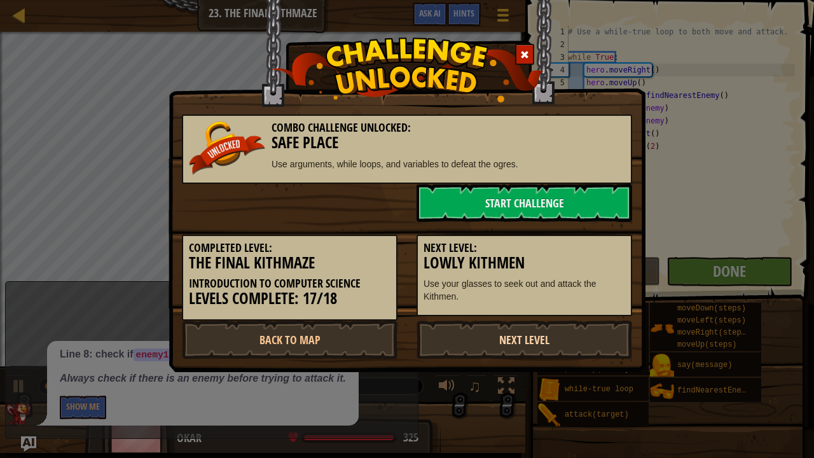
click at [554, 335] on link "Next Level" at bounding box center [525, 340] width 216 height 38
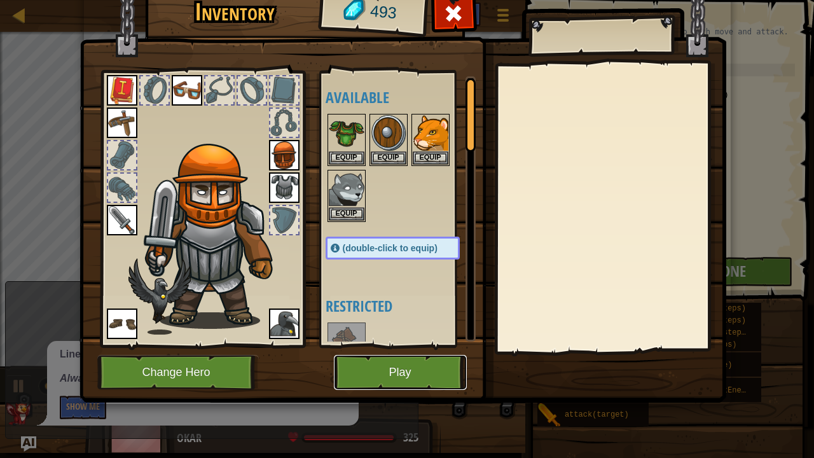
click at [430, 363] on button "Play" at bounding box center [400, 372] width 133 height 35
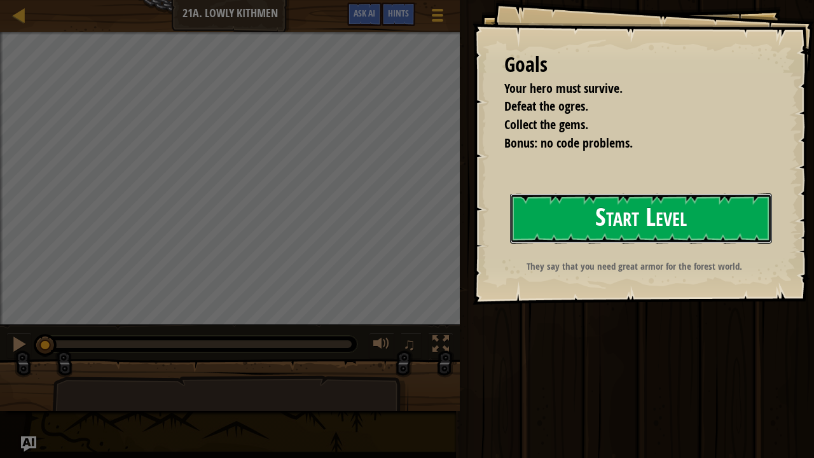
click at [607, 212] on button "Start Level" at bounding box center [641, 218] width 262 height 50
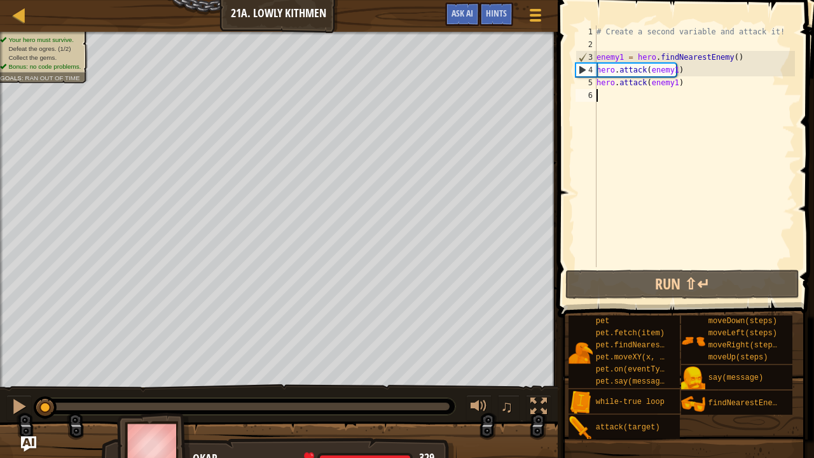
click at [633, 90] on div "# Create a second variable and attack it! enemy1 = hero . findNearestEnemy ( ) …" at bounding box center [694, 158] width 201 height 267
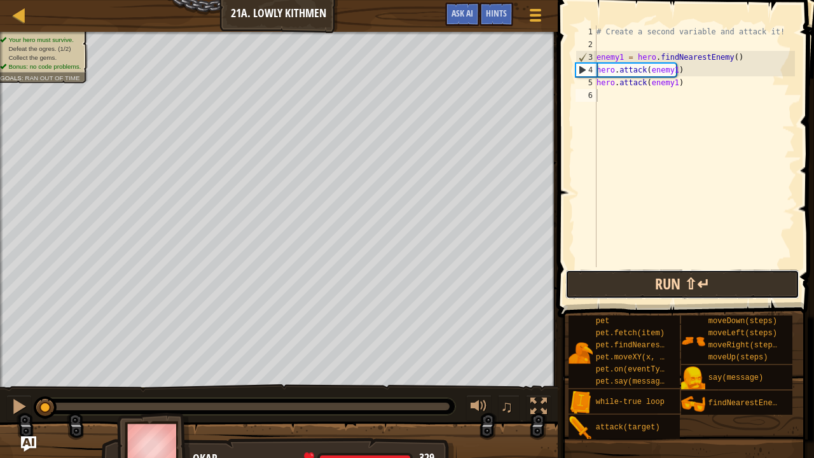
click at [668, 277] on button "Run ⇧↵" at bounding box center [682, 284] width 234 height 29
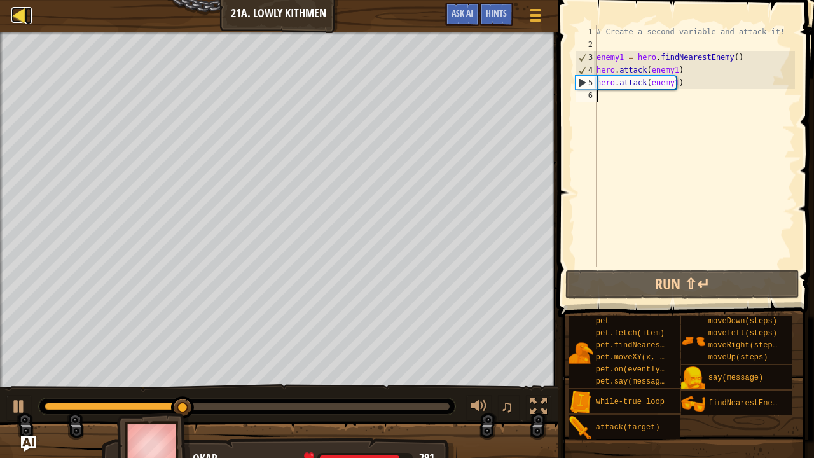
click at [17, 9] on div at bounding box center [19, 15] width 16 height 16
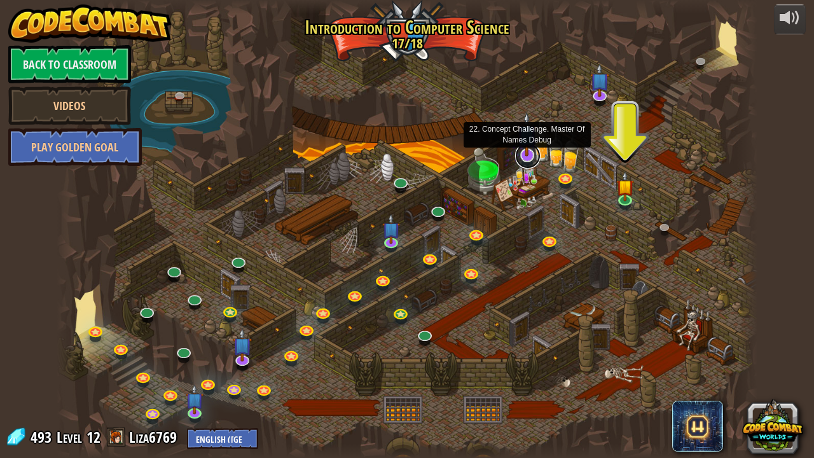
click at [531, 158] on link at bounding box center [527, 155] width 25 height 25
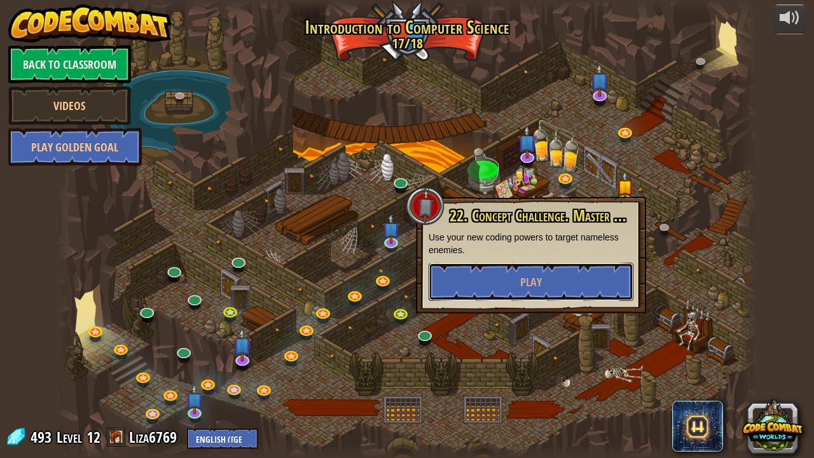
drag, startPoint x: 515, startPoint y: 280, endPoint x: 566, endPoint y: 118, distance: 170.0
click at [566, 118] on div "25. Kithgard Gates (Locked) Escape the Kithgard dungeons, and don't let the gua…" at bounding box center [407, 229] width 701 height 458
click at [566, 118] on div at bounding box center [407, 229] width 701 height 458
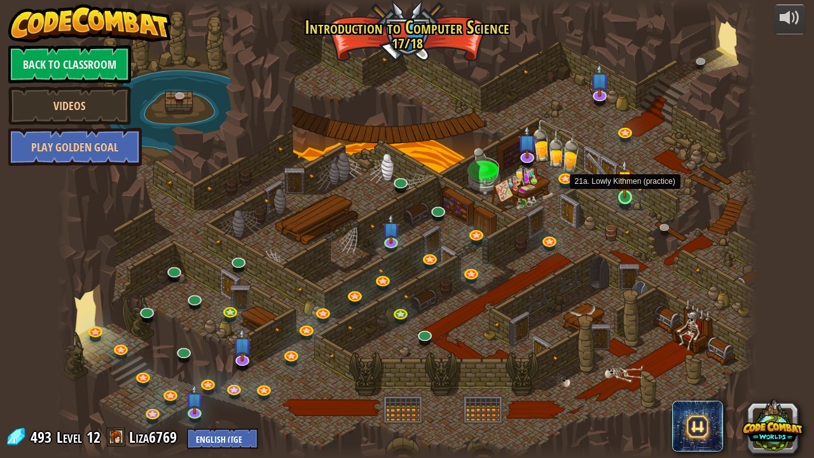
click at [618, 195] on img at bounding box center [624, 178] width 17 height 39
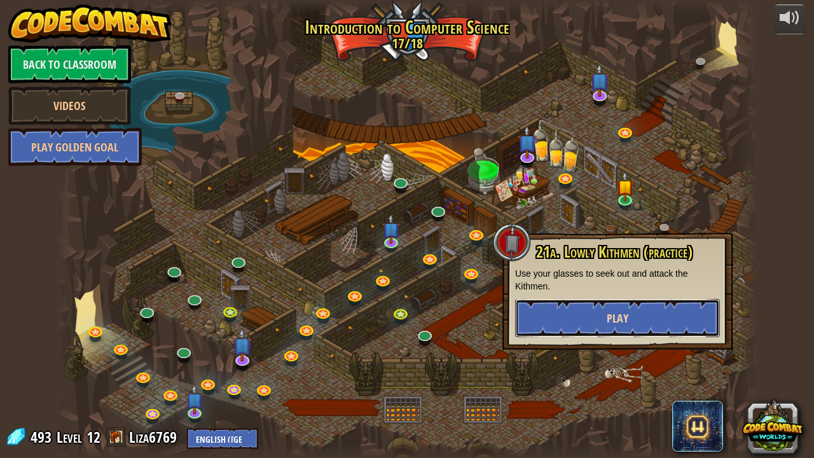
click at [605, 317] on button "Play" at bounding box center [617, 318] width 205 height 38
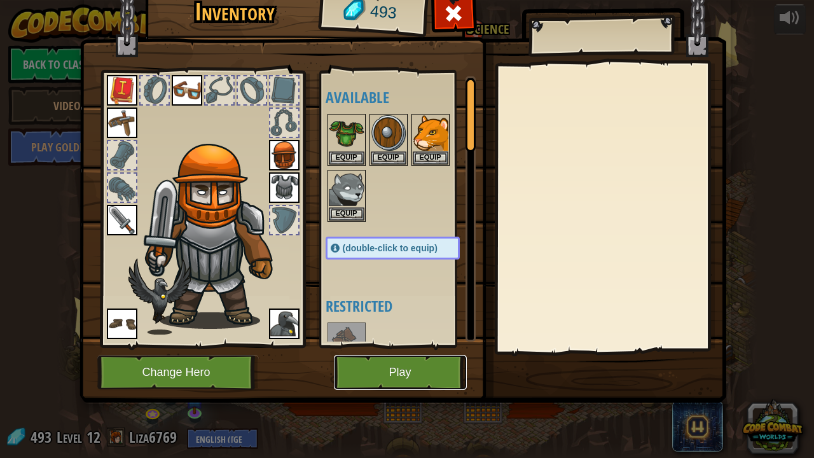
click at [401, 366] on button "Play" at bounding box center [400, 372] width 133 height 35
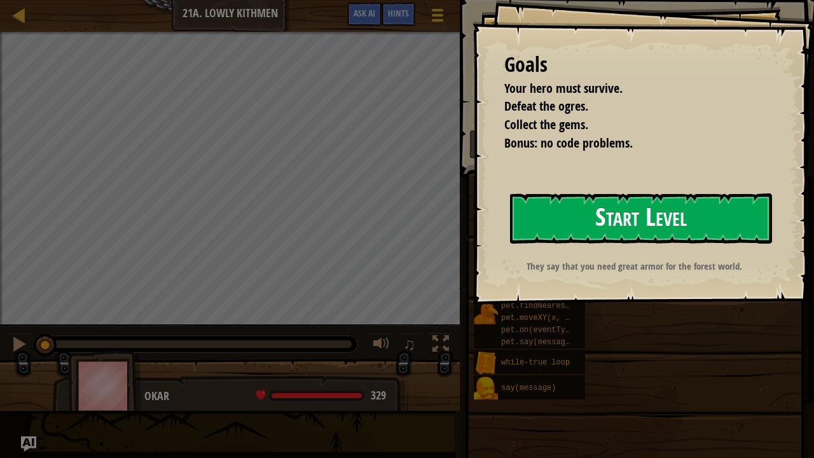
click at [601, 219] on button "Start Level" at bounding box center [641, 218] width 262 height 50
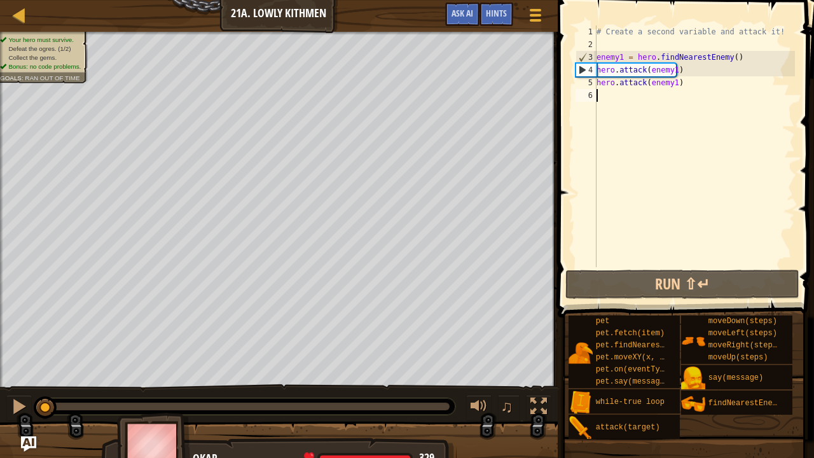
type textarea "h"
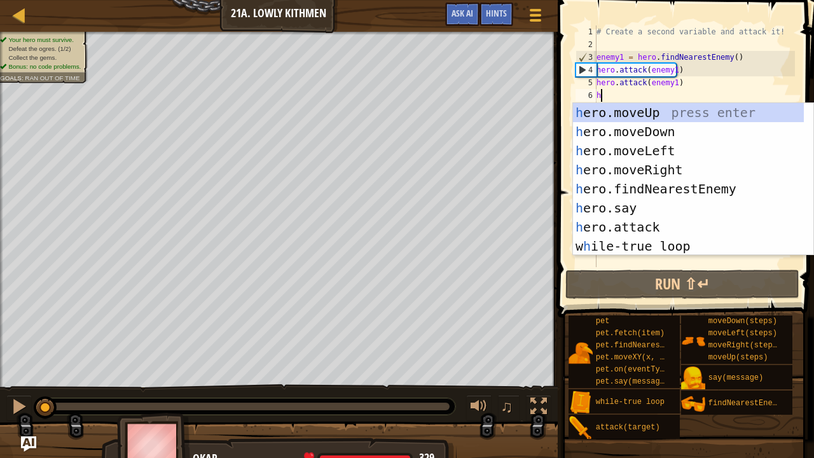
scroll to position [6, 0]
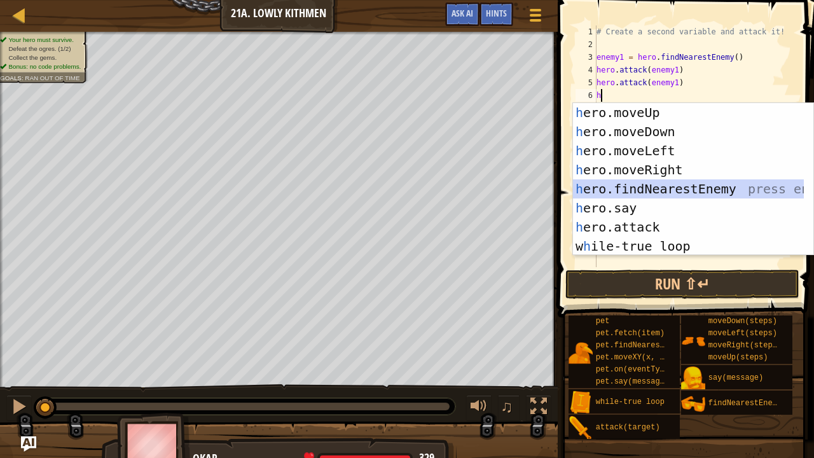
click at [600, 193] on div "h ero.moveUp press enter h ero.moveDown press enter h ero.moveLeft press enter …" at bounding box center [689, 198] width 232 height 191
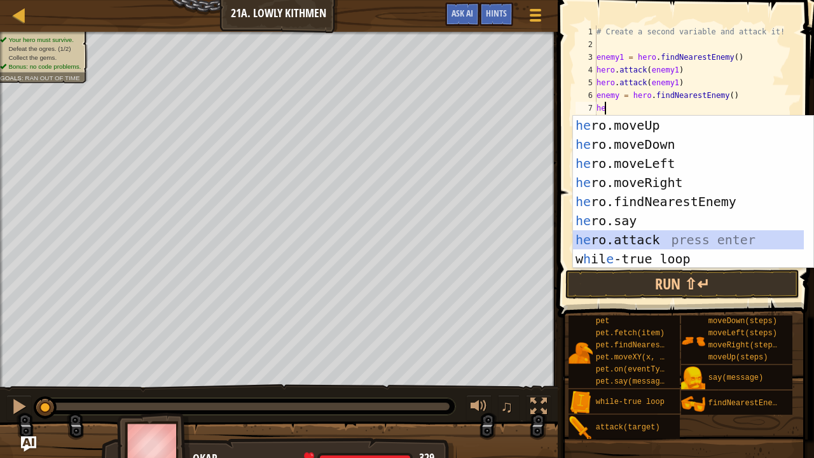
click at [736, 234] on div "he ro.moveUp press enter he ro.moveDown press enter he ro.moveLeft press enter …" at bounding box center [689, 211] width 232 height 191
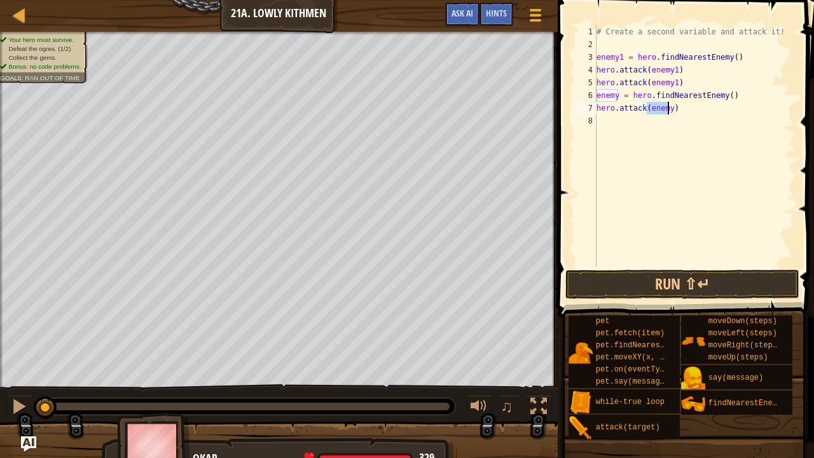
click at [666, 106] on div "# Create a second variable and attack it! enemy1 = hero . findNearestEnemy ( ) …" at bounding box center [694, 146] width 201 height 242
type textarea "hero.attack(enemy2)"
click at [617, 116] on div "# Create a second variable and attack it! enemy1 = hero . findNearestEnemy ( ) …" at bounding box center [694, 158] width 201 height 267
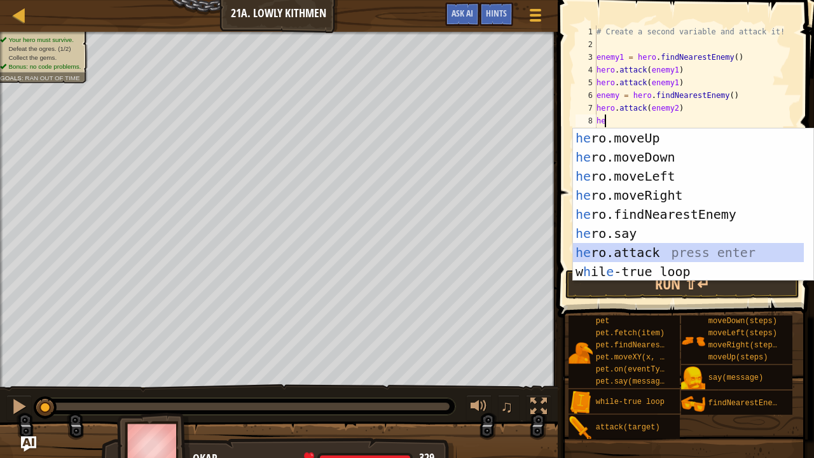
click at [640, 249] on div "he ro.moveUp press enter he ro.moveDown press enter he ro.moveLeft press enter …" at bounding box center [689, 223] width 232 height 191
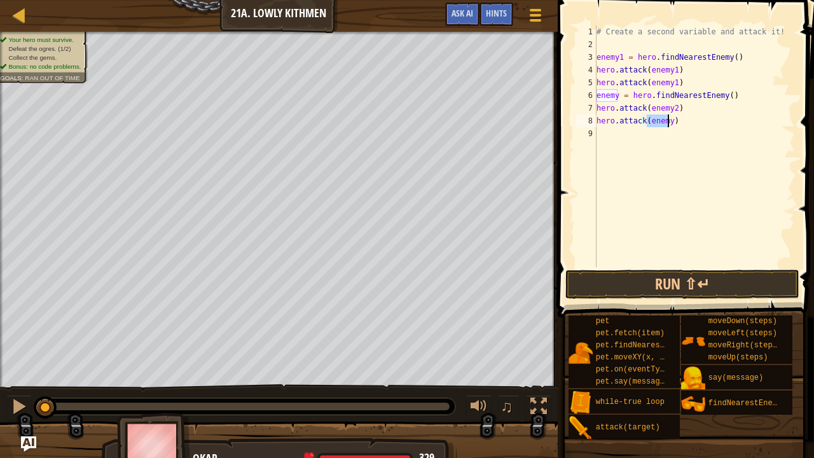
click at [665, 125] on div "# Create a second variable and attack it! enemy1 = hero . findNearestEnemy ( ) …" at bounding box center [694, 146] width 201 height 242
click at [668, 121] on div "# Create a second variable and attack it! enemy1 = hero . findNearestEnemy ( ) …" at bounding box center [694, 158] width 201 height 267
type textarea "hero.attack(enemy2)"
click at [691, 135] on div "# Create a second variable and attack it! enemy1 = hero . findNearestEnemy ( ) …" at bounding box center [694, 158] width 201 height 267
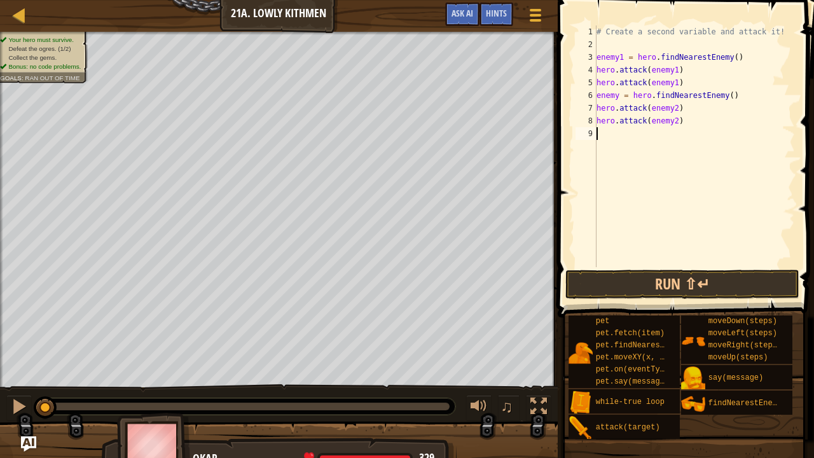
scroll to position [6, 0]
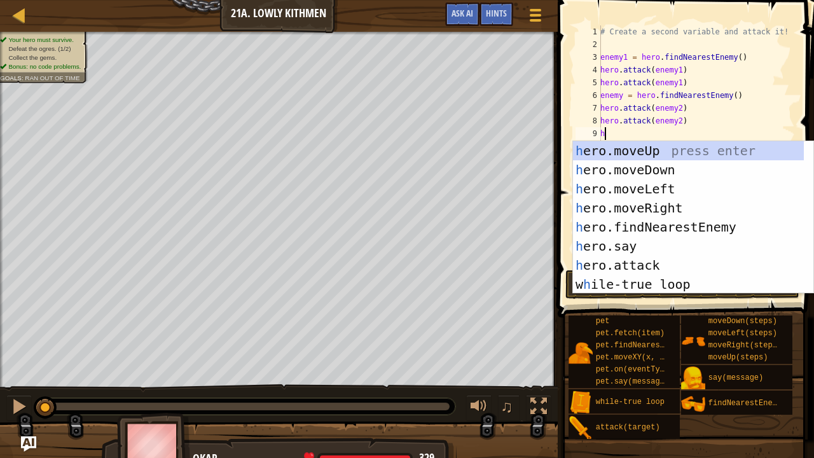
type textarea "he"
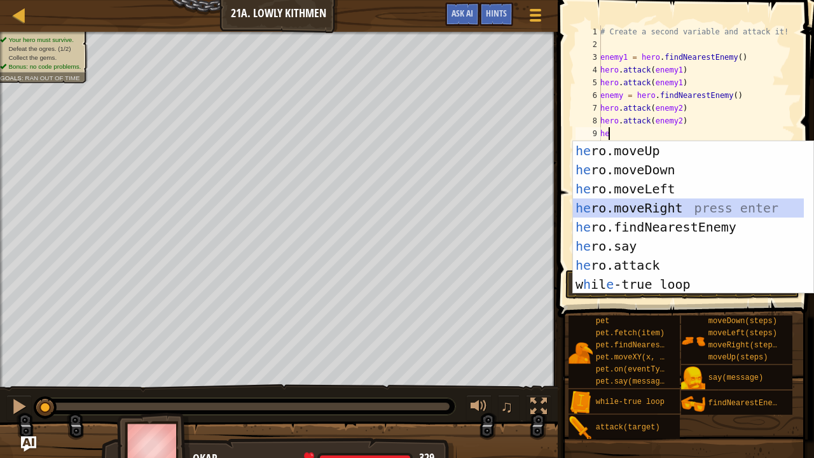
click at [664, 206] on div "he ro.moveUp press enter he ro.moveDown press enter he ro.moveLeft press enter …" at bounding box center [689, 236] width 232 height 191
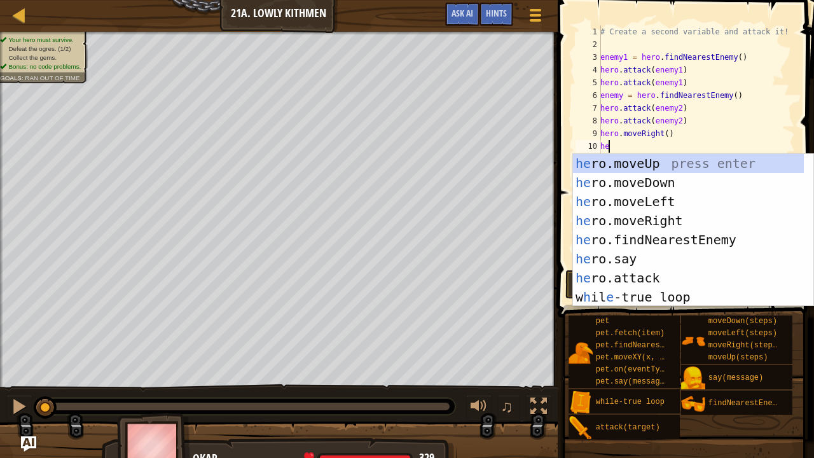
type textarea "h"
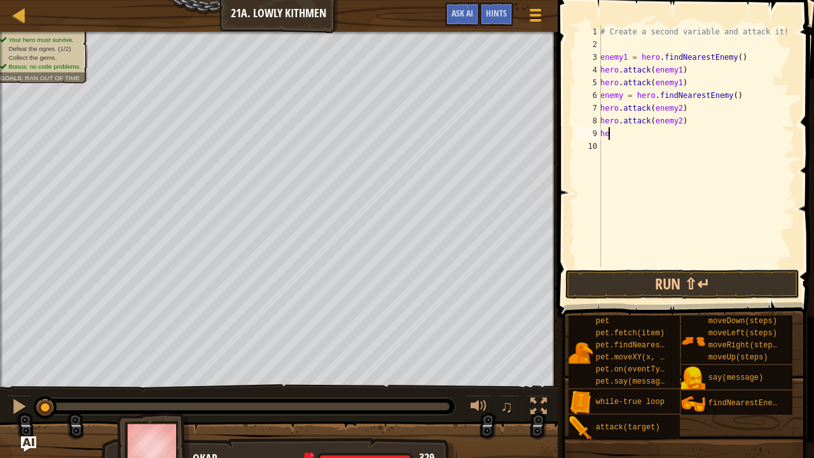
type textarea "h"
type textarea "w"
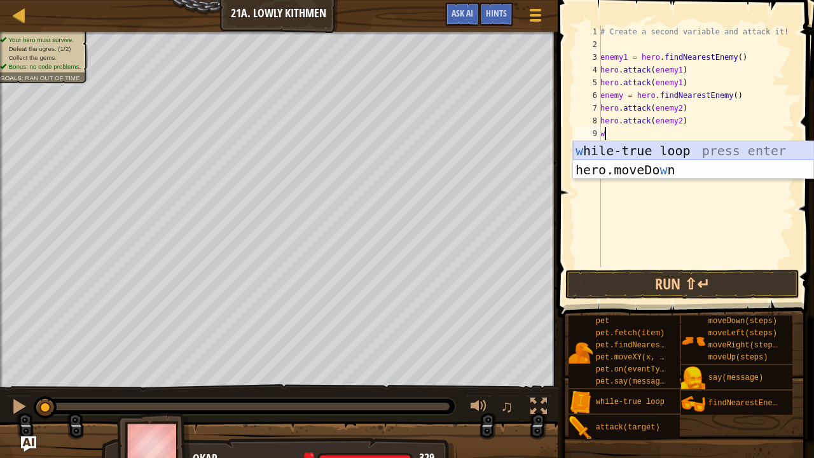
click at [658, 149] on div "w [PERSON_NAME]-true loop press enter hero.moveDo w n press enter" at bounding box center [693, 179] width 241 height 76
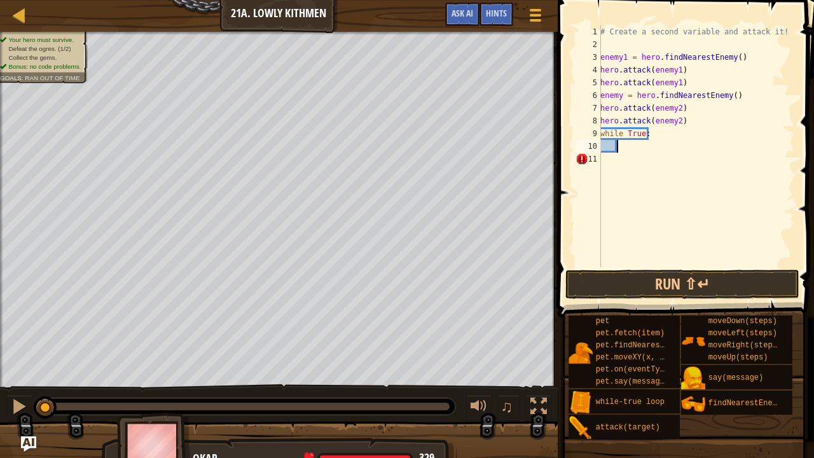
scroll to position [6, 1]
type textarea "he"
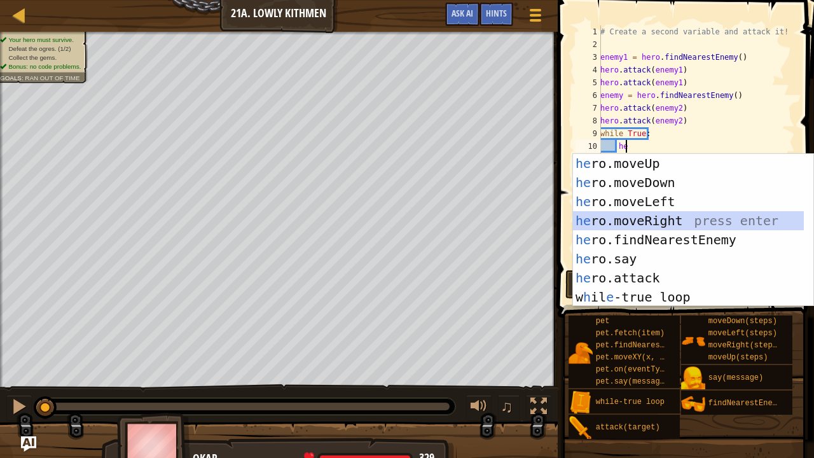
click at [630, 214] on div "he ro.moveUp press enter he ro.moveDown press enter he ro.moveLeft press enter …" at bounding box center [689, 249] width 232 height 191
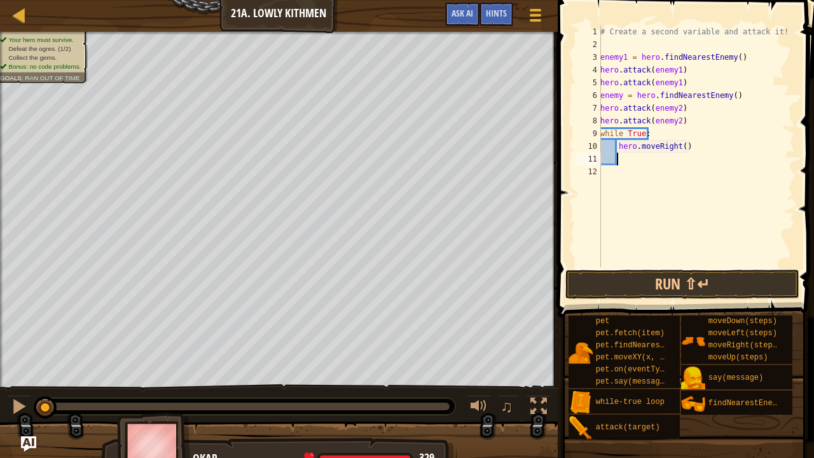
type textarea "he"
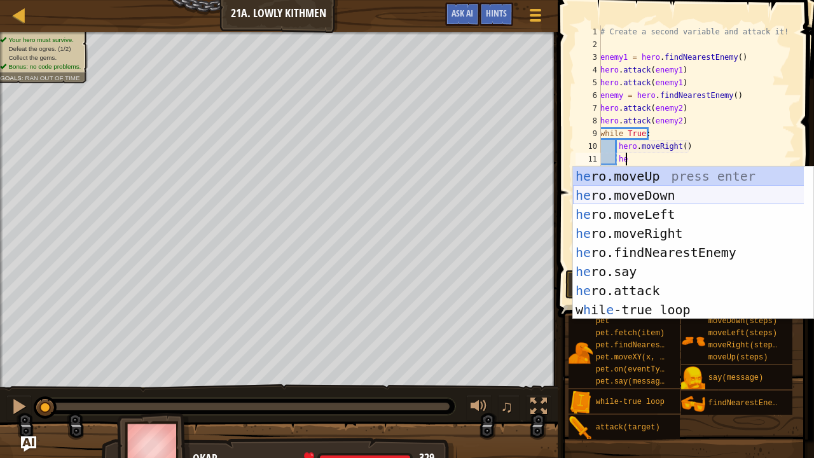
click at [646, 195] on div "he ro.moveUp press enter he ro.moveDown press enter he ro.moveLeft press enter …" at bounding box center [689, 262] width 232 height 191
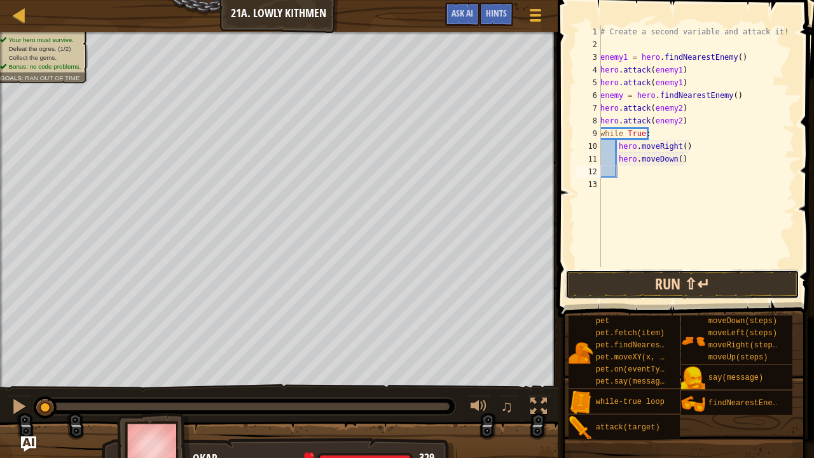
click at [655, 282] on button "Run ⇧↵" at bounding box center [682, 284] width 234 height 29
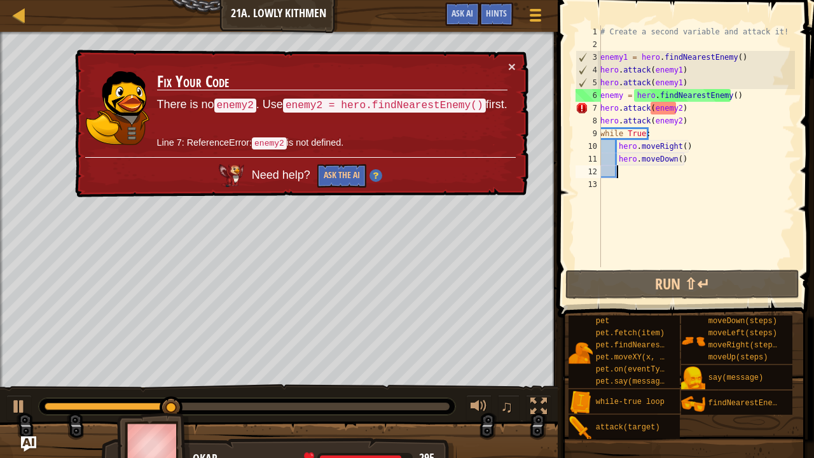
click at [624, 92] on div "# Create a second variable and attack it! enemy1 = hero . findNearestEnemy ( ) …" at bounding box center [696, 158] width 197 height 267
click at [621, 97] on div "# Create a second variable and attack it! enemy1 = hero . findNearestEnemy ( ) …" at bounding box center [696, 158] width 197 height 267
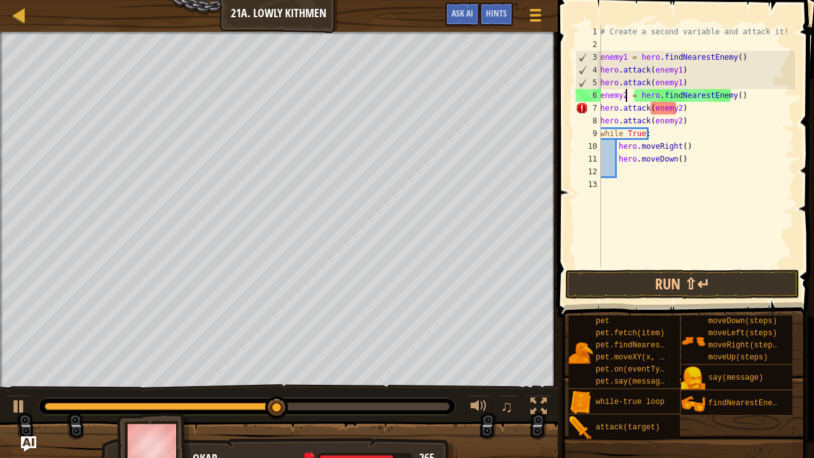
scroll to position [6, 2]
type textarea "enemy2 = hero.findNearestEnemy()"
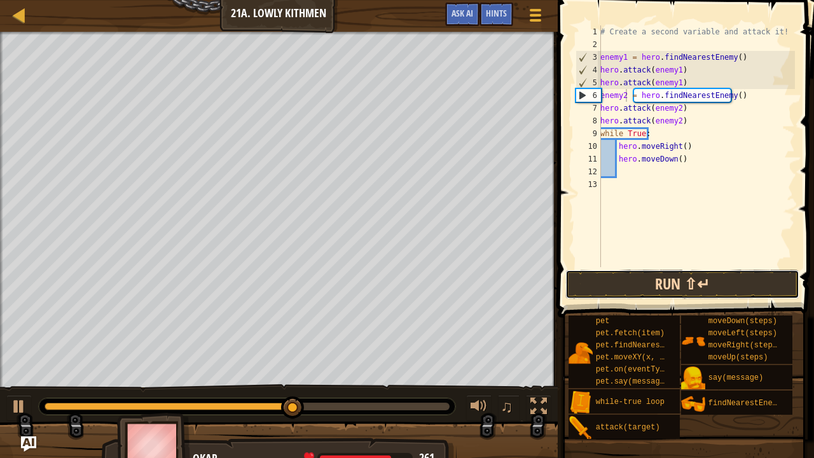
click at [658, 271] on button "Run ⇧↵" at bounding box center [682, 284] width 234 height 29
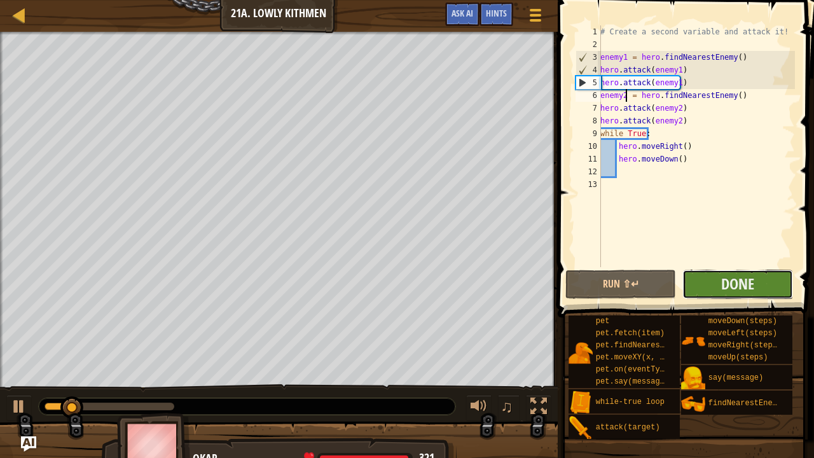
click at [765, 278] on button "Done" at bounding box center [737, 284] width 111 height 29
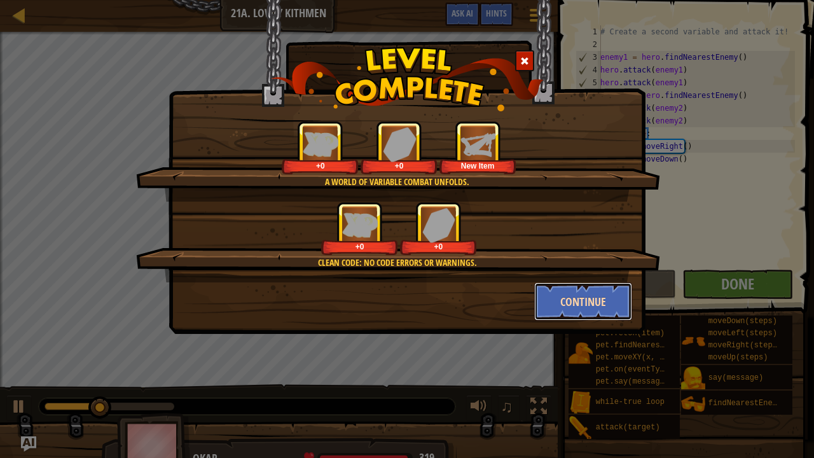
click at [545, 305] on button "Continue" at bounding box center [583, 301] width 99 height 38
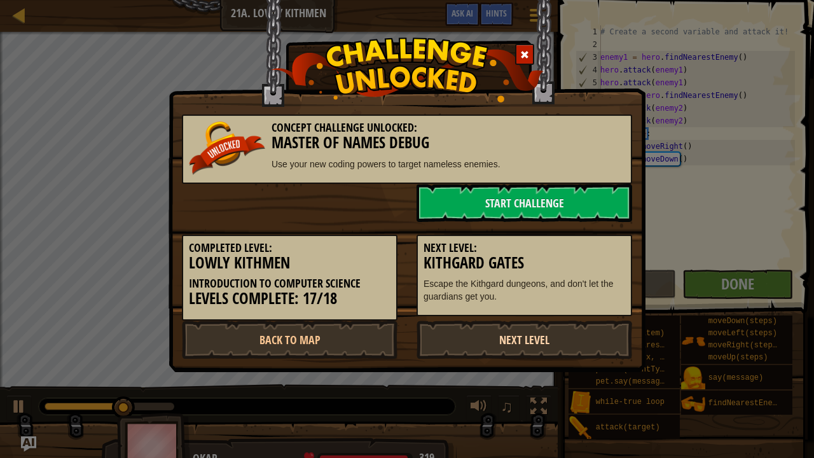
click at [537, 338] on link "Next Level" at bounding box center [525, 340] width 216 height 38
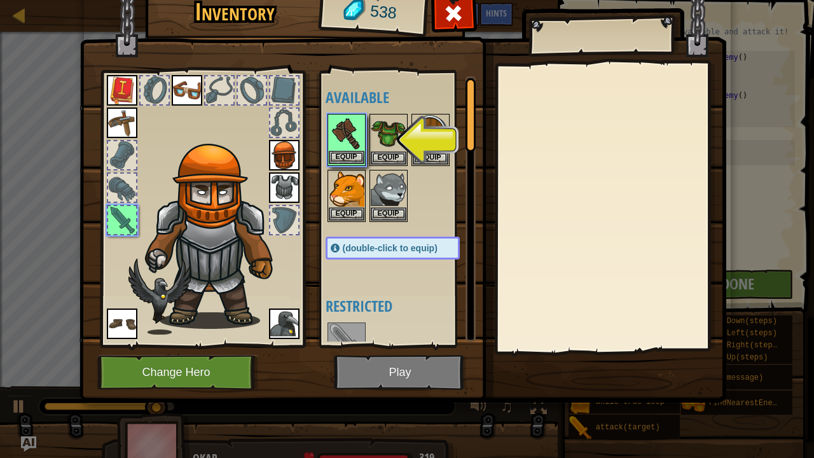
click at [339, 145] on img at bounding box center [347, 133] width 36 height 36
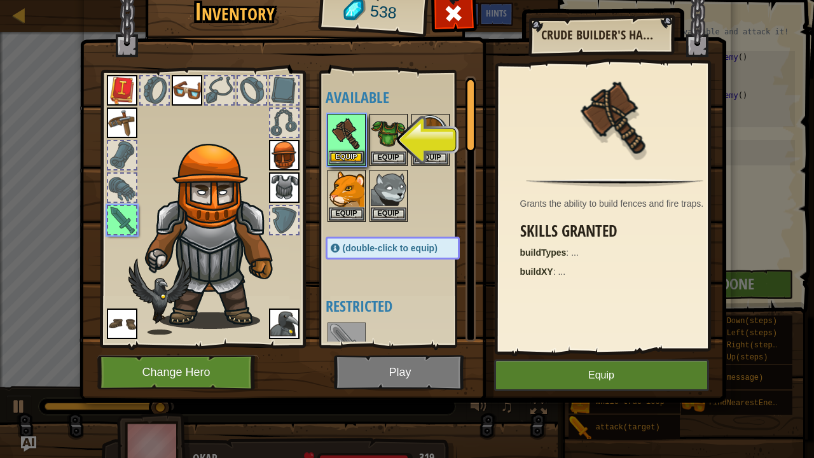
click at [339, 145] on img at bounding box center [347, 133] width 36 height 36
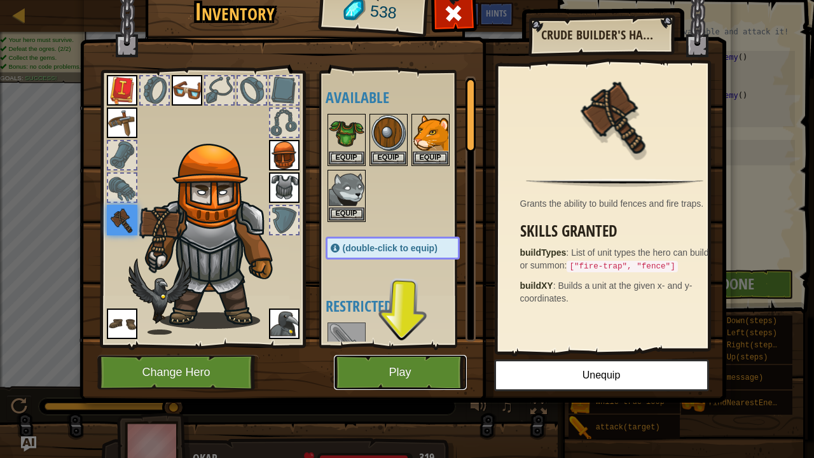
click at [387, 372] on button "Play" at bounding box center [400, 372] width 133 height 35
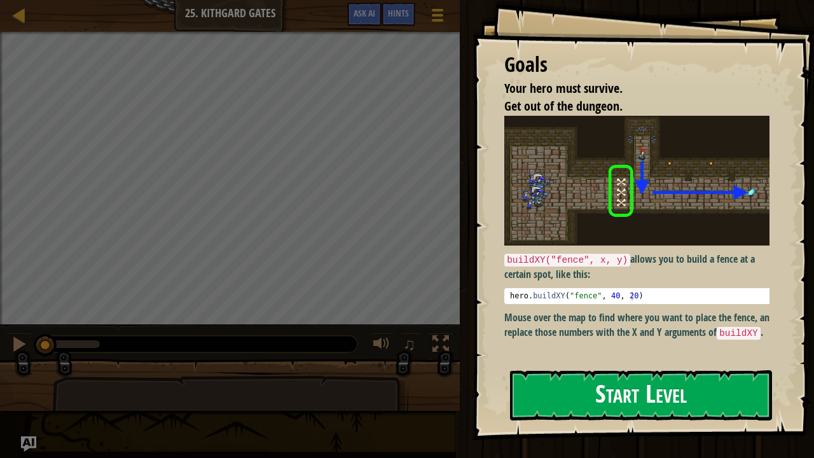
click at [561, 377] on button "Start Level" at bounding box center [641, 395] width 262 height 50
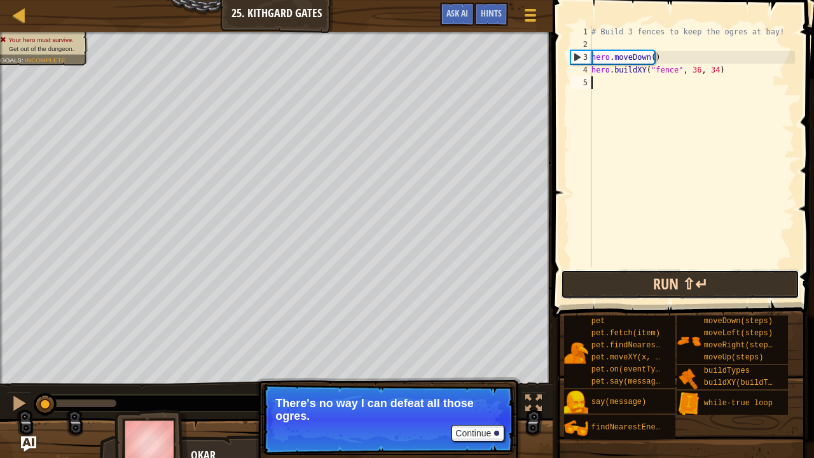
click at [627, 276] on button "Run ⇧↵" at bounding box center [680, 284] width 239 height 29
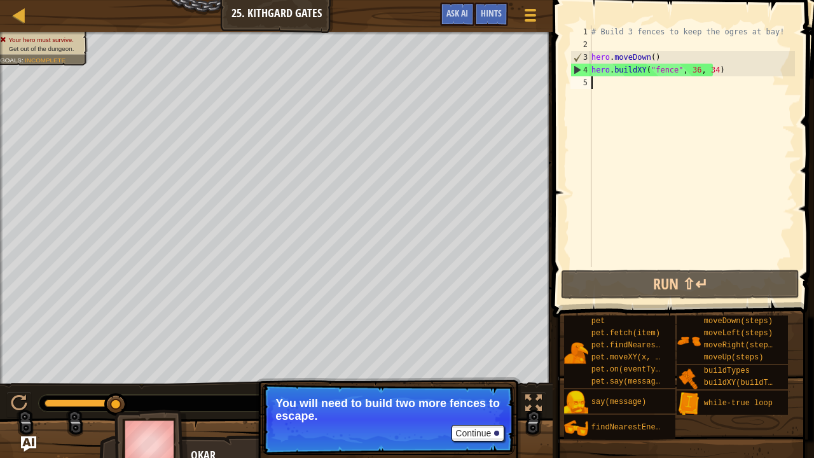
type textarea "h"
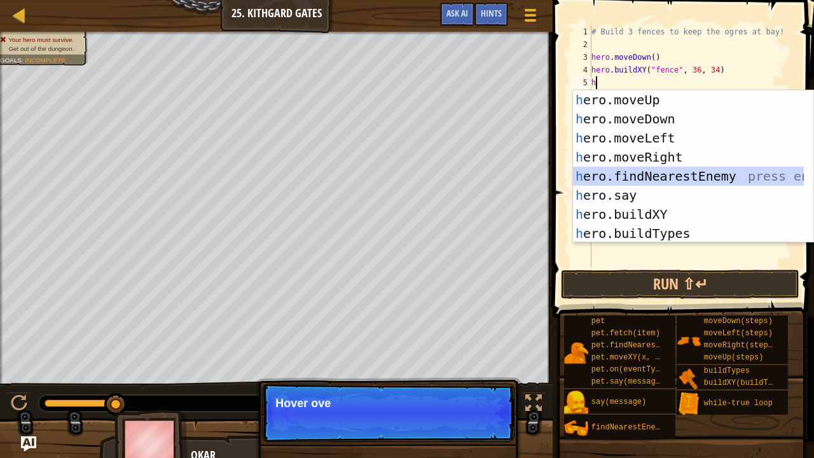
click at [702, 173] on div "h ero.moveUp press enter h ero.moveDown press enter h ero.moveLeft press enter …" at bounding box center [689, 185] width 232 height 191
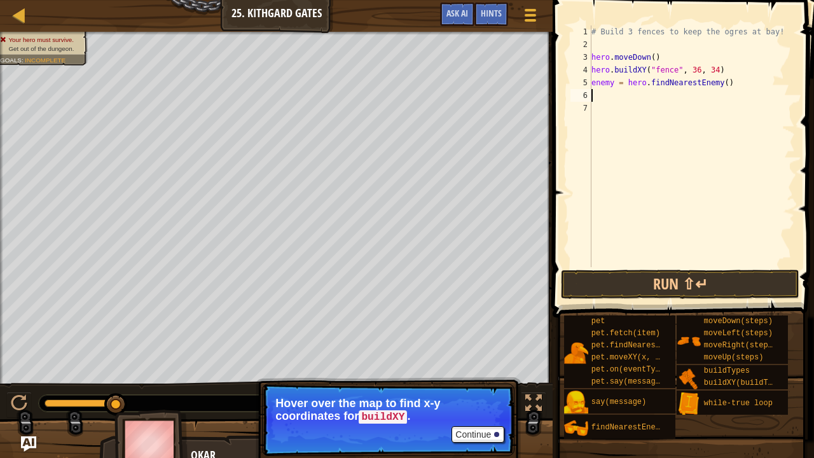
click at [611, 85] on div "# Build 3 fences to keep the ogres at bay! hero . moveDown ( ) hero . buildXY (…" at bounding box center [692, 158] width 206 height 267
type textarea "enemy1 = hero.findNearestEnemy()"
click at [595, 95] on div "# Build 3 fences to keep the ogres at bay! hero . moveDown ( ) hero . buildXY (…" at bounding box center [692, 158] width 206 height 267
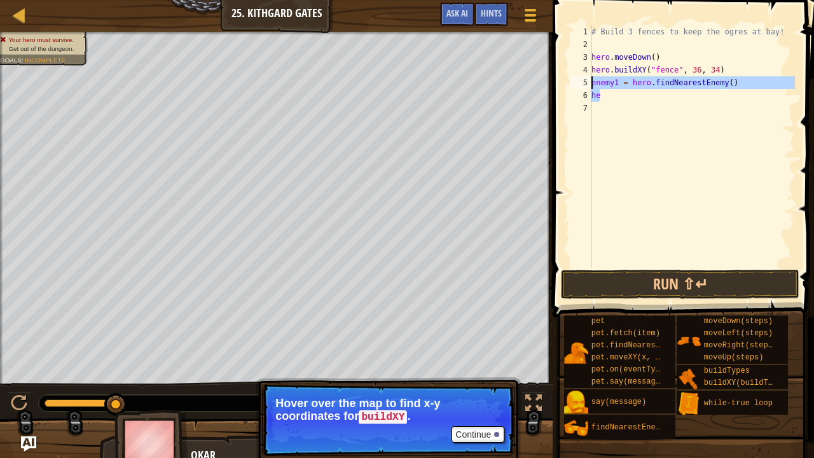
drag, startPoint x: 623, startPoint y: 93, endPoint x: 589, endPoint y: 80, distance: 36.6
click at [589, 80] on div "he 1 2 3 4 5 6 7 # Build 3 fences to keep the ogres at bay! hero . moveDown ( )…" at bounding box center [681, 146] width 227 height 242
type textarea "enemy1 = hero.findNearestEnemy() he"
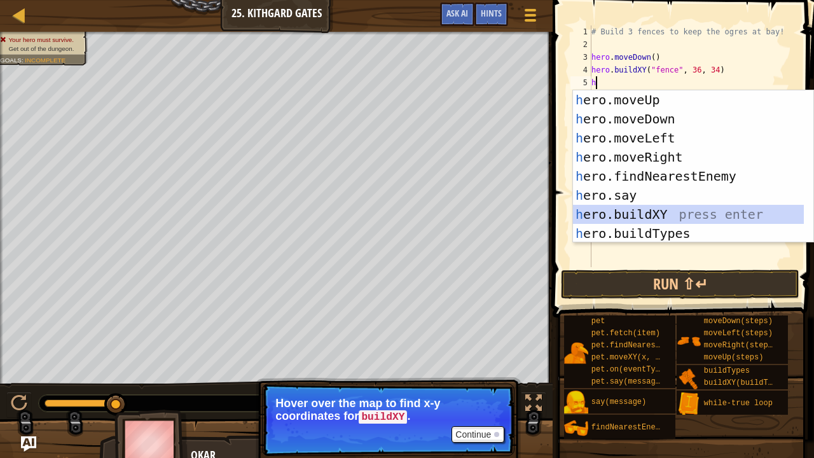
click at [633, 209] on div "h ero.moveUp press enter h ero.moveDown press enter h ero.moveLeft press enter …" at bounding box center [689, 185] width 232 height 191
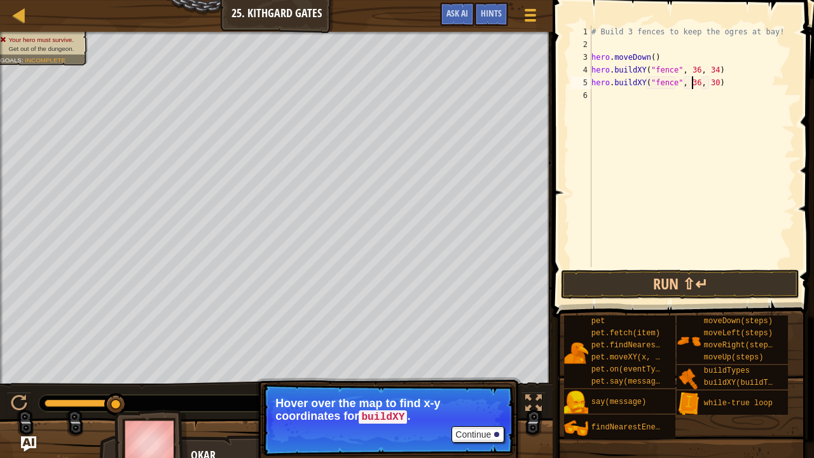
click at [693, 83] on div "# Build 3 fences to keep the ogres at bay! hero . moveDown ( ) hero . buildXY (…" at bounding box center [692, 158] width 206 height 267
type textarea "hero.buildXY("fence", 37, 30)"
click at [615, 106] on div "# Build 3 fences to keep the ogres at bay! hero . moveDown ( ) hero . buildXY (…" at bounding box center [692, 158] width 206 height 267
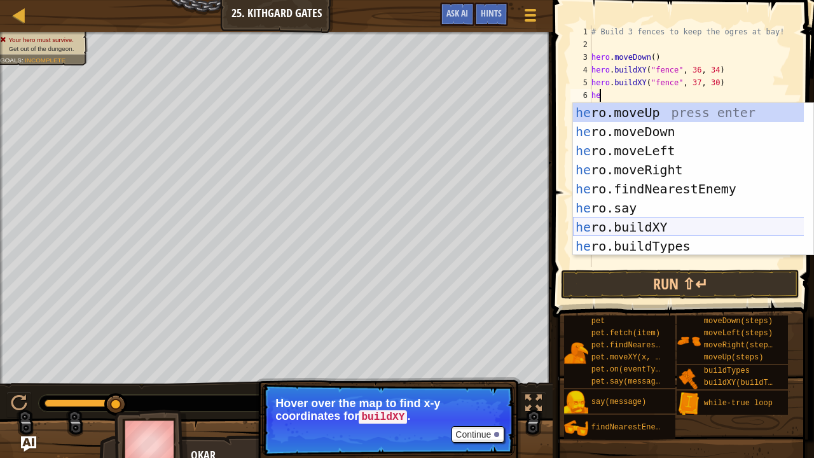
click at [703, 228] on div "he ro.moveUp press enter he ro.moveDown press enter he ro.moveLeft press enter …" at bounding box center [689, 198] width 232 height 191
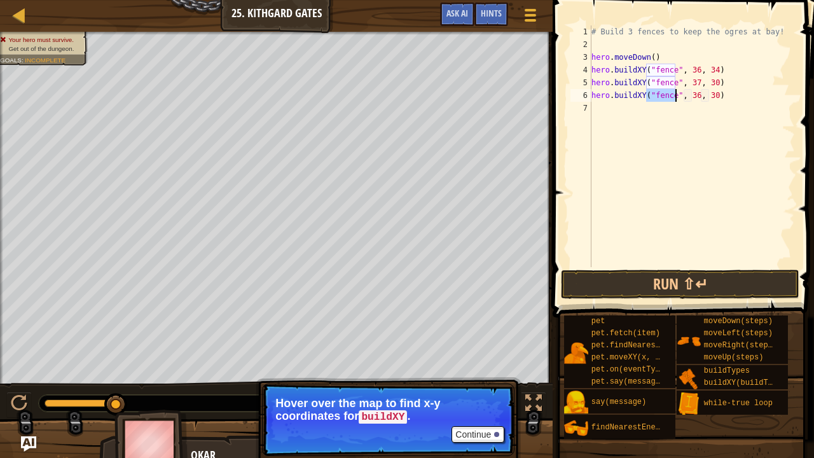
click at [710, 95] on div "# Build 3 fences to keep the ogres at bay! hero . moveDown ( ) hero . buildXY (…" at bounding box center [692, 158] width 206 height 267
type textarea "hero.buildXY("fence", 36, 26)"
click at [611, 111] on div "# Build 3 fences to keep the ogres at bay! hero . moveDown ( ) hero . buildXY (…" at bounding box center [692, 158] width 206 height 267
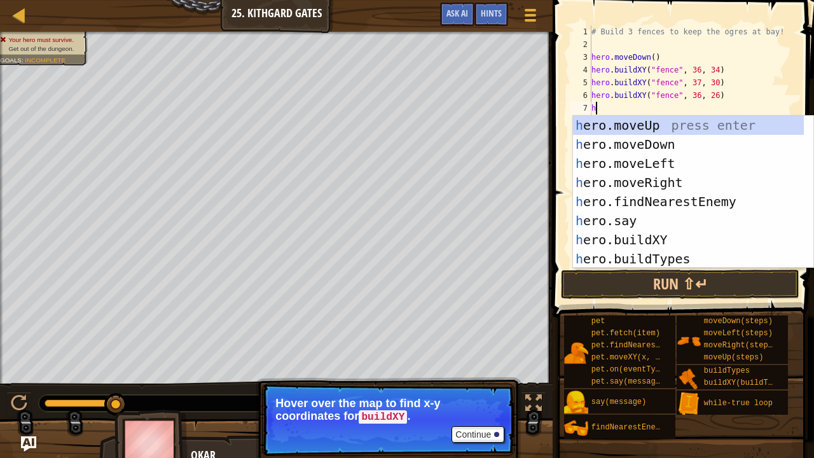
type textarea "he"
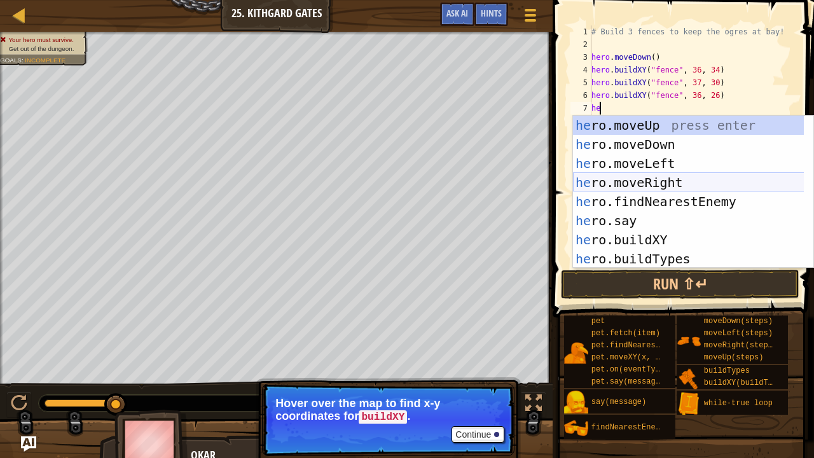
click at [650, 182] on div "he ro.moveUp press enter he ro.moveDown press enter he ro.moveLeft press enter …" at bounding box center [689, 211] width 232 height 191
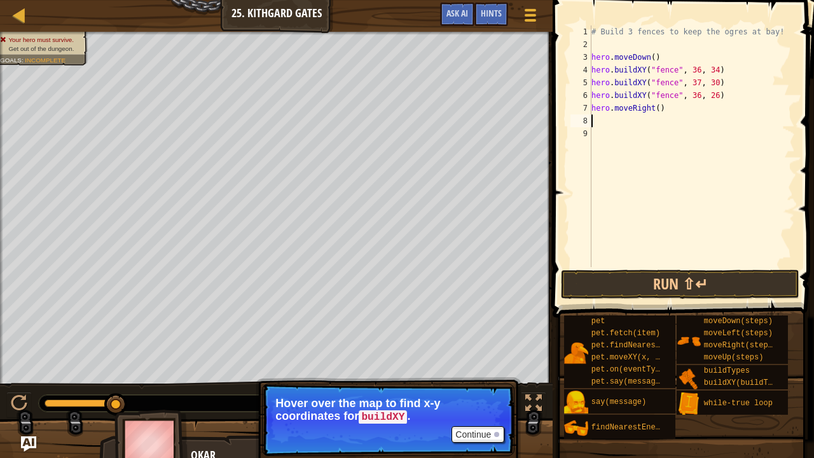
click at [654, 108] on div "# Build 3 fences to keep the ogres at bay! hero . moveDown ( ) hero . buildXY (…" at bounding box center [692, 158] width 206 height 267
type textarea "hero.moveRight(3)"
click at [719, 286] on button "Run ⇧↵" at bounding box center [680, 284] width 239 height 29
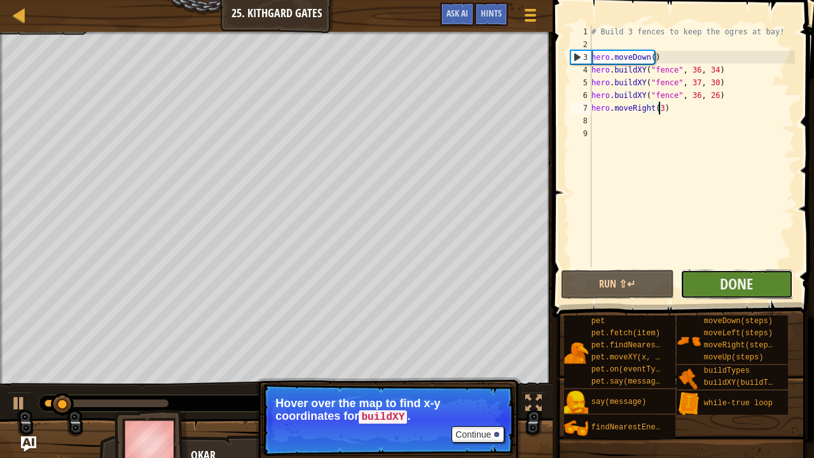
click at [766, 286] on button "Done" at bounding box center [737, 284] width 113 height 29
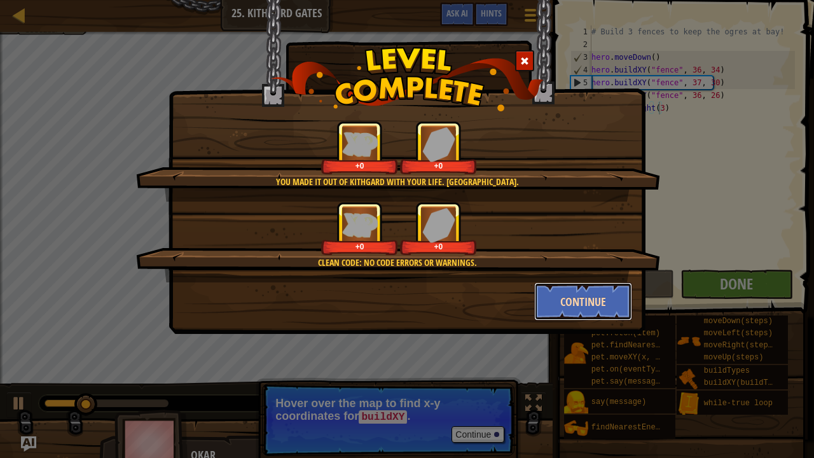
click at [612, 296] on button "Continue" at bounding box center [583, 301] width 99 height 38
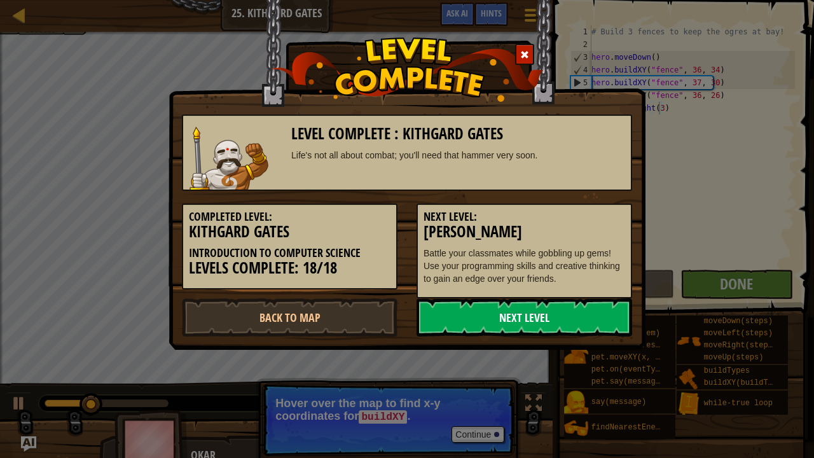
click at [521, 314] on link "Next Level" at bounding box center [525, 317] width 216 height 38
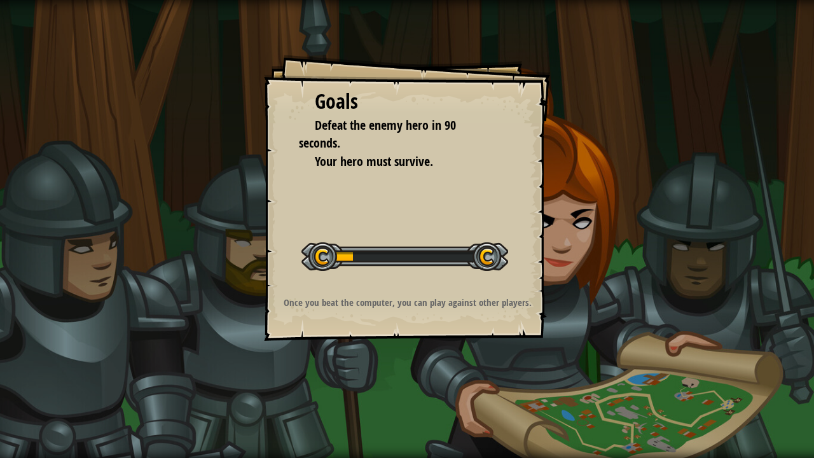
click at [521, 314] on div "Once you beat the computer, you can play against other players." at bounding box center [407, 306] width 255 height 20
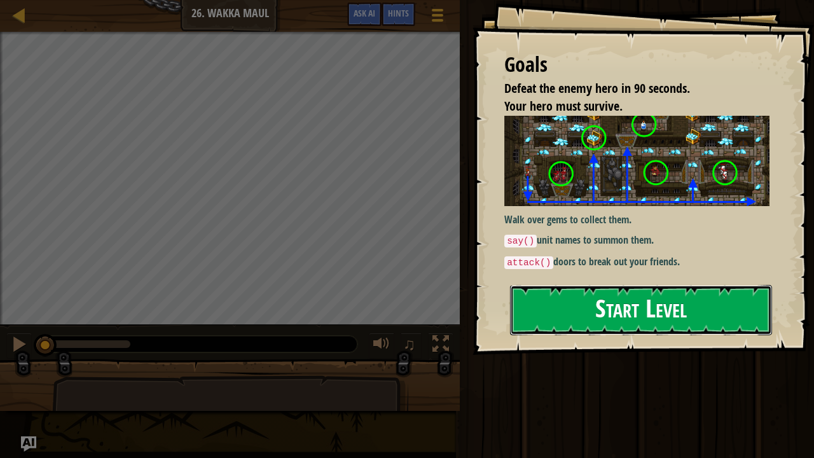
click at [586, 302] on button "Start Level" at bounding box center [641, 310] width 262 height 50
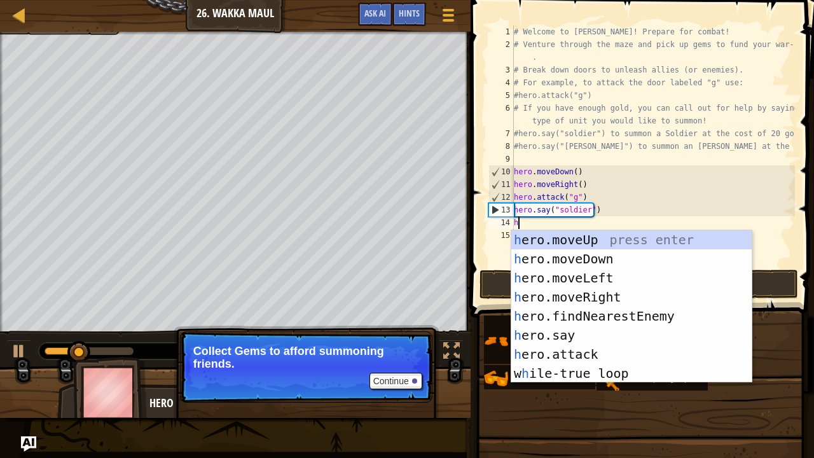
scroll to position [6, 0]
type textarea "he"
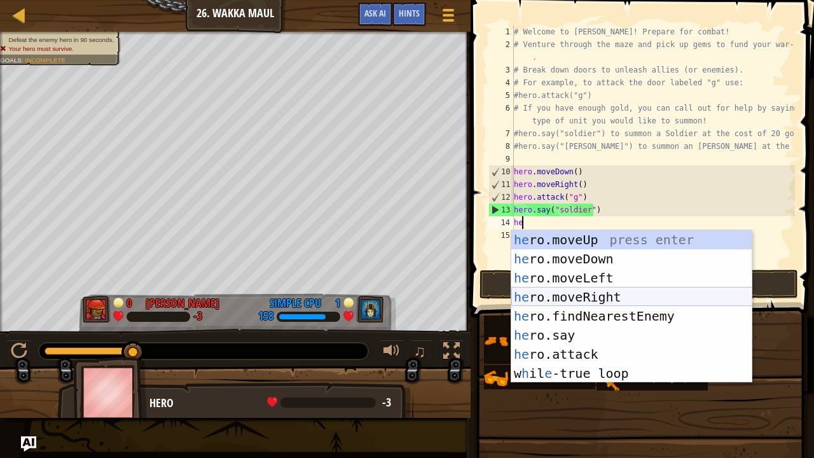
click at [618, 297] on div "he ro.moveUp press enter he ro.moveDown press enter he ro.moveLeft press enter …" at bounding box center [631, 325] width 241 height 191
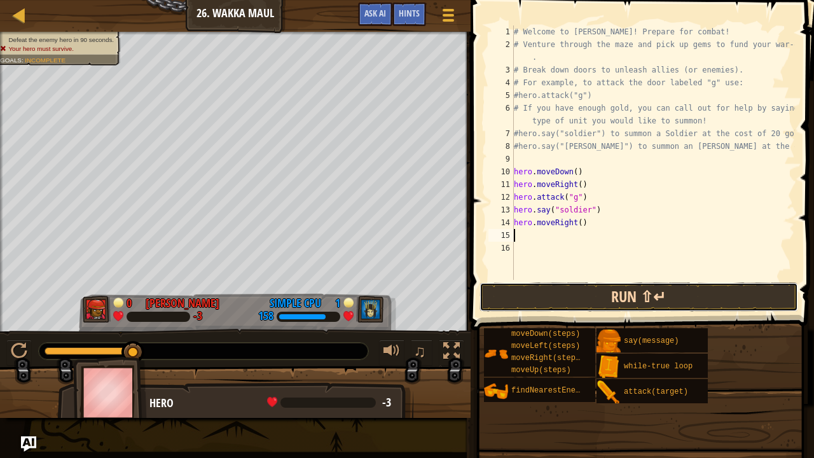
click at [620, 294] on button "Run ⇧↵" at bounding box center [639, 296] width 319 height 29
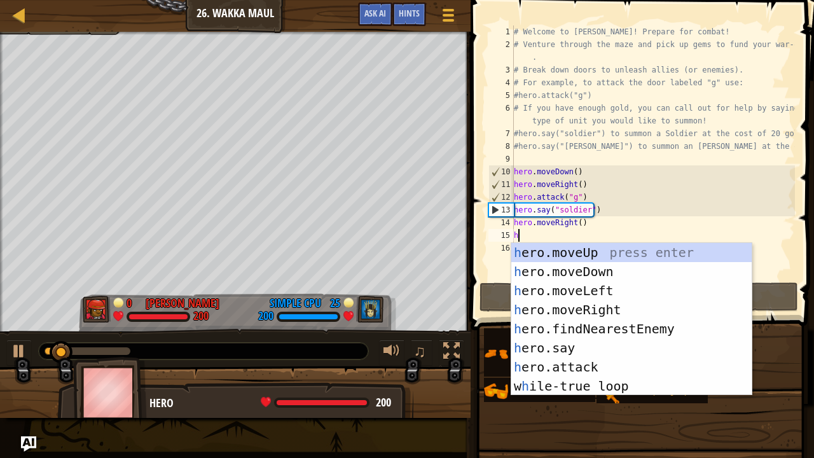
type textarea "he"
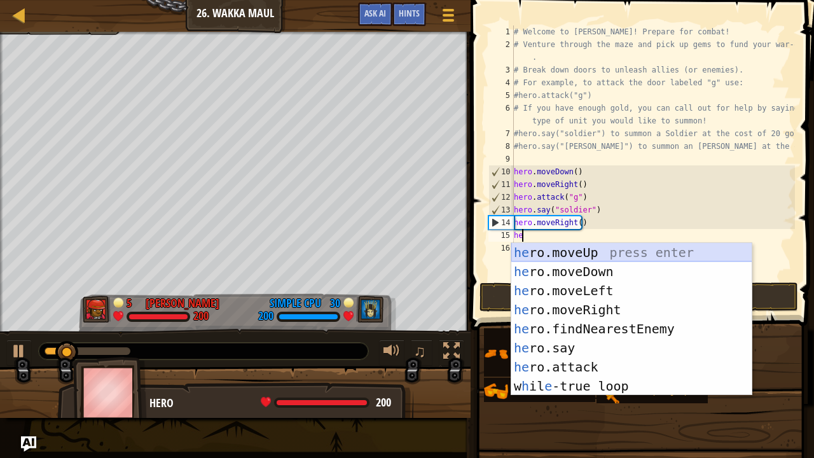
click at [550, 246] on div "he ro.moveUp press enter he ro.moveDown press enter he ro.moveLeft press enter …" at bounding box center [631, 338] width 241 height 191
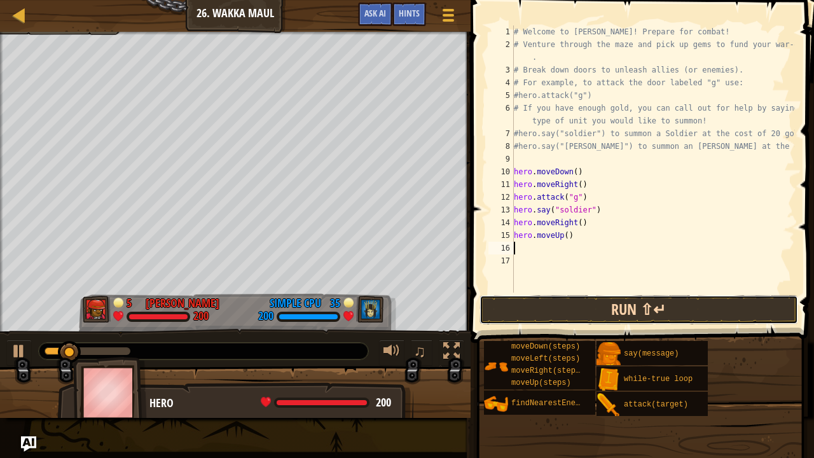
click at [552, 308] on button "Run ⇧↵" at bounding box center [639, 309] width 319 height 29
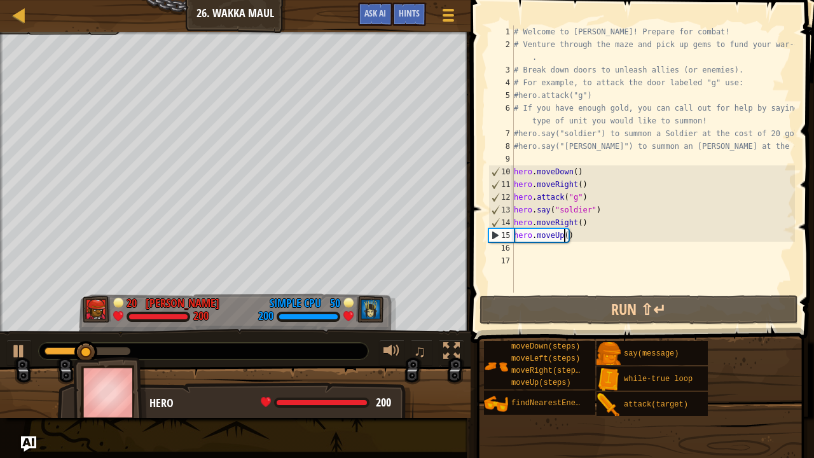
click at [562, 239] on div "# Welcome to [PERSON_NAME]! Prepare for combat! # Venture through the maze and …" at bounding box center [653, 171] width 284 height 293
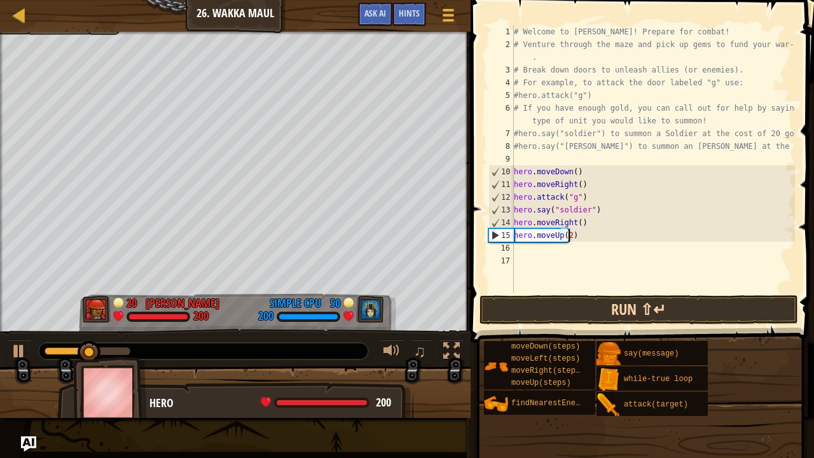
scroll to position [6, 4]
type textarea "hero.moveUp(2)"
click at [555, 303] on button "Run ⇧↵" at bounding box center [639, 309] width 319 height 29
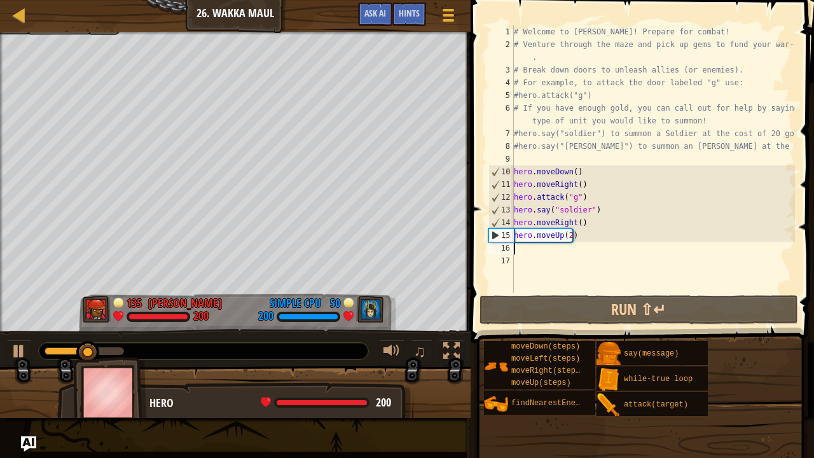
click at [524, 251] on div "# Welcome to [PERSON_NAME]! Prepare for combat! # Venture through the maze and …" at bounding box center [653, 171] width 284 height 293
type textarea "h"
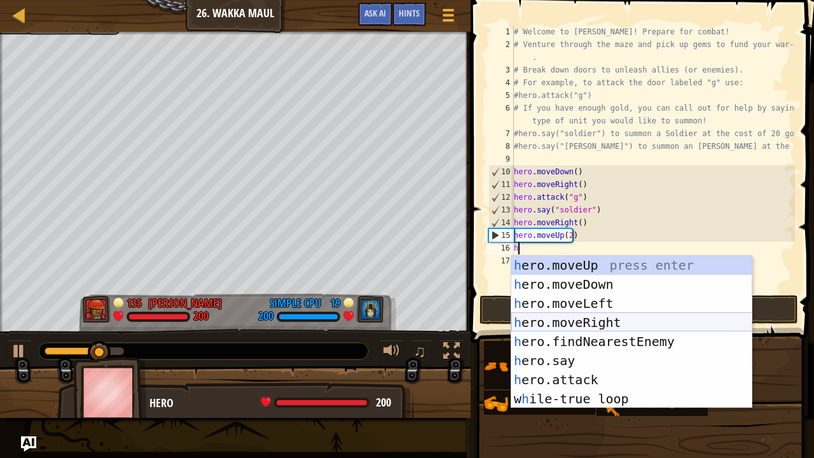
click at [542, 323] on div "h ero.moveUp press enter h ero.moveDown press enter h ero.moveLeft press enter …" at bounding box center [631, 351] width 241 height 191
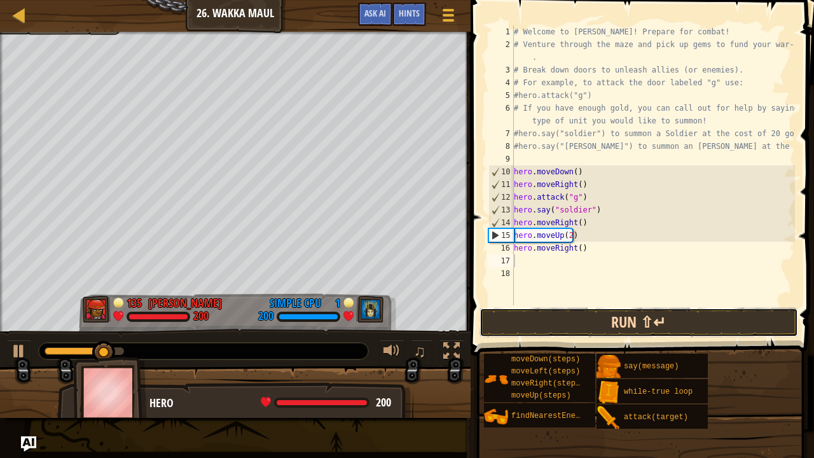
click at [542, 326] on button "Run ⇧↵" at bounding box center [639, 322] width 319 height 29
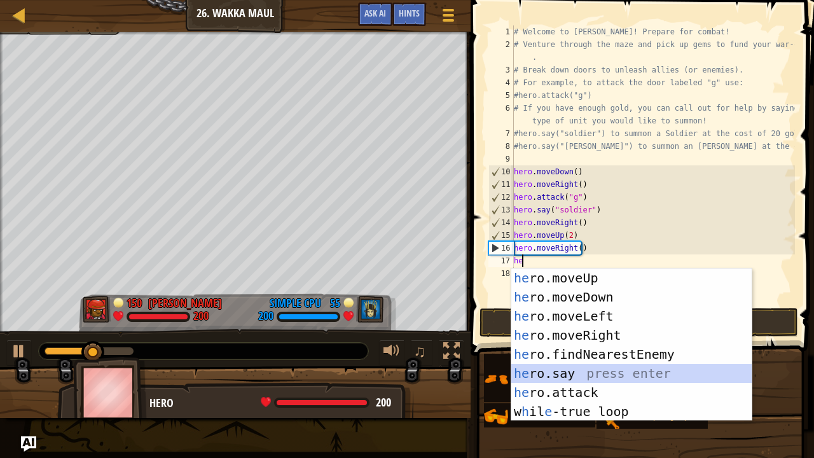
click at [543, 372] on div "he ro.moveUp press enter he ro.moveDown press enter he ro.moveLeft press enter …" at bounding box center [631, 363] width 241 height 191
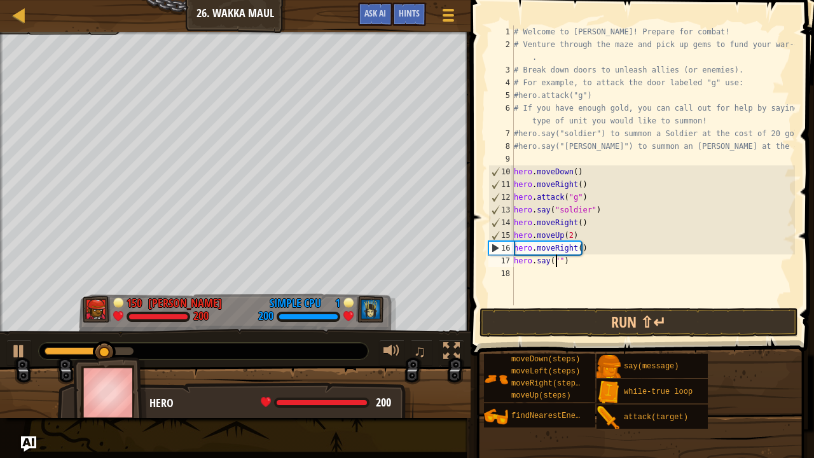
scroll to position [6, 4]
click at [570, 311] on button "Run ⇧↵" at bounding box center [639, 322] width 319 height 29
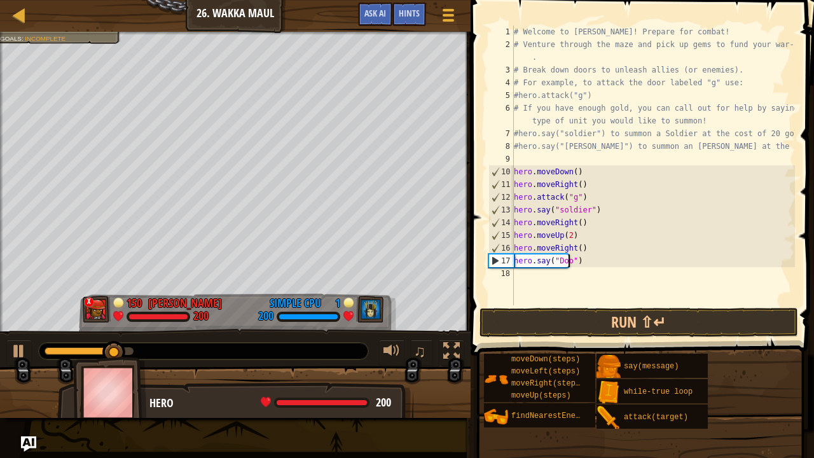
scroll to position [6, 5]
click at [552, 308] on button "Run ⇧↵" at bounding box center [639, 322] width 319 height 29
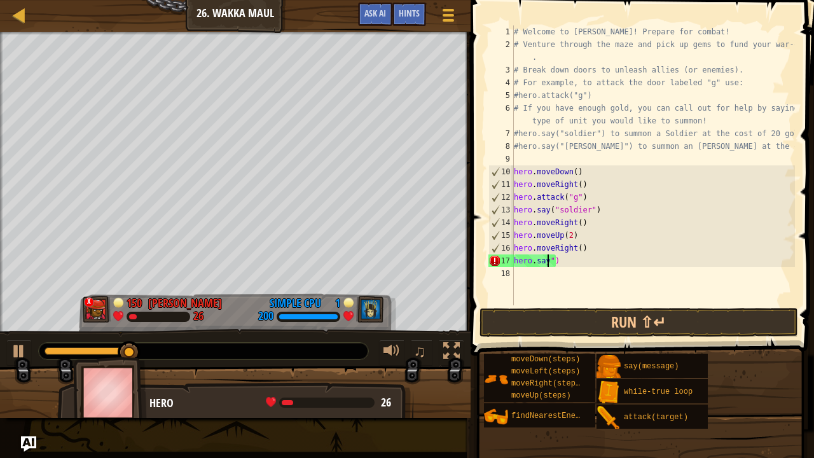
click at [597, 258] on div "# Welcome to Wakka Maul! Prepare for combat! # Venture through the maze and pic…" at bounding box center [653, 177] width 284 height 305
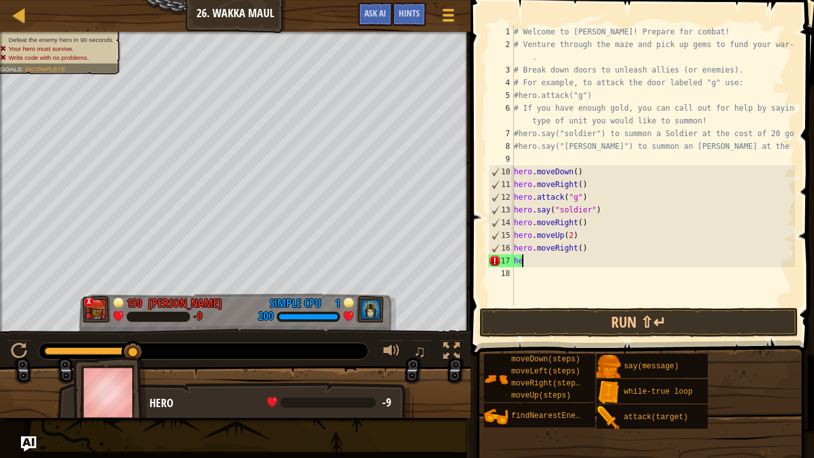
scroll to position [6, 0]
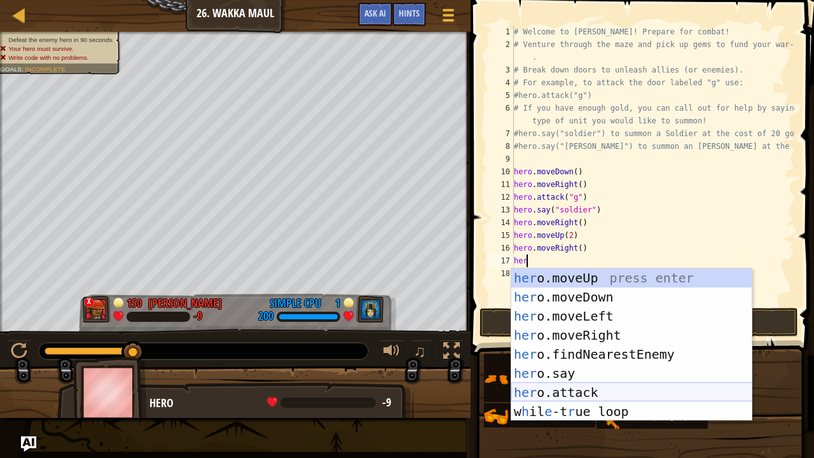
click at [570, 392] on div "her o.moveUp press enter her o.moveDown press enter her o.moveLeft press enter …" at bounding box center [631, 363] width 241 height 191
type textarea "hero.attack(enemy)"
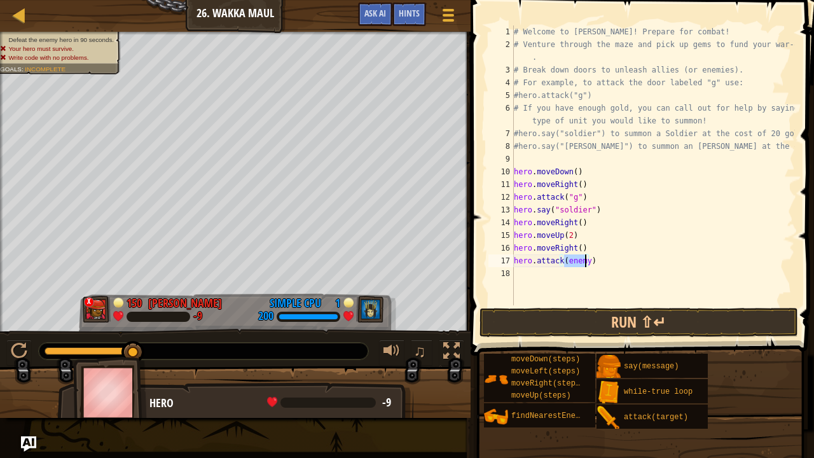
click at [574, 287] on div "# Welcome to Wakka Maul! Prepare for combat! # Venture through the maze and pic…" at bounding box center [653, 177] width 284 height 305
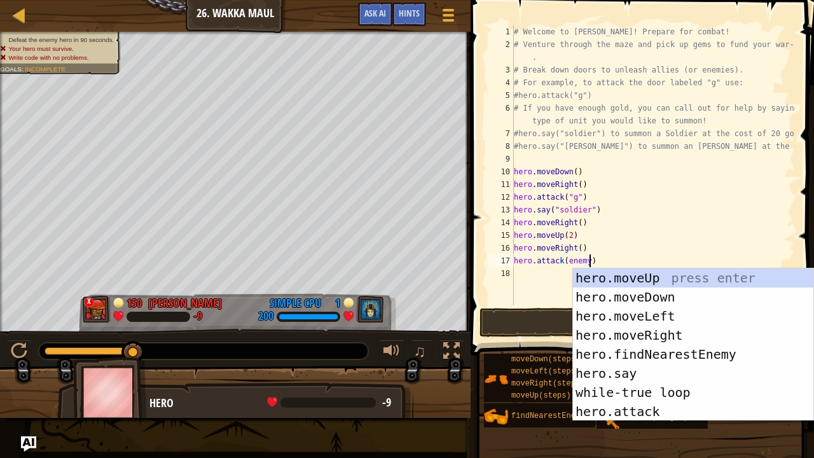
click at [584, 258] on div "# Welcome to Wakka Maul! Prepare for combat! # Venture through the maze and pic…" at bounding box center [653, 177] width 284 height 305
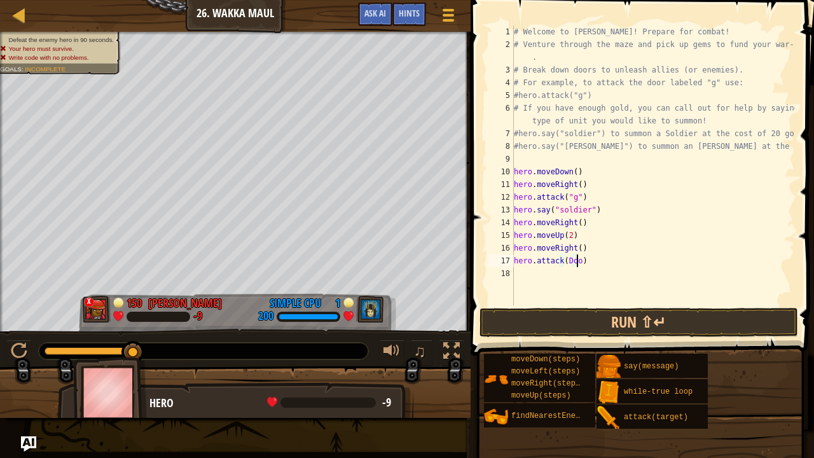
scroll to position [6, 5]
click at [566, 315] on button "Run ⇧↵" at bounding box center [639, 322] width 319 height 29
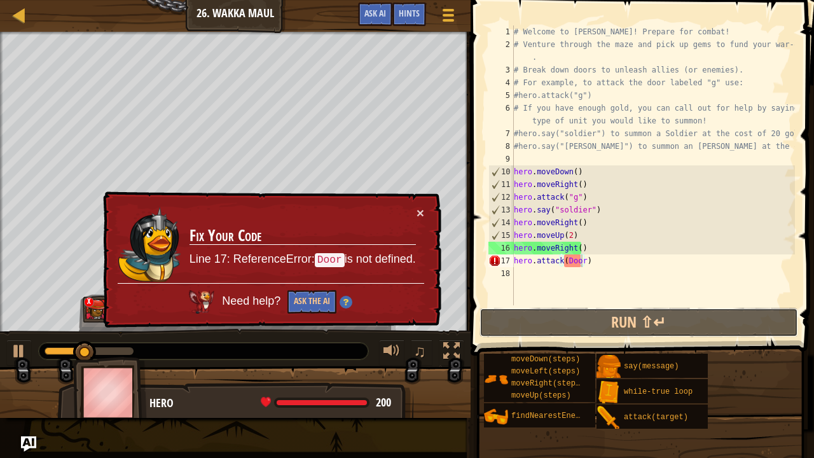
drag, startPoint x: 582, startPoint y: 328, endPoint x: 603, endPoint y: 276, distance: 55.6
click at [603, 276] on div "hero.attack(Door) 1 2 3 4 5 6 7 8 9 10 11 12 13 14 15 16 17 18 # Welcome to Wak…" at bounding box center [640, 202] width 347 height 393
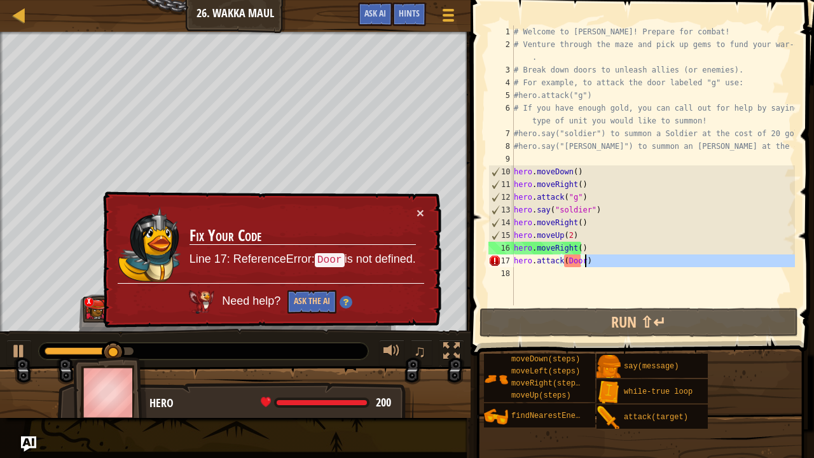
drag, startPoint x: 593, startPoint y: 268, endPoint x: 607, endPoint y: 258, distance: 16.9
click at [607, 258] on div "# Welcome to Wakka Maul! Prepare for combat! # Venture through the maze and pic…" at bounding box center [653, 177] width 284 height 305
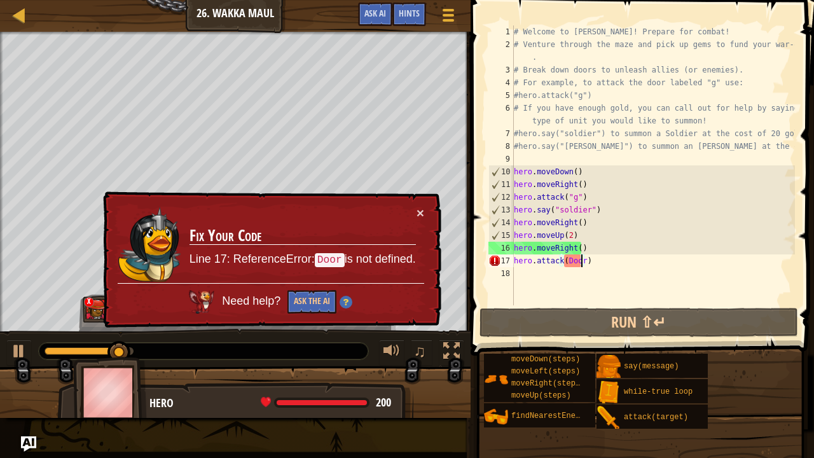
click at [579, 263] on div "# Welcome to Wakka Maul! Prepare for combat! # Venture through the maze and pic…" at bounding box center [653, 177] width 284 height 305
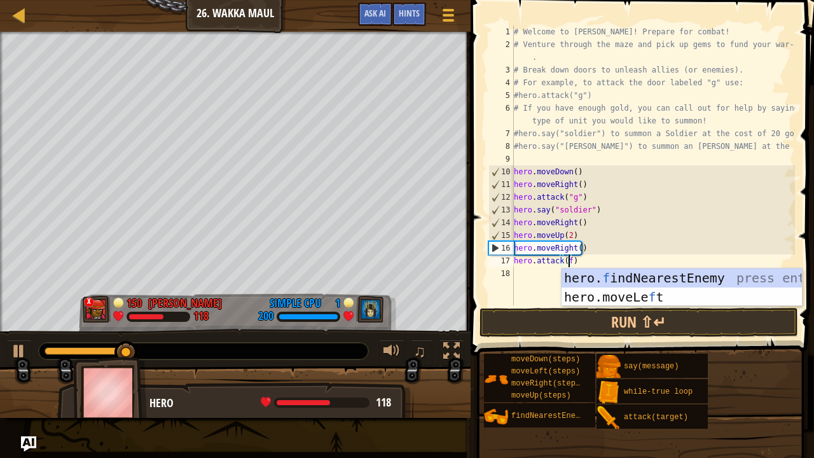
scroll to position [6, 4]
click at [594, 310] on button "Run ⇧↵" at bounding box center [639, 322] width 319 height 29
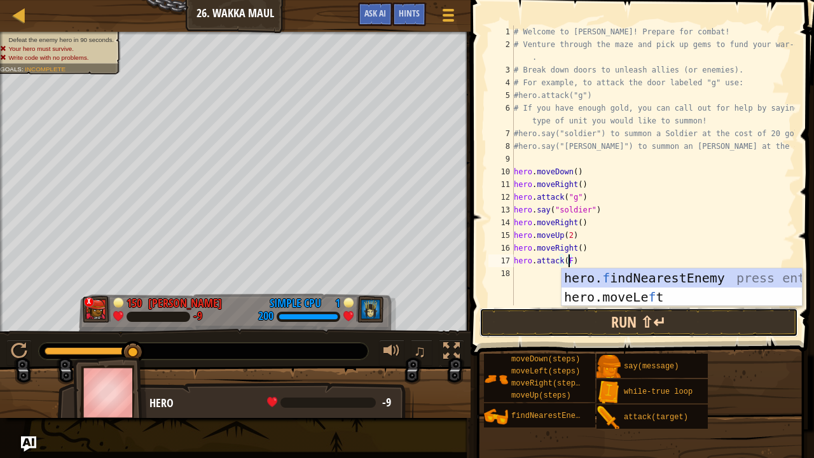
click at [539, 320] on button "Run ⇧↵" at bounding box center [639, 322] width 319 height 29
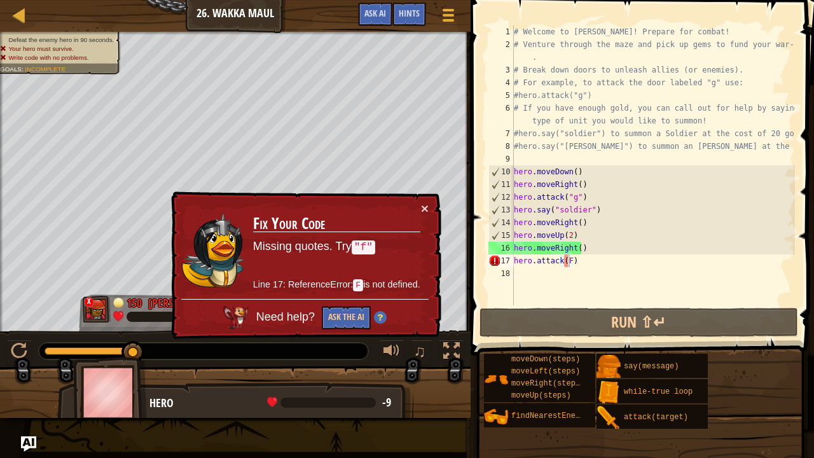
click at [0, 318] on div at bounding box center [1, 191] width 3 height 319
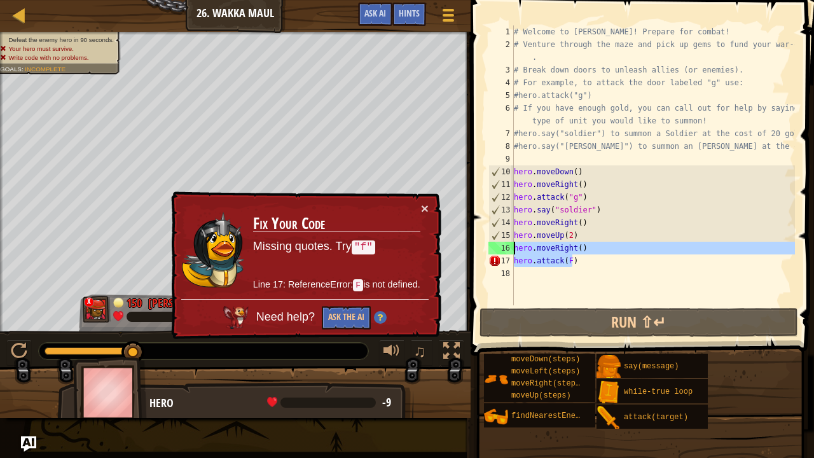
drag, startPoint x: 594, startPoint y: 263, endPoint x: 513, endPoint y: 249, distance: 82.1
click at [513, 249] on div "hero.attack(F) 1 2 3 4 5 6 7 8 9 10 11 12 13 14 15 16 17 18 # Welcome to Wakka …" at bounding box center [640, 165] width 309 height 280
type textarea "hero.moveRight() hero.attack(F)"
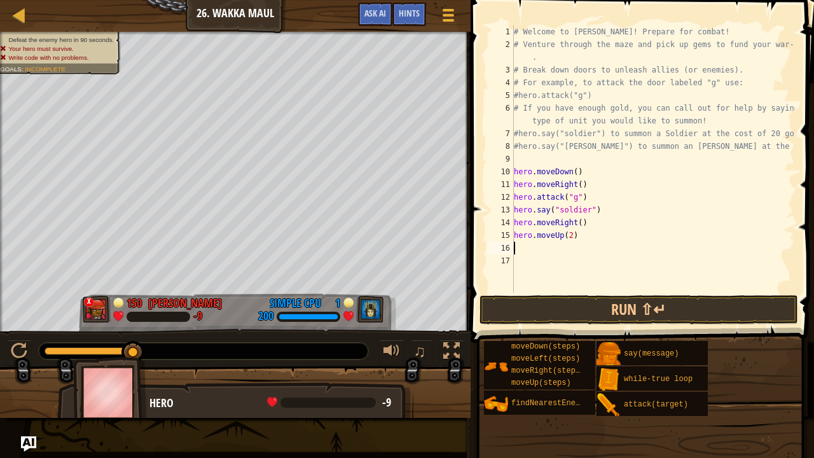
type textarea "h"
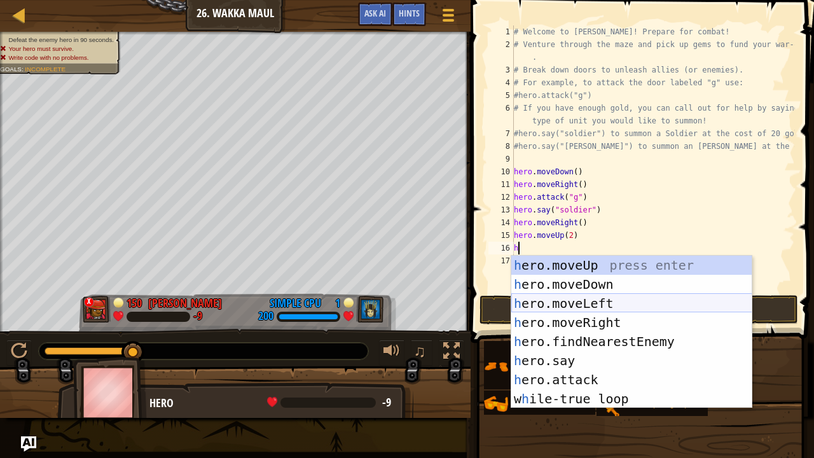
click at [593, 295] on div "h ero.moveUp press enter h ero.moveDown press enter h ero.moveLeft press enter …" at bounding box center [631, 351] width 241 height 191
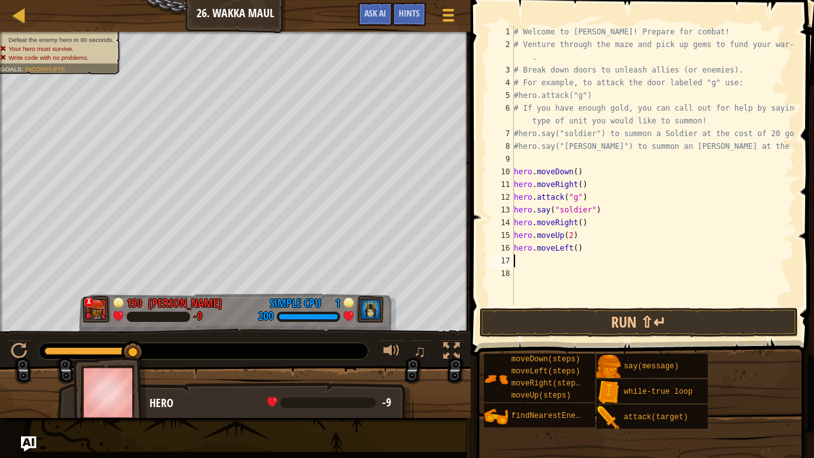
type textarea "h"
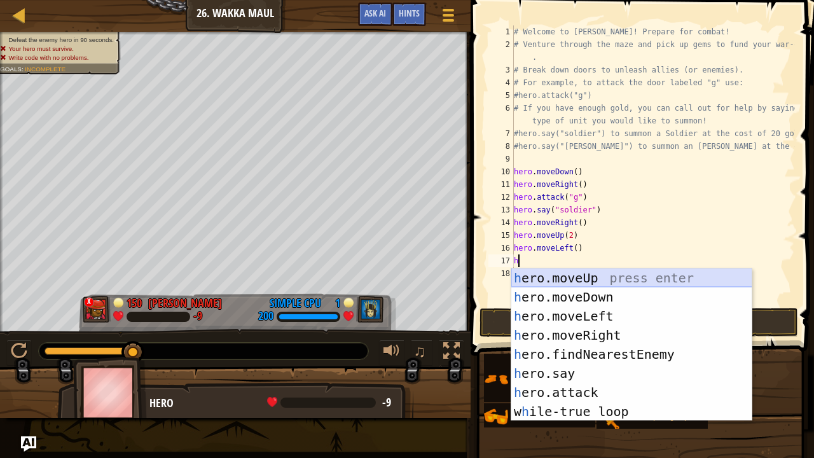
click at [618, 282] on div "h ero.moveUp press enter h ero.moveDown press enter h ero.moveLeft press enter …" at bounding box center [631, 363] width 241 height 191
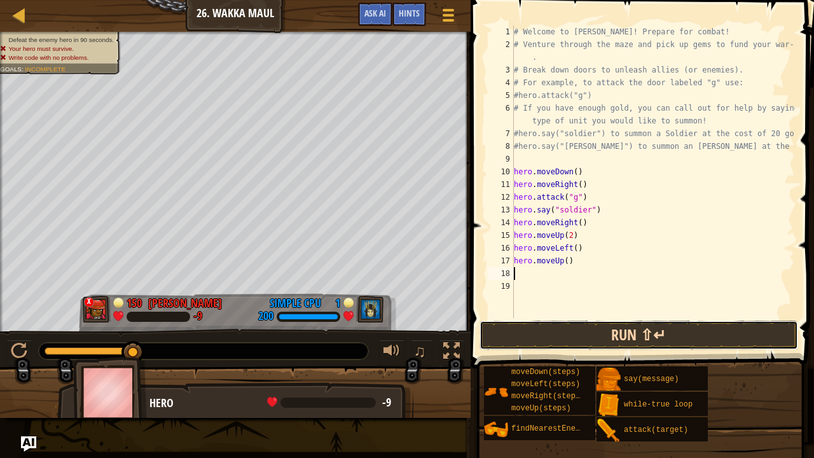
click at [548, 333] on button "Run ⇧↵" at bounding box center [639, 335] width 319 height 29
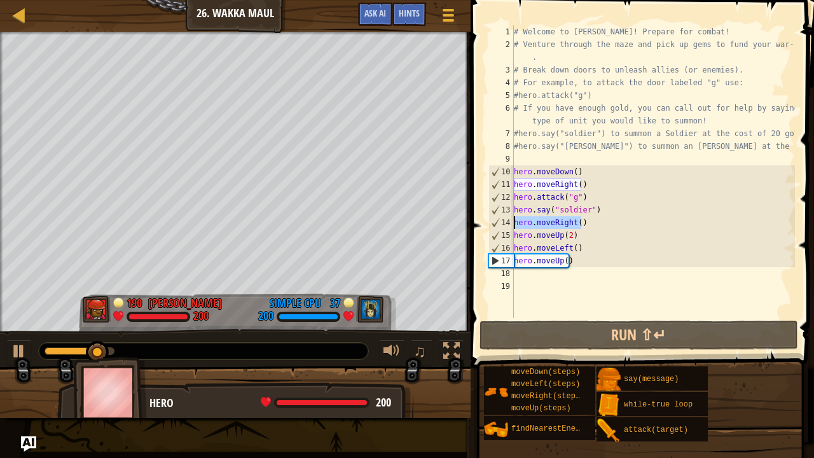
drag, startPoint x: 601, startPoint y: 225, endPoint x: 511, endPoint y: 219, distance: 89.9
click at [511, 219] on div "1 2 3 4 5 6 7 8 9 10 11 12 13 14 15 16 17 18 19 # Welcome to Wakka Maul! Prepar…" at bounding box center [640, 171] width 309 height 293
type textarea "hero.moveRight()"
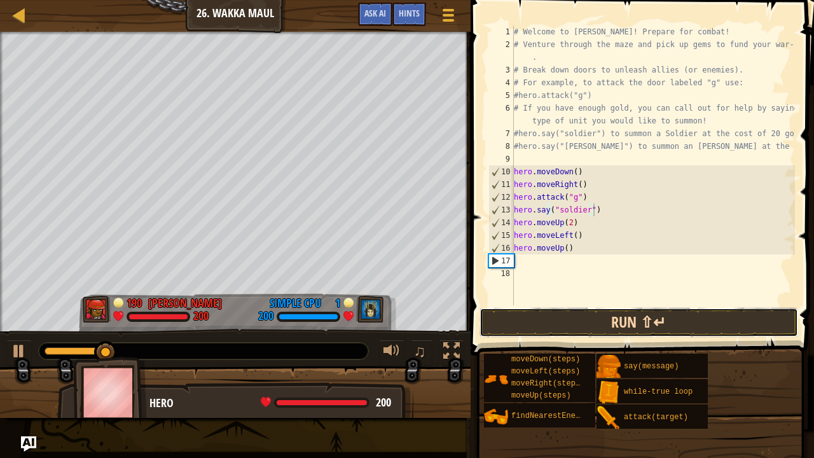
click at [553, 329] on button "Run ⇧↵" at bounding box center [639, 322] width 319 height 29
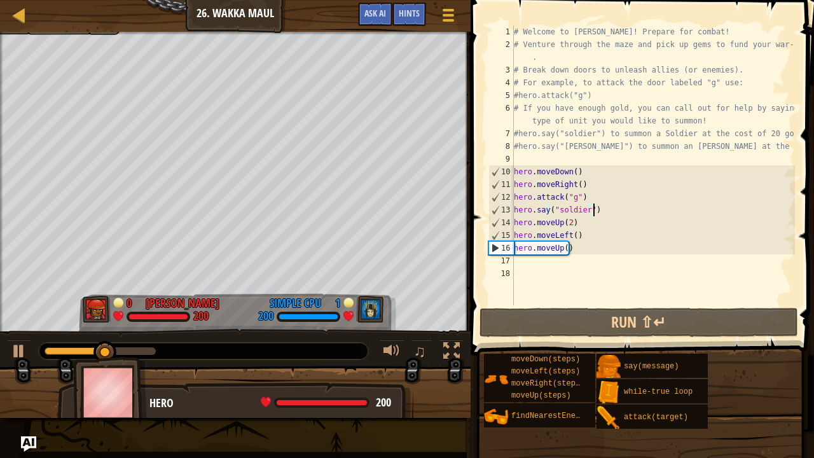
click at [515, 223] on div "# Welcome to Wakka Maul! Prepare for combat! # Venture through the maze and pic…" at bounding box center [653, 177] width 284 height 305
type textarea "hero.moveUp(2)"
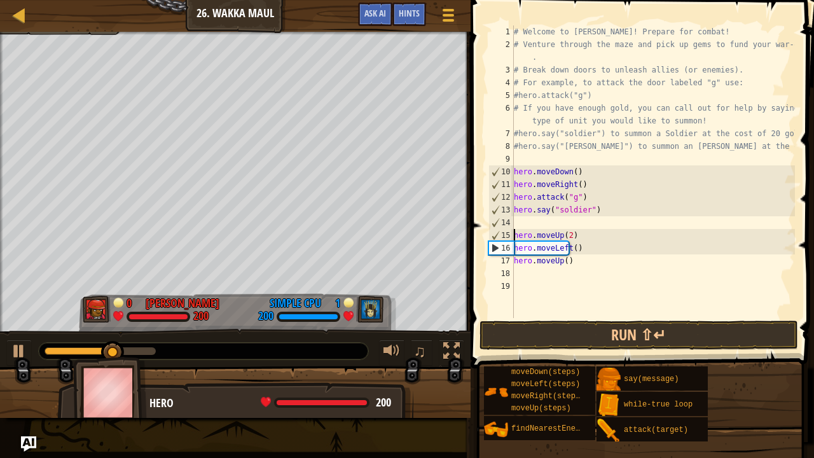
click at [542, 221] on div "# Welcome to Wakka Maul! Prepare for combat! # Venture through the maze and pic…" at bounding box center [653, 184] width 284 height 318
type textarea "h"
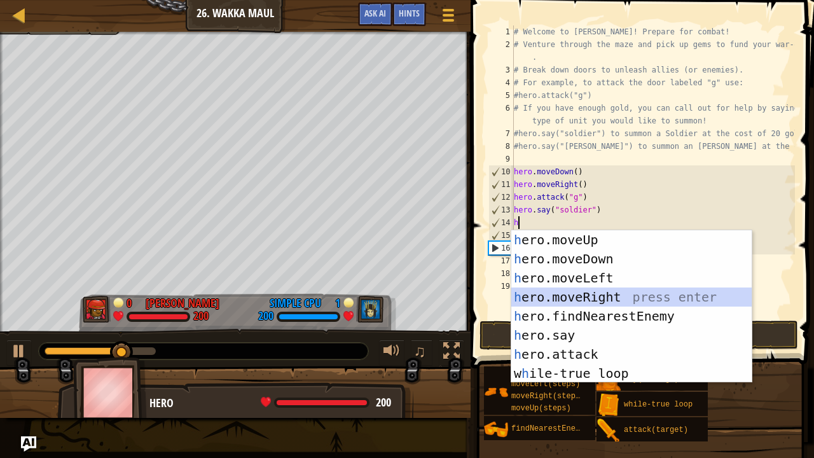
click at [620, 298] on div "h ero.moveUp press enter h ero.moveDown press enter h ero.moveLeft press enter …" at bounding box center [631, 325] width 241 height 191
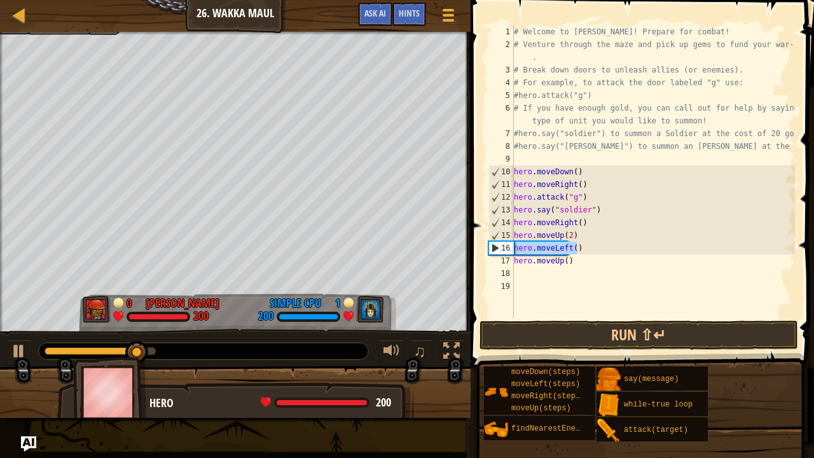
drag, startPoint x: 614, startPoint y: 244, endPoint x: 511, endPoint y: 246, distance: 103.0
click at [511, 246] on div "hero.moveRight() 1 2 3 4 5 6 7 8 9 10 11 12 13 14 15 16 17 18 19 # Welcome to W…" at bounding box center [640, 171] width 309 height 293
type textarea "hero.moveLeft()"
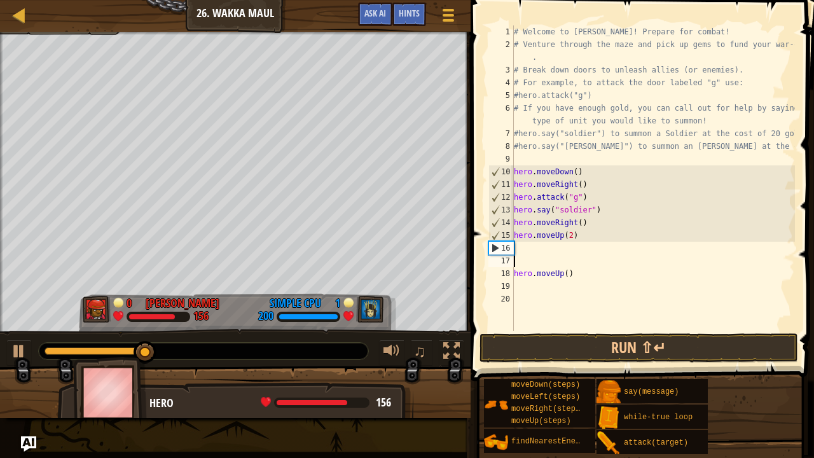
click at [514, 225] on div "# Welcome to Wakka Maul! Prepare for combat! # Venture through the maze and pic…" at bounding box center [653, 190] width 284 height 331
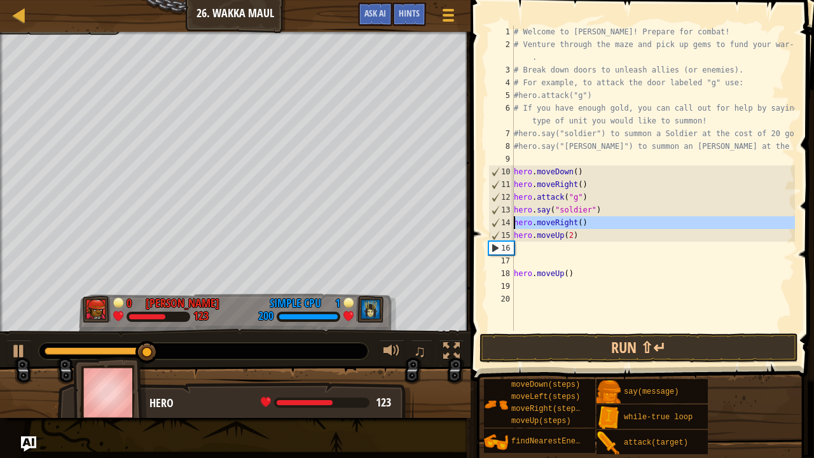
click at [514, 225] on div "# Welcome to Wakka Maul! Prepare for combat! # Venture through the maze and pic…" at bounding box center [653, 190] width 284 height 331
click at [513, 233] on div "15" at bounding box center [501, 235] width 25 height 13
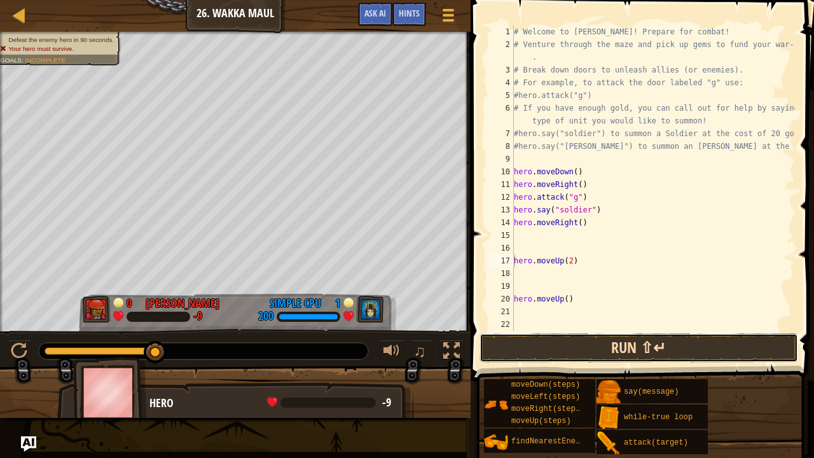
click at [519, 335] on button "Run ⇧↵" at bounding box center [639, 347] width 319 height 29
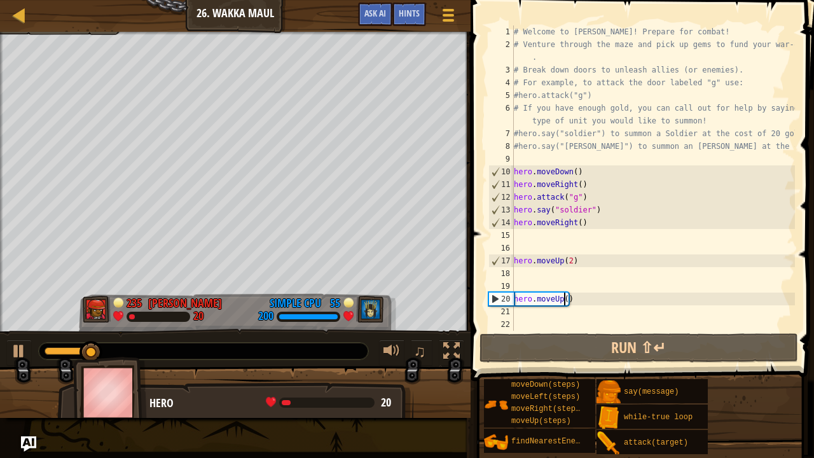
click at [563, 303] on div "# Welcome to Wakka Maul! Prepare for combat! # Venture through the maze and pic…" at bounding box center [653, 190] width 284 height 331
type textarea "hero.moveUp(2)"
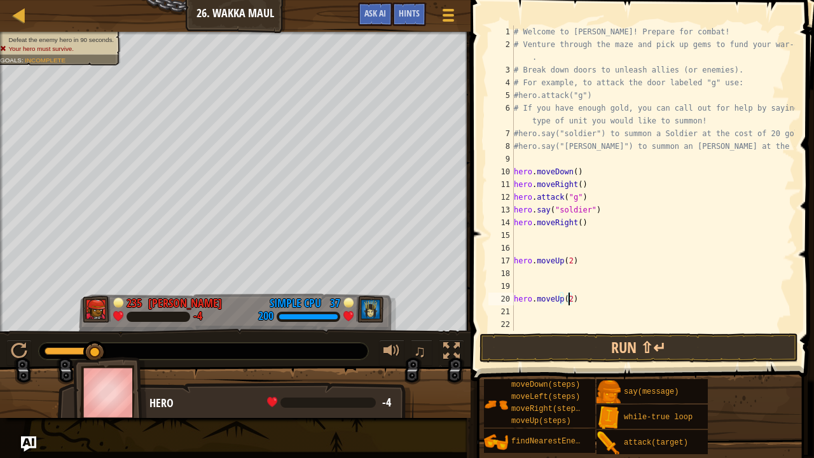
click at [515, 312] on div "# Welcome to Wakka Maul! Prepare for combat! # Venture through the maze and pic…" at bounding box center [653, 190] width 284 height 331
type textarea "h"
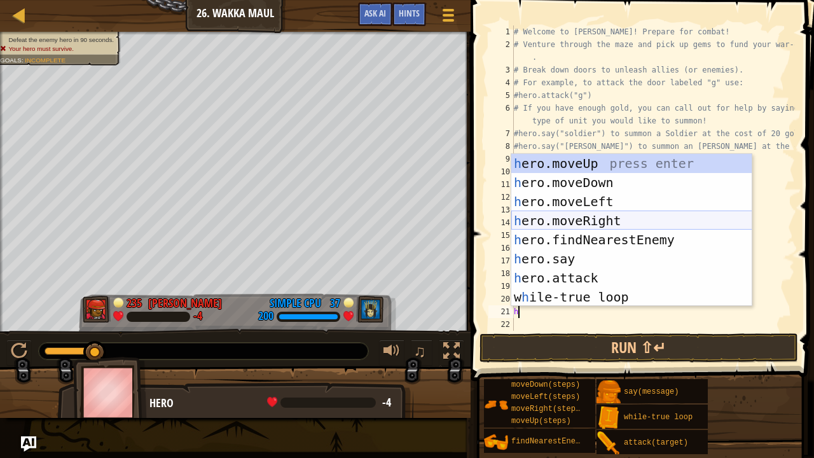
click at [607, 217] on div "h ero.moveUp press enter h ero.moveDown press enter h ero.moveLeft press enter …" at bounding box center [631, 249] width 241 height 191
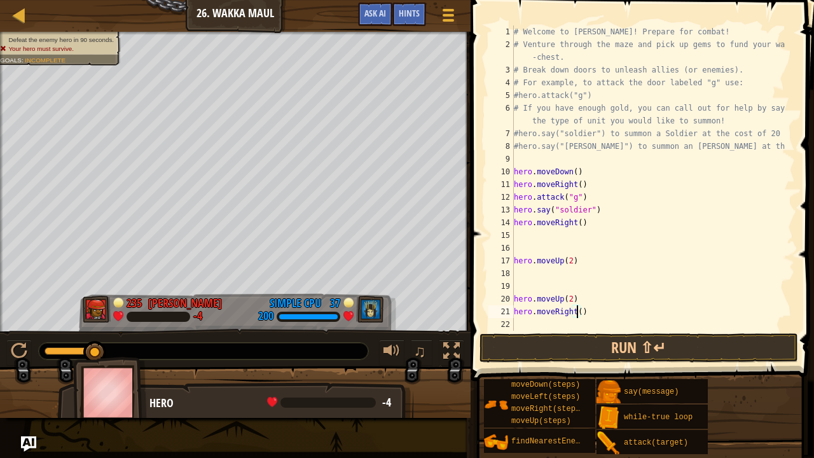
click at [576, 311] on div "# Welcome to Wakka Maul! Prepare for combat! # Venture through the maze and pic…" at bounding box center [648, 190] width 274 height 331
type textarea "hero.moveRight(3)"
click at [626, 316] on div "# Welcome to Wakka Maul! Prepare for combat! # Venture through the maze and pic…" at bounding box center [648, 190] width 274 height 331
click at [546, 317] on div "# Welcome to Wakka Maul! Prepare for combat! # Venture through the maze and pic…" at bounding box center [648, 190] width 274 height 331
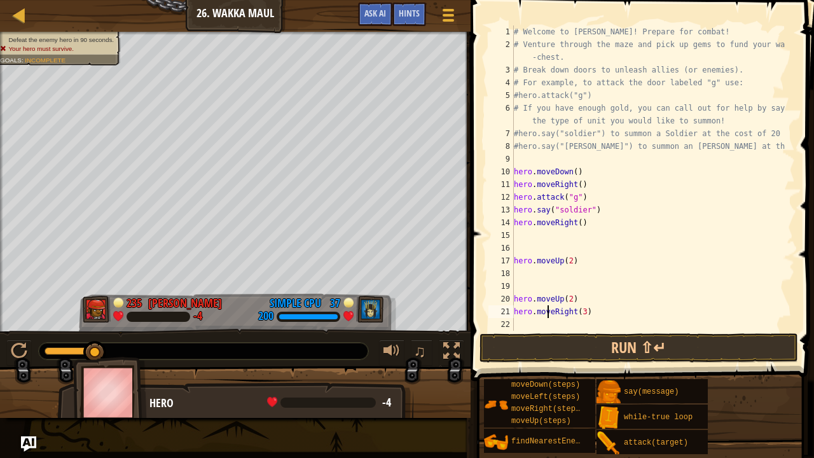
click at [525, 321] on div "# Welcome to Wakka Maul! Prepare for combat! # Venture through the maze and pic…" at bounding box center [648, 190] width 274 height 331
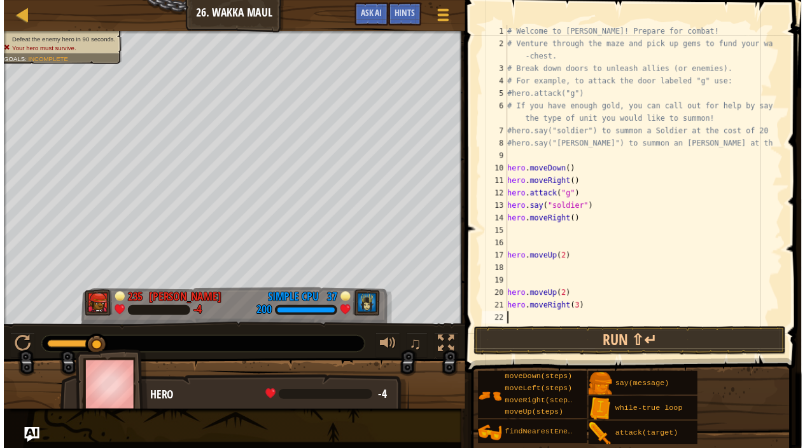
scroll to position [6, 0]
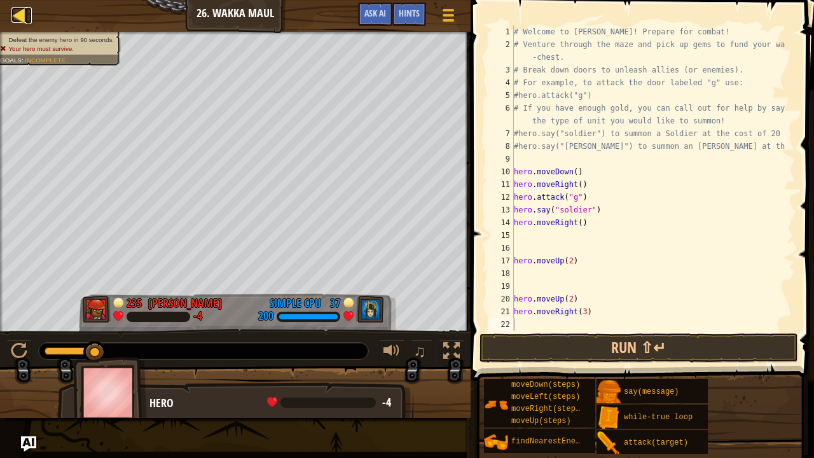
click at [24, 17] on div at bounding box center [19, 15] width 16 height 16
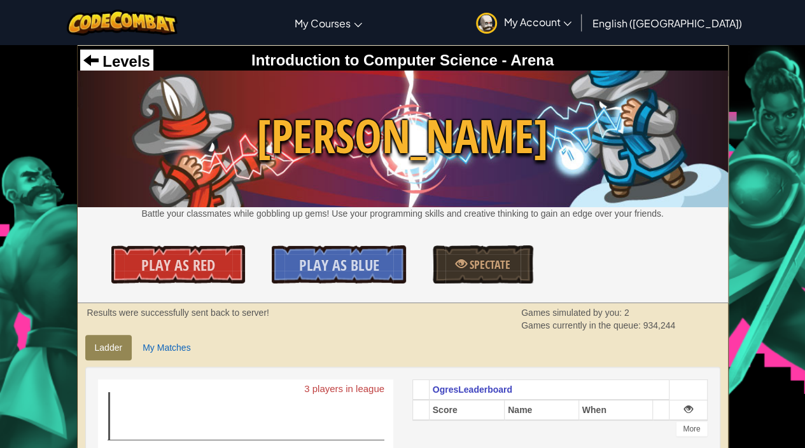
click at [571, 21] on span "My Account" at bounding box center [537, 21] width 68 height 13
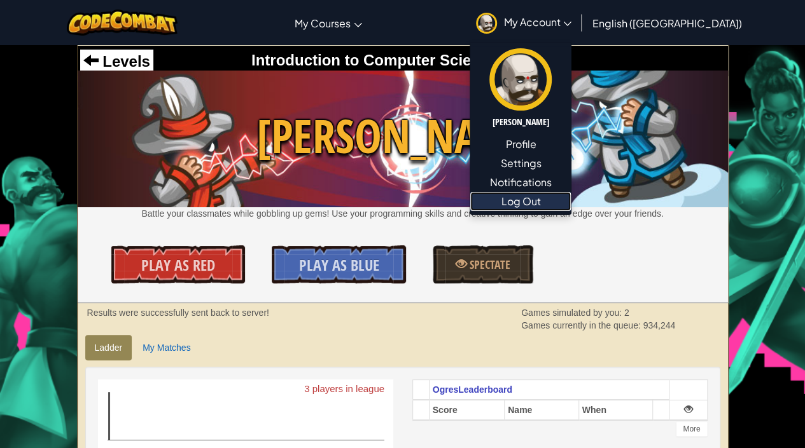
click at [571, 204] on link "Log Out" at bounding box center [520, 201] width 100 height 19
